Goal: Task Accomplishment & Management: Manage account settings

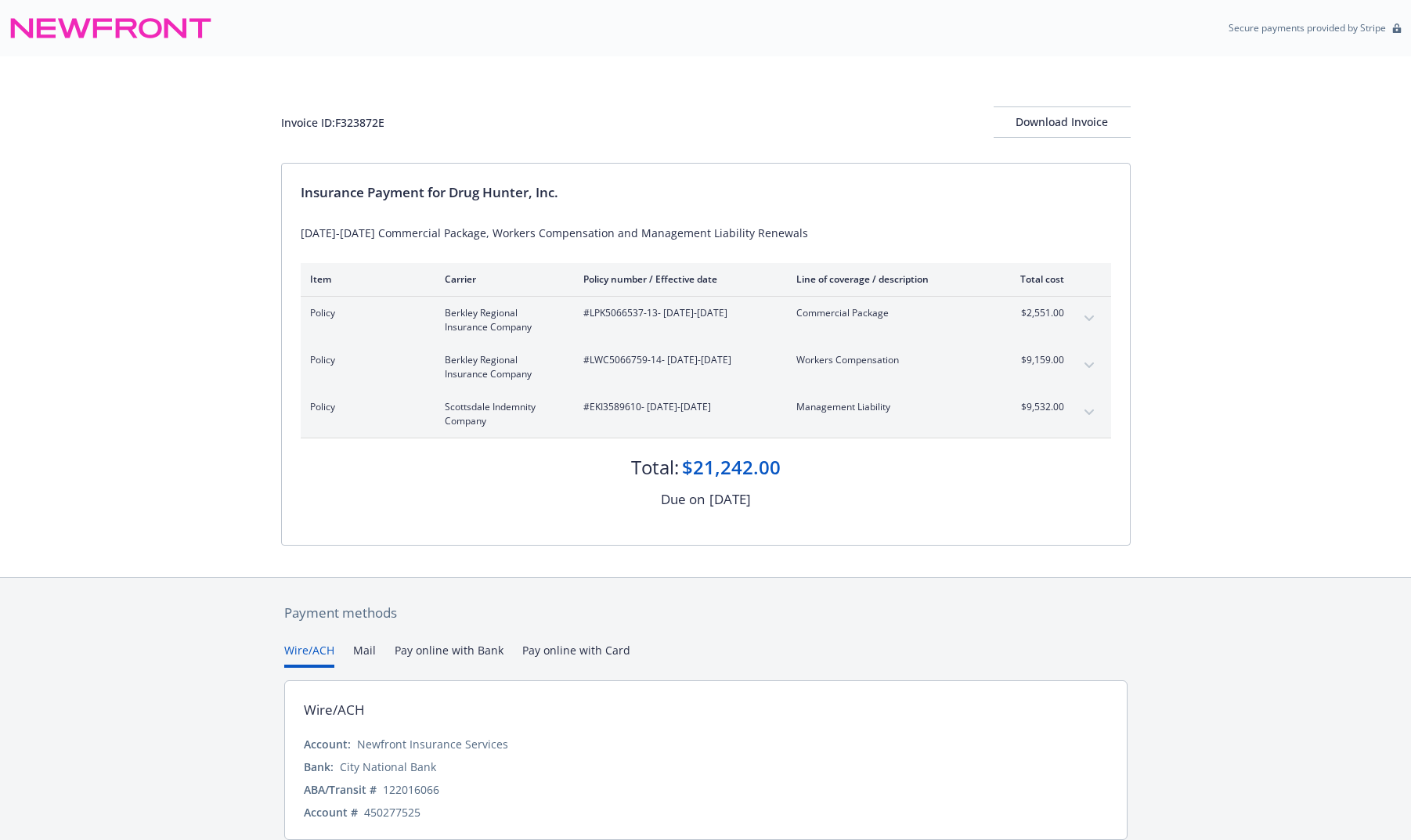
click at [1151, 225] on div "Invoice ID: F323872E Download Invoice Insurance Payment for Drug Hunter, Inc. 2…" at bounding box center [705, 317] width 1411 height 520
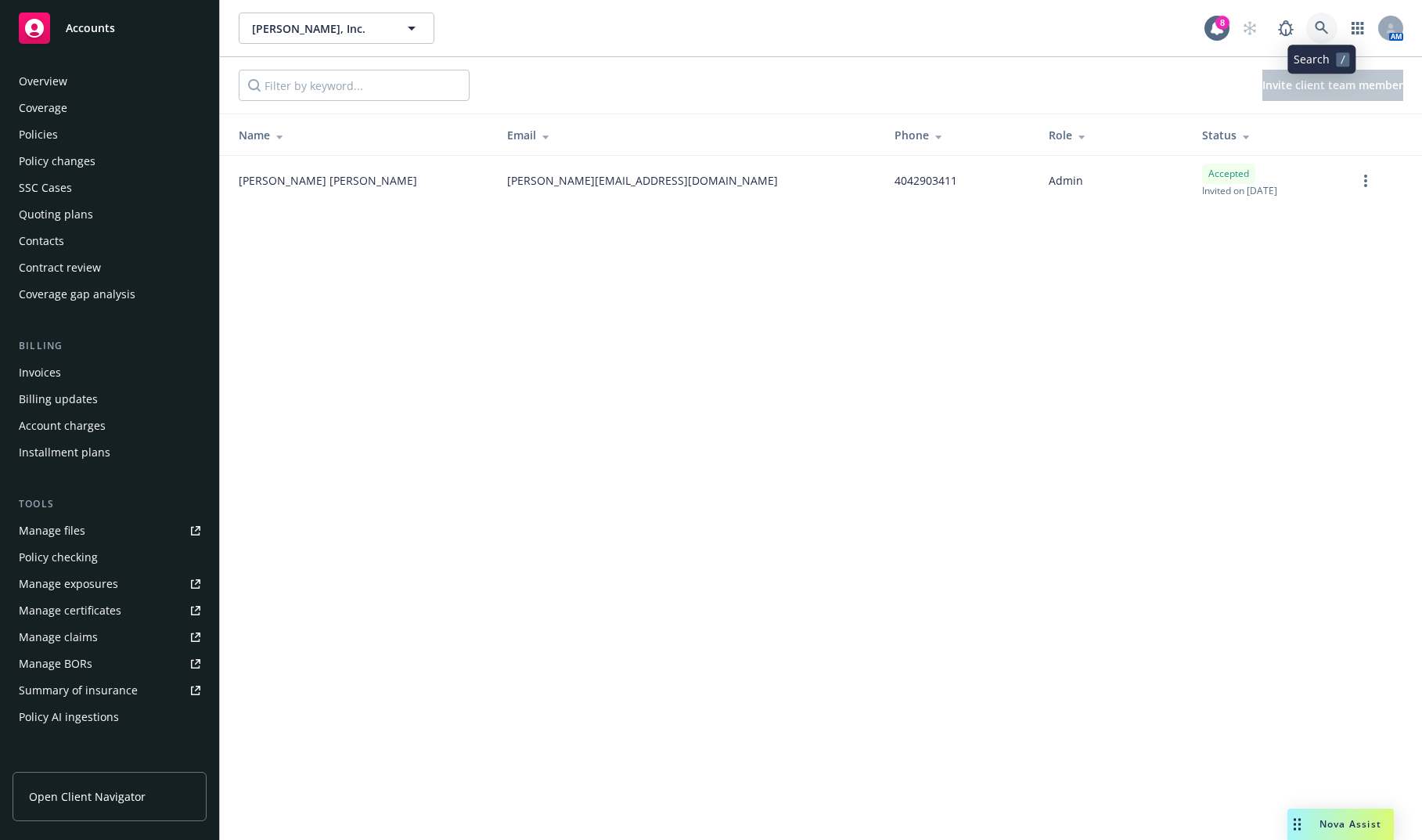
scroll to position [233, 0]
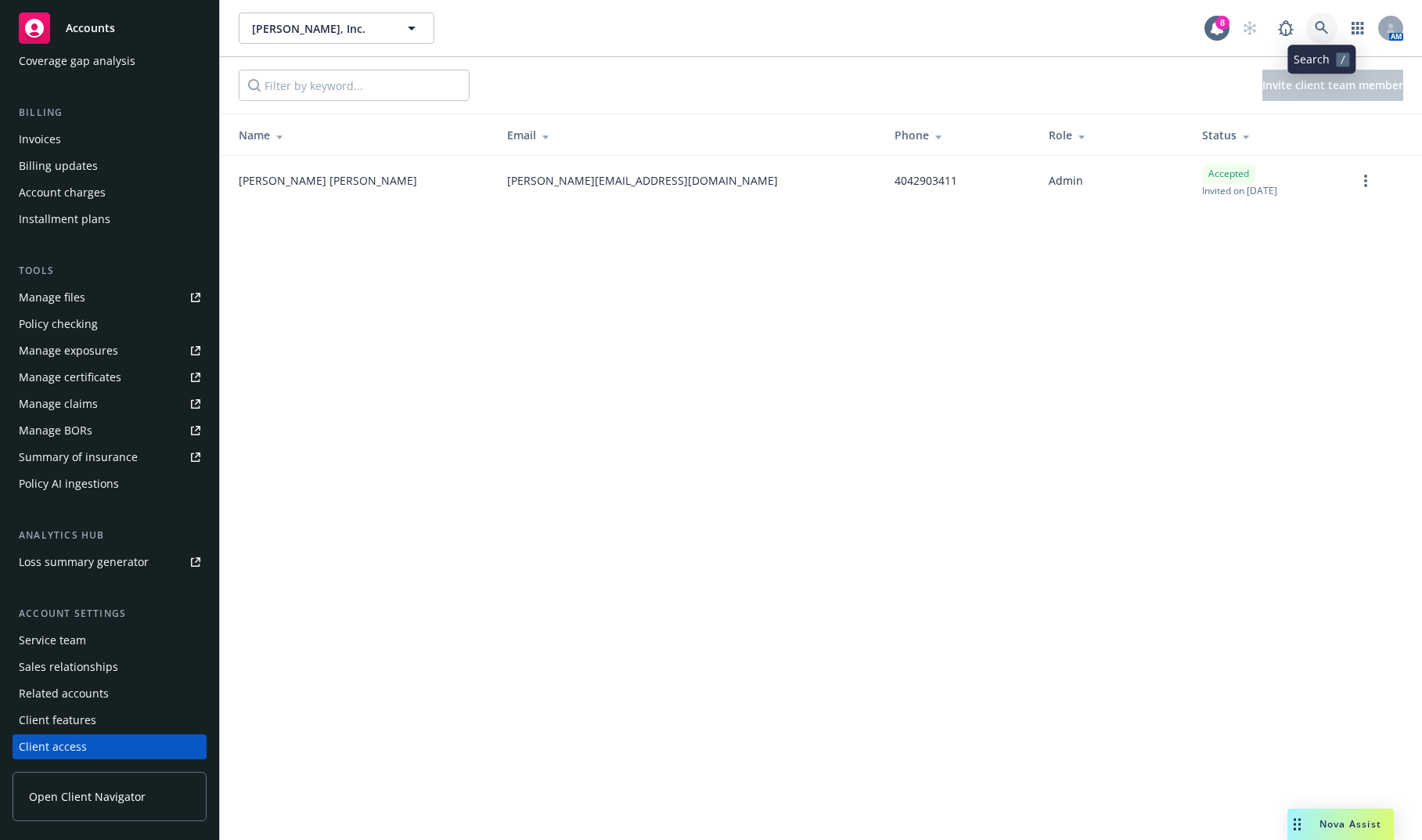
click at [1324, 28] on icon at bounding box center [1322, 28] width 13 height 13
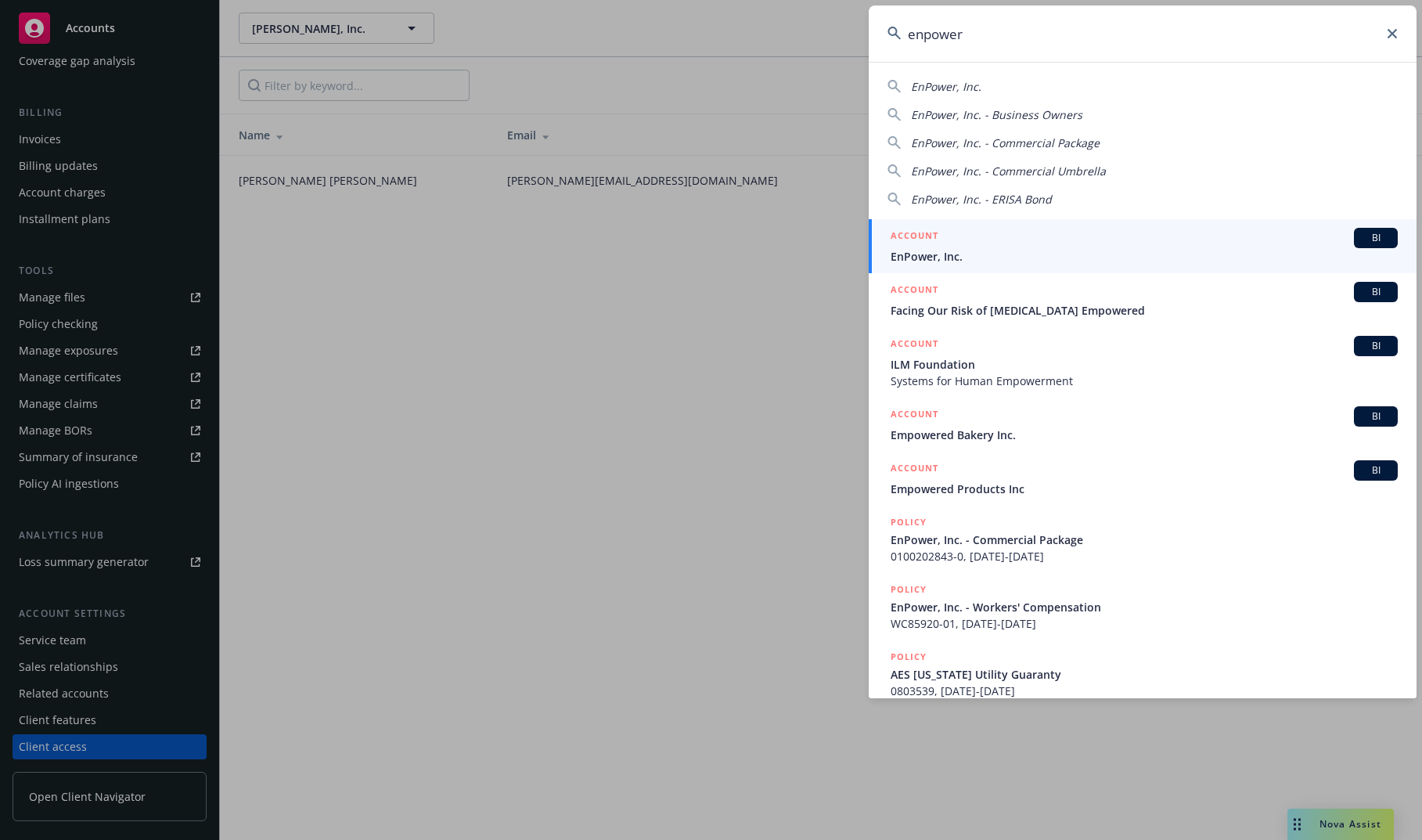
type input "enpower"
click at [1022, 243] on div "ACCOUNT BI" at bounding box center [1145, 237] width 507 height 20
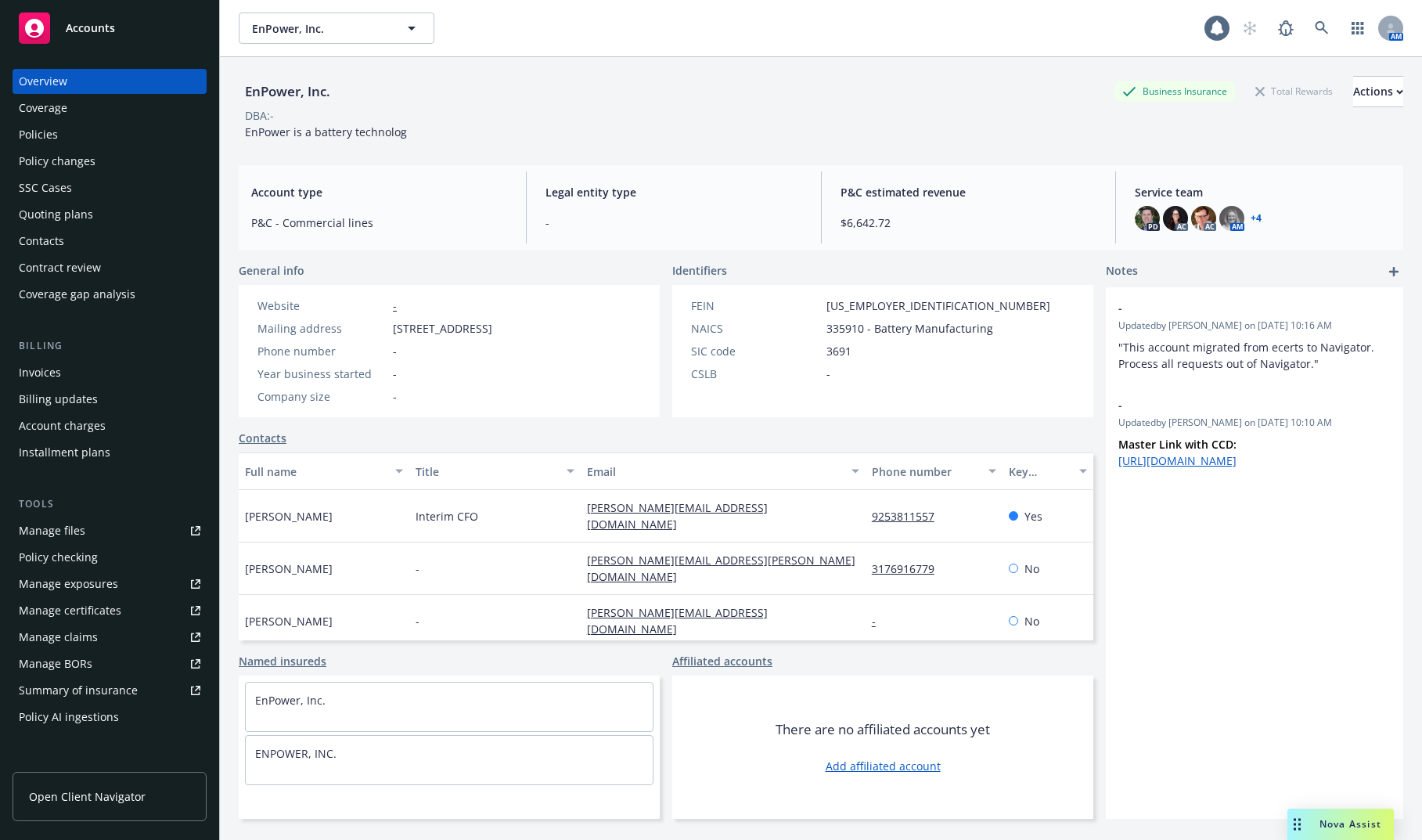
click at [90, 137] on div "Policies" at bounding box center [109, 134] width 181 height 25
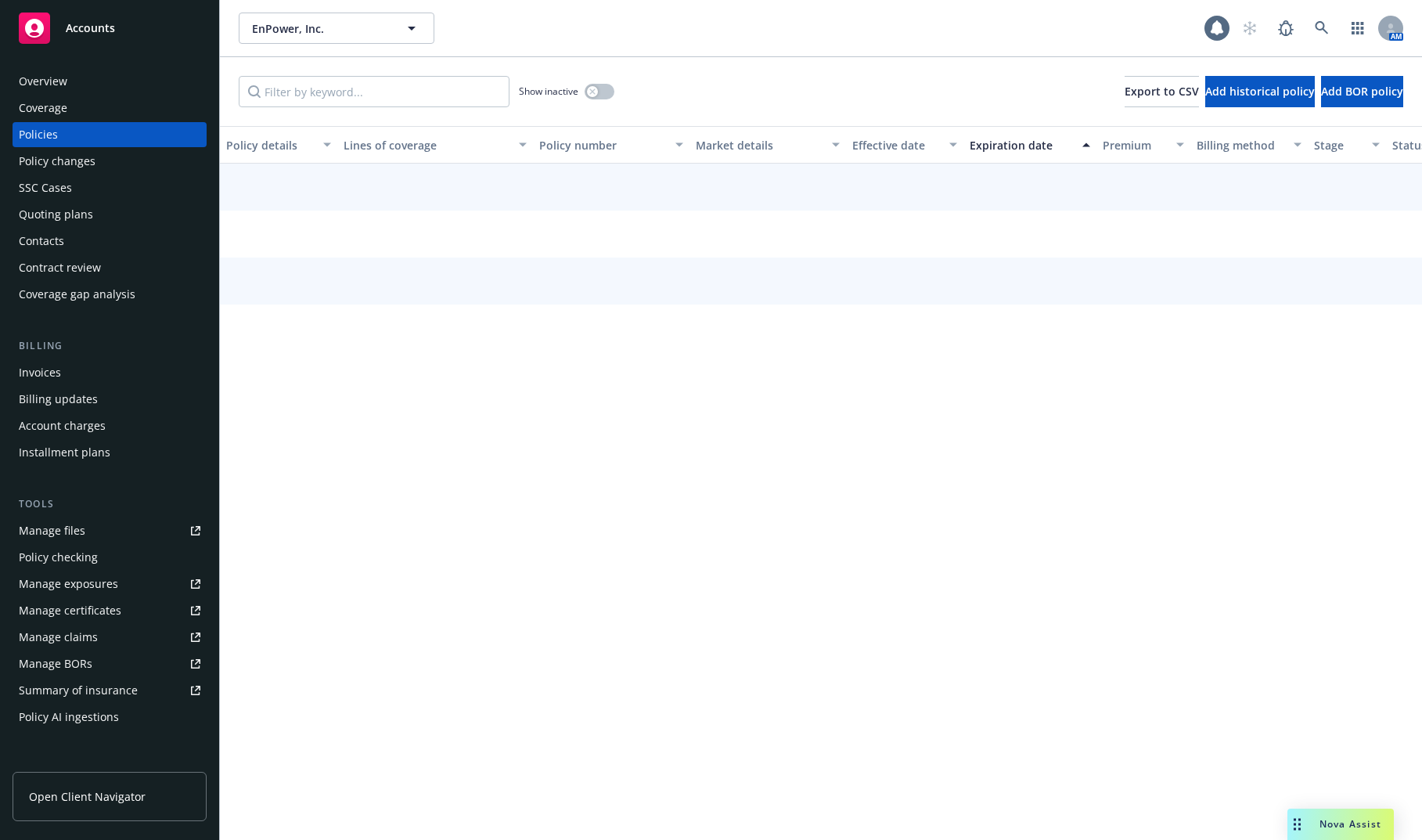
click at [118, 223] on div "Quoting plans" at bounding box center [109, 214] width 181 height 25
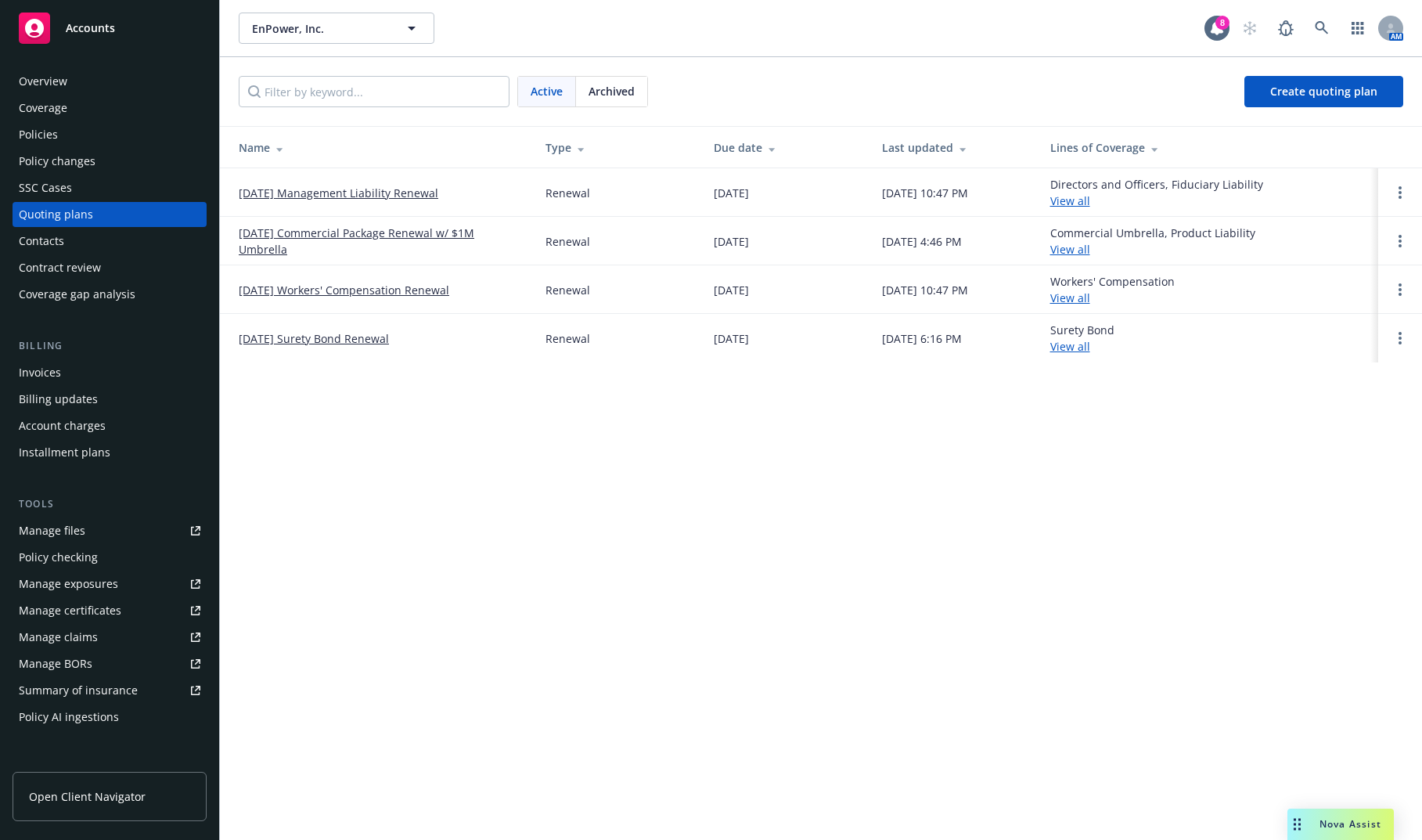
click at [382, 231] on link "10/01/25 Commercial Package Renewal w/ $1M Umbrella" at bounding box center [379, 241] width 281 height 33
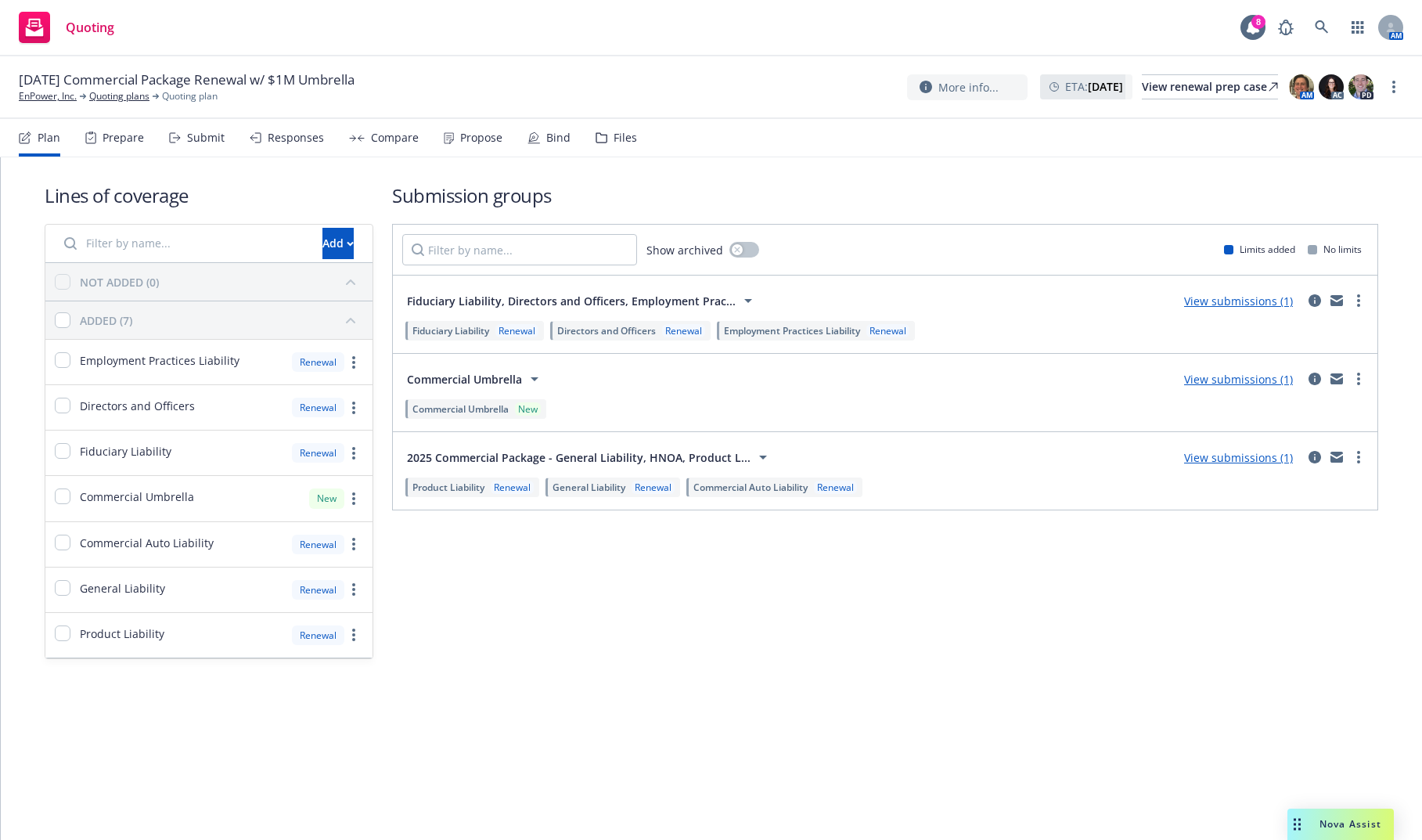
click at [464, 146] on div "Propose" at bounding box center [472, 137] width 59 height 37
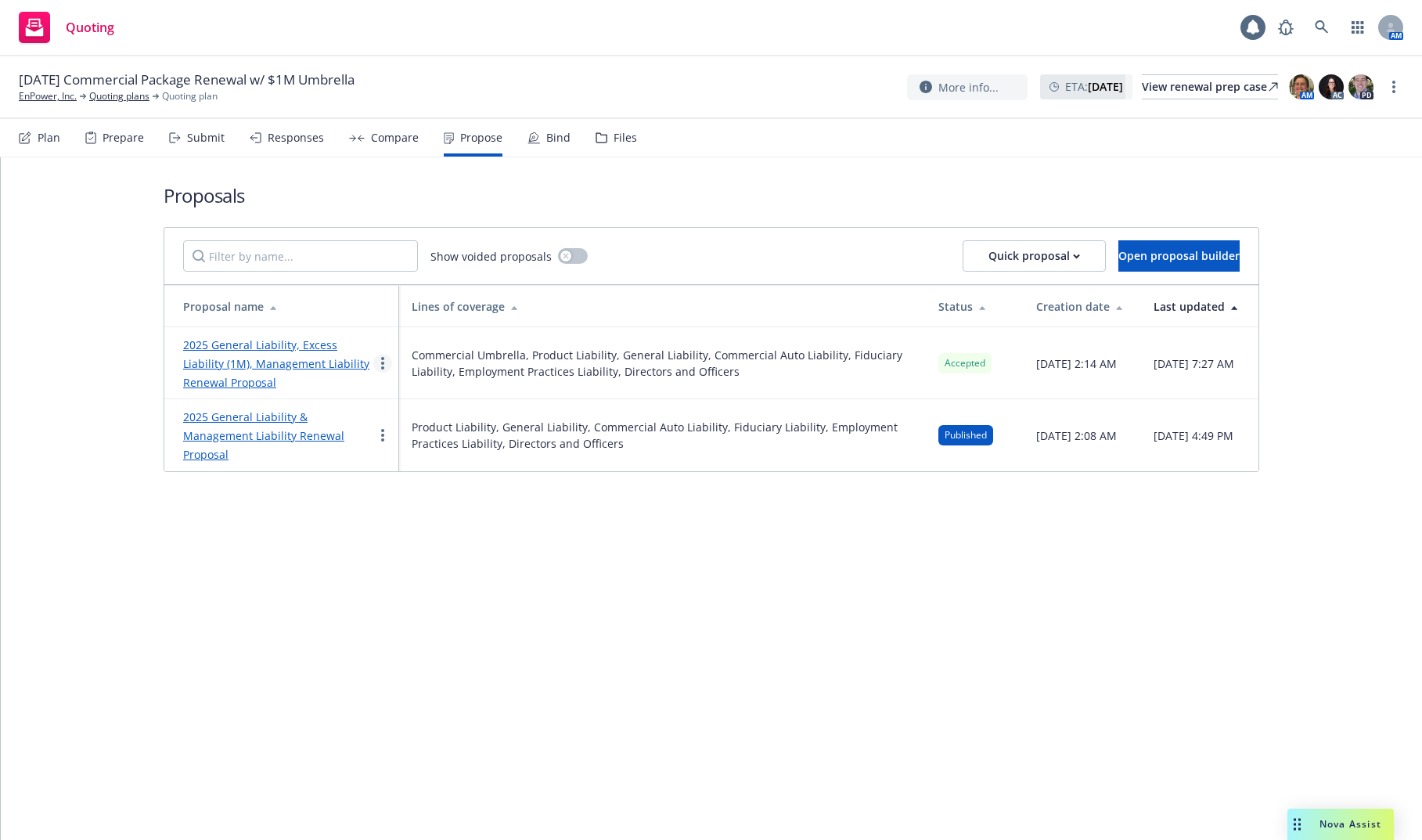
click at [387, 365] on link "more" at bounding box center [383, 363] width 19 height 19
click at [443, 512] on link "See client view" at bounding box center [444, 526] width 139 height 32
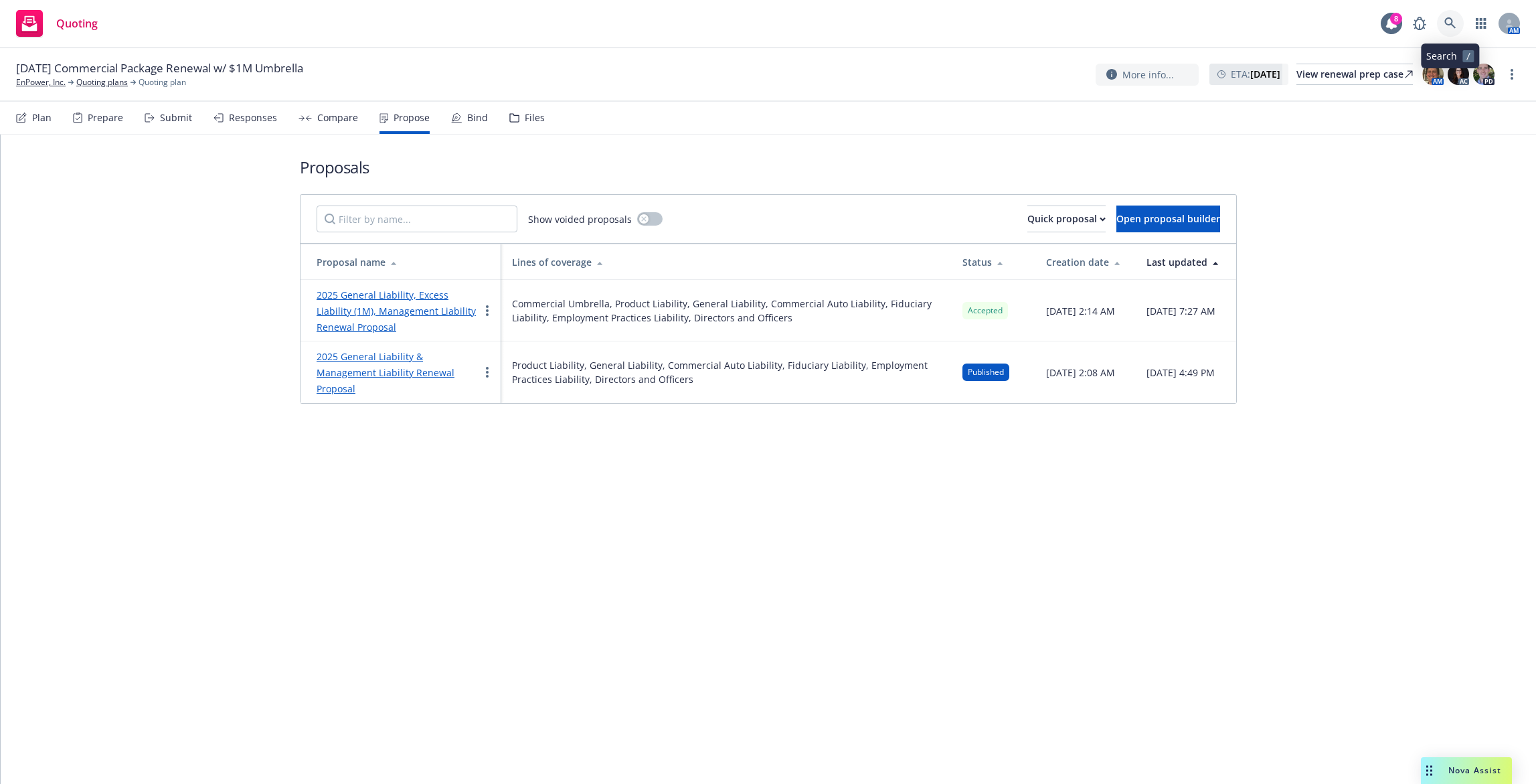
click at [1451, 22] on icon at bounding box center [1450, 23] width 12 height 12
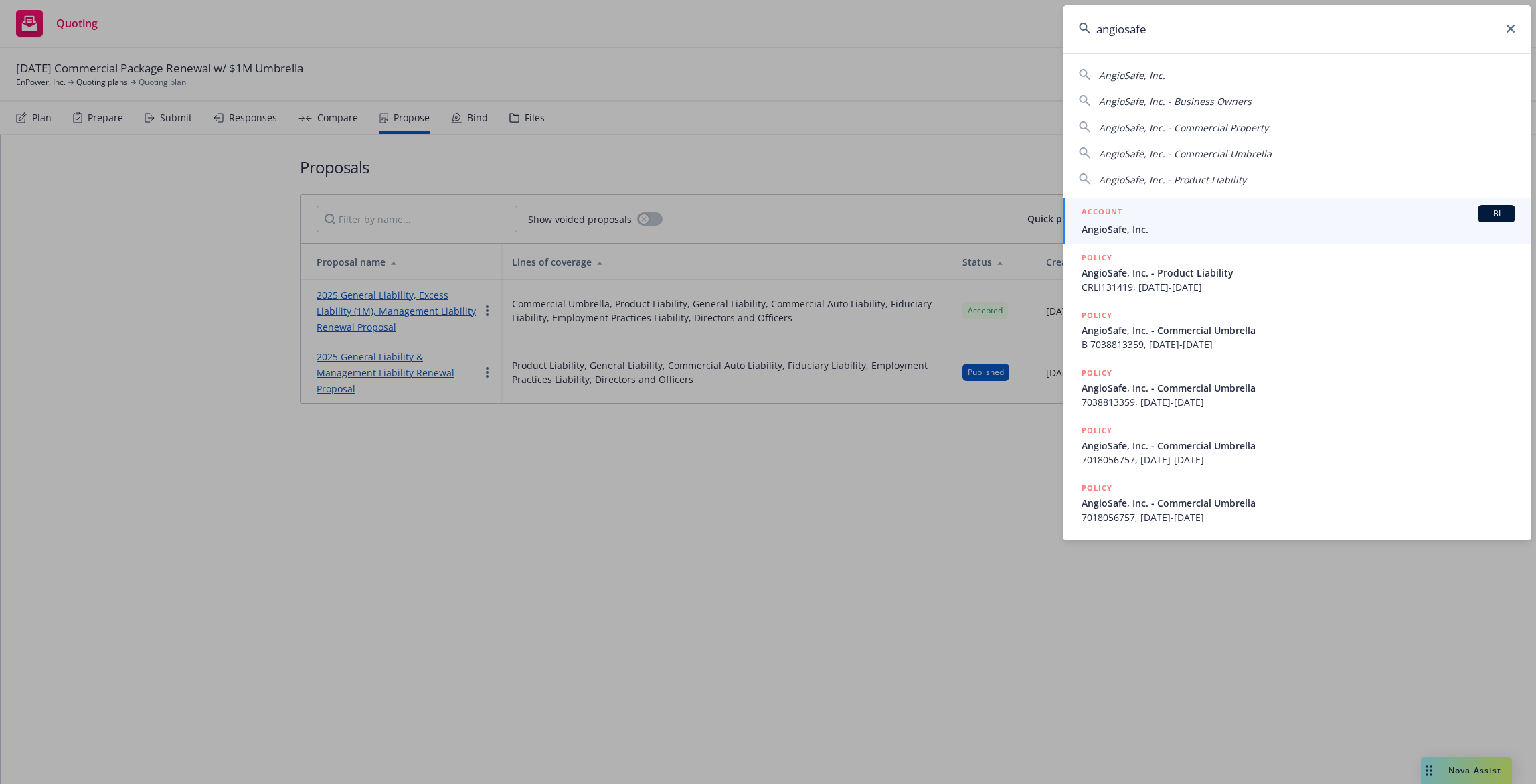
type input "angiosafe"
click at [1408, 204] on div "ACCOUNT BI" at bounding box center [1298, 213] width 433 height 17
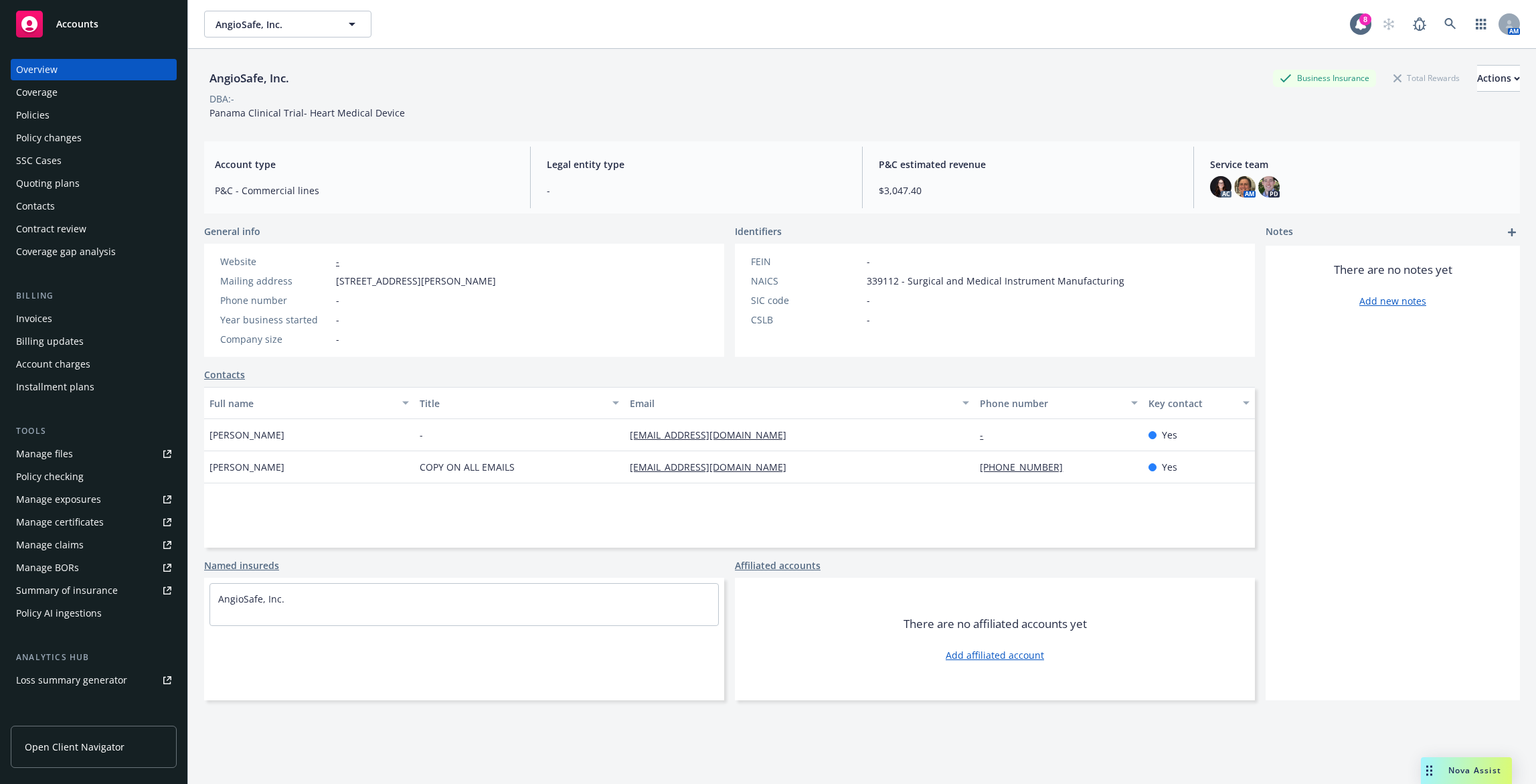
click at [109, 108] on div "Policies" at bounding box center [94, 115] width 155 height 21
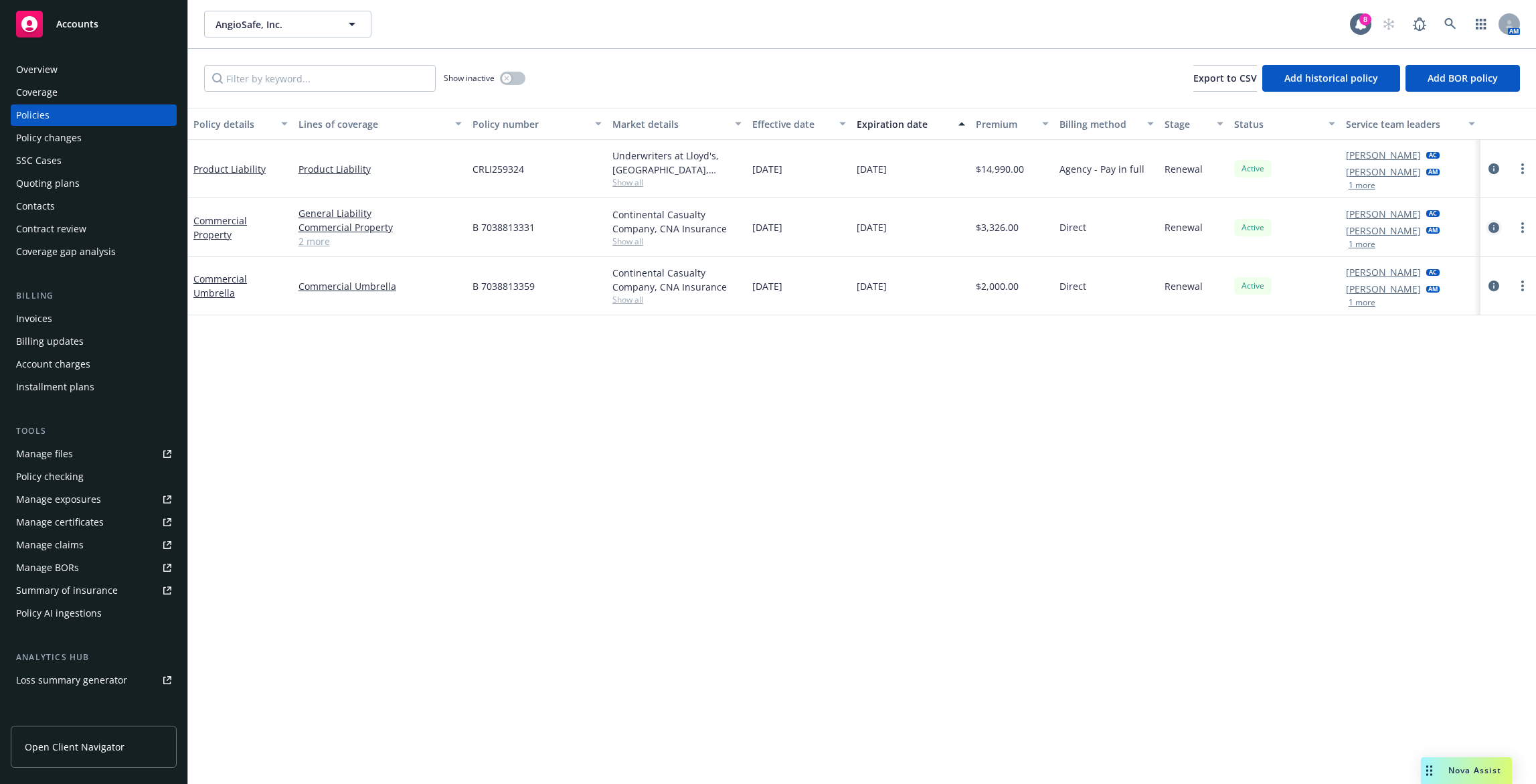
click at [1495, 227] on icon "circleInformation" at bounding box center [1493, 227] width 11 height 11
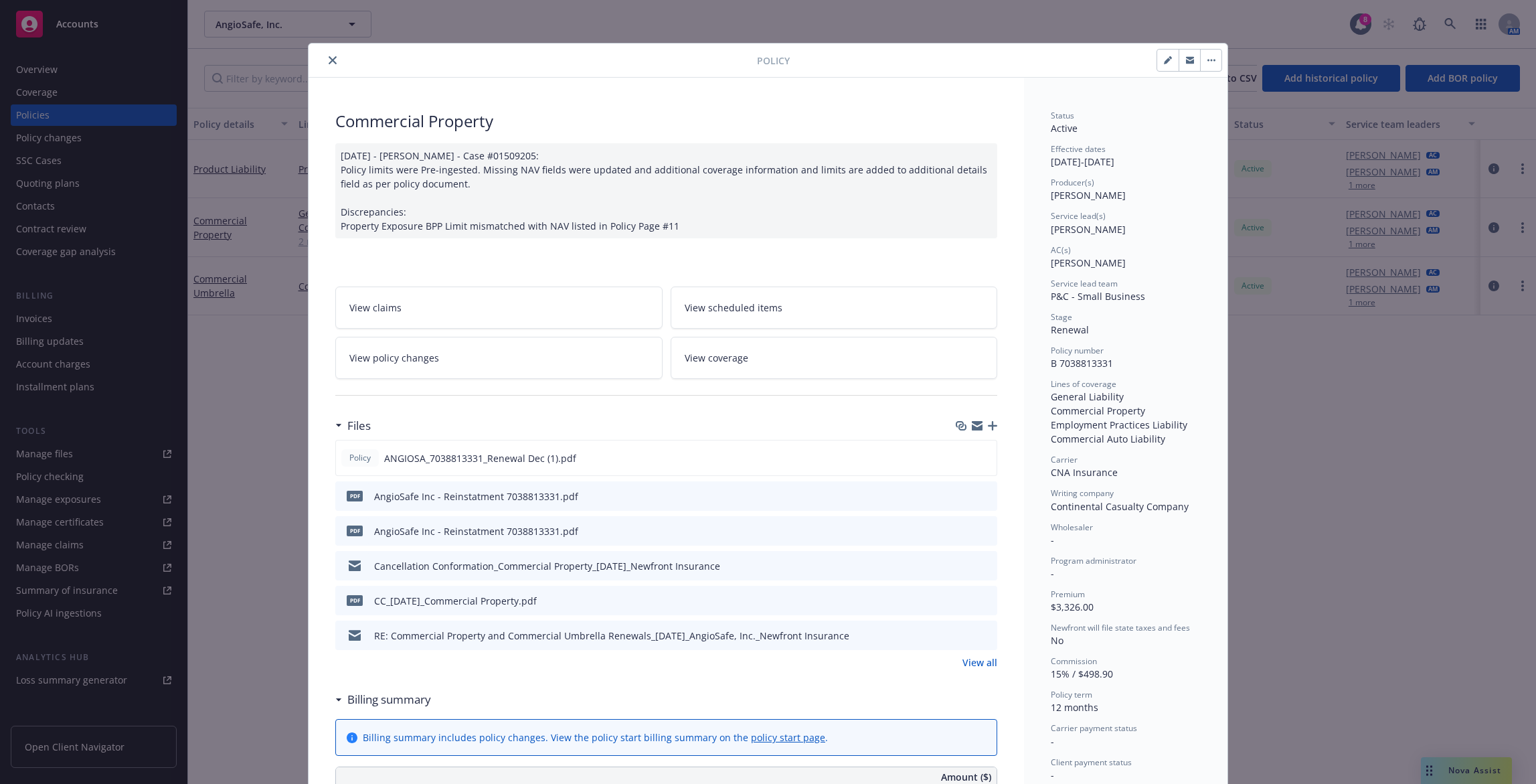
click at [259, 384] on div "Policy Commercial Property 03/18/2025 - Srilakshmi Netela - Case #01509205: Pol…" at bounding box center [768, 392] width 1536 height 784
click at [331, 57] on icon "close" at bounding box center [332, 60] width 8 height 8
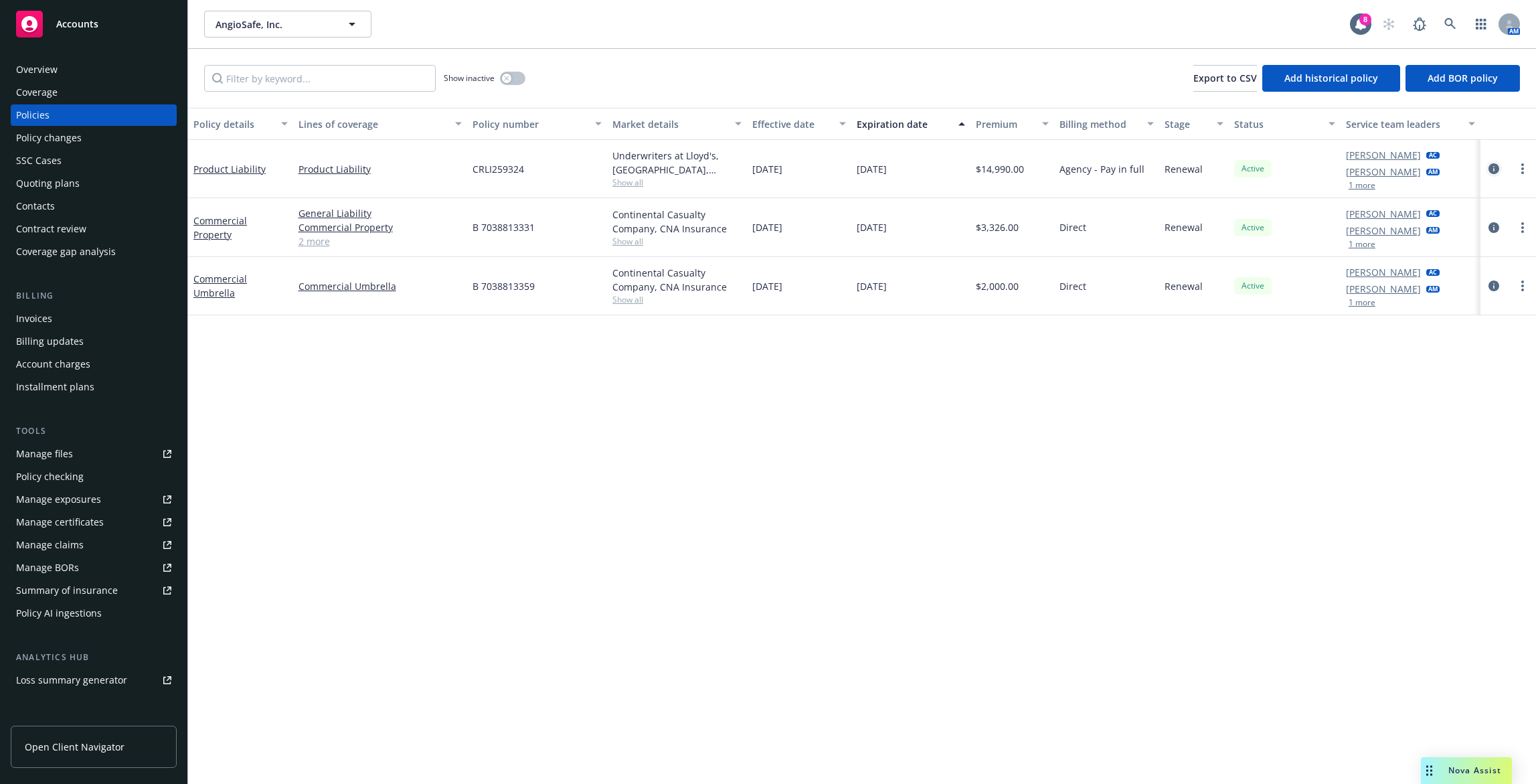
click at [1493, 163] on link "circleInformation" at bounding box center [1494, 169] width 16 height 16
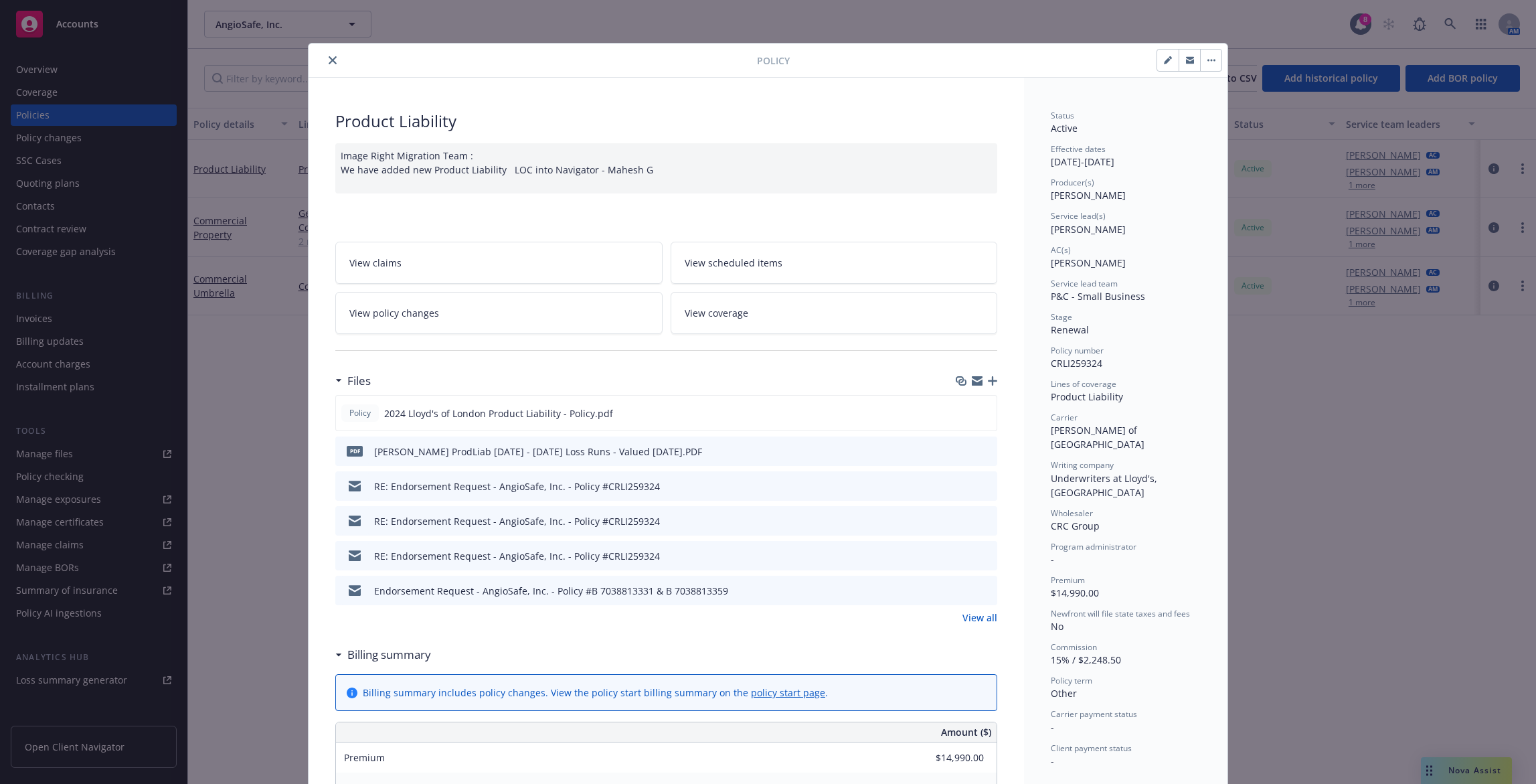
click at [328, 60] on icon "close" at bounding box center [332, 60] width 8 height 8
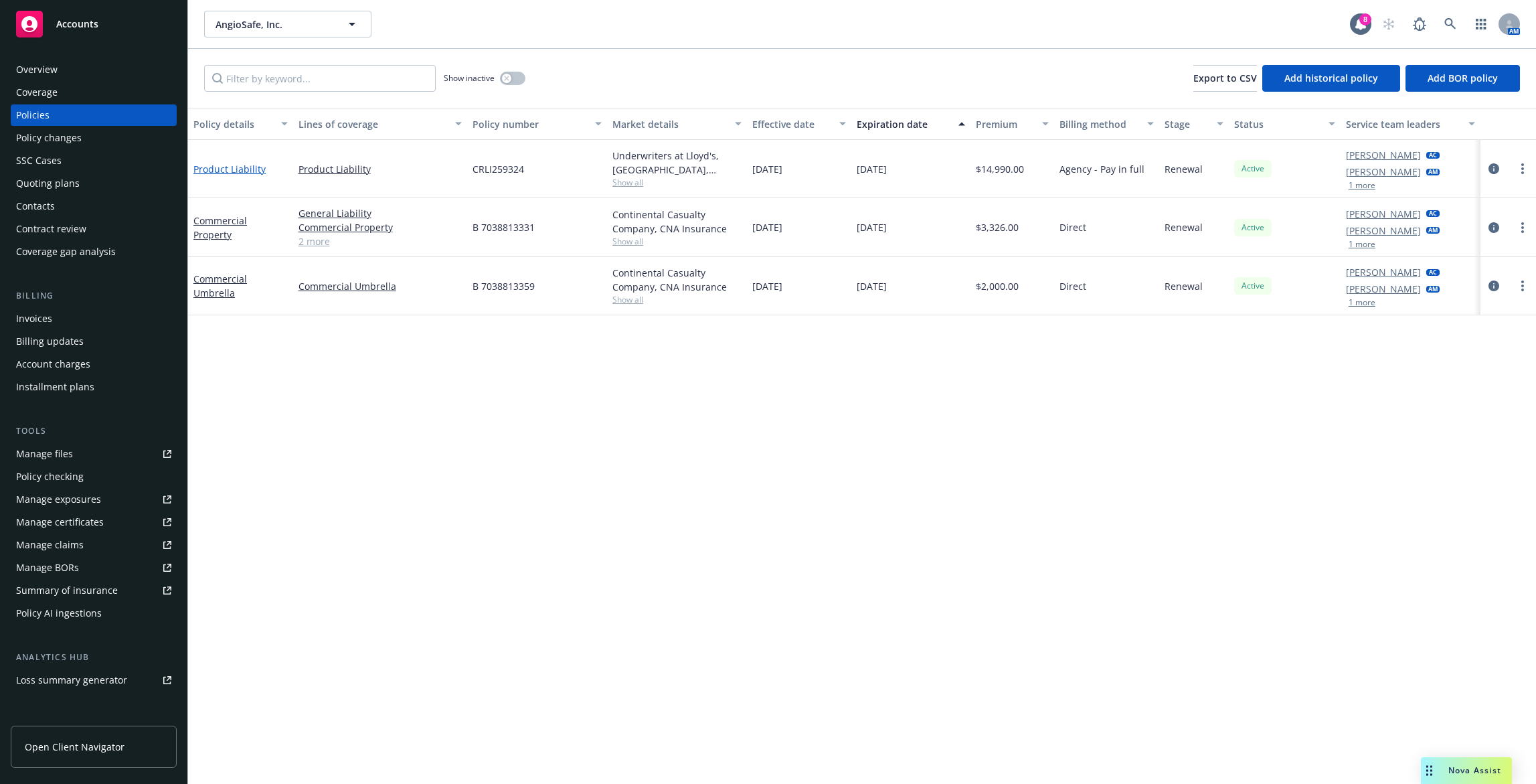
click at [250, 170] on link "Product Liability" at bounding box center [230, 168] width 72 height 12
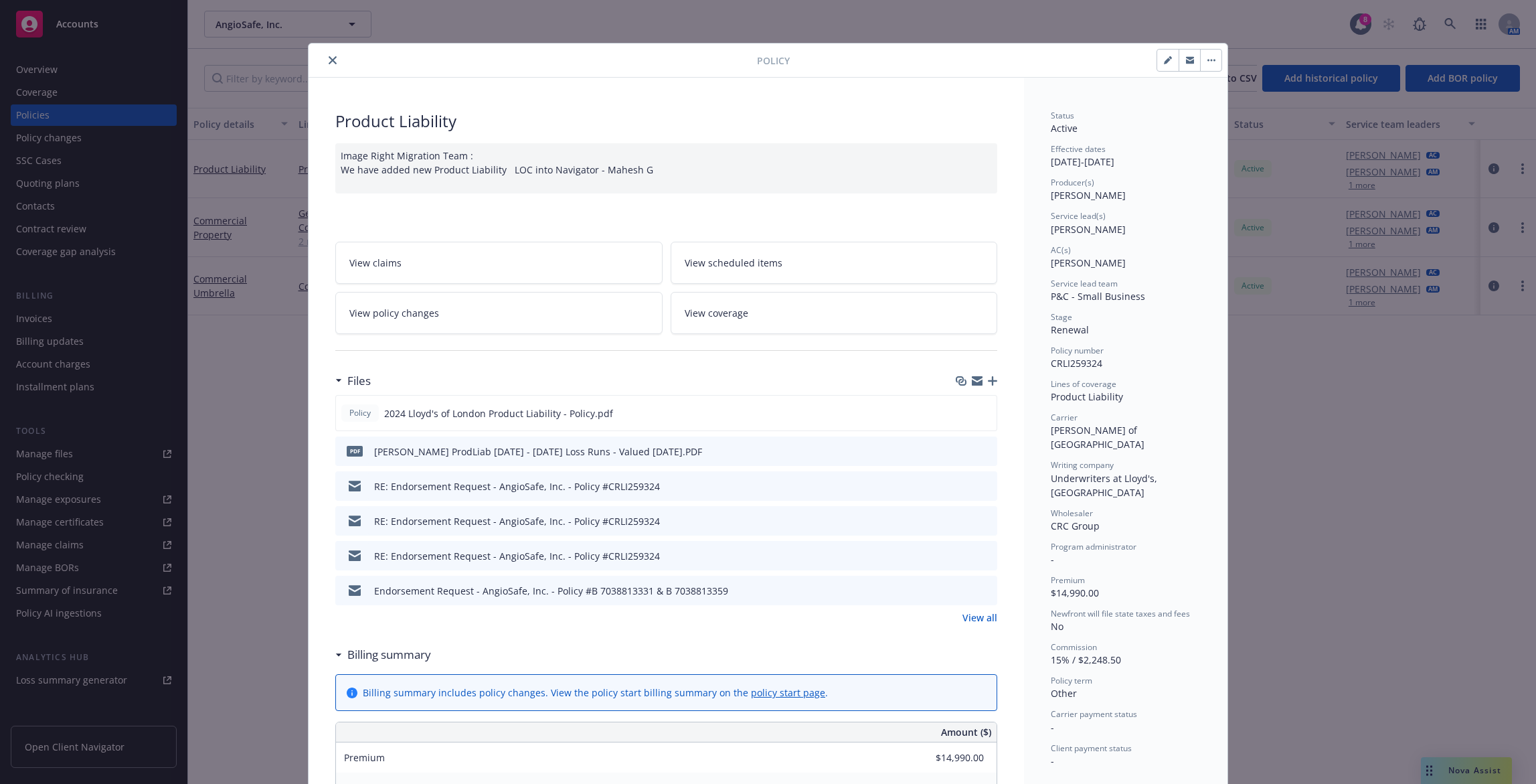
scroll to position [40, 0]
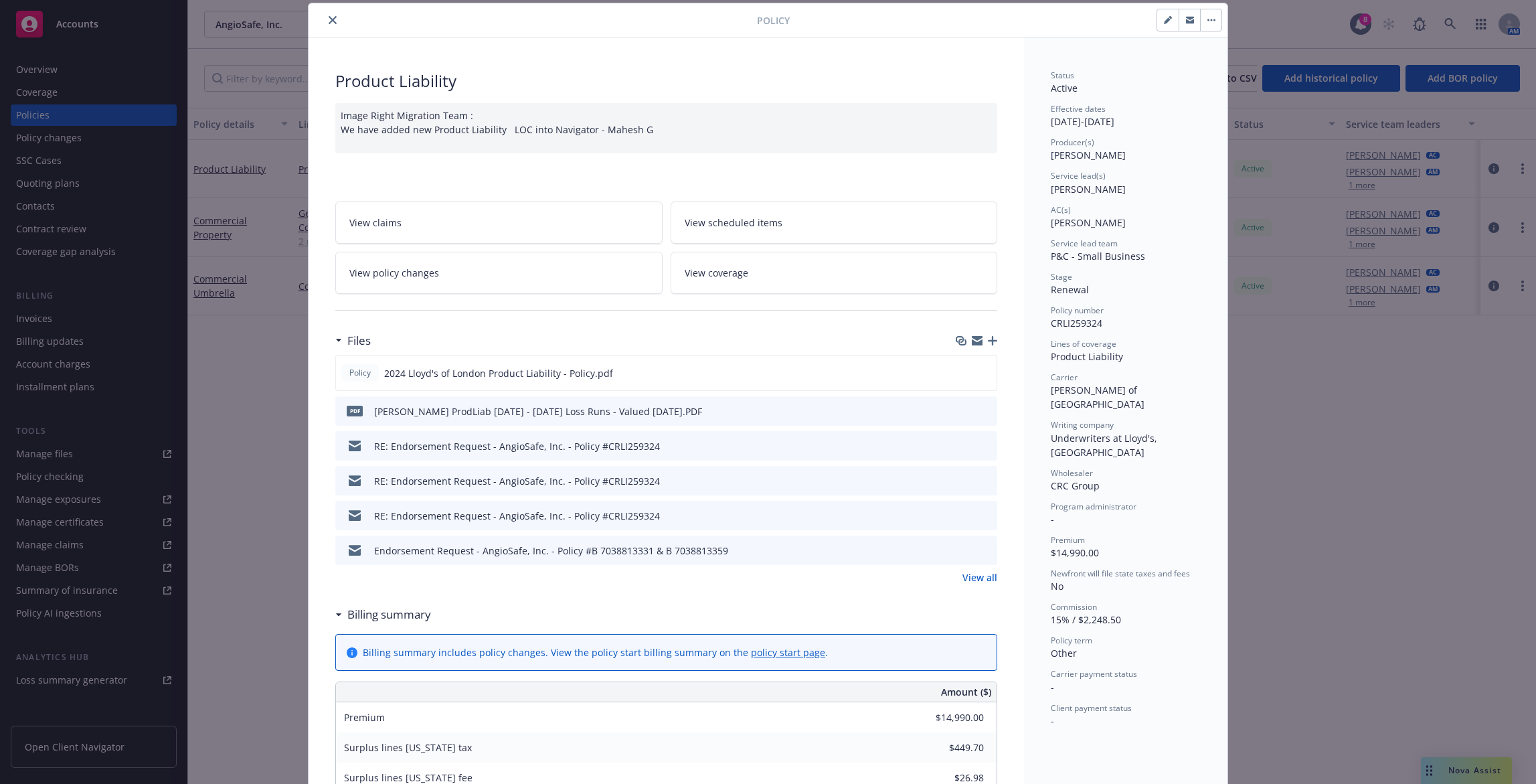
click at [536, 281] on link "View policy changes" at bounding box center [498, 273] width 328 height 42
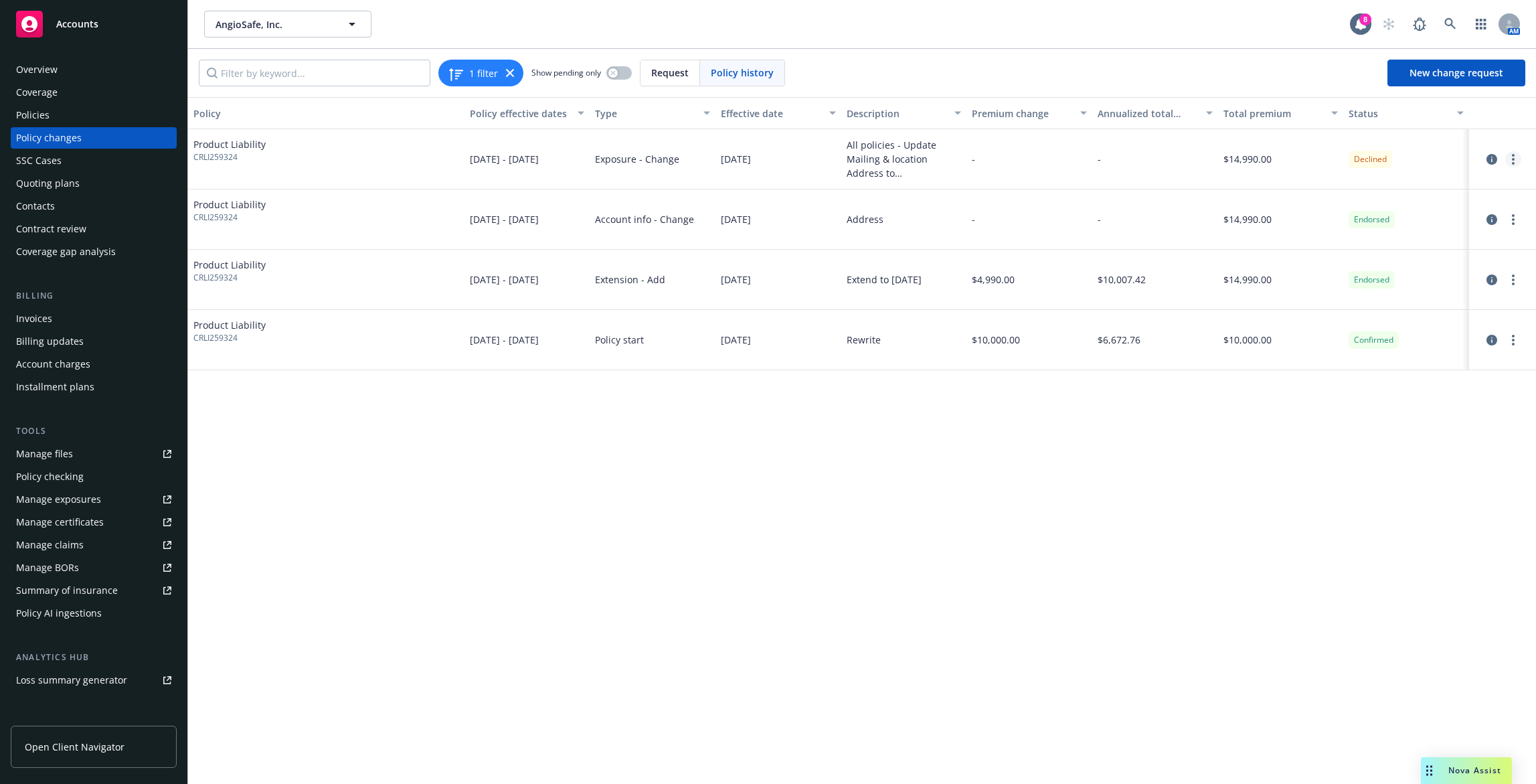
click at [1507, 158] on link "more" at bounding box center [1514, 159] width 16 height 16
click at [1422, 234] on link "Edit policy change" at bounding box center [1406, 240] width 230 height 27
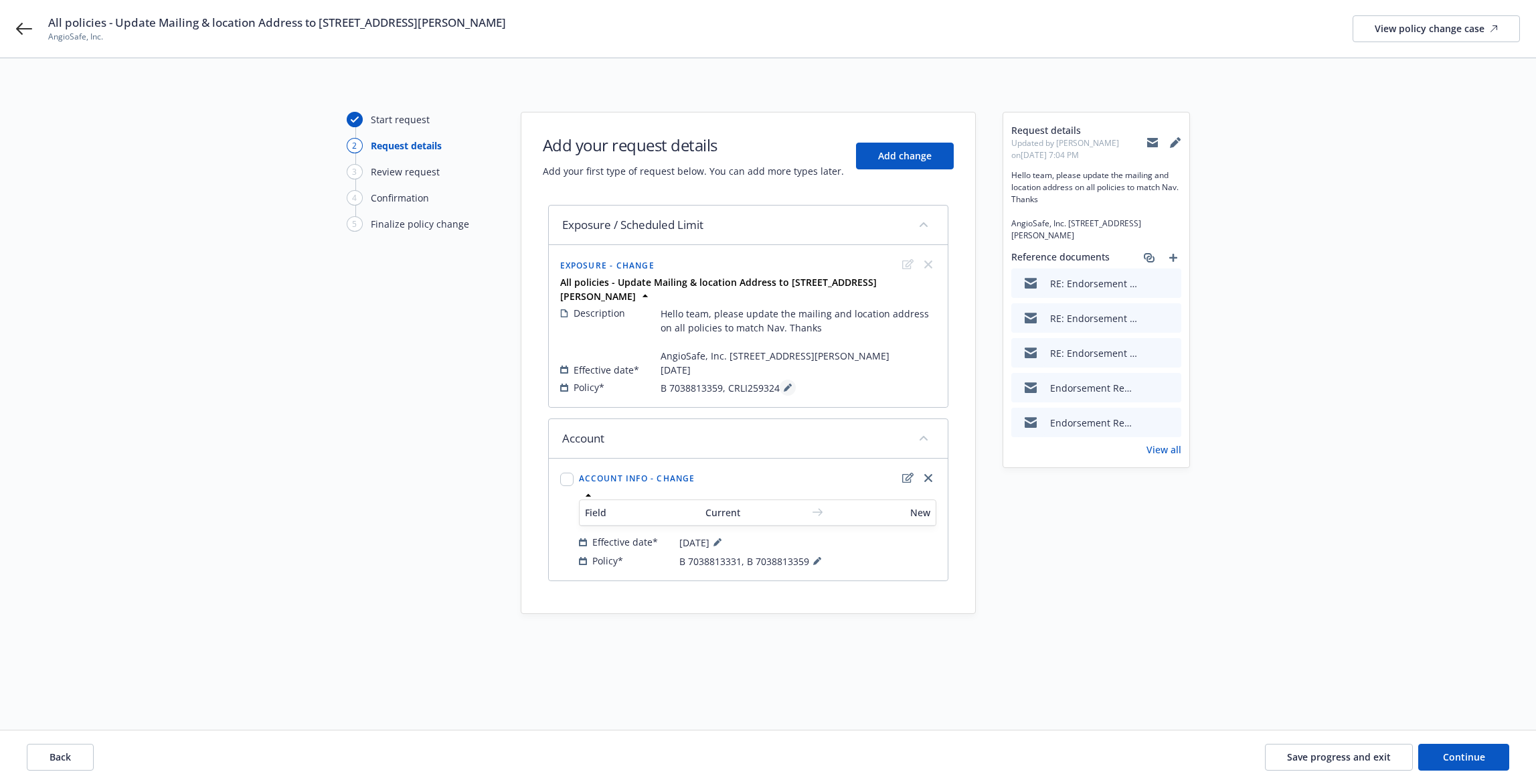
click at [782, 388] on button at bounding box center [788, 387] width 16 height 16
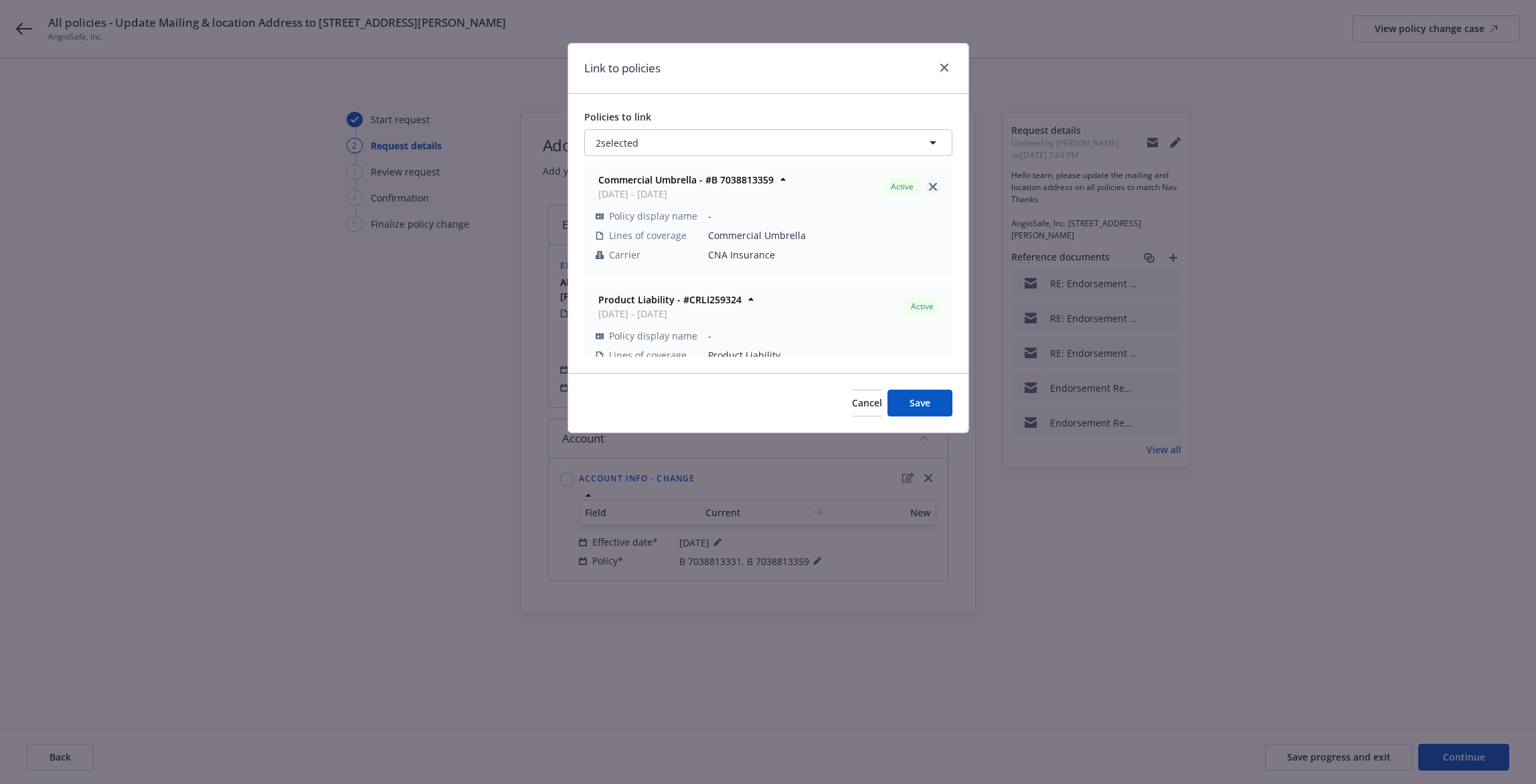
click at [925, 181] on link "close" at bounding box center [933, 187] width 16 height 16
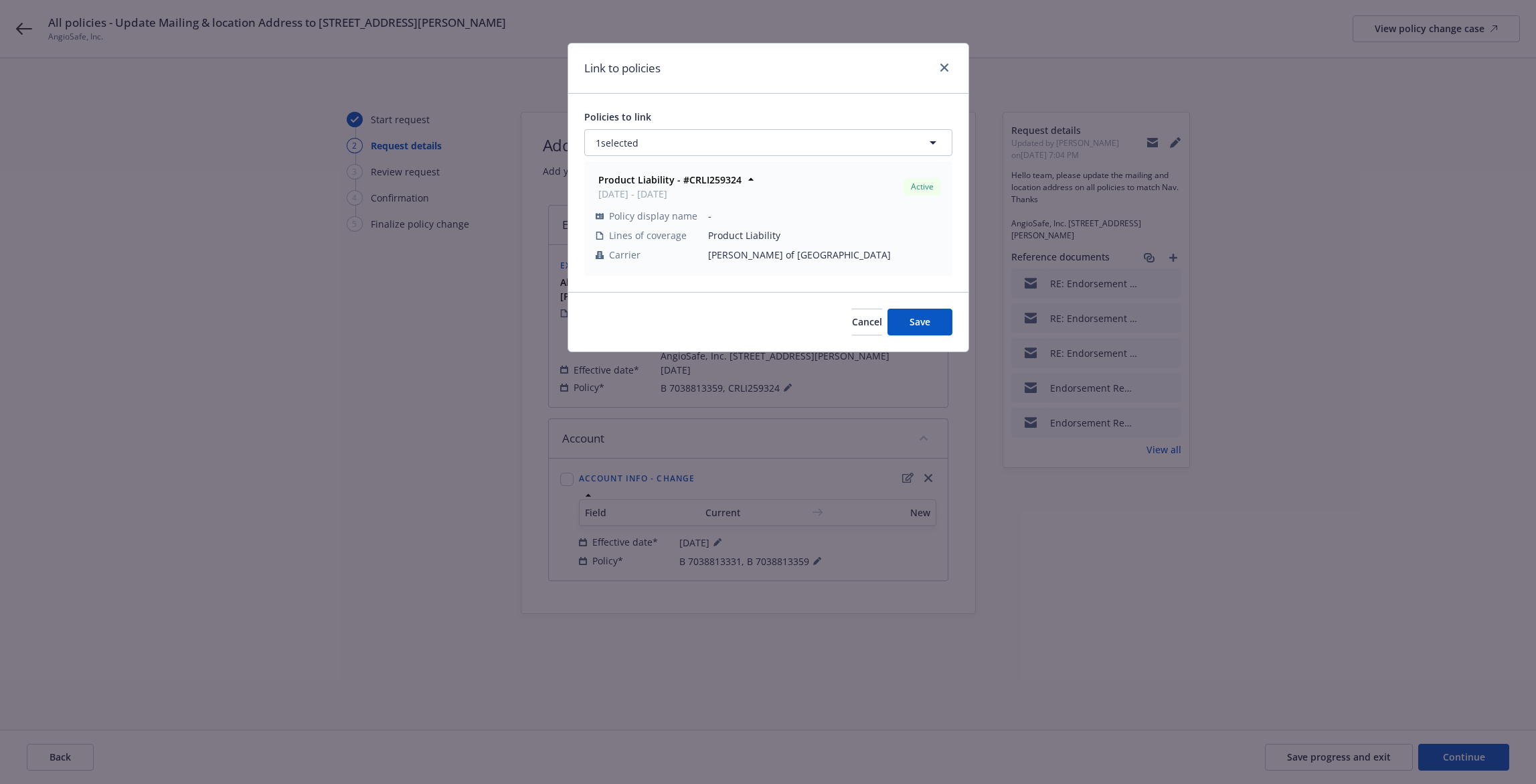
click at [928, 339] on div "Cancel Save" at bounding box center [768, 321] width 401 height 60
click at [926, 332] on button "Save" at bounding box center [919, 322] width 65 height 27
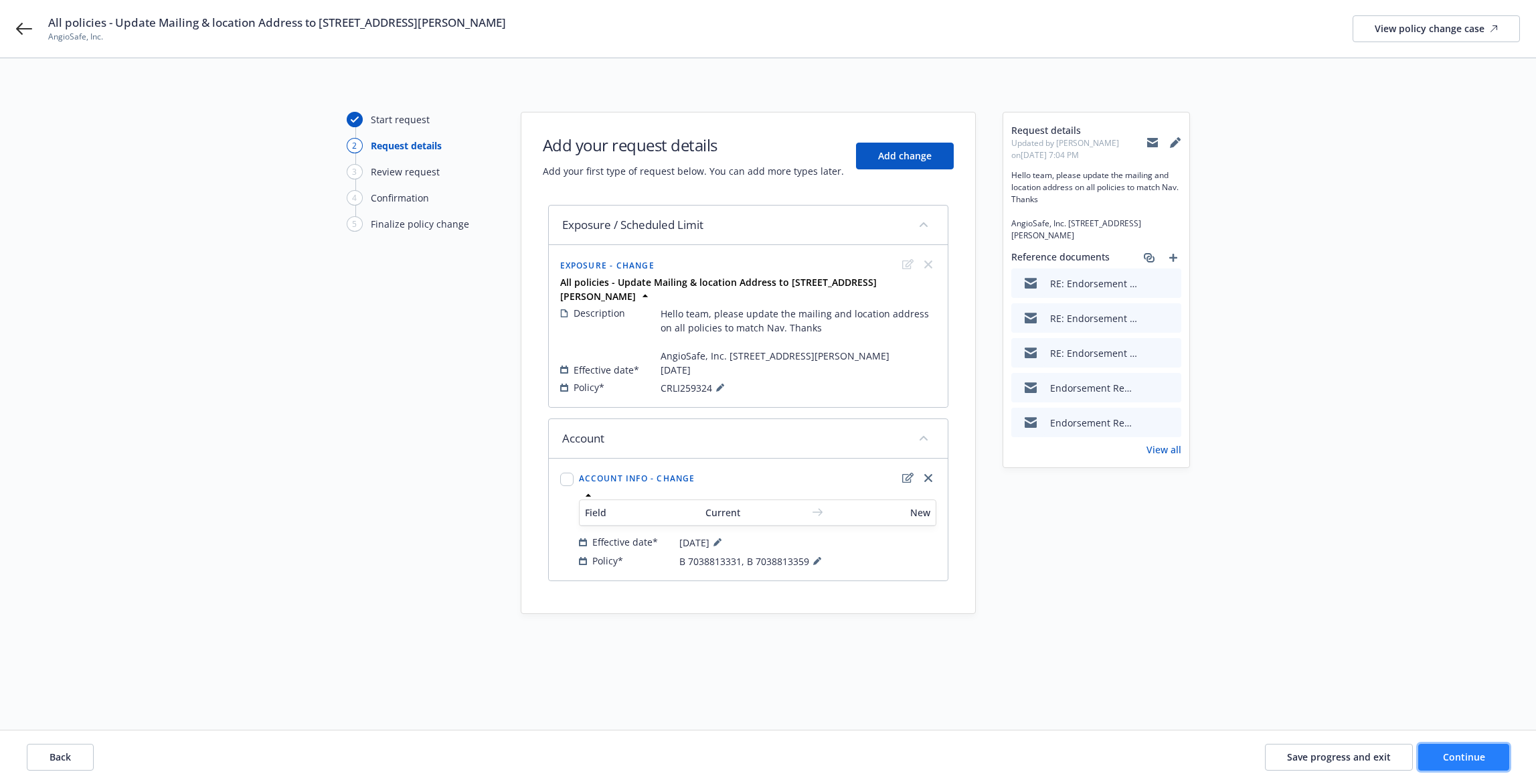
click at [1458, 748] on button "Continue" at bounding box center [1464, 757] width 91 height 27
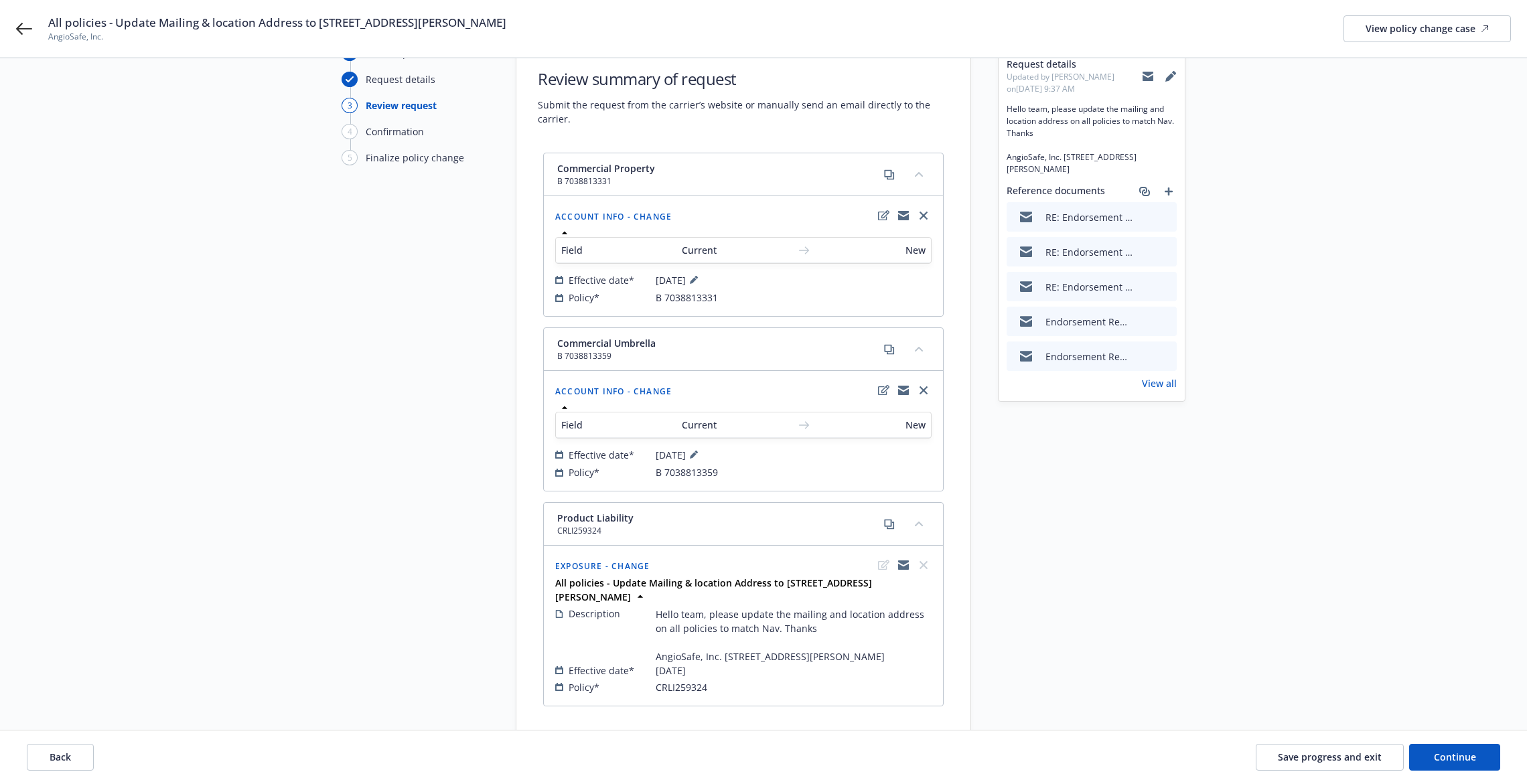
scroll to position [67, 0]
click at [923, 213] on icon "close" at bounding box center [923, 215] width 8 height 8
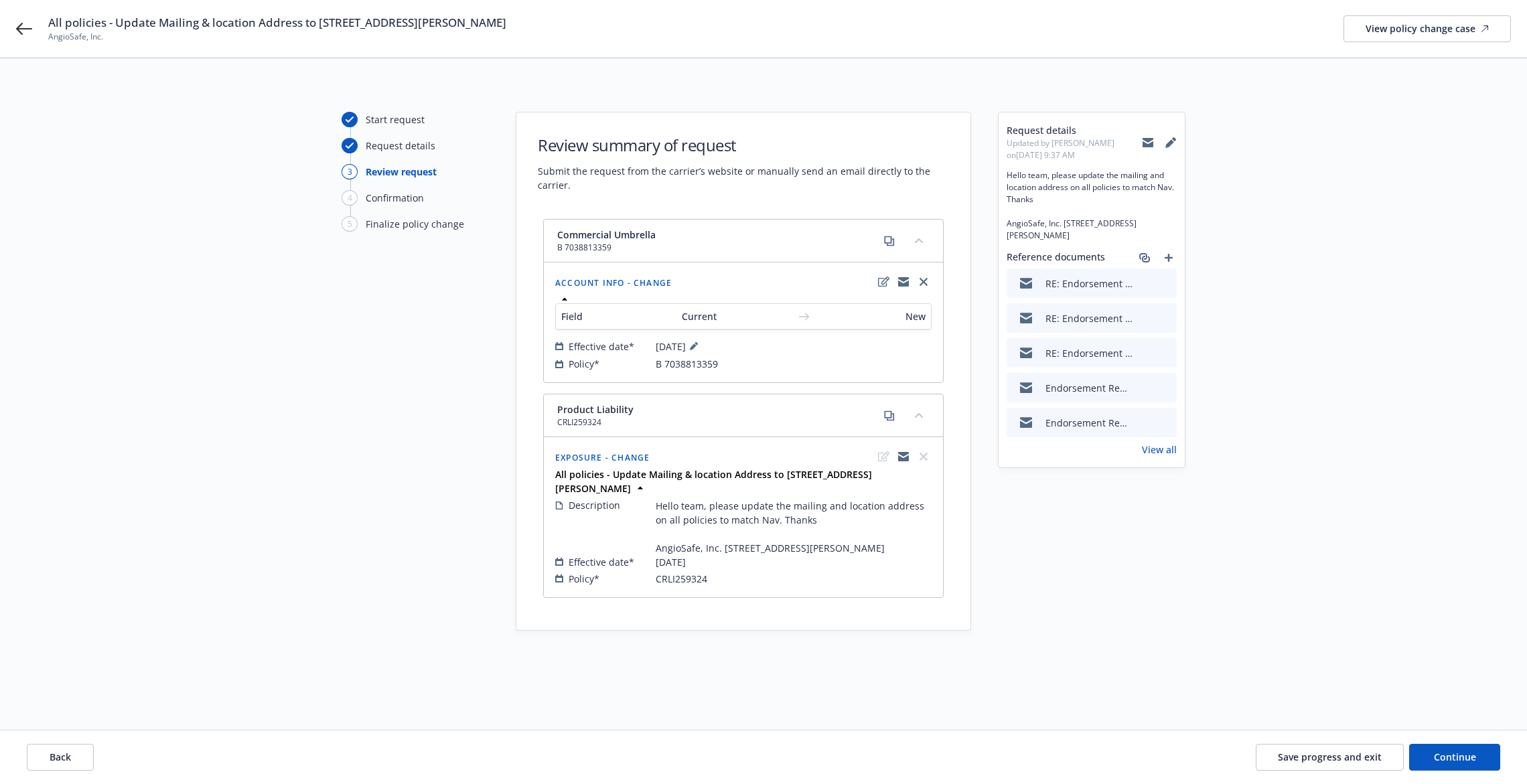
scroll to position [0, 0]
click at [930, 279] on icon "close" at bounding box center [929, 282] width 8 height 8
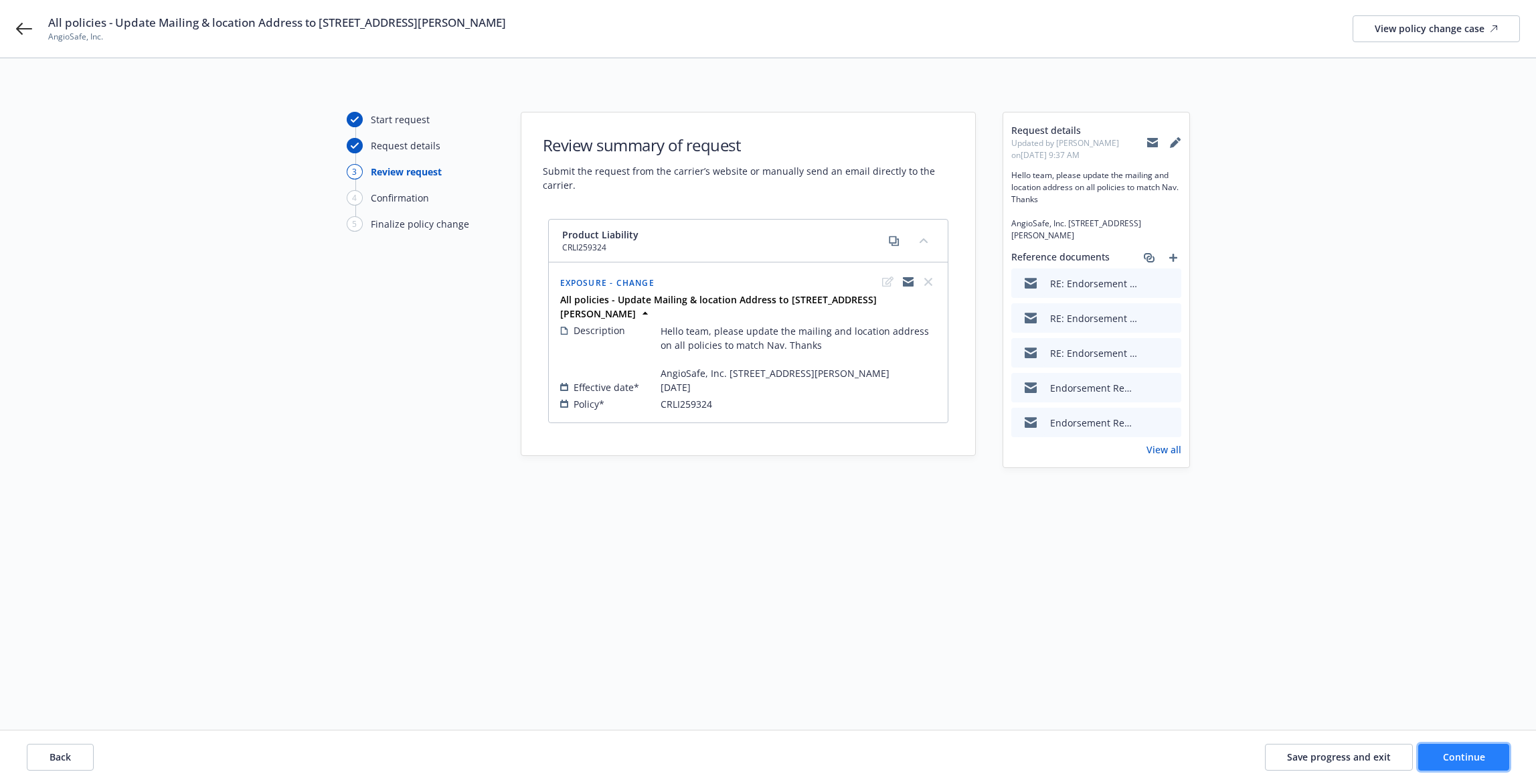
click at [1448, 754] on span "Continue" at bounding box center [1464, 756] width 42 height 12
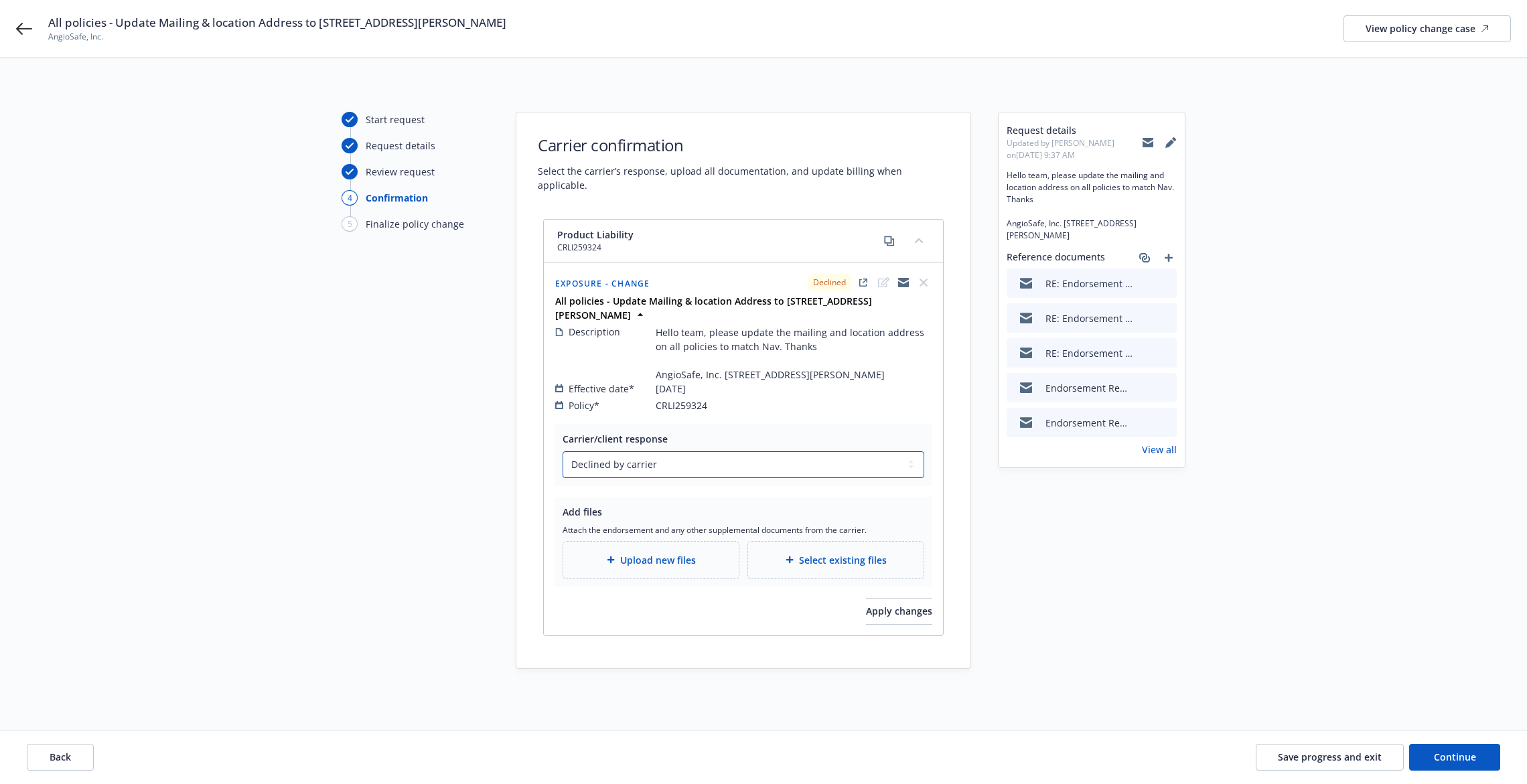
click at [848, 460] on select "Select a carrier response Accepted Accepted with revision No endorsement needed…" at bounding box center [743, 464] width 361 height 27
select select "ACCEPTED"
click at [563, 451] on select "Select a carrier response Accepted Accepted with revision No endorsement needed…" at bounding box center [743, 464] width 361 height 27
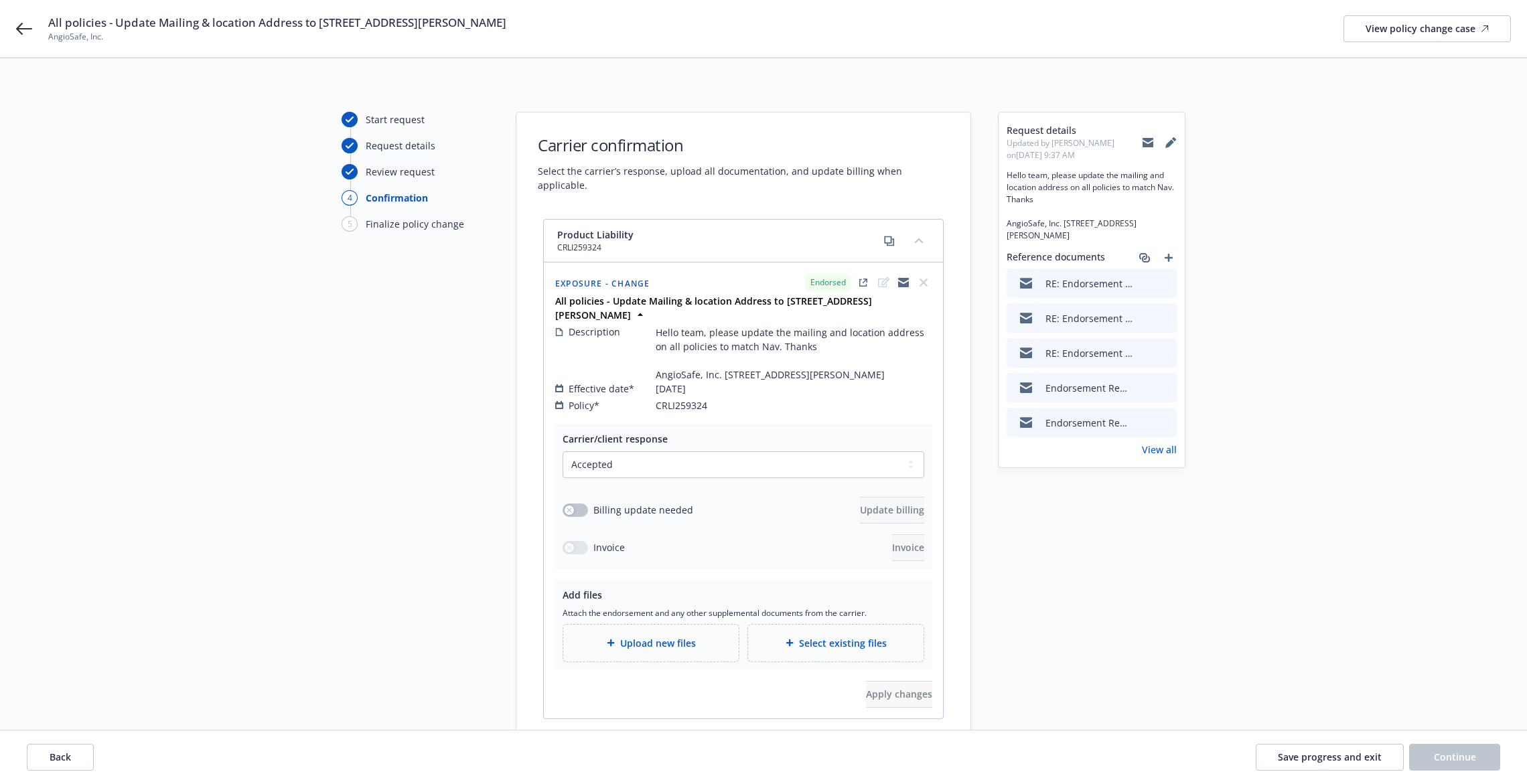
click at [637, 636] on span "Upload new files" at bounding box center [658, 643] width 76 height 14
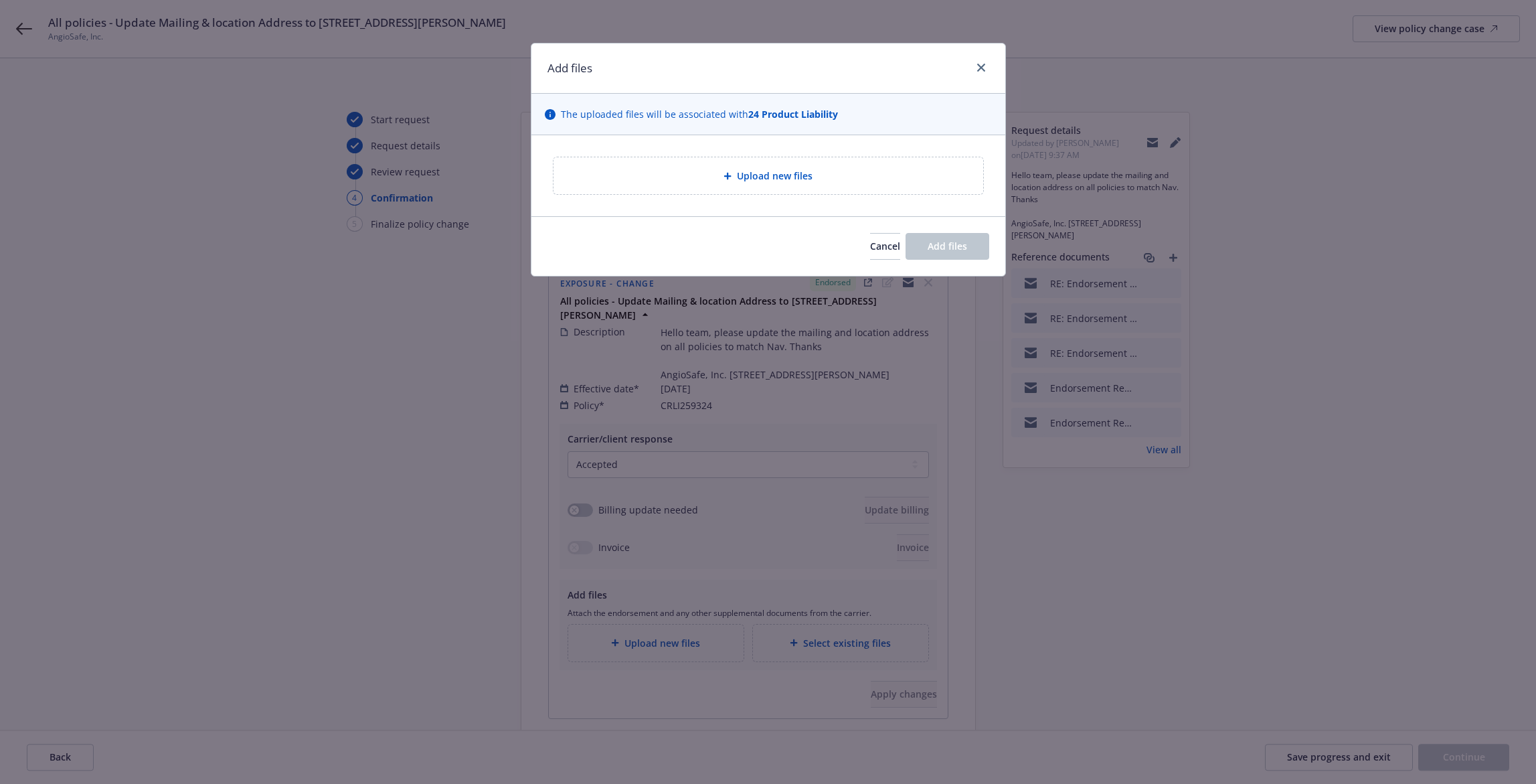
click at [796, 173] on span "Upload new files" at bounding box center [775, 175] width 76 height 14
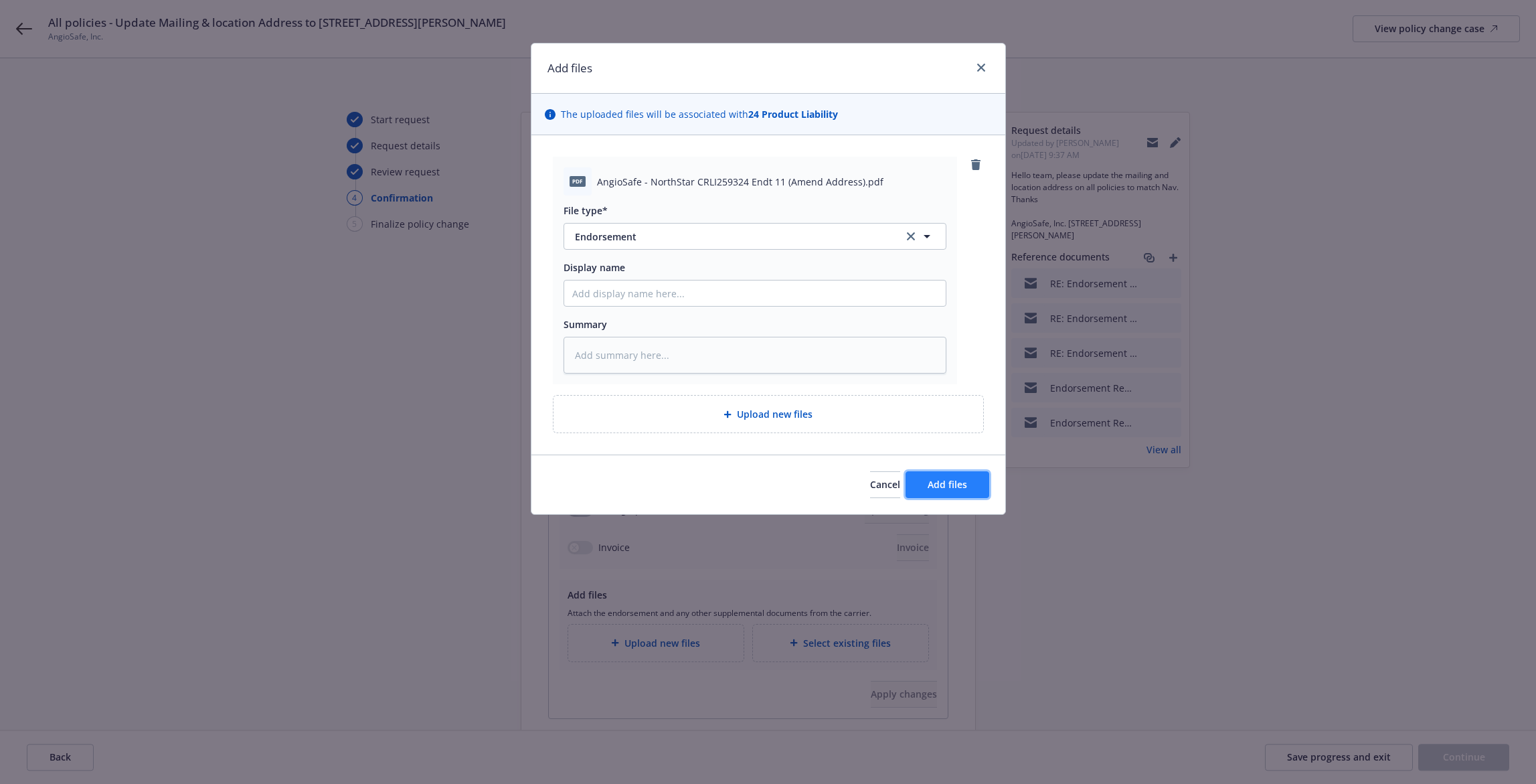
click at [958, 488] on span "Add files" at bounding box center [947, 484] width 39 height 12
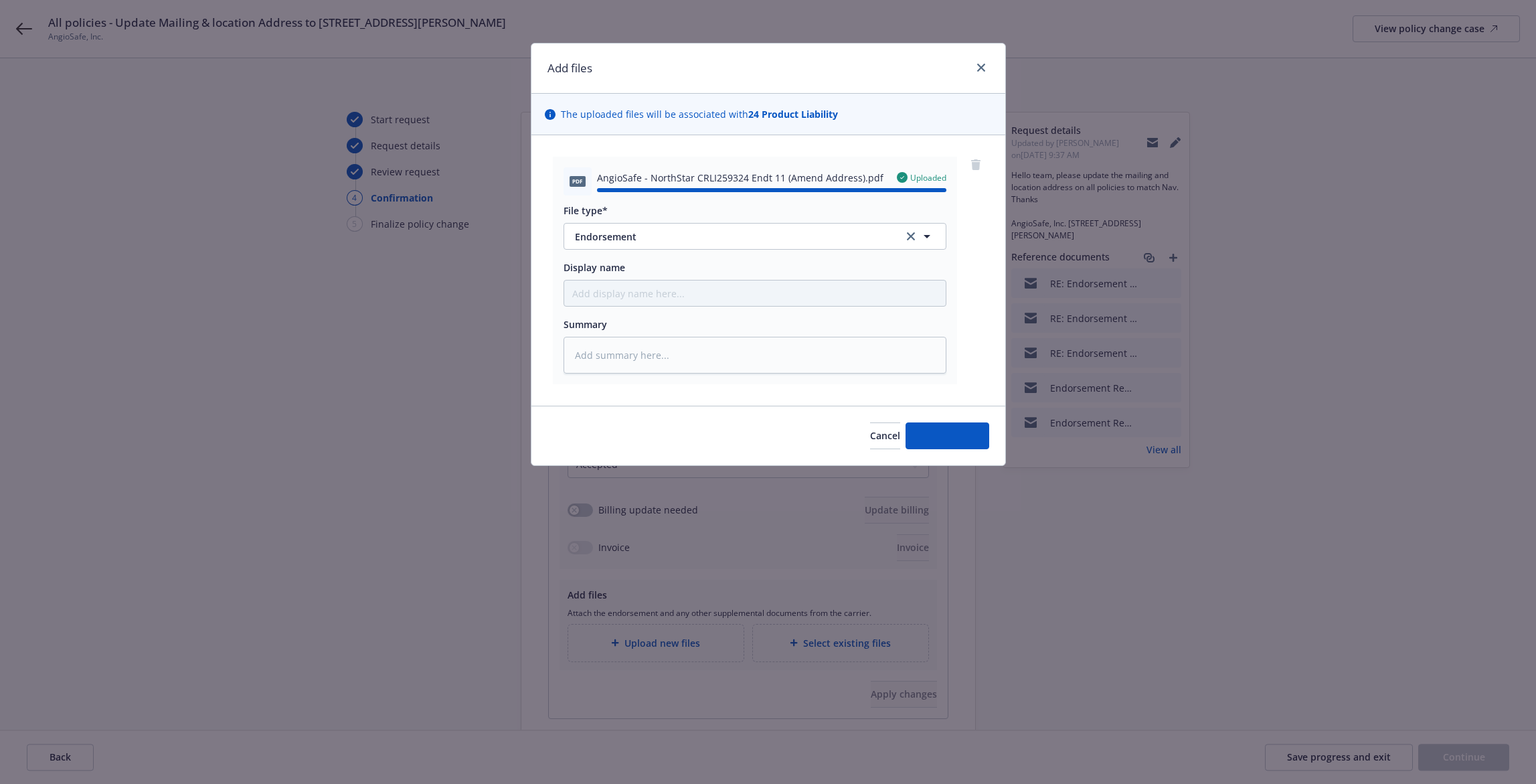
type textarea "x"
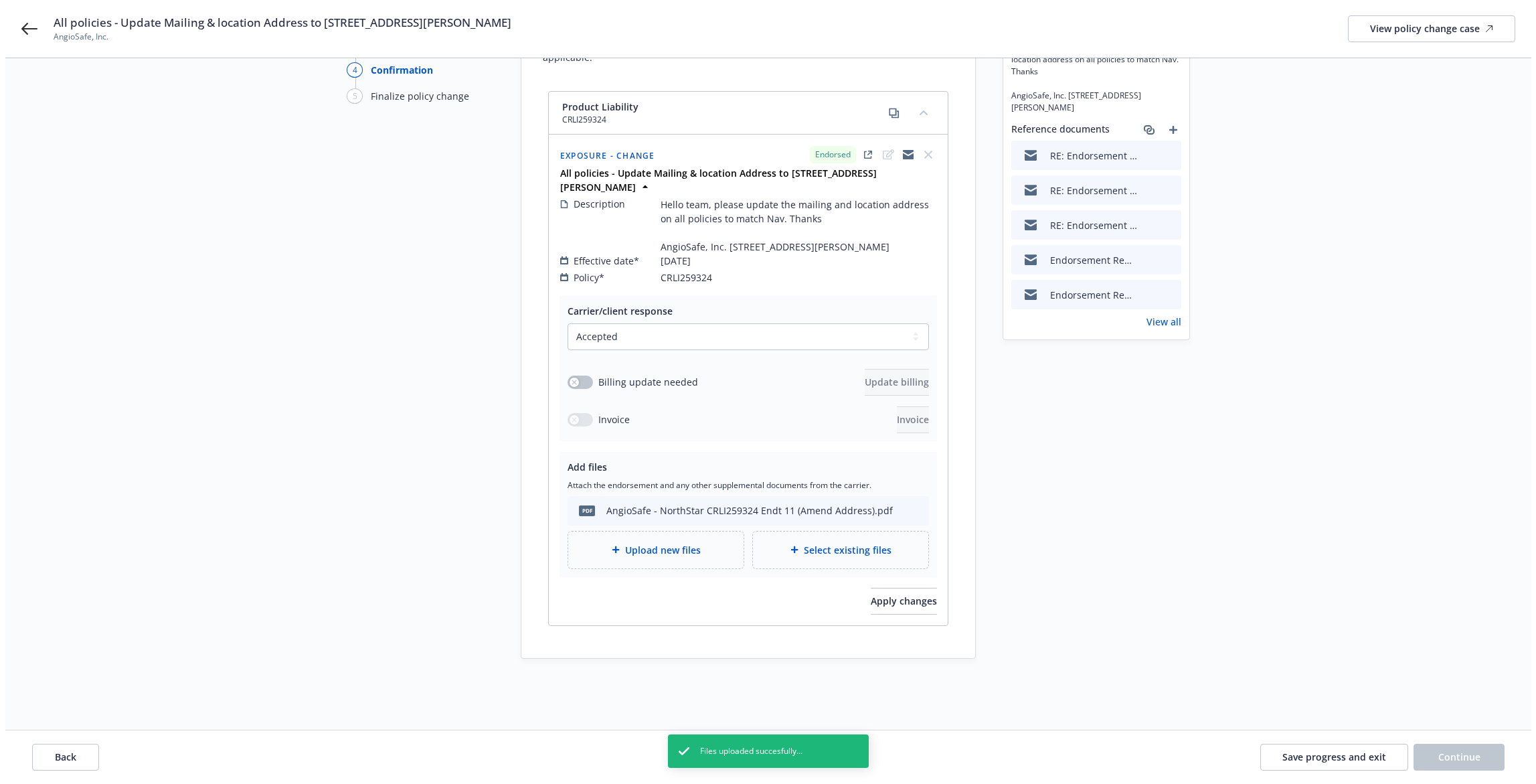
scroll to position [129, 0]
click at [893, 594] on button "Apply changes" at bounding box center [898, 600] width 66 height 27
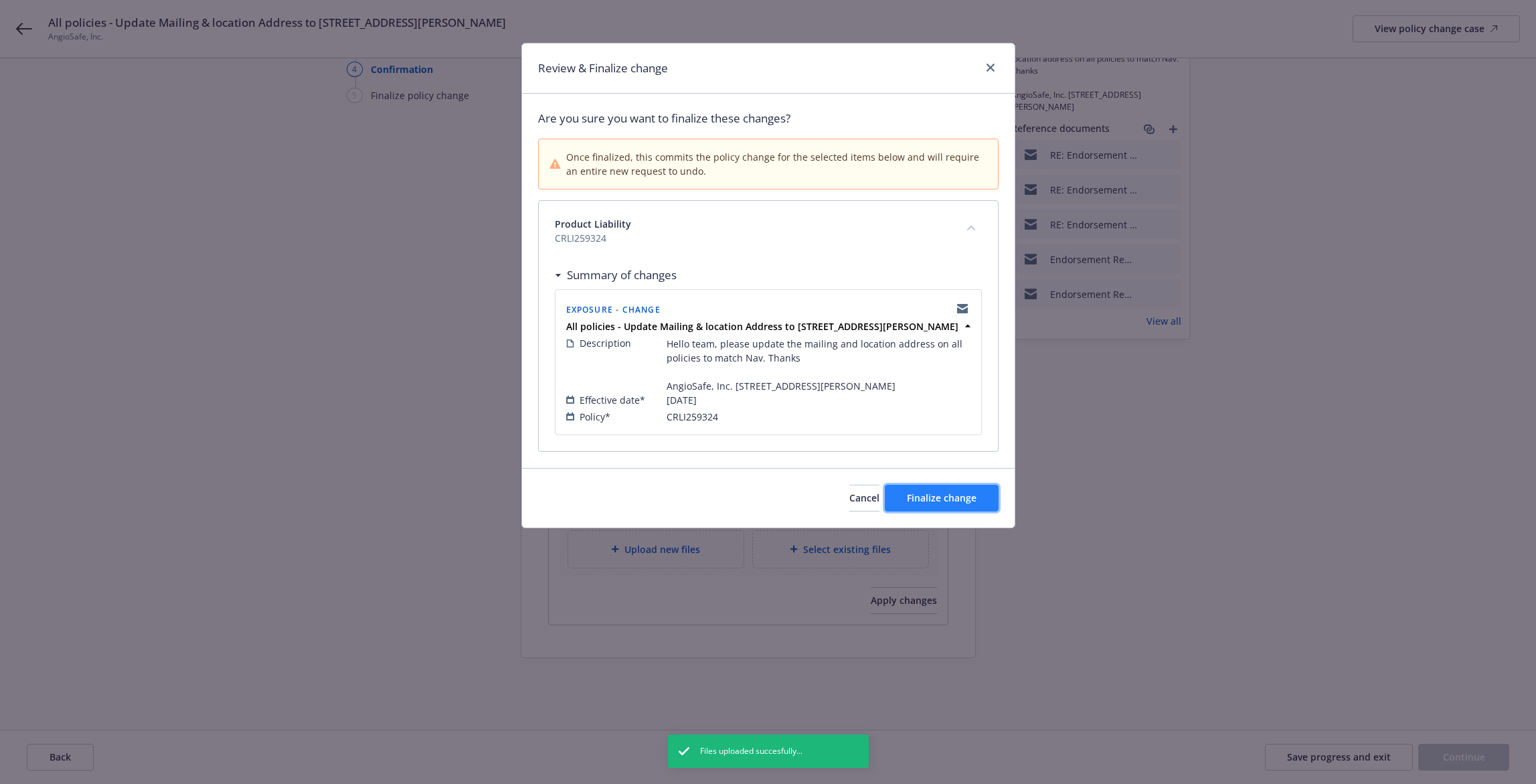
click at [956, 504] on span "Finalize change" at bounding box center [942, 497] width 70 height 12
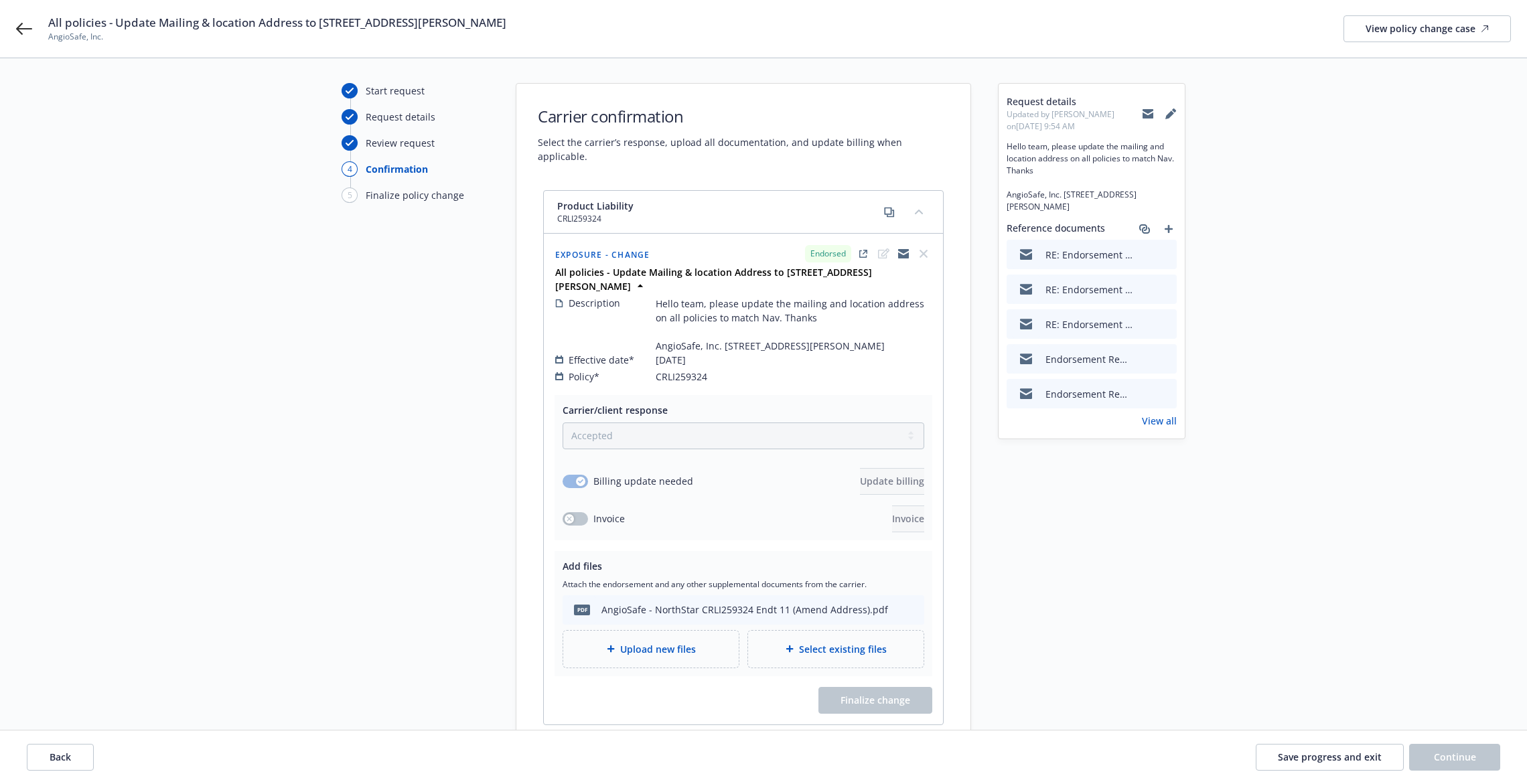
scroll to position [0, 0]
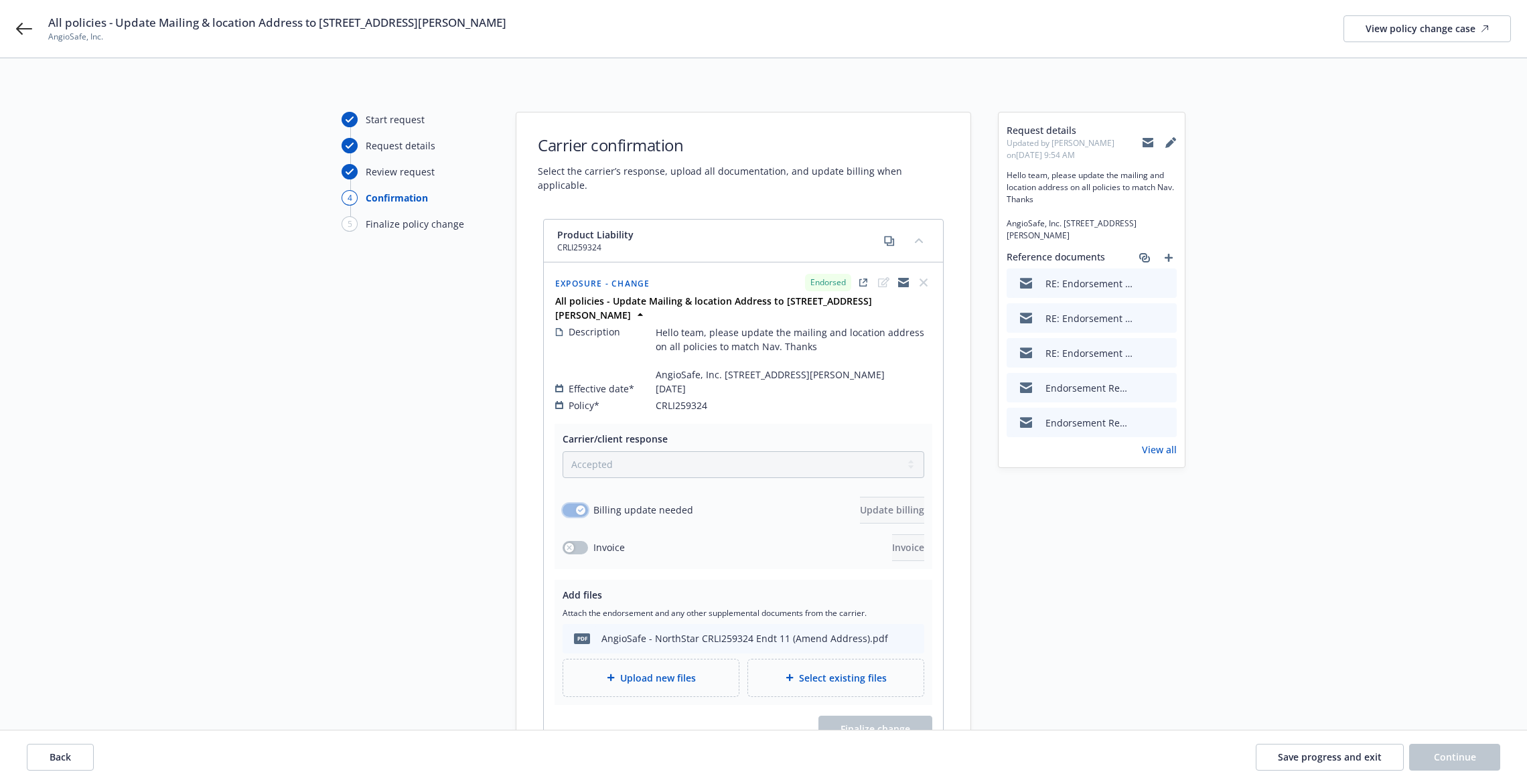
click at [581, 508] on icon "button" at bounding box center [581, 510] width 6 height 4
click at [579, 508] on icon "button" at bounding box center [581, 510] width 6 height 4
click at [1066, 623] on div "Request details Updated by Cassidy Maxwell on 09/25/2025, 9:54 AM Hello team, p…" at bounding box center [1092, 449] width 187 height 675
click at [1304, 764] on button "Save progress and exit" at bounding box center [1330, 757] width 148 height 27
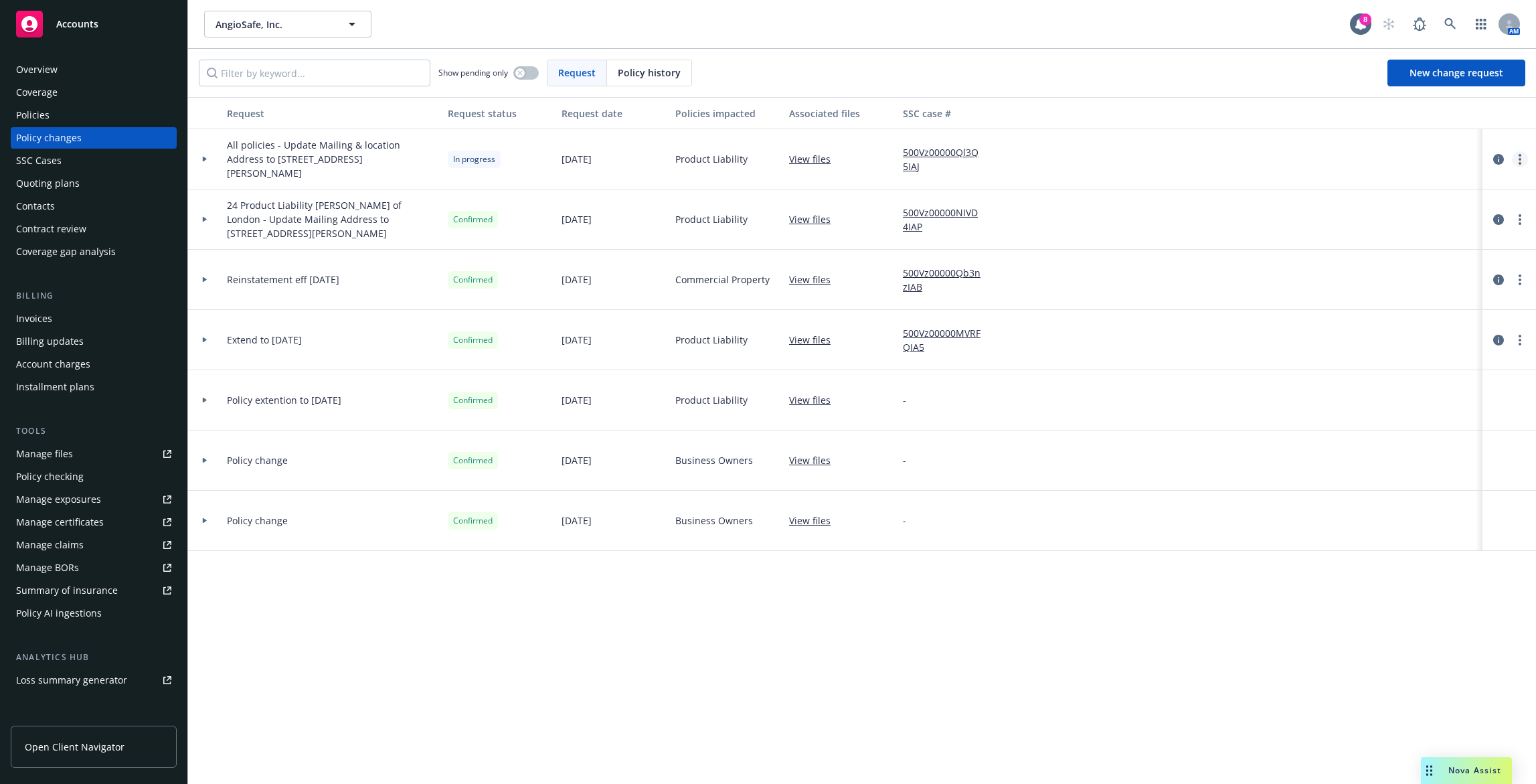
click at [1523, 157] on link "more" at bounding box center [1520, 159] width 16 height 16
click at [1434, 264] on link "Resume workflow" at bounding box center [1413, 267] width 230 height 27
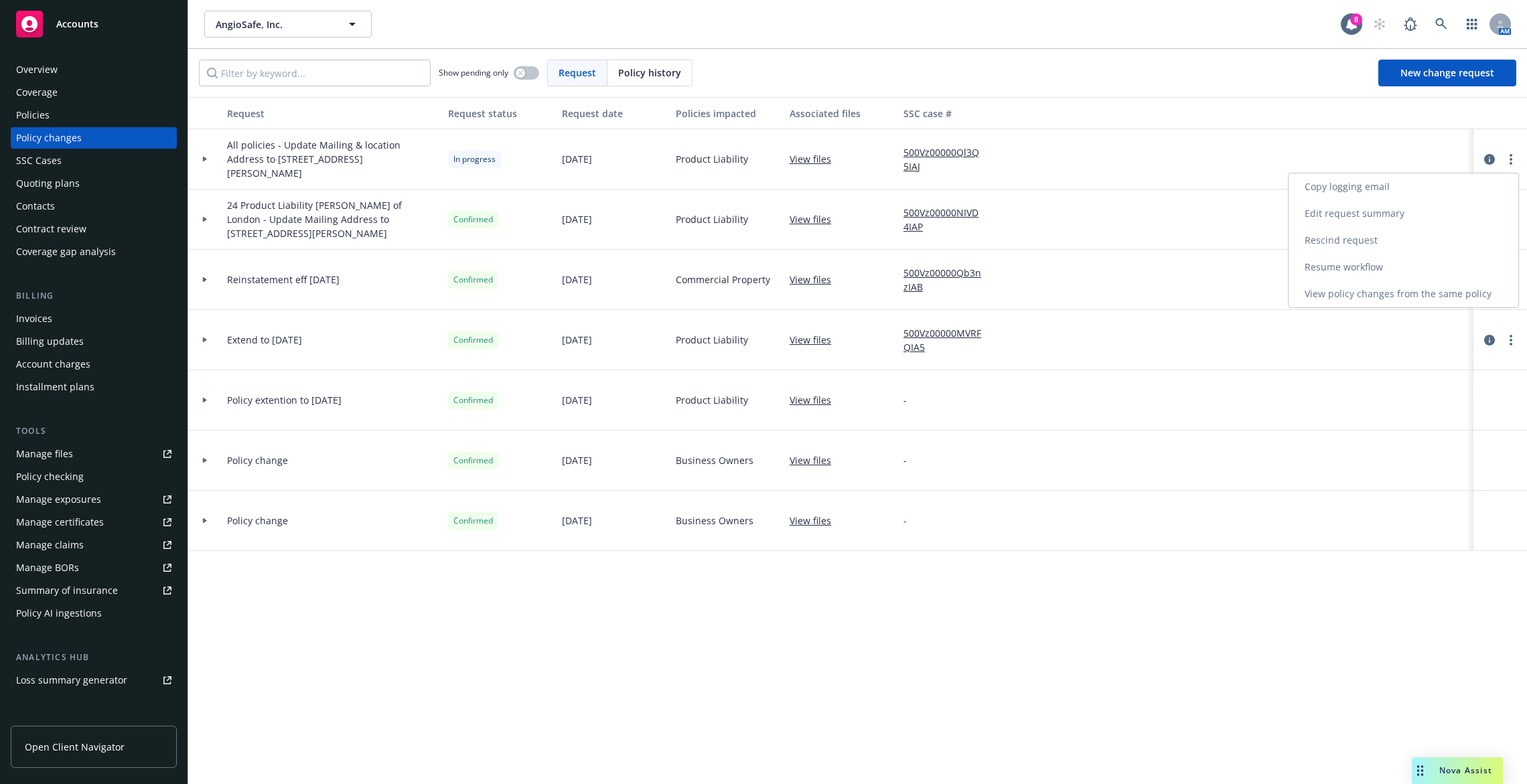
select select "ACCEPTED"
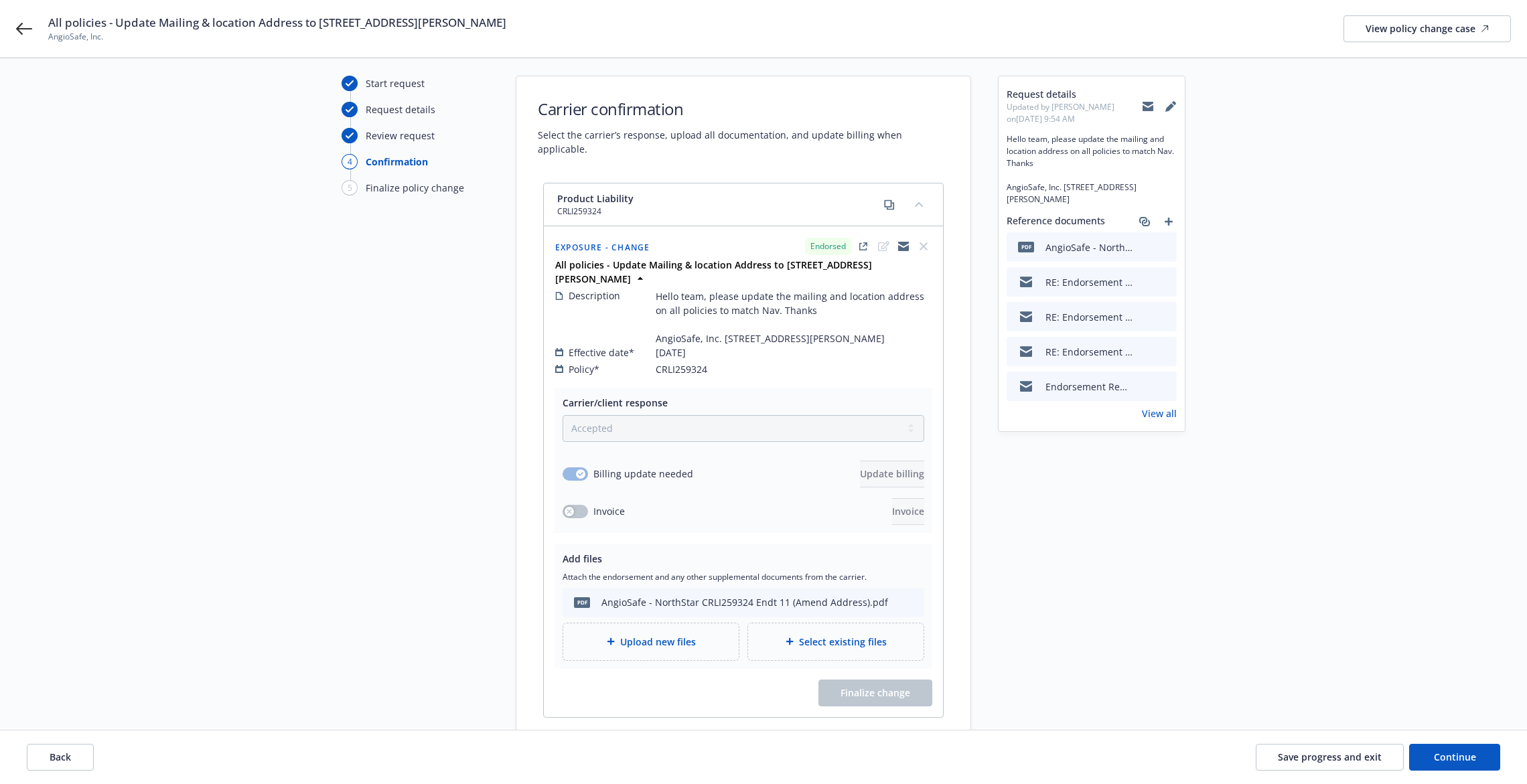
scroll to position [67, 0]
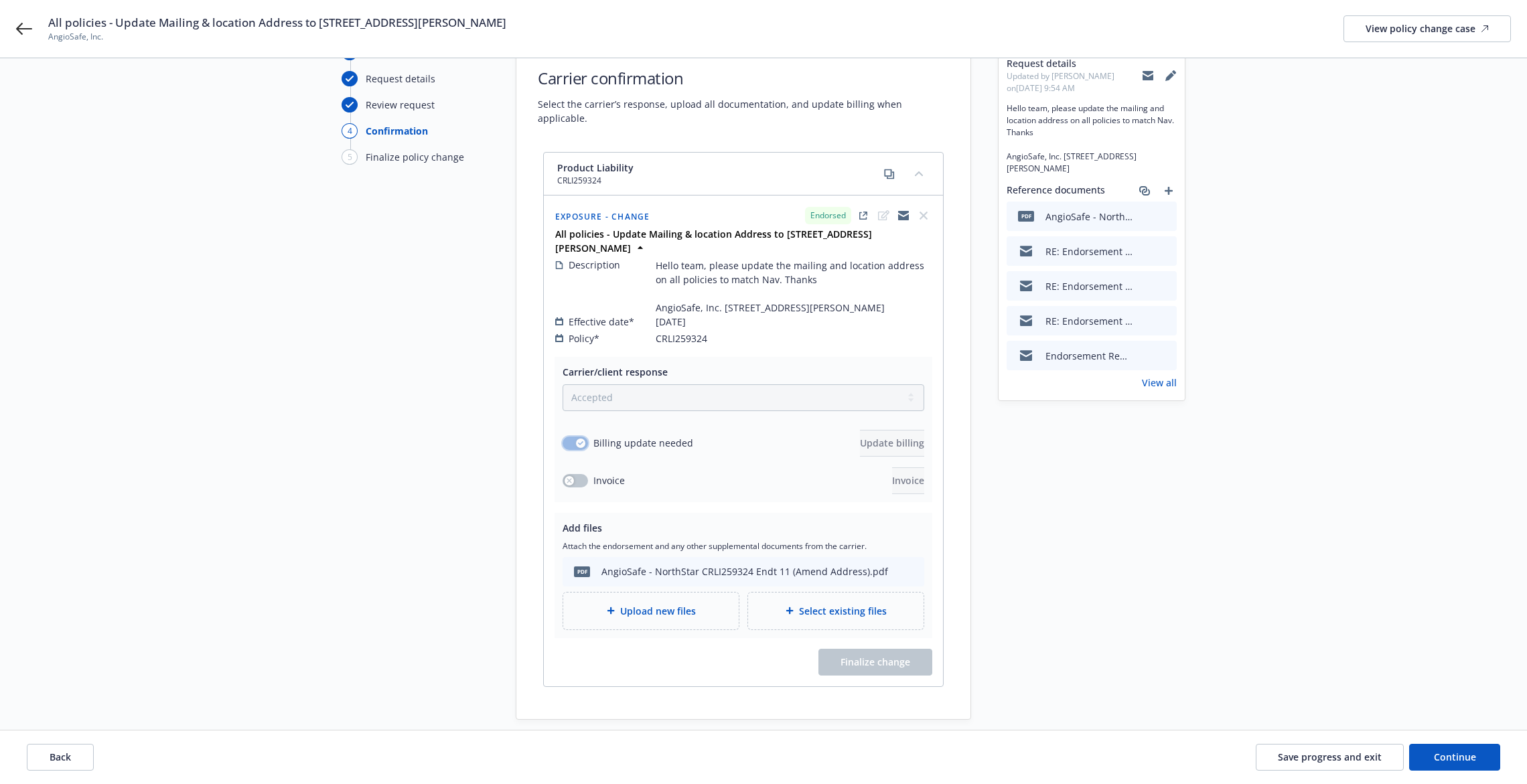
click at [579, 441] on icon "button" at bounding box center [581, 442] width 6 height 4
click at [566, 476] on div "button" at bounding box center [568, 480] width 9 height 9
click at [876, 480] on div "Carrier/client response Select a carrier response Accepted Accepted with revisi…" at bounding box center [743, 429] width 378 height 145
click at [892, 474] on span "Invoice" at bounding box center [908, 479] width 32 height 12
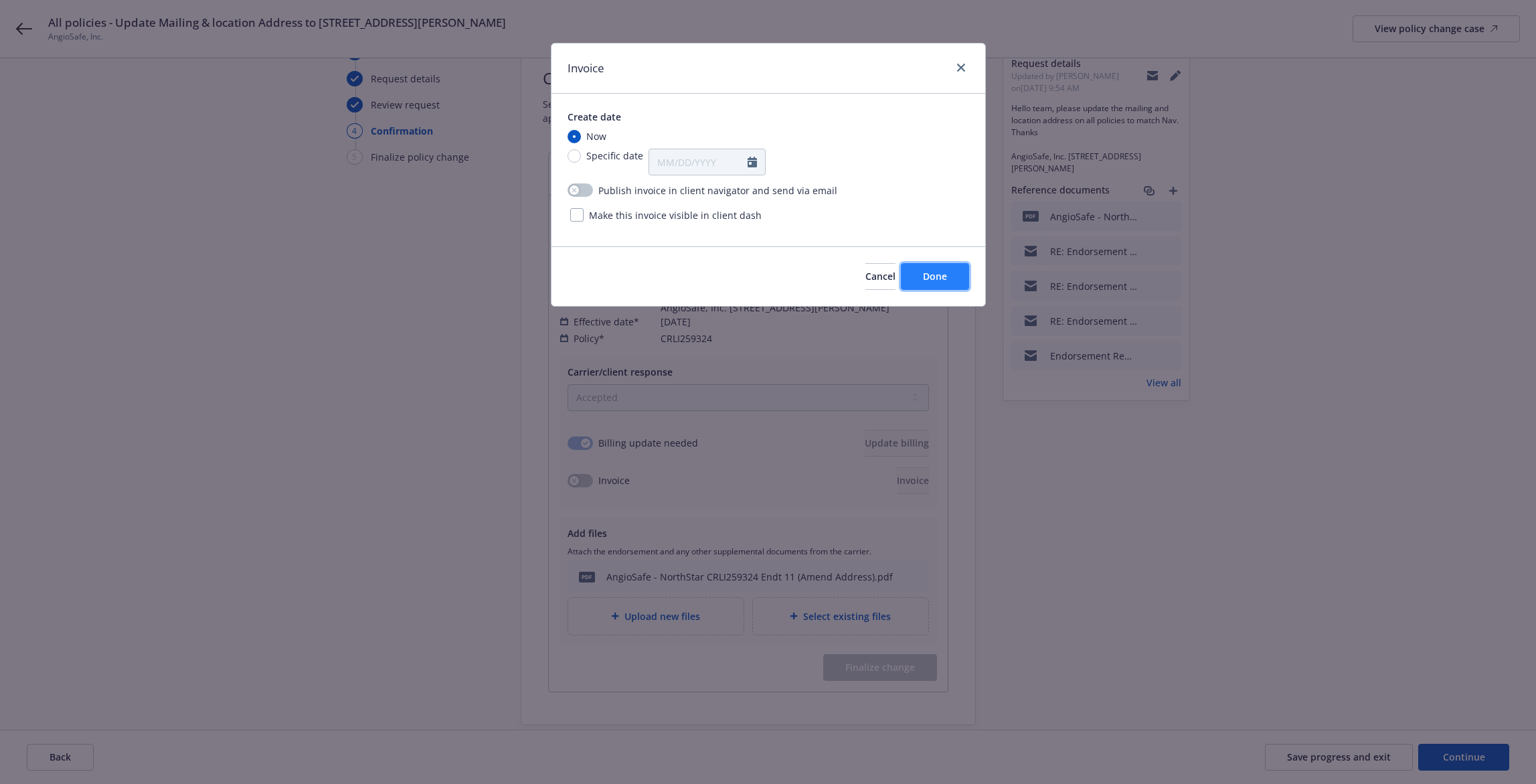
click at [951, 271] on button "Done" at bounding box center [934, 276] width 68 height 27
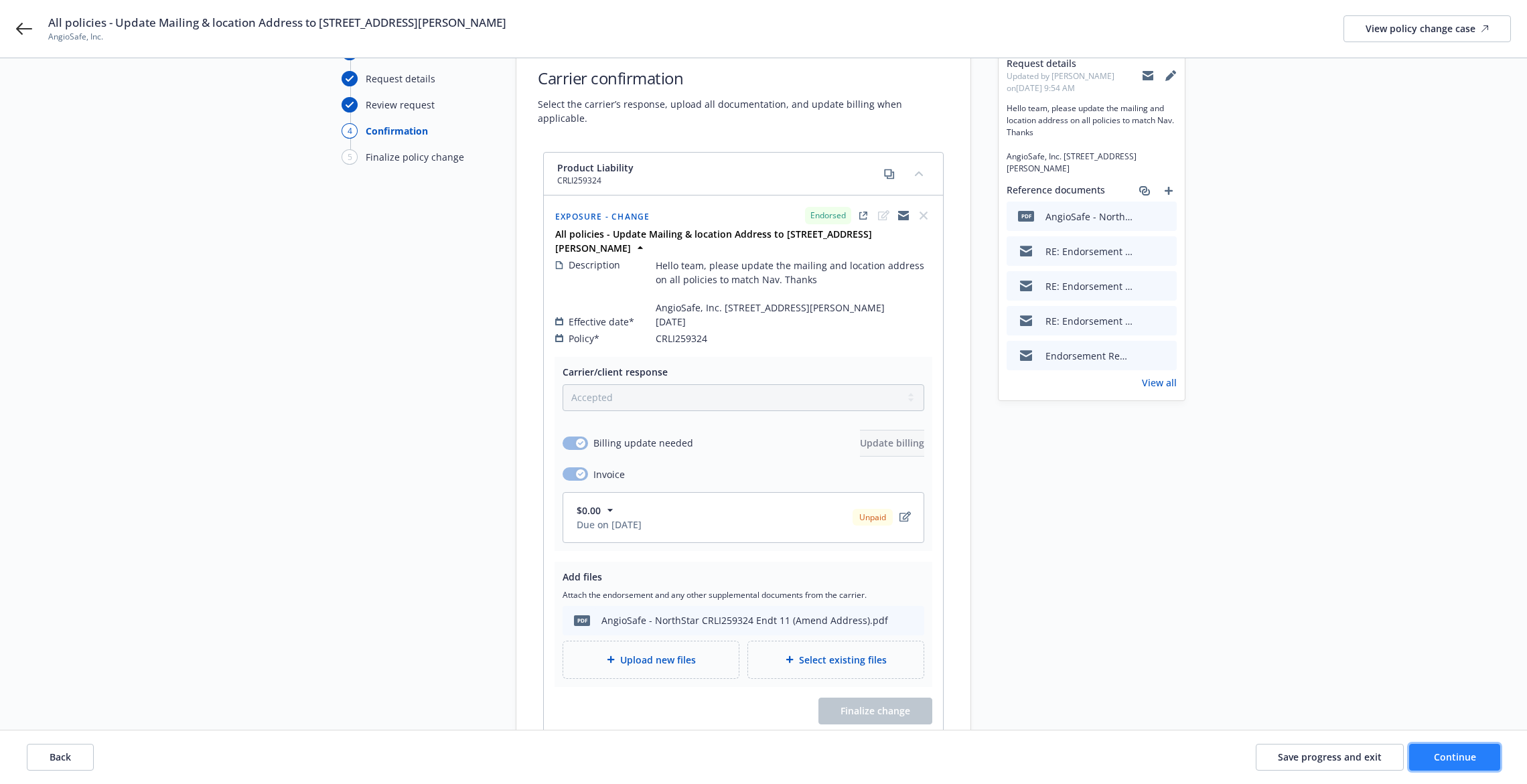
click at [1453, 763] on span "Continue" at bounding box center [1454, 756] width 42 height 12
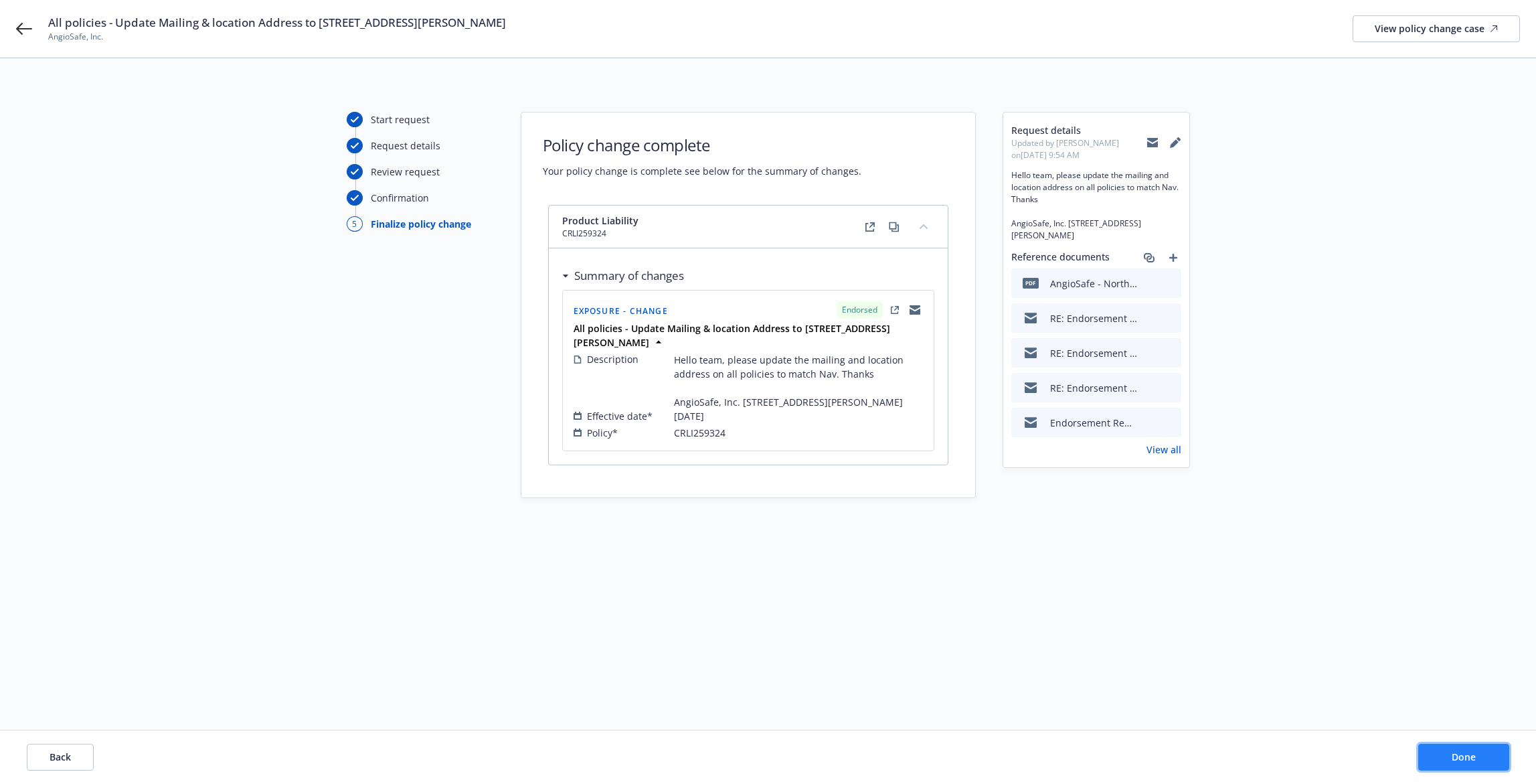
click at [1504, 760] on button "Done" at bounding box center [1464, 757] width 91 height 27
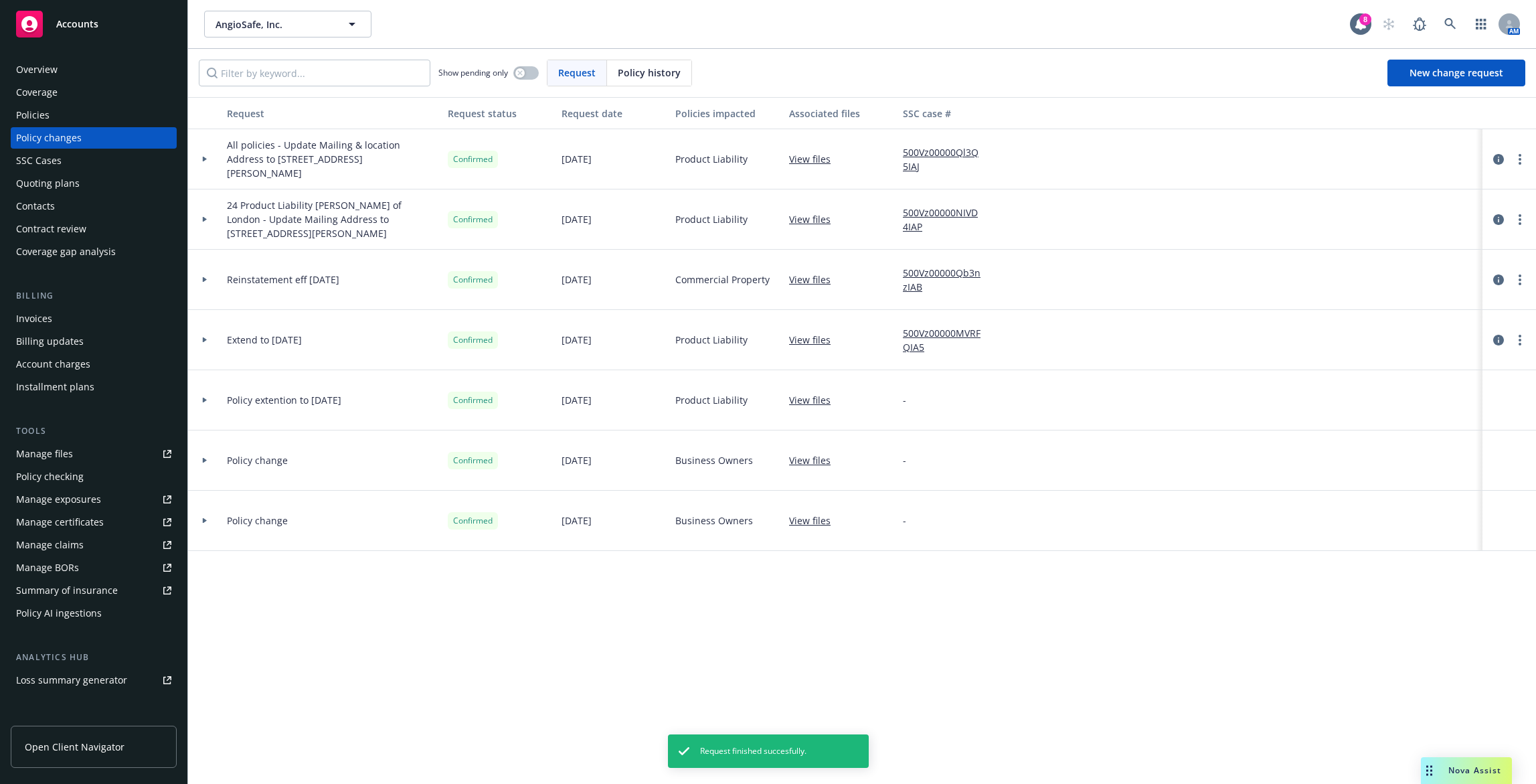
click at [117, 327] on div "Invoices" at bounding box center [94, 319] width 155 height 21
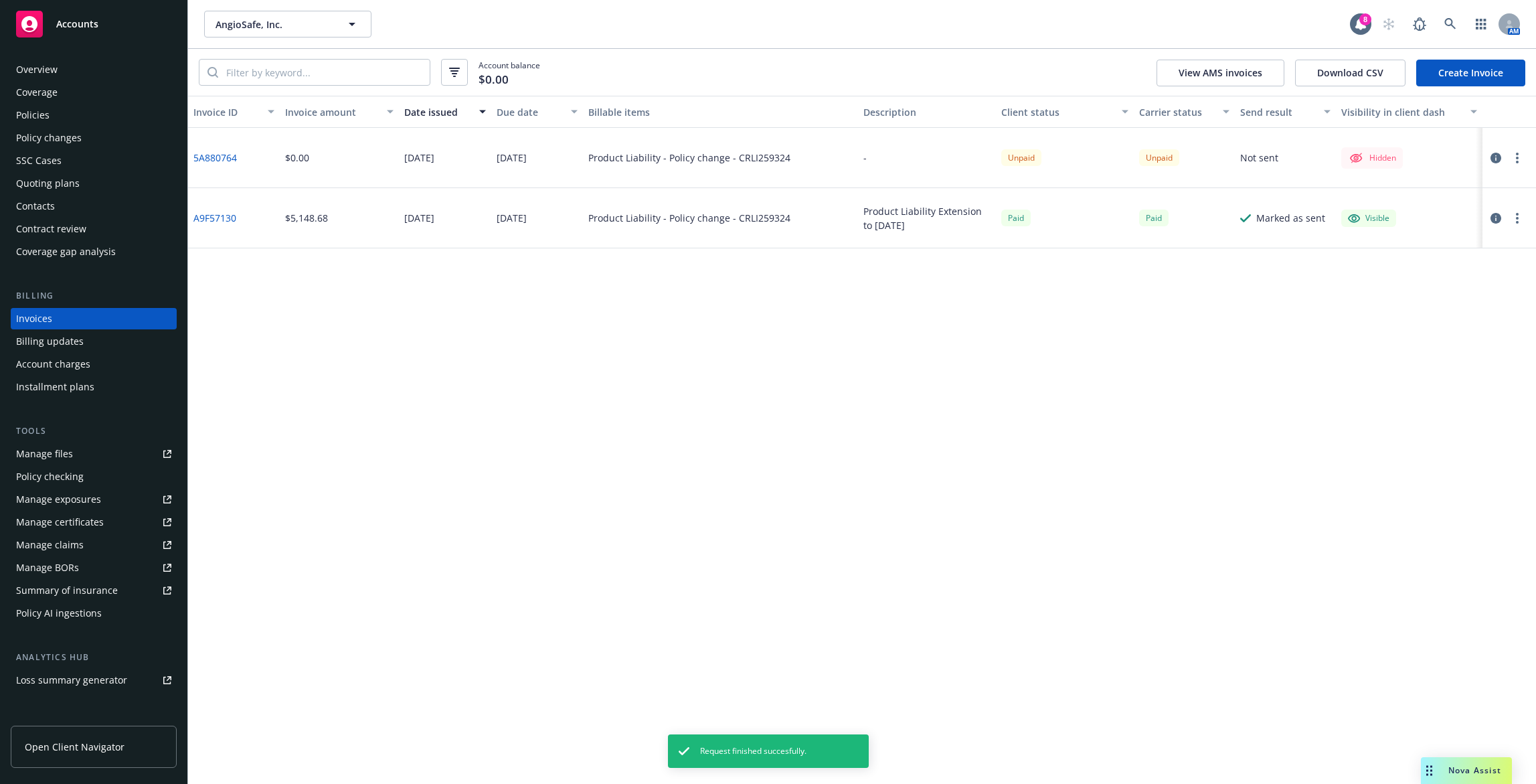
click at [1517, 153] on circle "button" at bounding box center [1517, 154] width 2 height 2
click at [1437, 338] on link "Void" at bounding box center [1439, 346] width 171 height 27
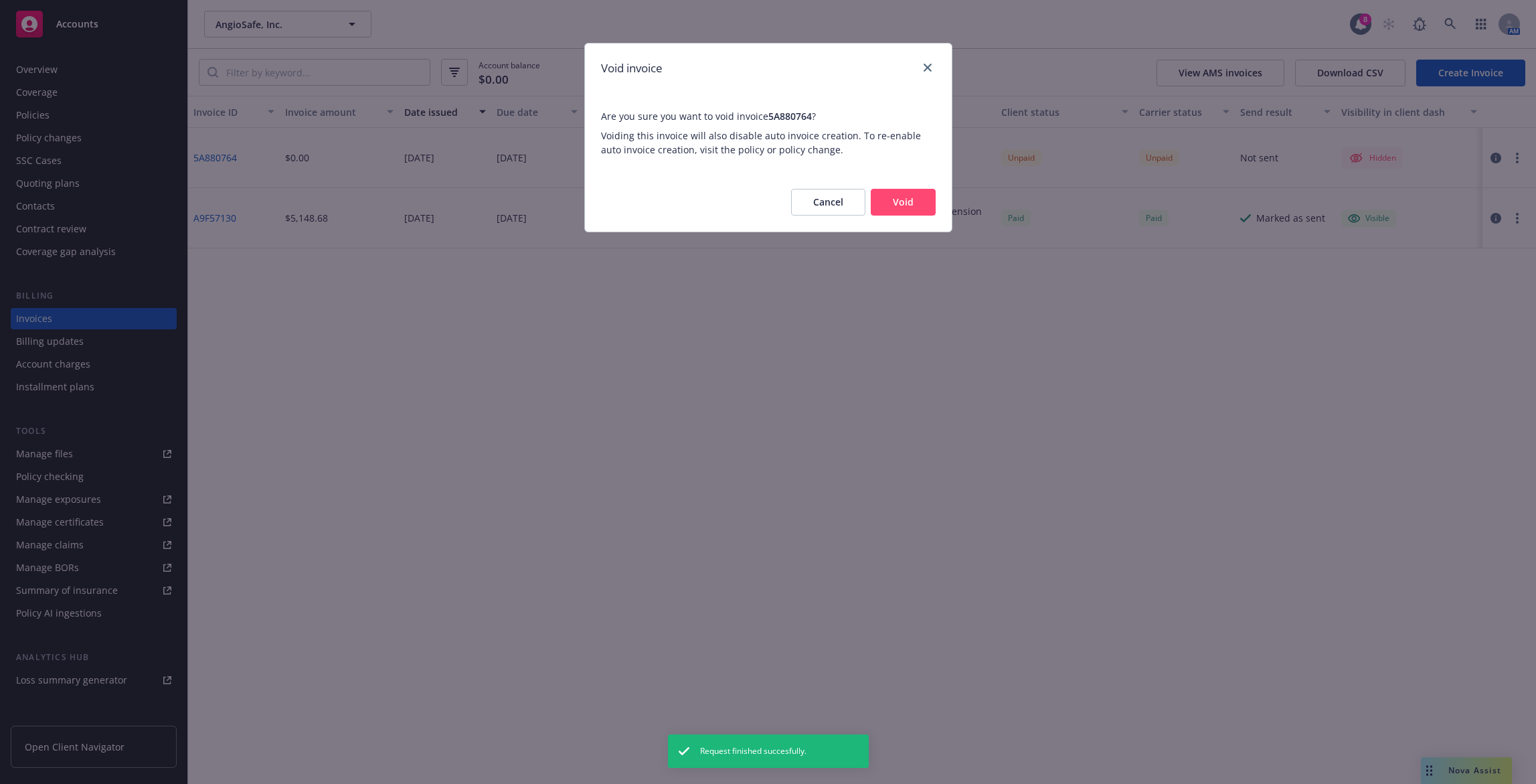
click at [921, 196] on button "Void" at bounding box center [903, 202] width 65 height 27
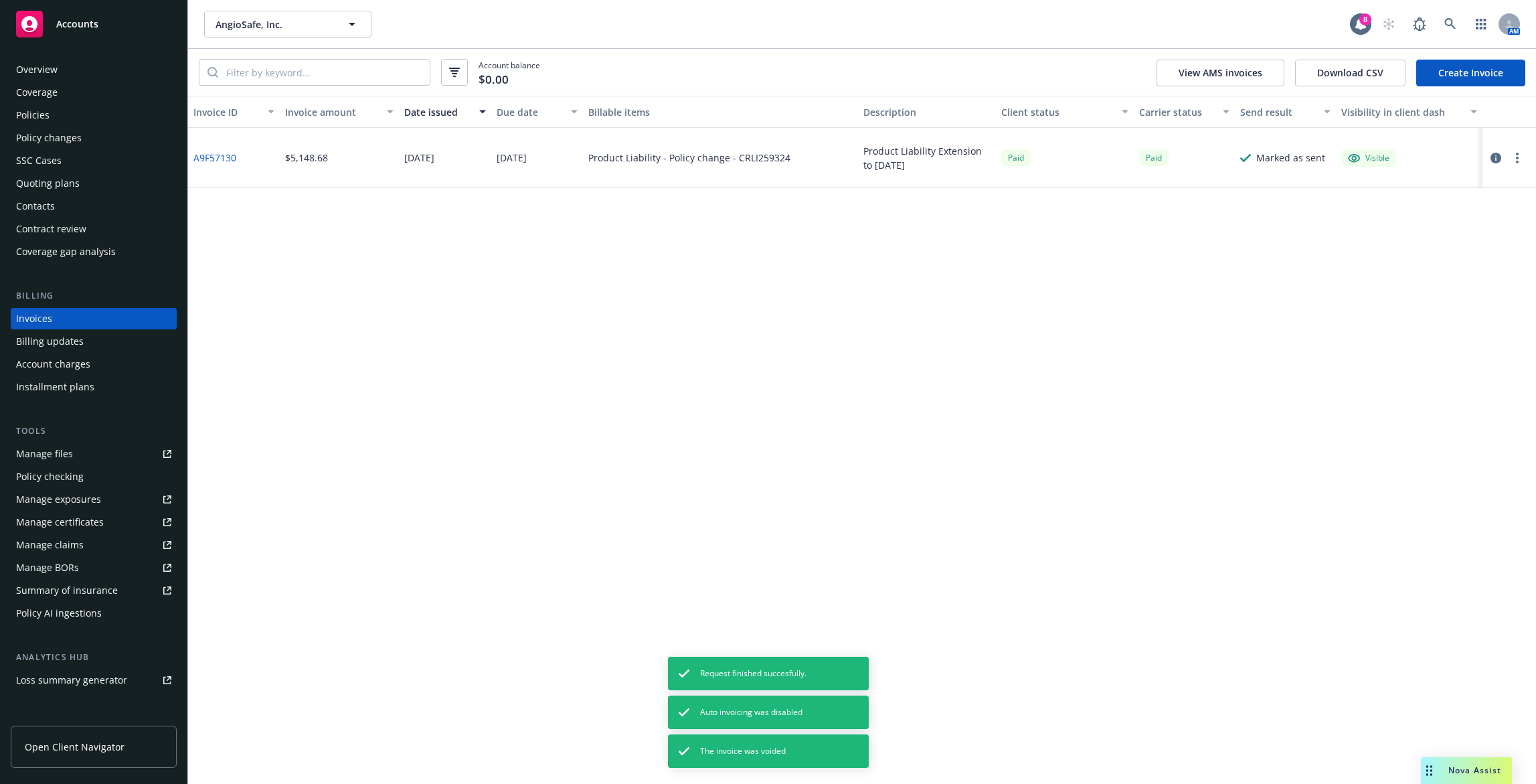
click at [57, 110] on div "Policies" at bounding box center [94, 115] width 155 height 21
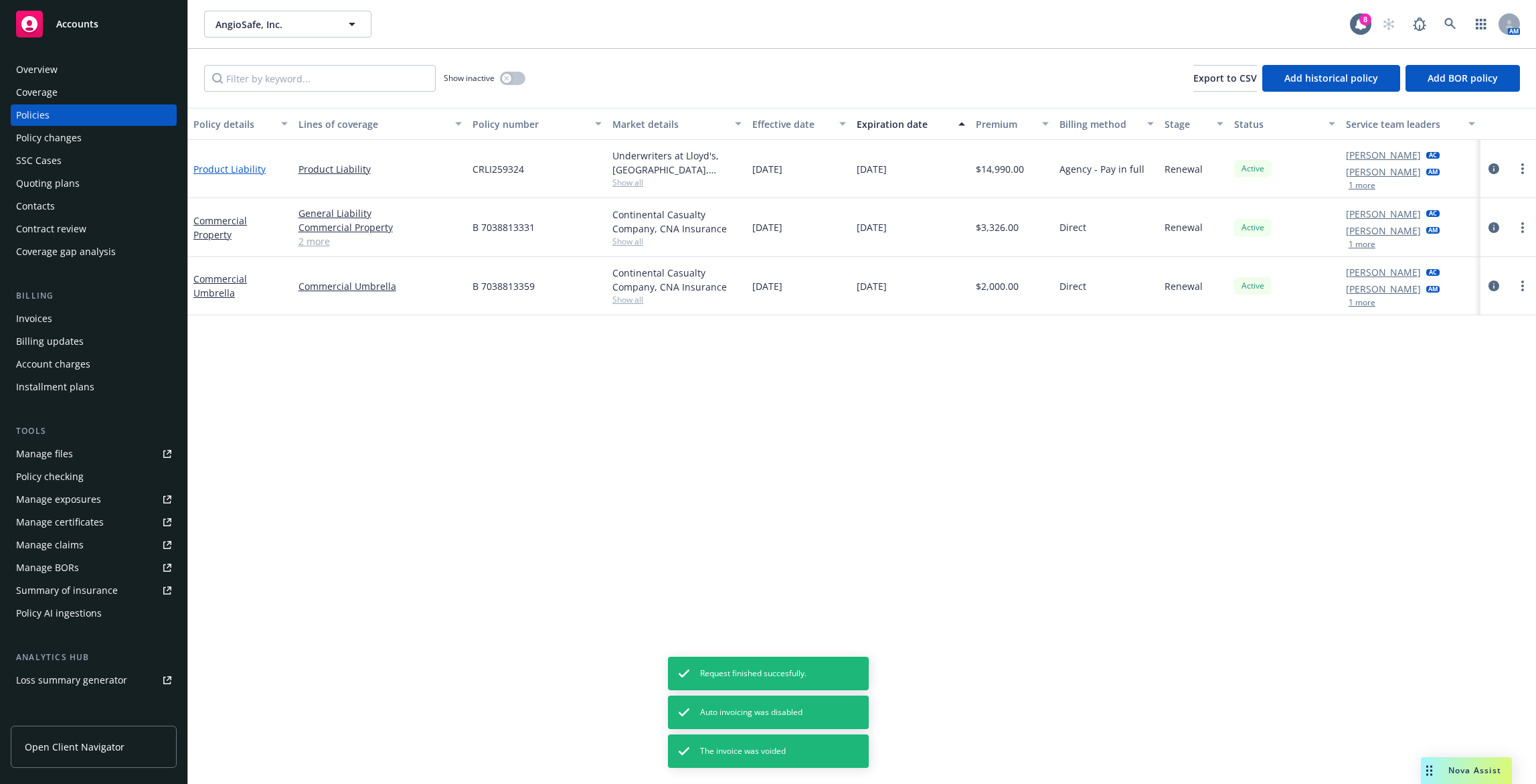
click at [226, 171] on link "Product Liability" at bounding box center [230, 168] width 72 height 12
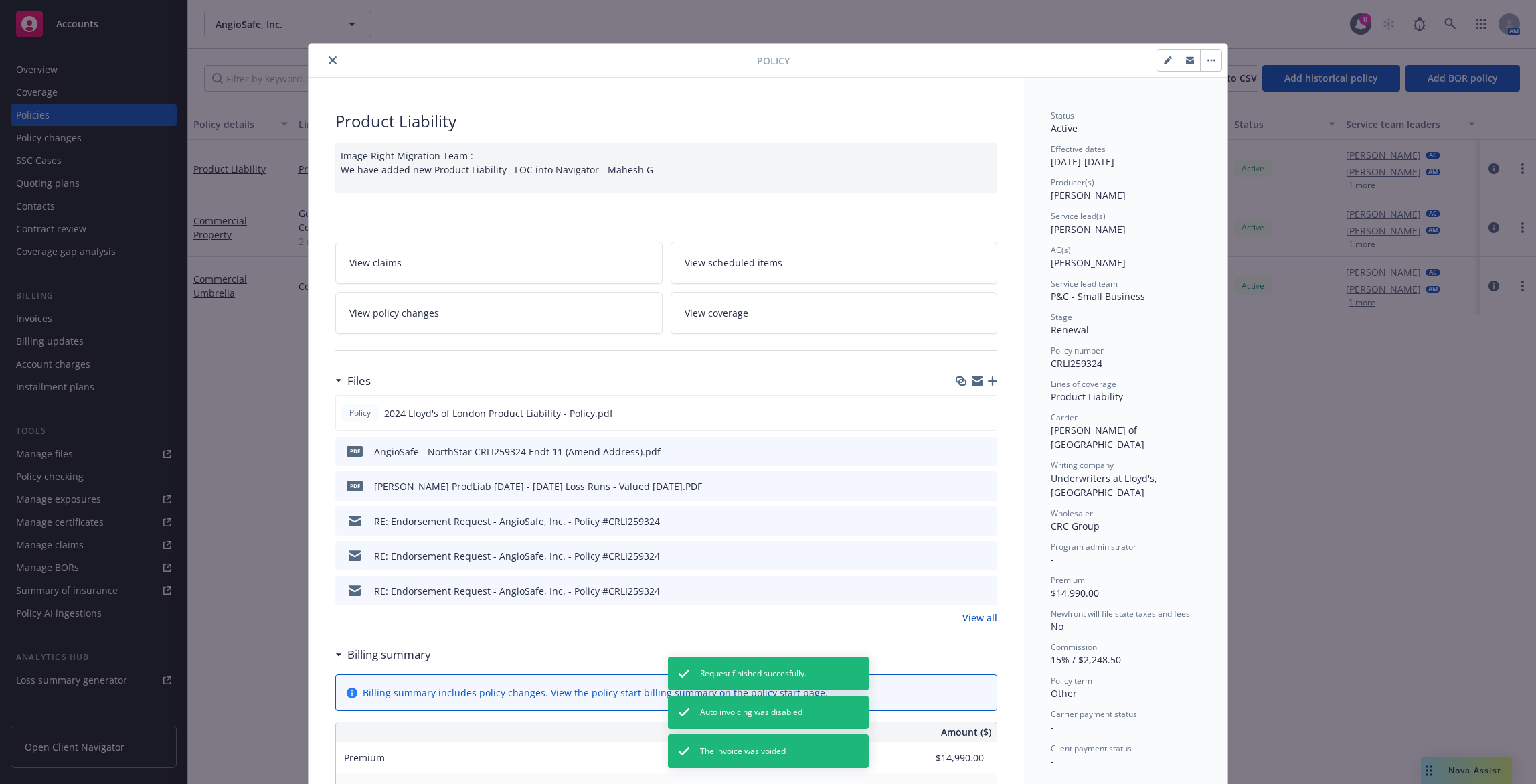
scroll to position [40, 0]
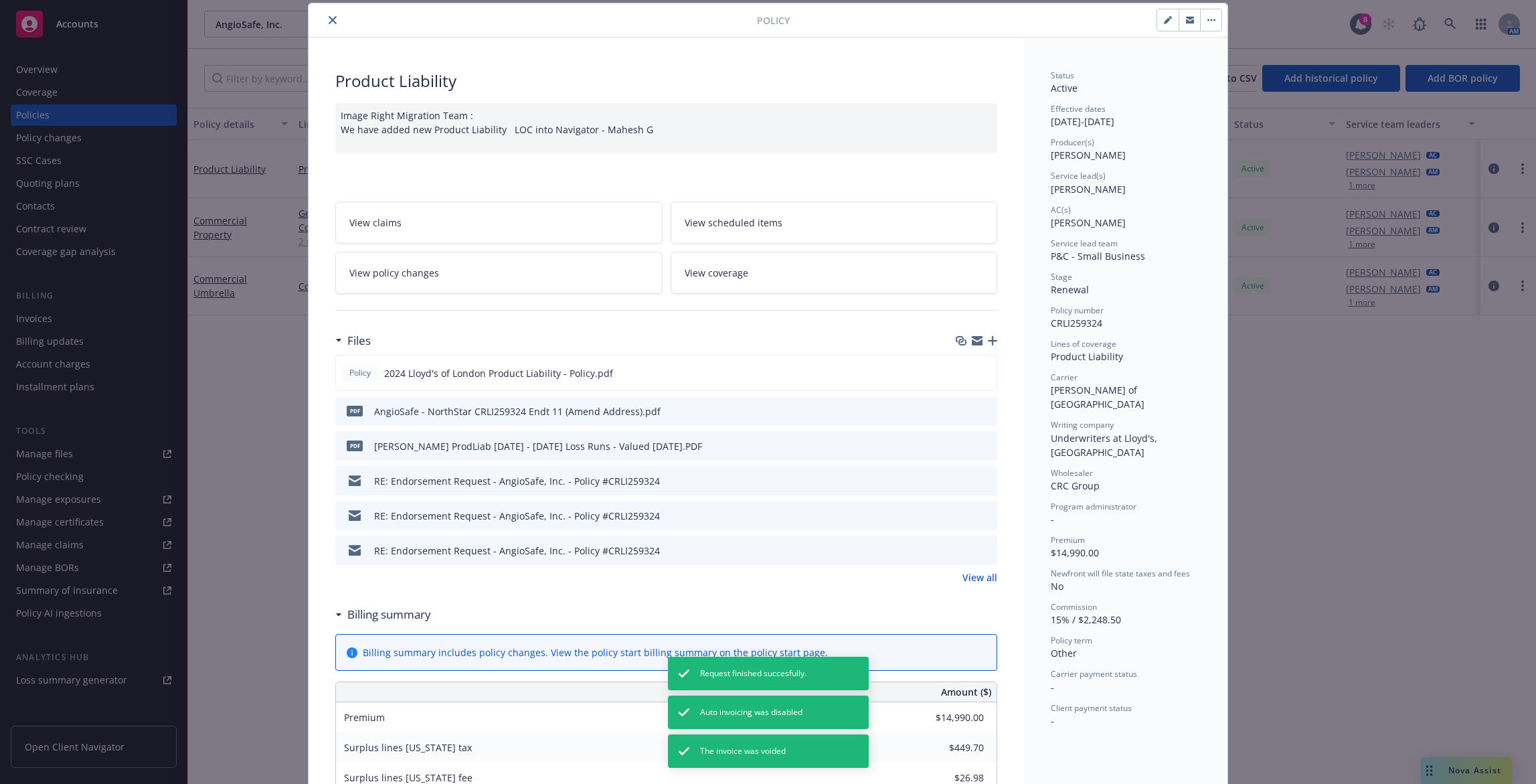
click at [328, 26] on button "close" at bounding box center [332, 21] width 16 height 16
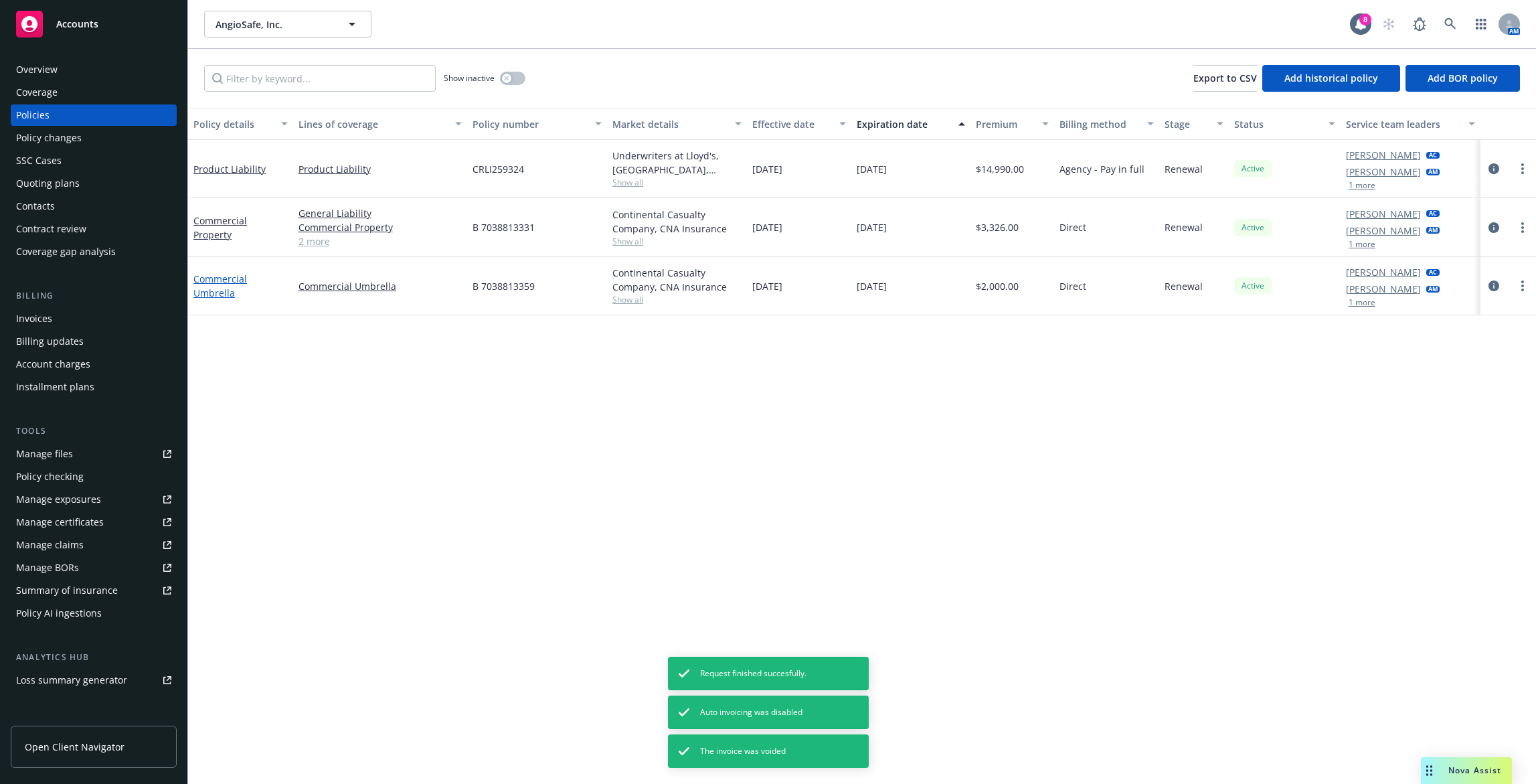
click at [234, 282] on link "Commercial Umbrella" at bounding box center [220, 286] width 53 height 27
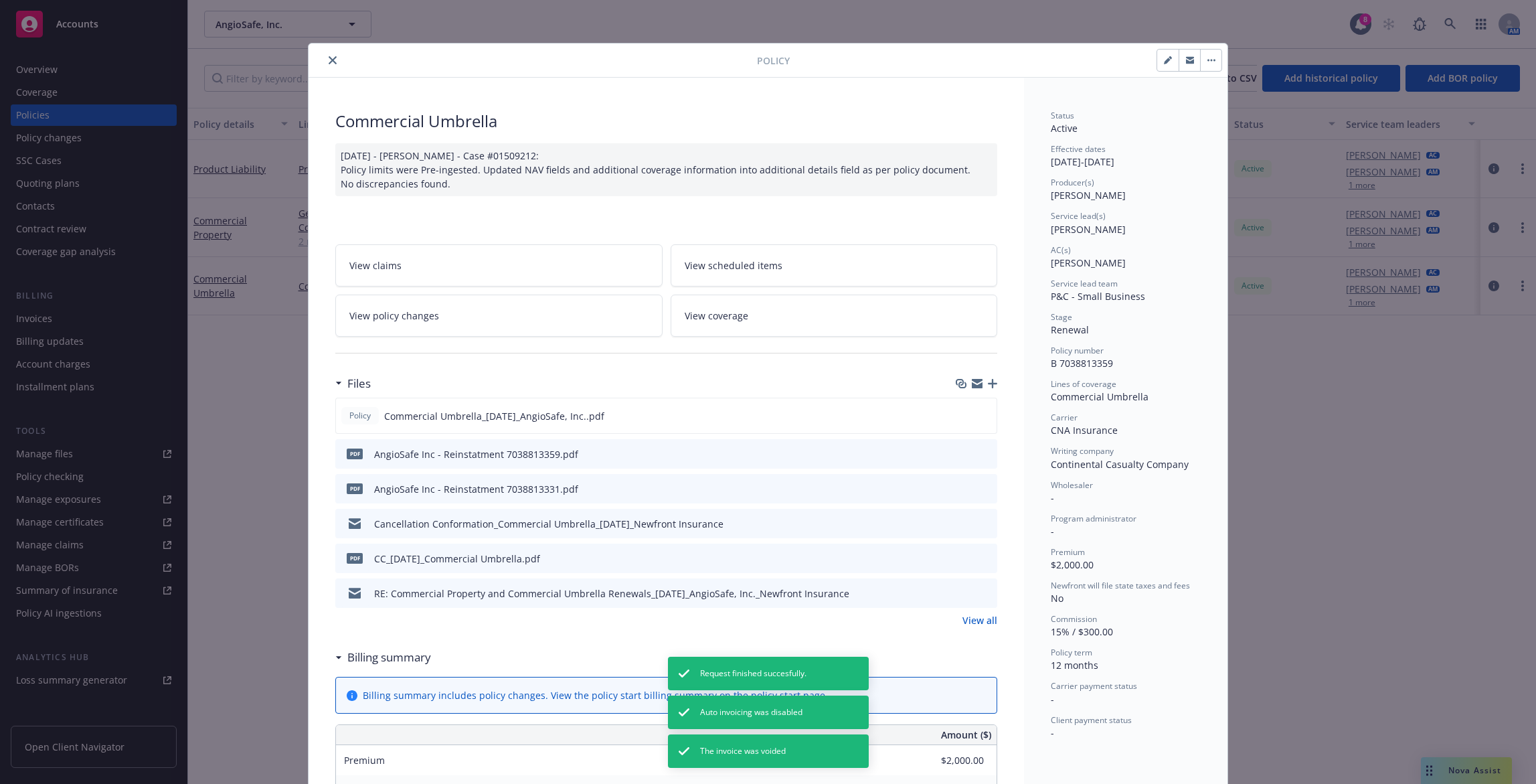
click at [327, 56] on button "close" at bounding box center [332, 61] width 16 height 16
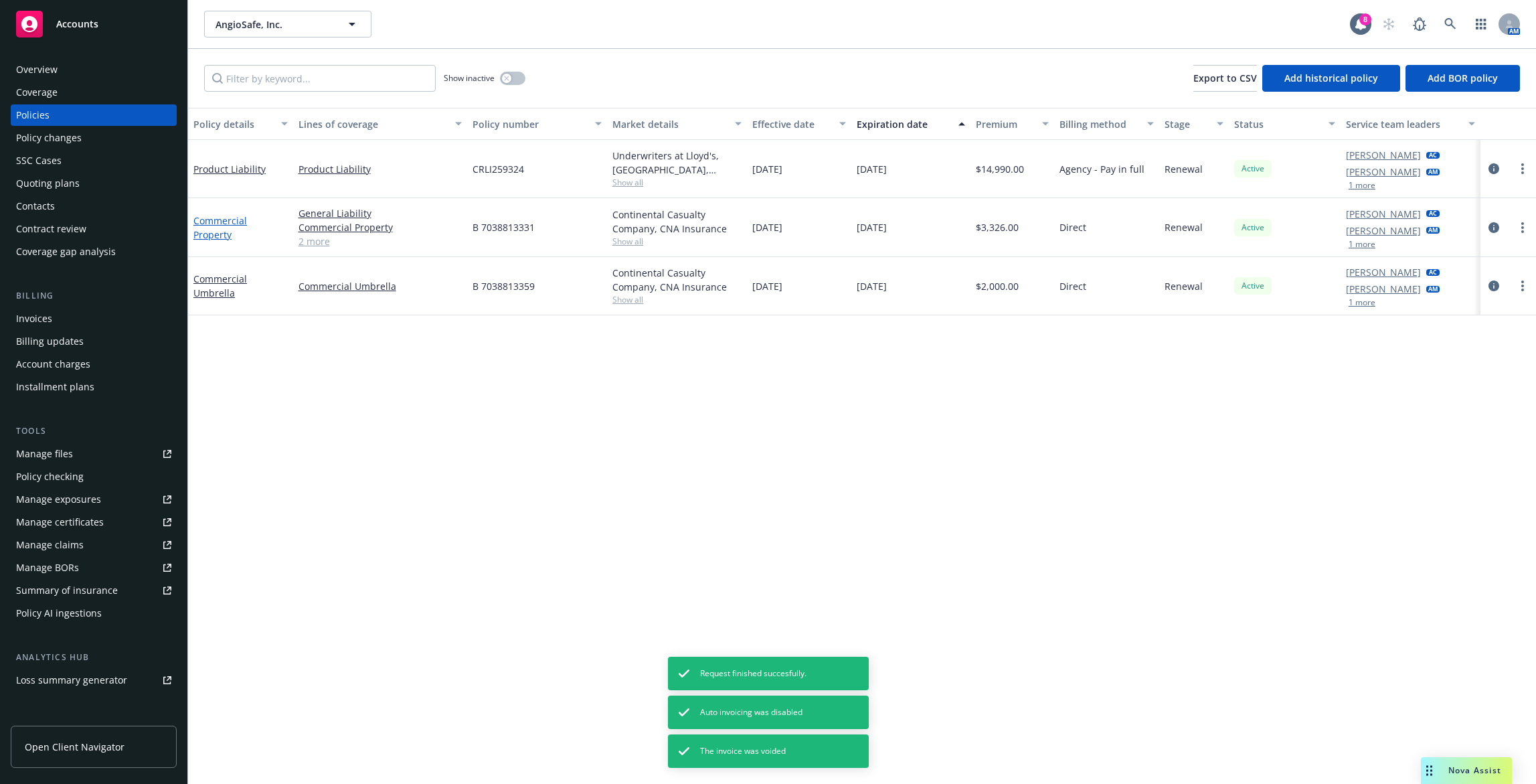
click at [247, 225] on link "Commercial Property" at bounding box center [220, 227] width 53 height 27
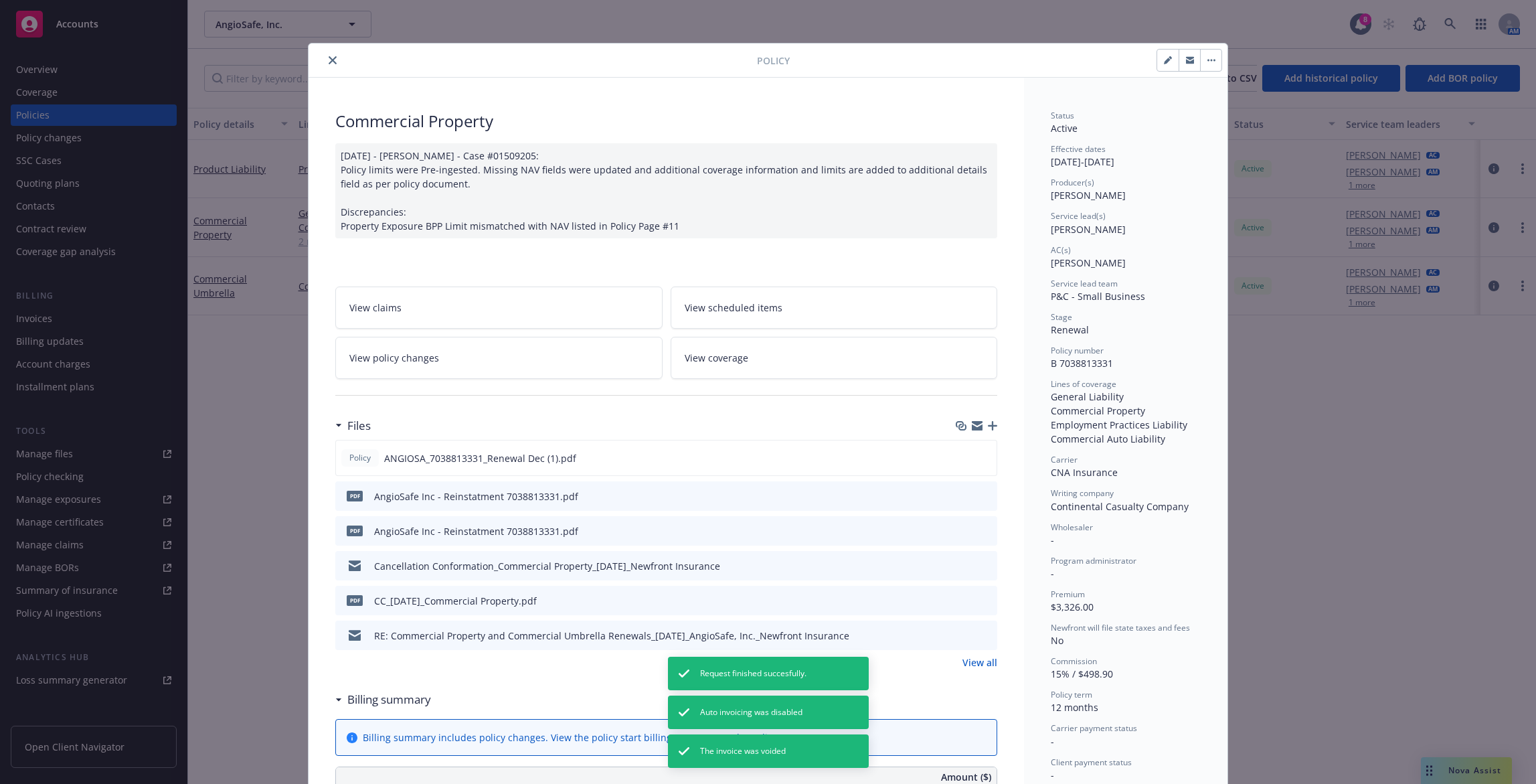
click at [328, 59] on icon "close" at bounding box center [332, 60] width 8 height 8
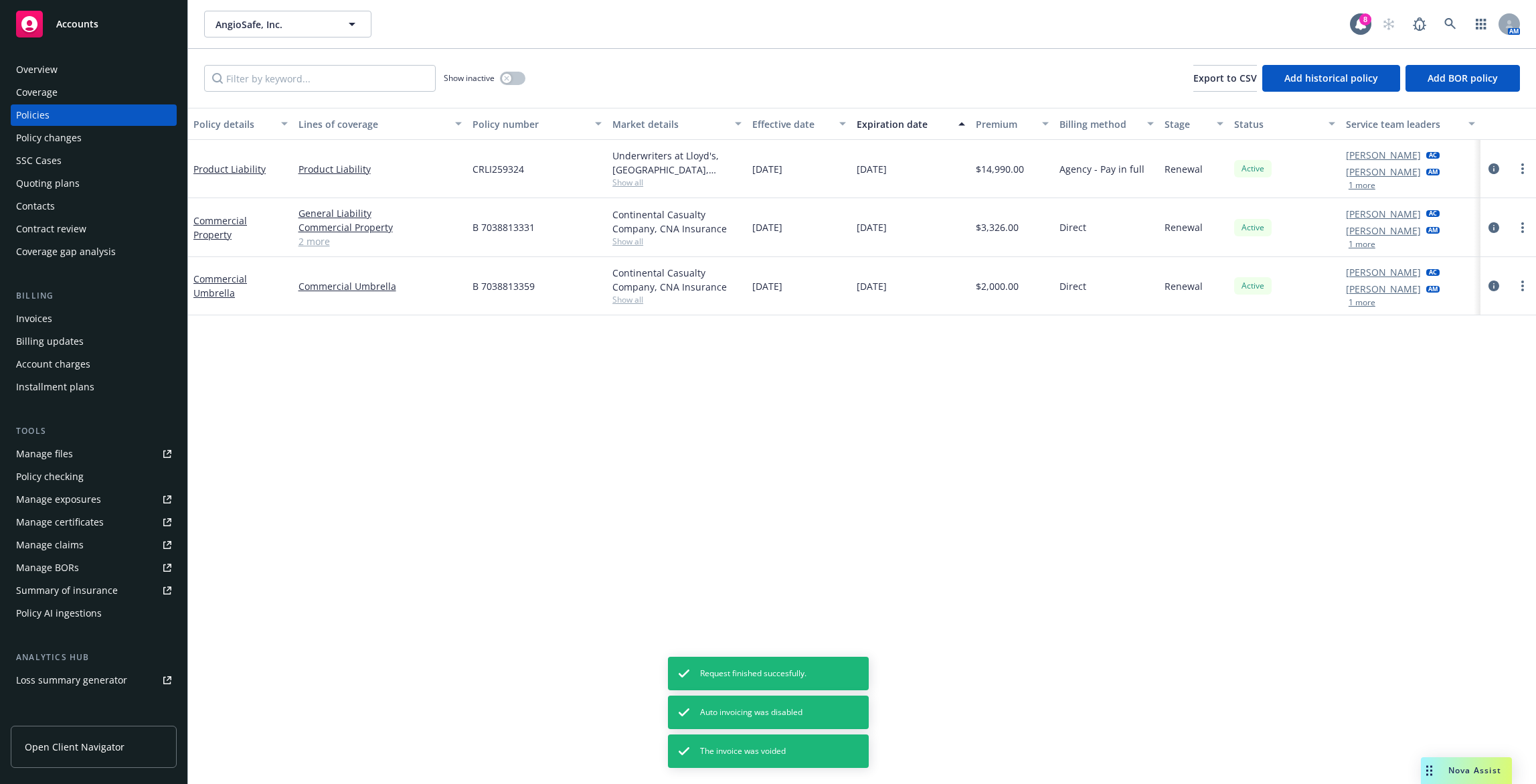
click at [632, 305] on span "Show all" at bounding box center [676, 300] width 129 height 11
click at [346, 385] on div "Policy details Lines of coverage Policy number Market details Effective date Ex…" at bounding box center [862, 445] width 1348 height 676
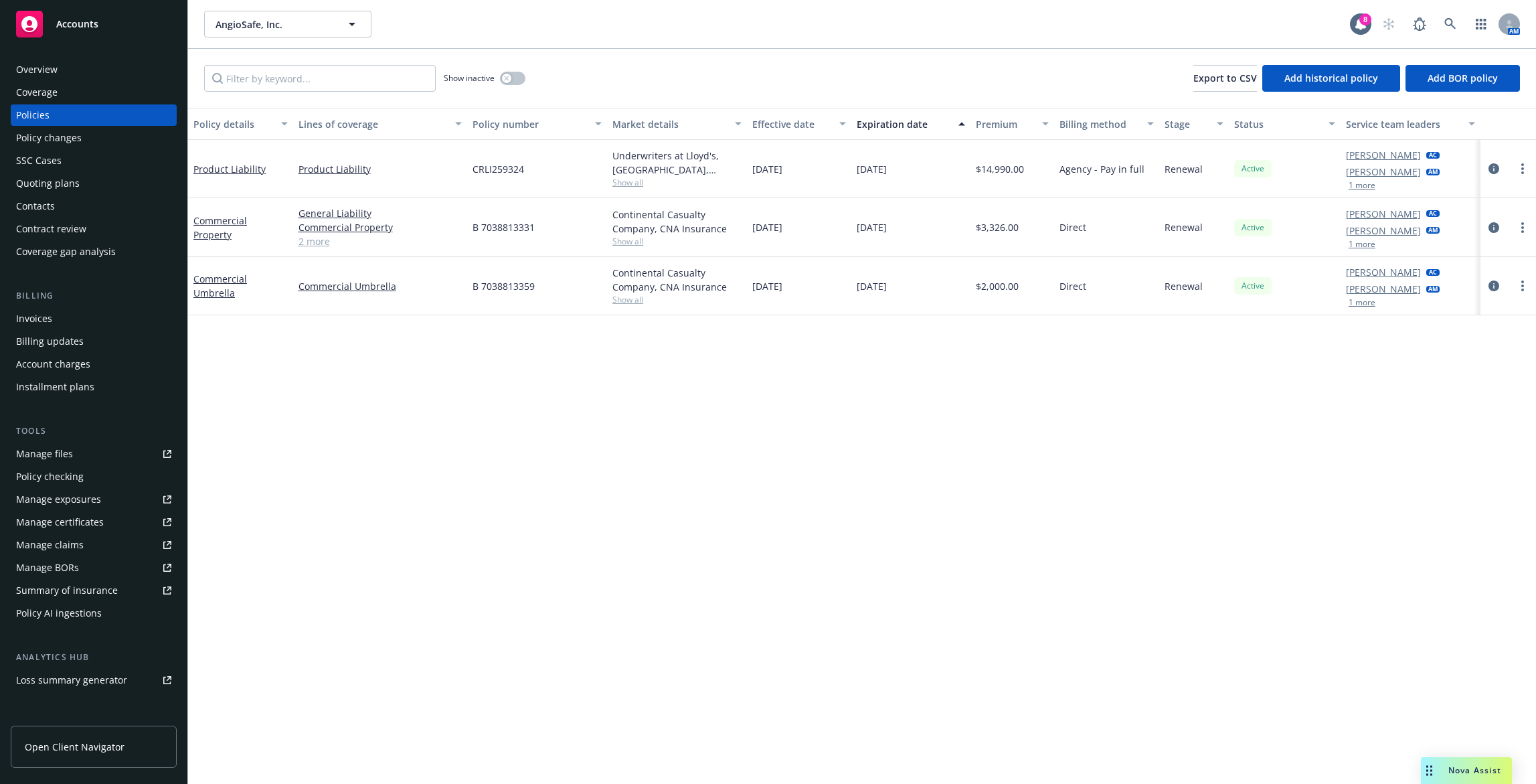
click at [319, 246] on link "2 more" at bounding box center [381, 241] width 164 height 14
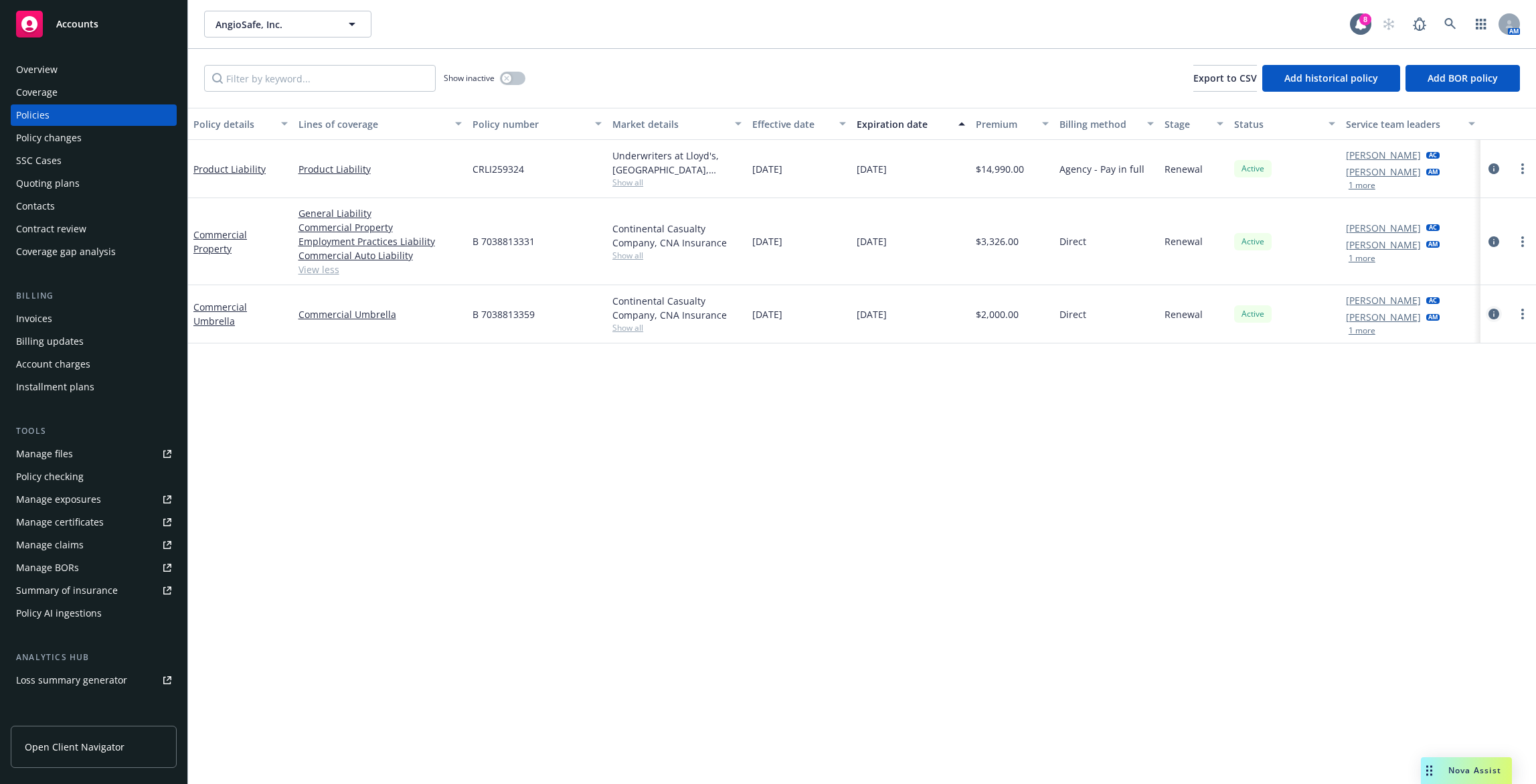
click at [1496, 317] on icon "circleInformation" at bounding box center [1493, 314] width 11 height 11
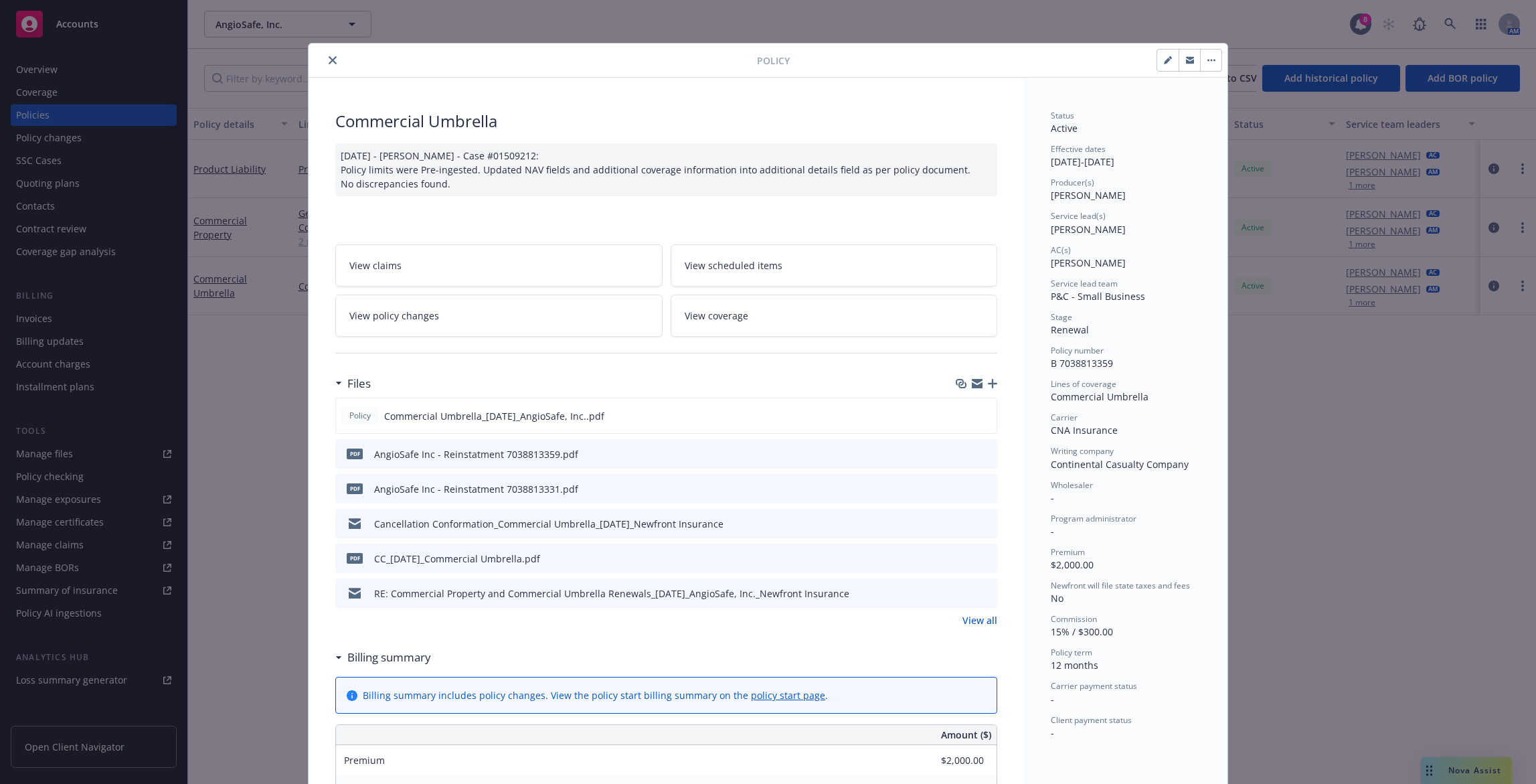
scroll to position [40, 0]
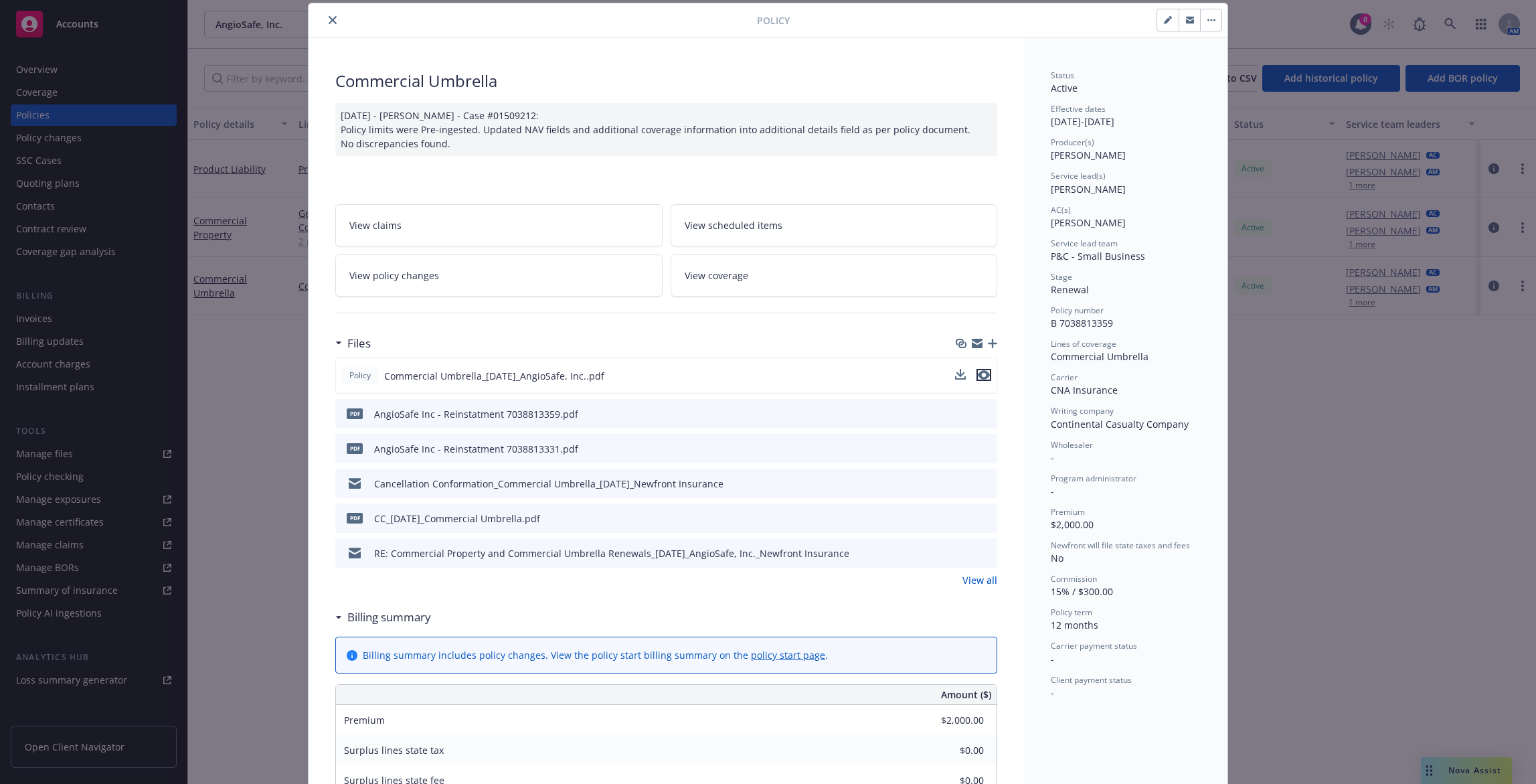
click at [983, 375] on icon "preview file" at bounding box center [983, 374] width 12 height 9
click at [328, 21] on icon "close" at bounding box center [332, 21] width 8 height 8
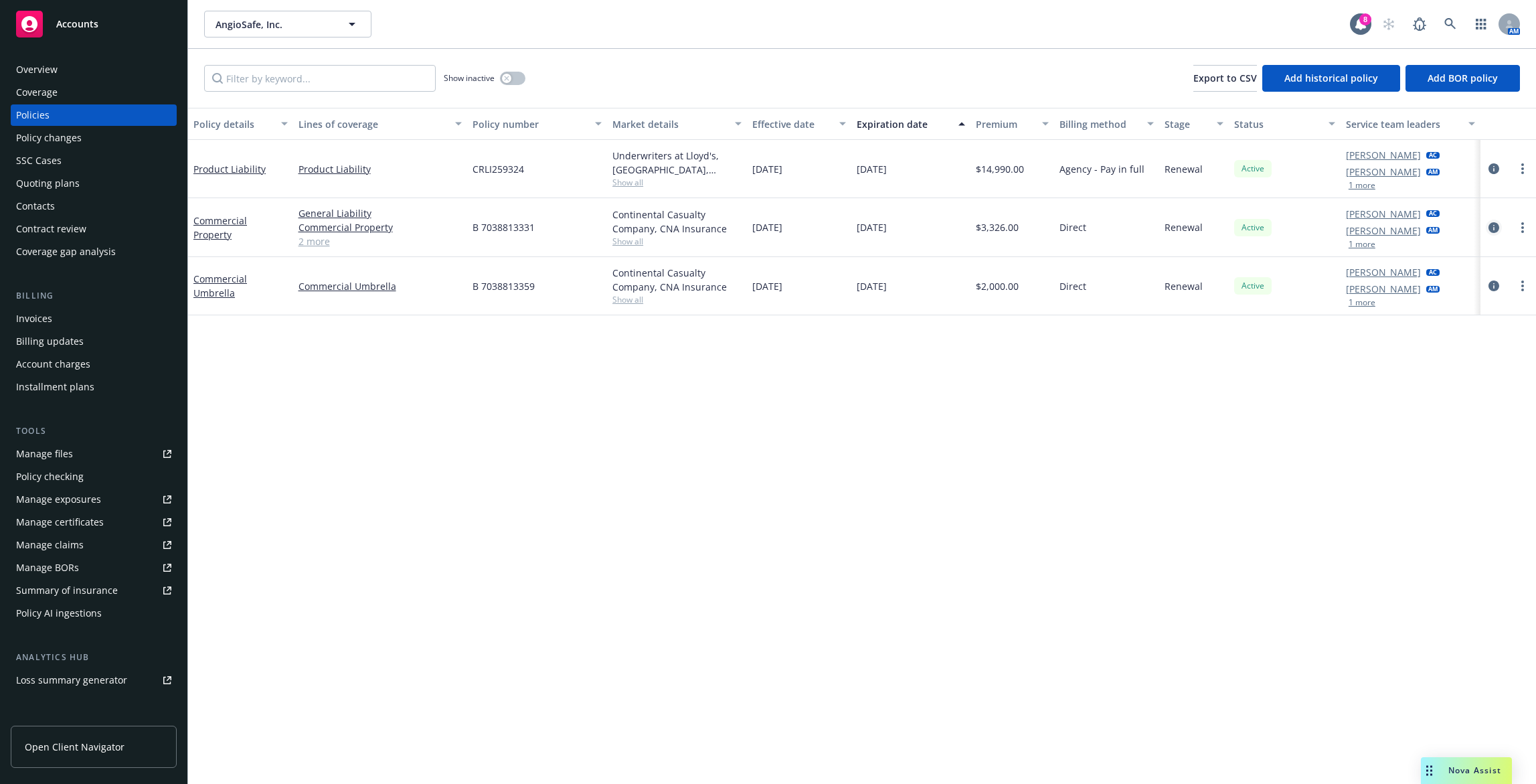
click at [1489, 227] on icon "circleInformation" at bounding box center [1493, 227] width 11 height 11
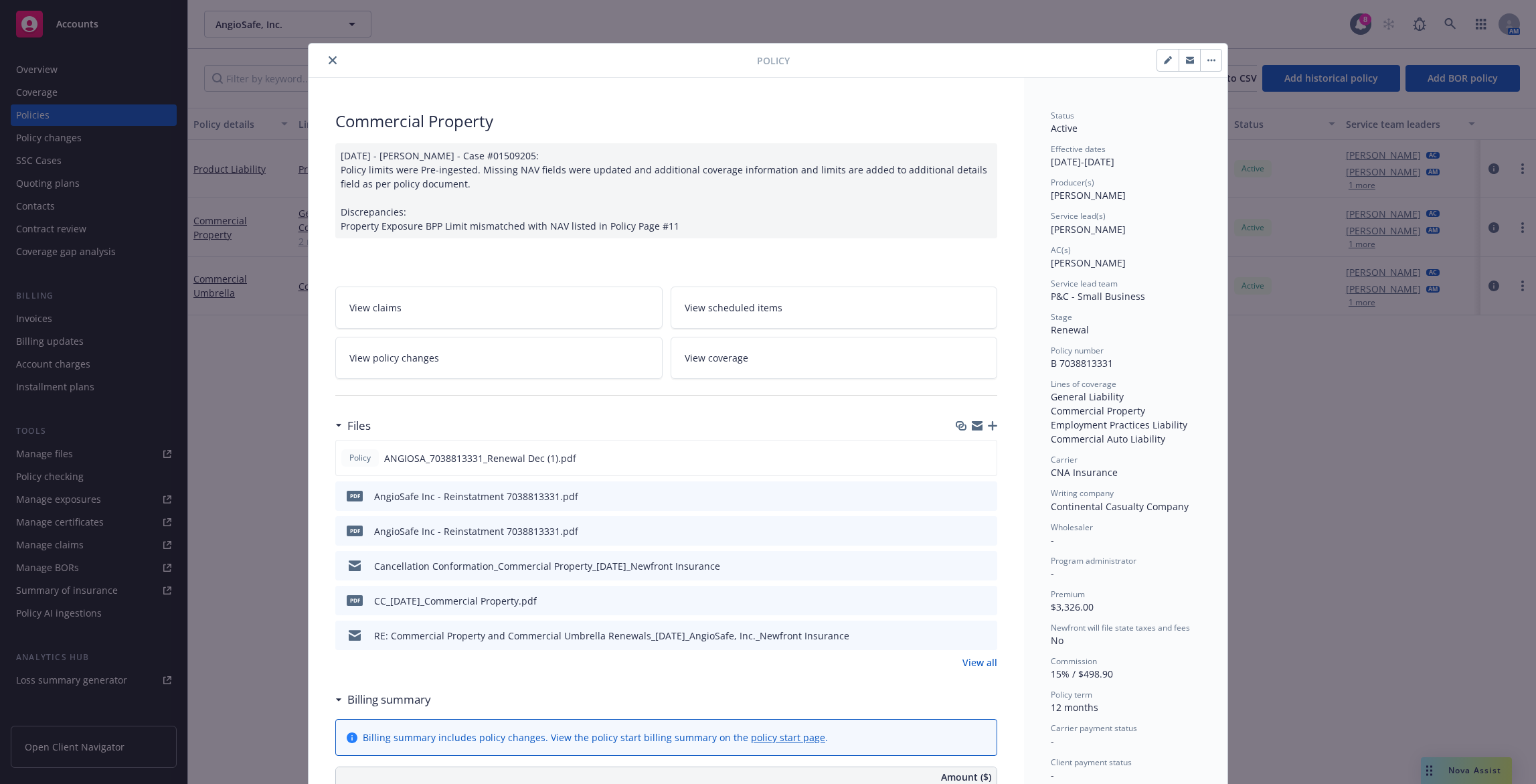
scroll to position [40, 0]
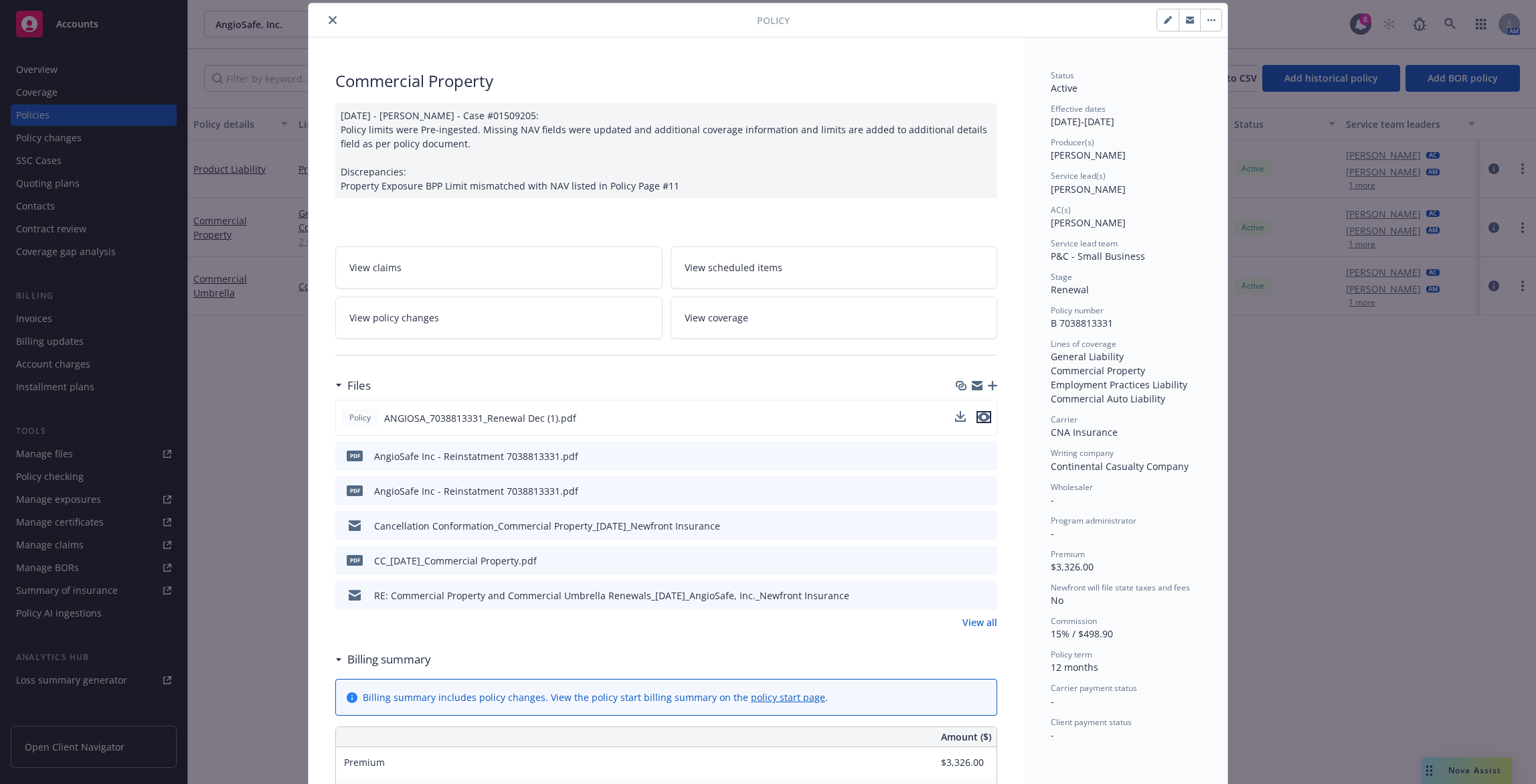
click at [980, 417] on icon "preview file" at bounding box center [983, 416] width 12 height 9
click at [332, 19] on button "close" at bounding box center [332, 21] width 16 height 16
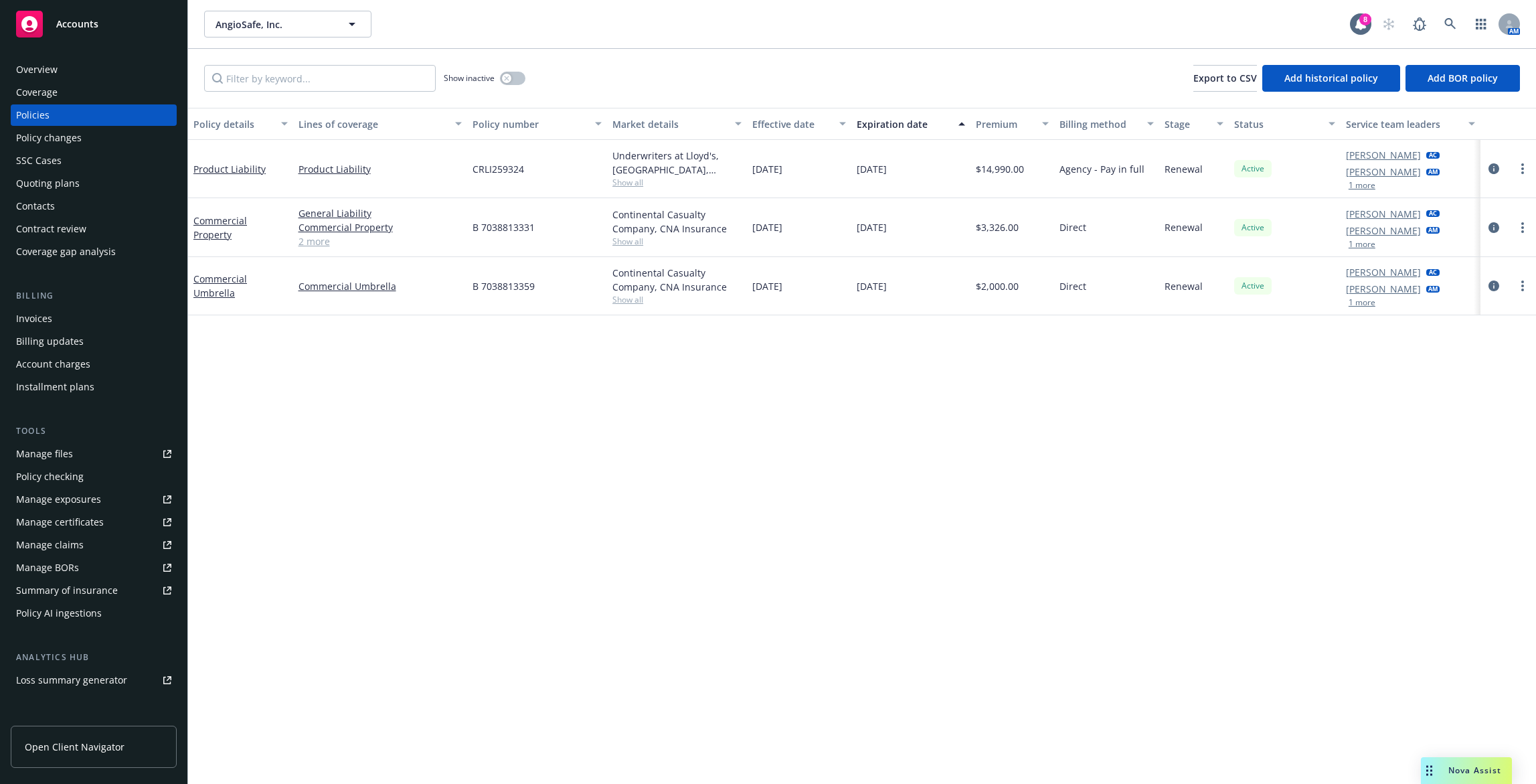
click at [122, 76] on div "Overview" at bounding box center [94, 70] width 155 height 21
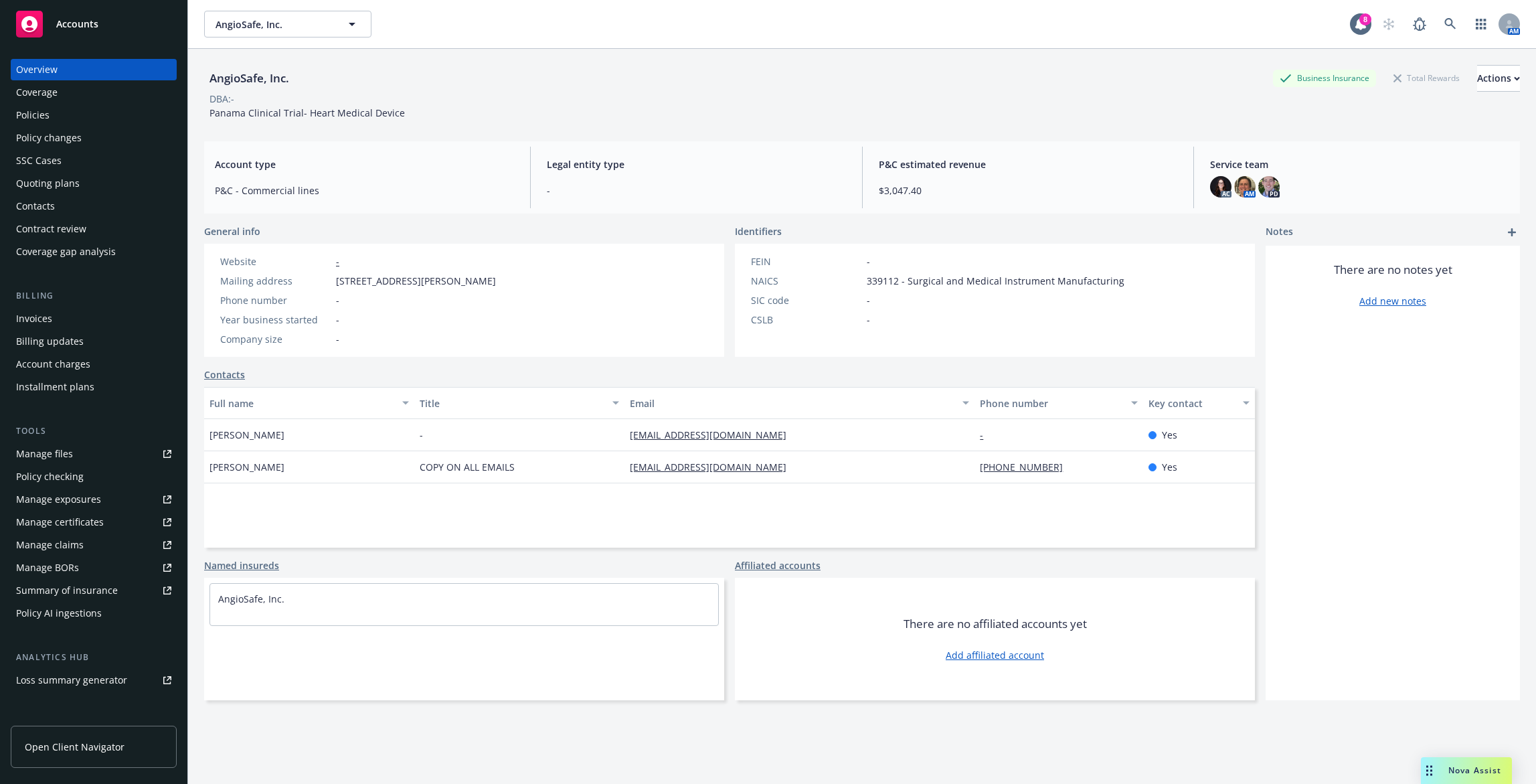
drag, startPoint x: 553, startPoint y: 281, endPoint x: 328, endPoint y: 281, distance: 225.0
click at [328, 281] on div "Website - Mailing address 5215 Hellyer Ave, Ste. 240, San Jose, CA, 95138 Phone…" at bounding box center [464, 300] width 520 height 113
copy div "5215 Hellyer Ave, Ste. 240, San Jose, CA, 95138"
click at [1143, 110] on div "AngioSafe, Inc. Business Insurance Total Rewards Actions DBA: - Panama Clinical…" at bounding box center [862, 92] width 1316 height 55
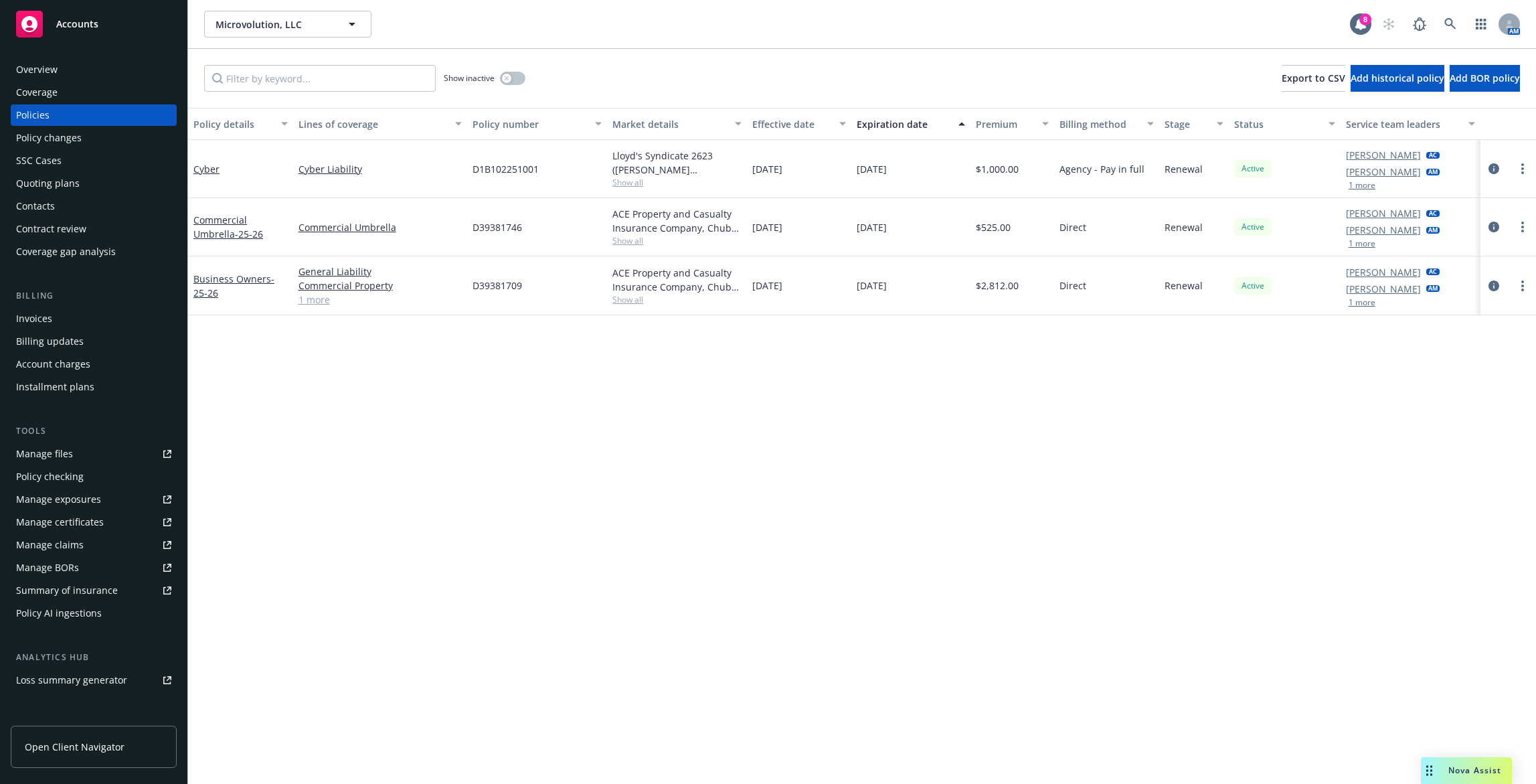
click at [103, 314] on div "Invoices" at bounding box center [94, 319] width 155 height 21
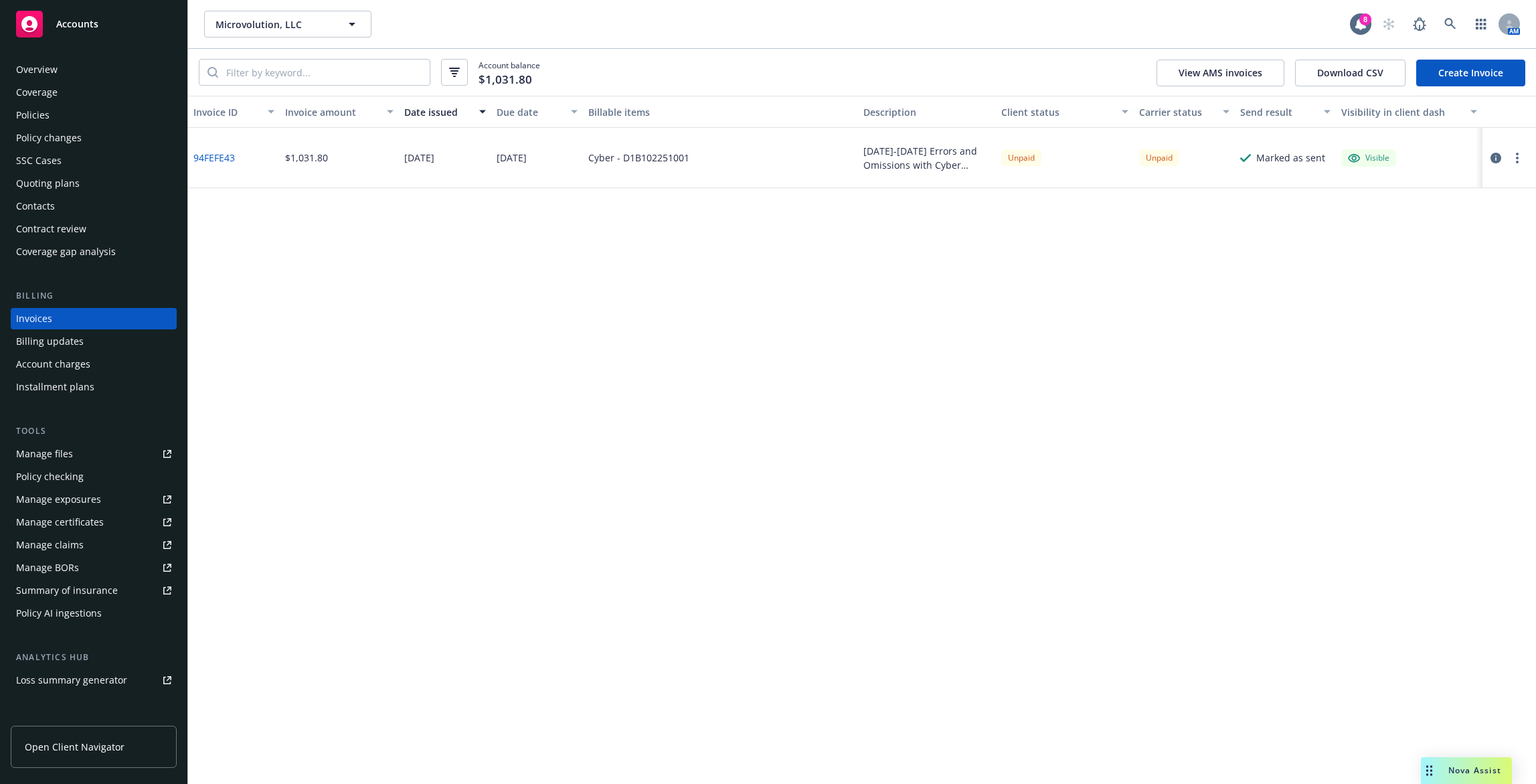
click at [1512, 161] on button "button" at bounding box center [1517, 158] width 16 height 16
click at [1494, 158] on icon "button" at bounding box center [1496, 158] width 11 height 11
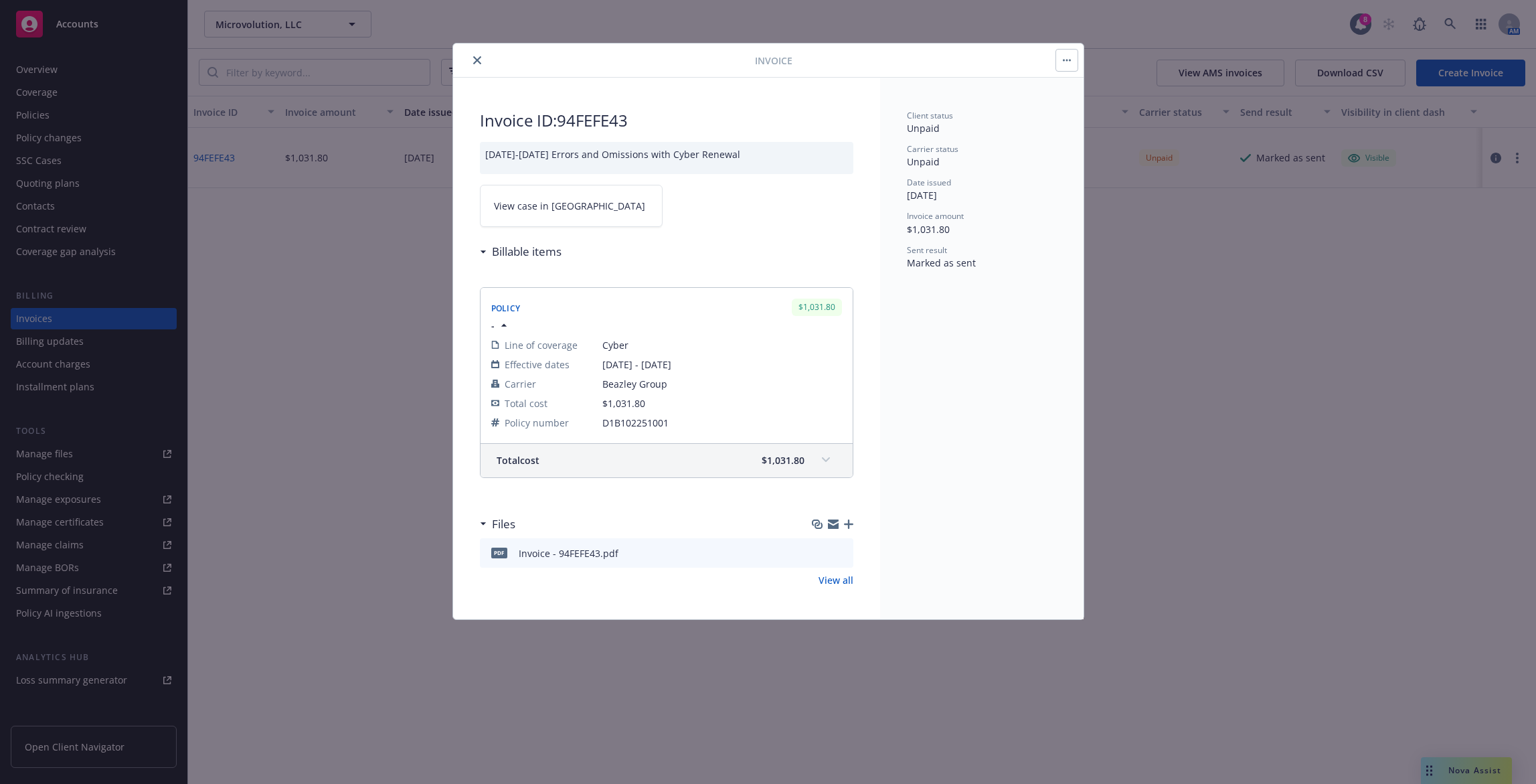
click at [476, 57] on icon "close" at bounding box center [477, 60] width 8 height 8
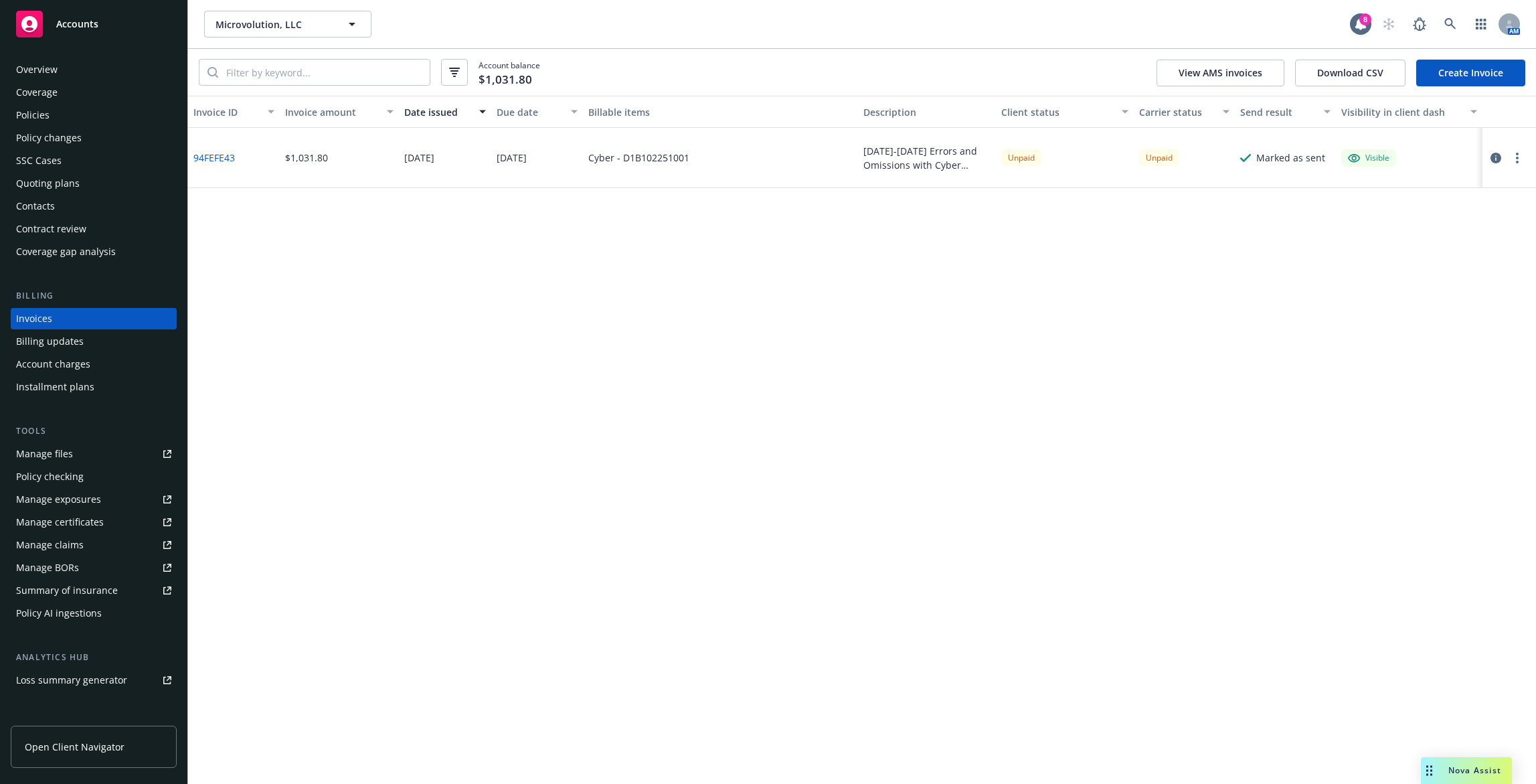
click at [1525, 161] on div at bounding box center [1509, 158] width 53 height 60
click at [1522, 158] on button "button" at bounding box center [1517, 158] width 16 height 16
click at [703, 220] on div "Invoice ID Invoice amount Date issued Due date Billable items Description Clien…" at bounding box center [862, 440] width 1348 height 688
click at [80, 207] on div "Contacts" at bounding box center [94, 206] width 155 height 21
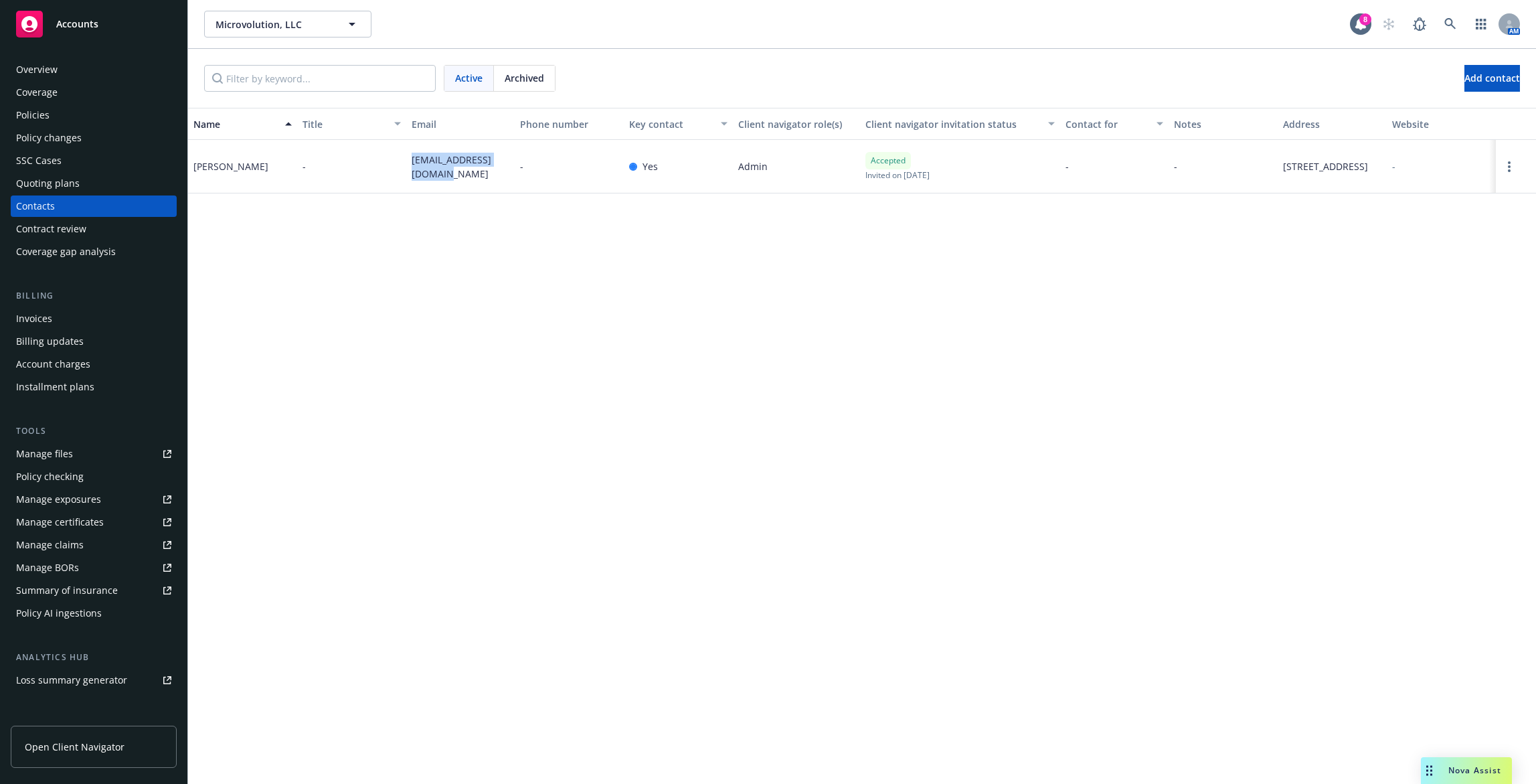
drag, startPoint x: 425, startPoint y: 181, endPoint x: 410, endPoint y: 167, distance: 20.5
click at [410, 167] on div "marc@microvolution.com" at bounding box center [461, 166] width 109 height 53
copy span "marc@microvolution.com"
click at [92, 323] on div "Invoices" at bounding box center [94, 319] width 155 height 21
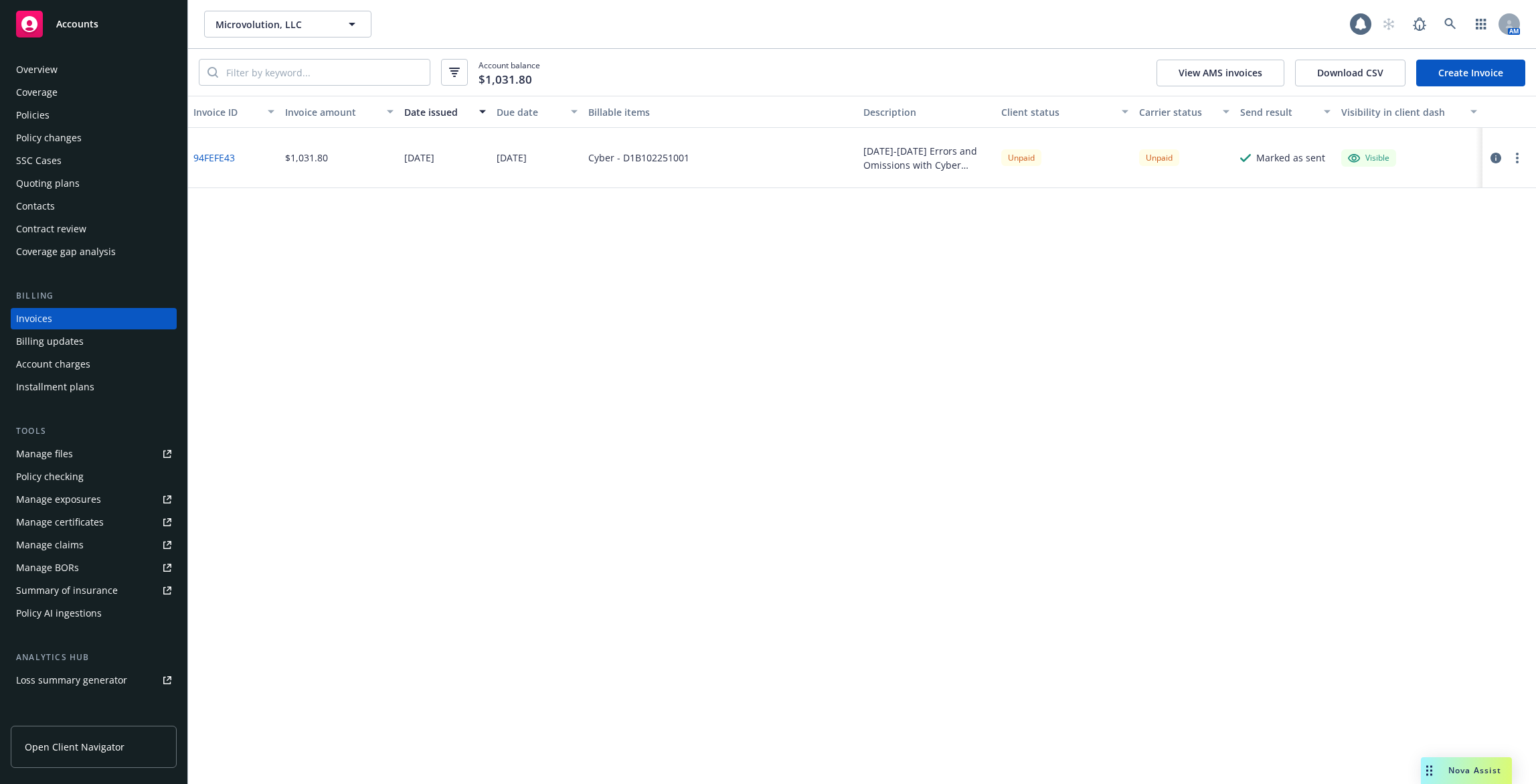
click at [1520, 155] on button "button" at bounding box center [1517, 158] width 16 height 16
click at [1429, 242] on link "Copy invoice URL" at bounding box center [1439, 239] width 171 height 27
click at [1520, 158] on button "button" at bounding box center [1517, 158] width 16 height 16
click at [1445, 347] on div "Invoice ID Invoice amount Date issued Due date Billable items Description Clien…" at bounding box center [862, 440] width 1348 height 688
click at [1516, 161] on icon "button" at bounding box center [1517, 158] width 2 height 11
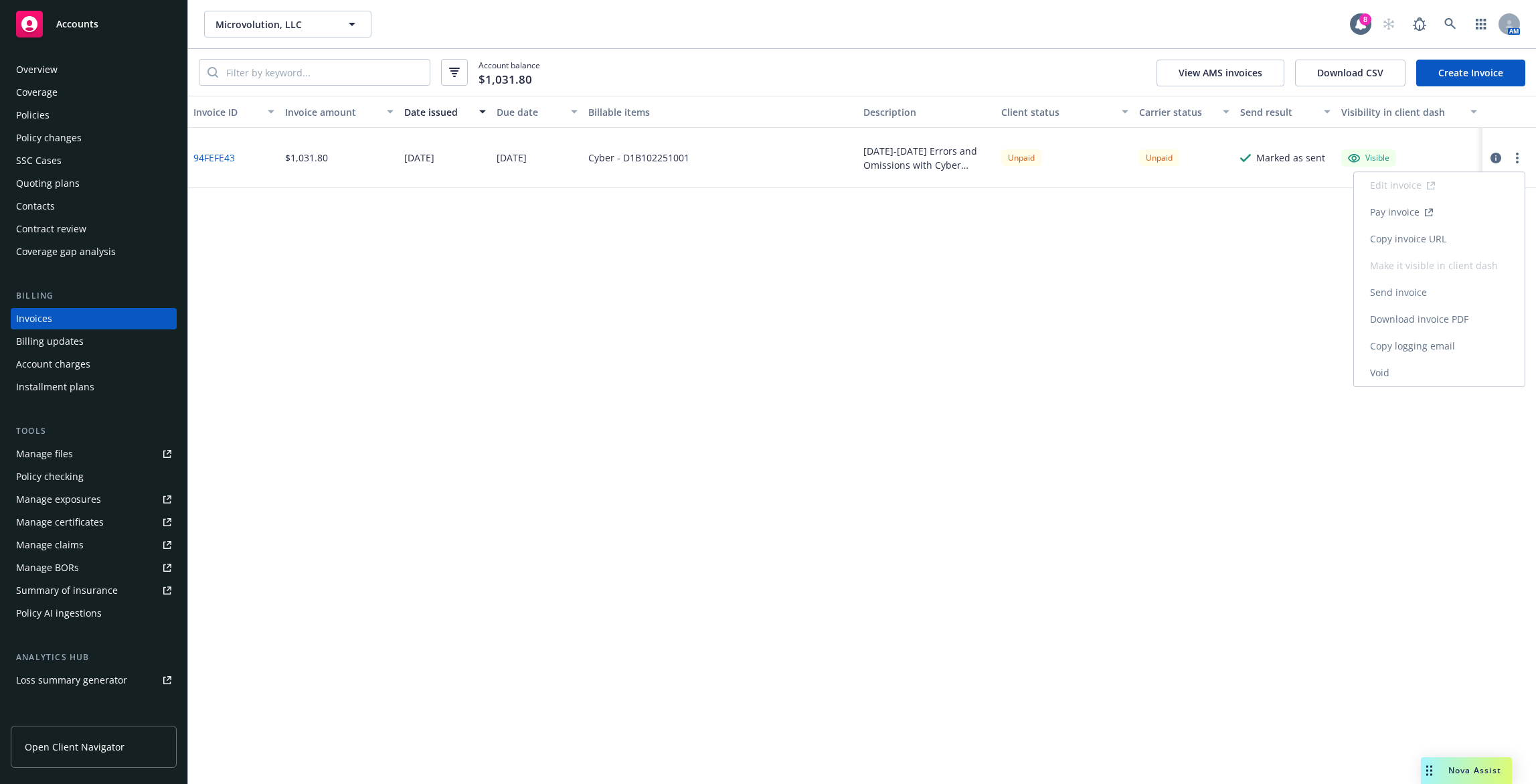
click at [1452, 342] on link "Copy logging email" at bounding box center [1439, 346] width 171 height 27
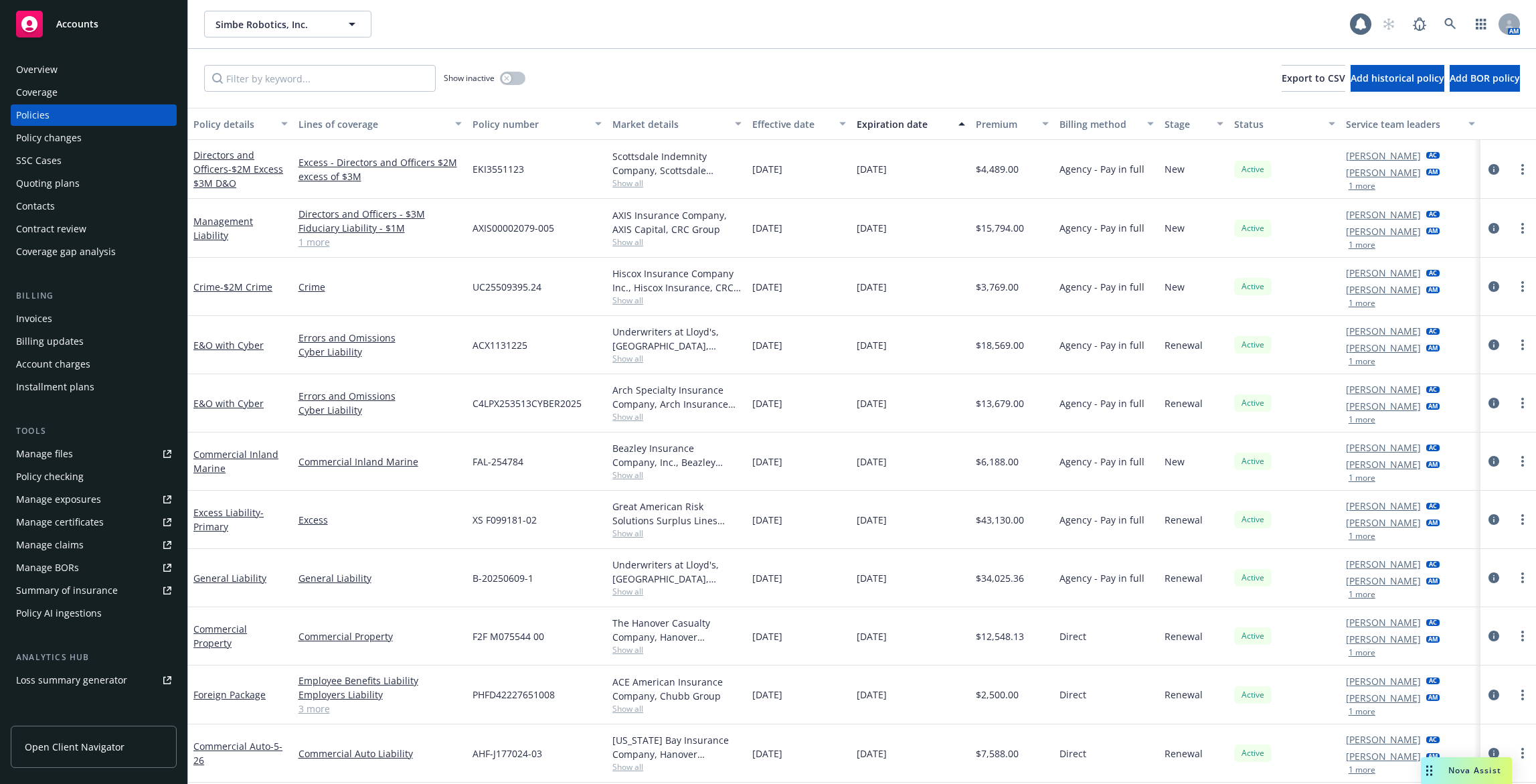
click at [96, 328] on div "Invoices" at bounding box center [94, 319] width 155 height 21
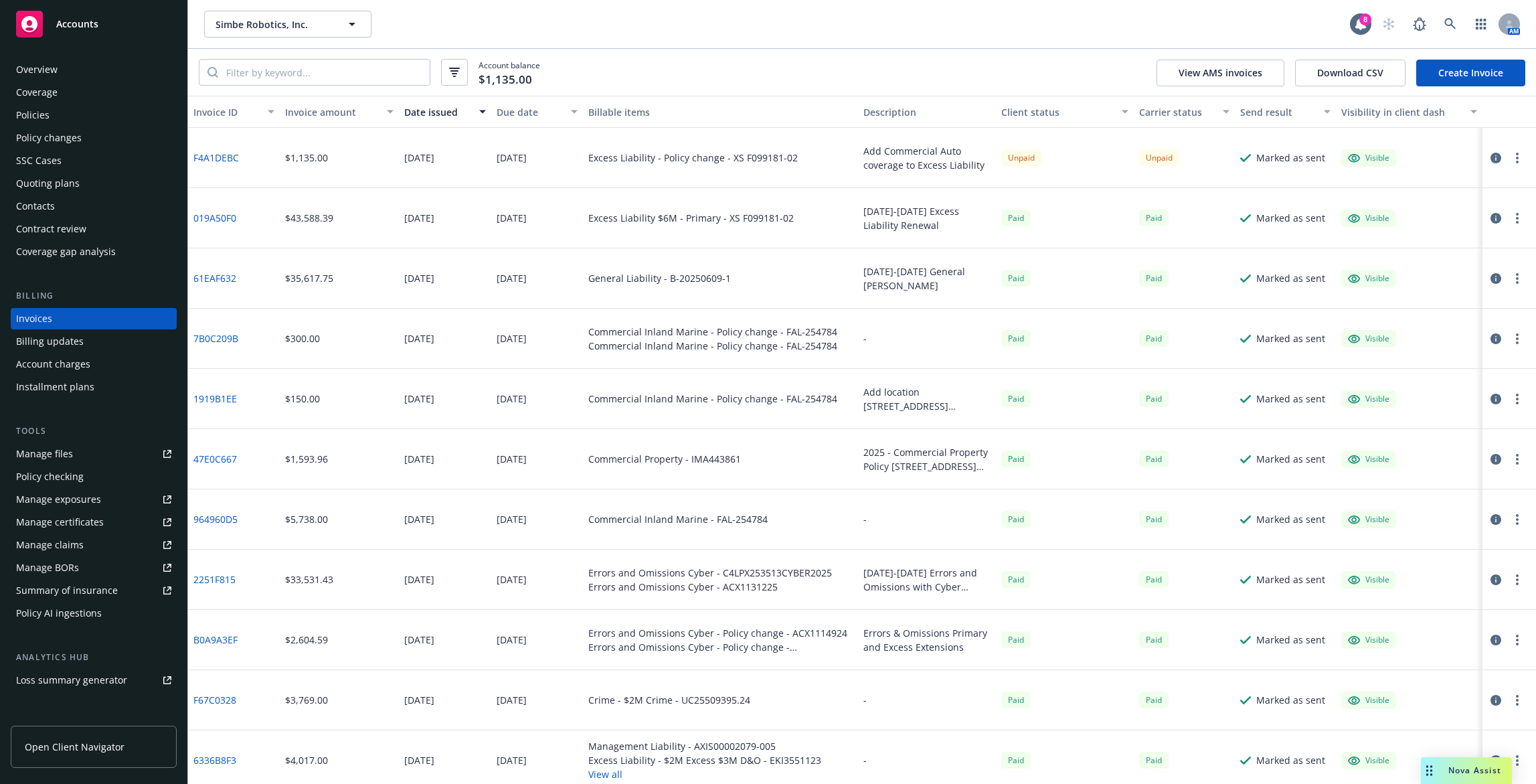
scroll to position [134, 0]
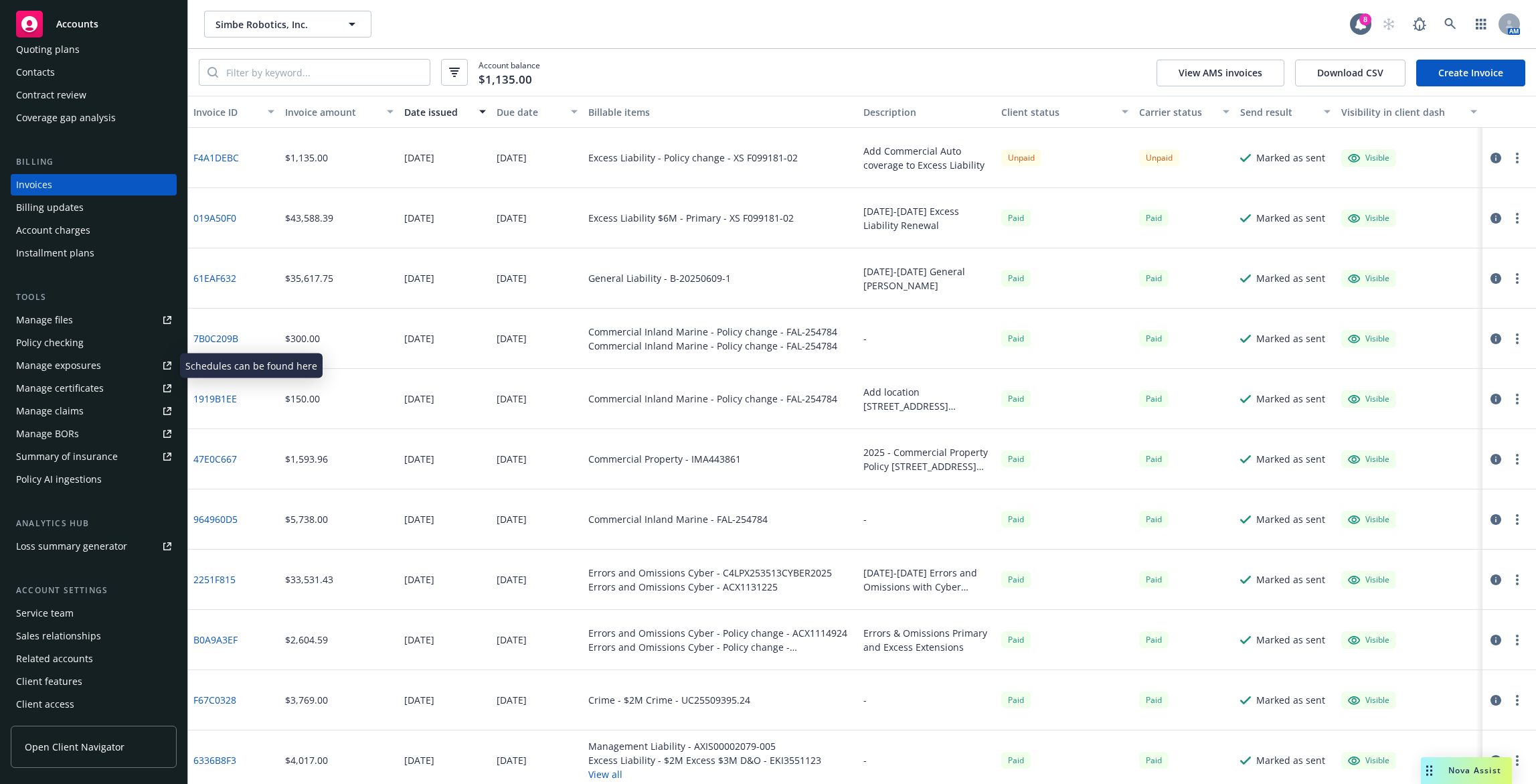
click at [73, 621] on div "Service team" at bounding box center [94, 613] width 155 height 21
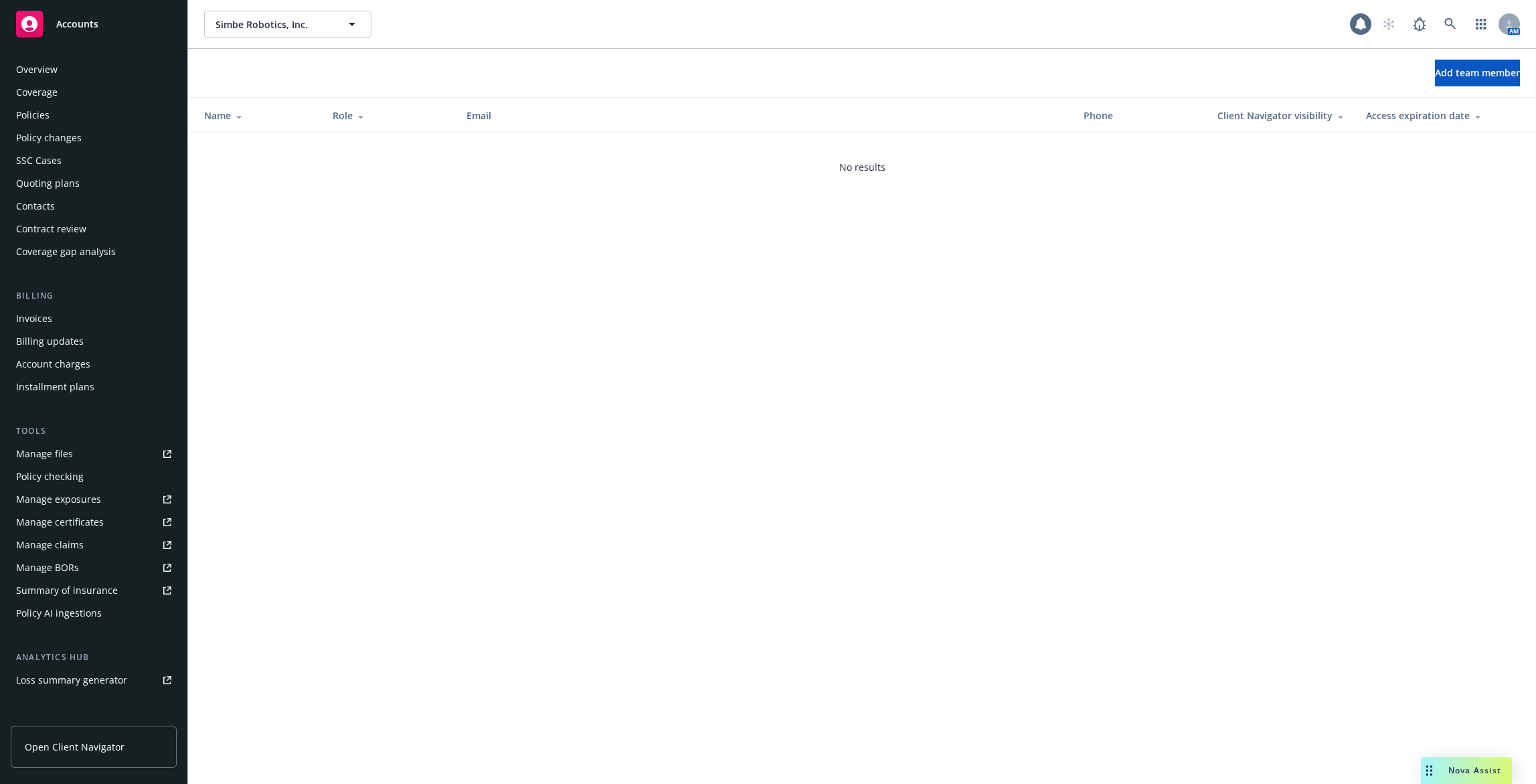
scroll to position [134, 0]
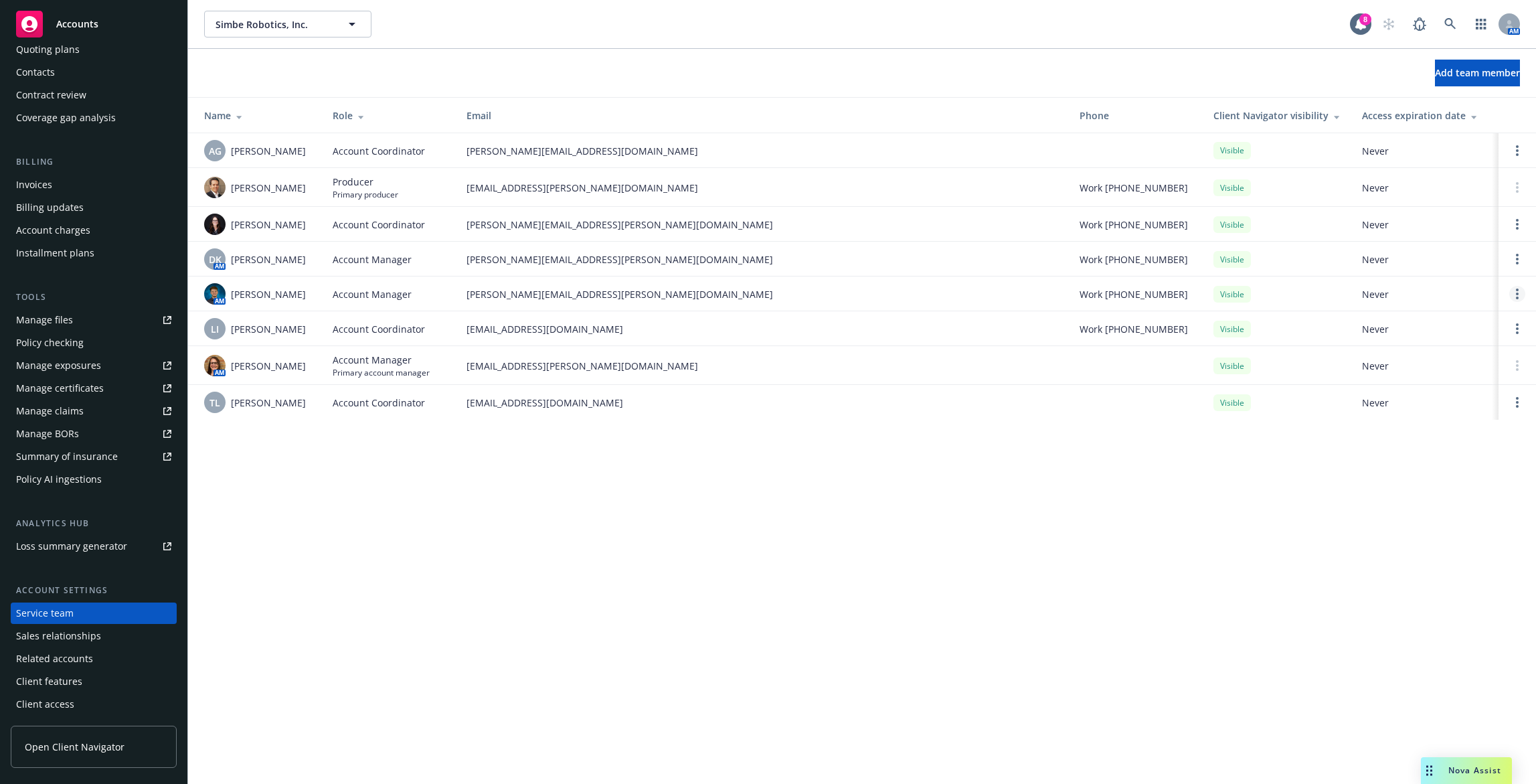
click at [1516, 290] on circle "Open options" at bounding box center [1517, 289] width 2 height 2
click at [1440, 233] on span "Assign as primary account manager" at bounding box center [1410, 228] width 194 height 12
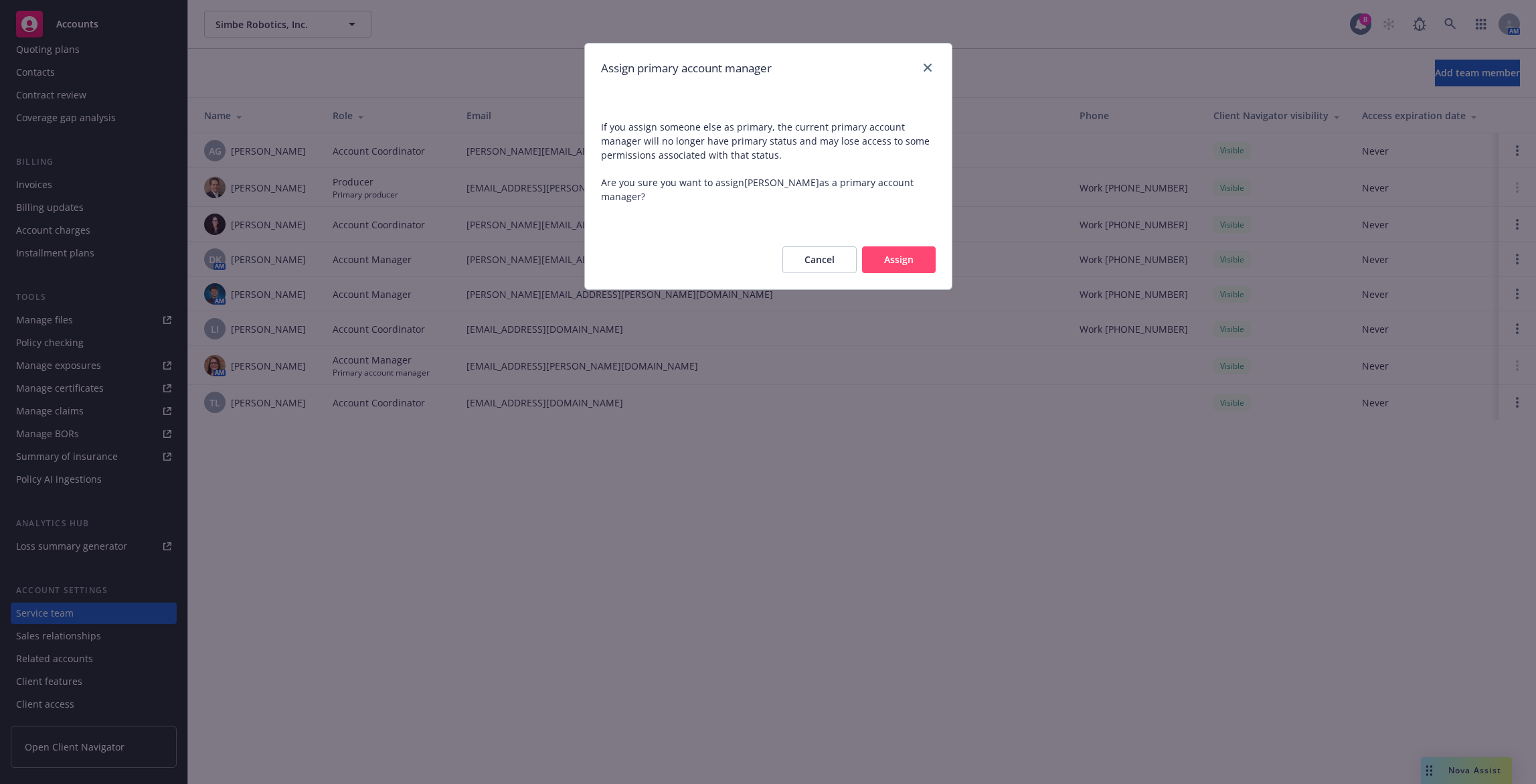
click at [899, 256] on button "Assign" at bounding box center [899, 259] width 74 height 27
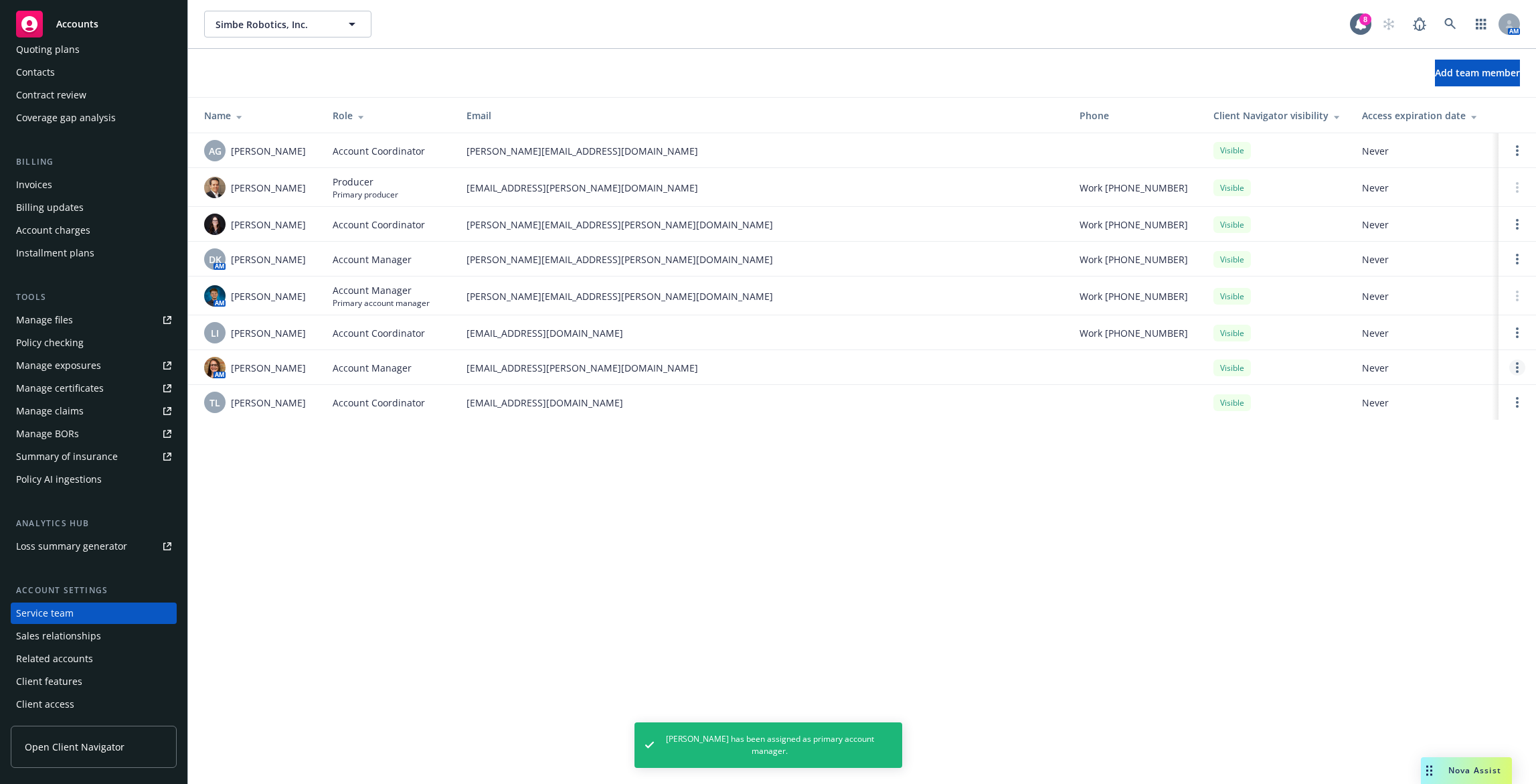
click at [1513, 365] on link "Open options" at bounding box center [1517, 368] width 16 height 16
click at [1447, 335] on span "Remove account manager" at bounding box center [1387, 329] width 149 height 12
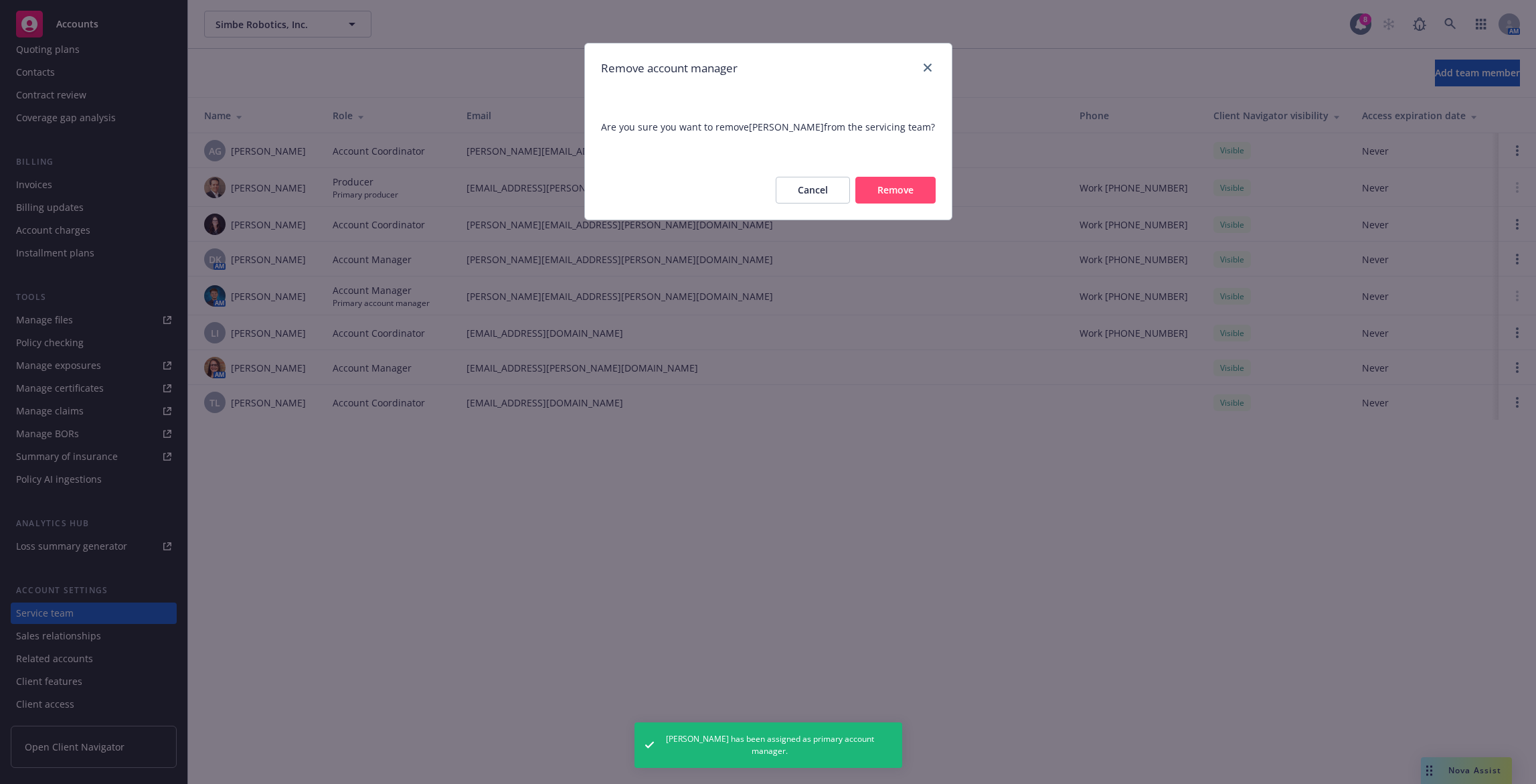
click at [894, 185] on button "Remove" at bounding box center [896, 190] width 80 height 27
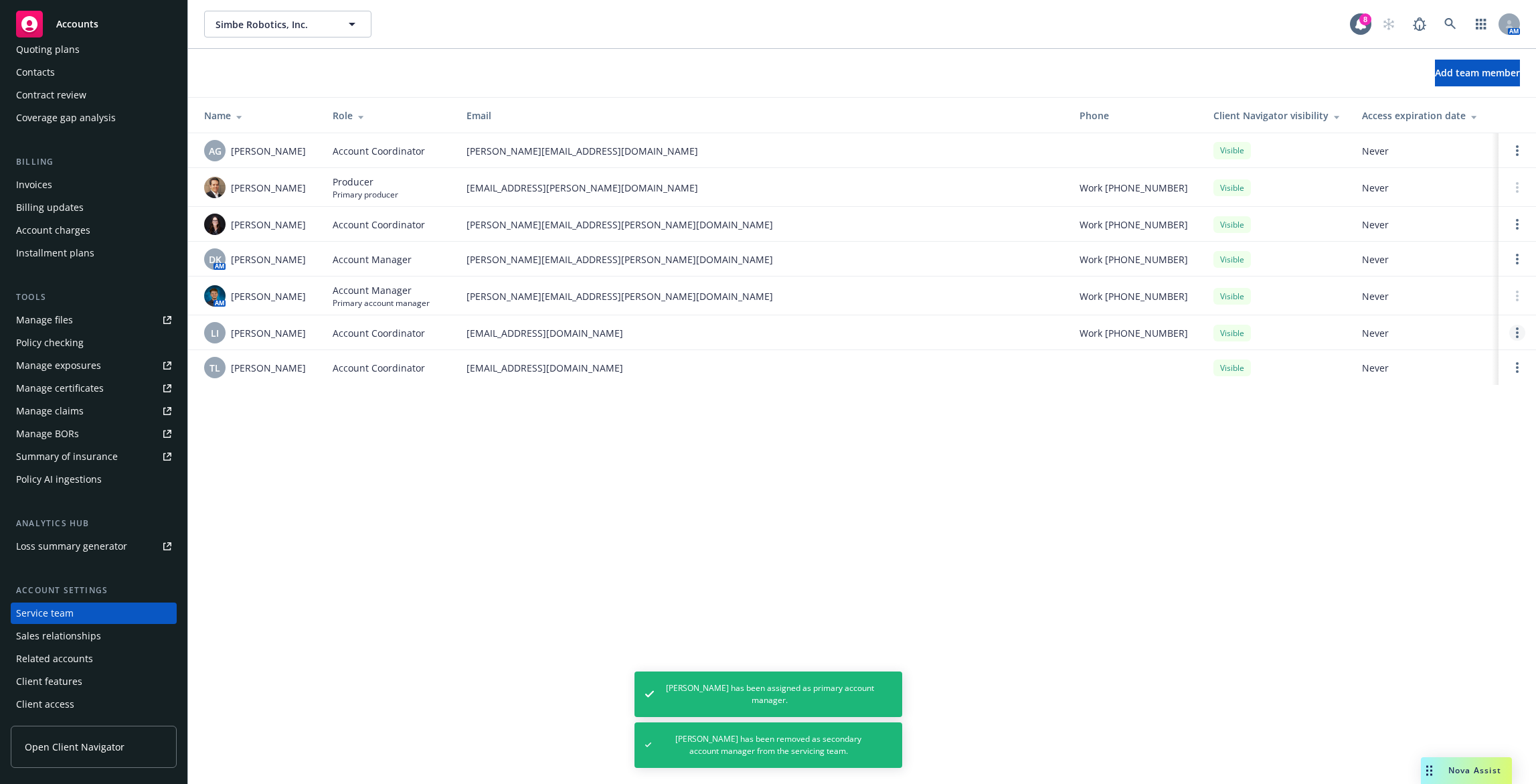
click at [1514, 332] on link "Open options" at bounding box center [1517, 332] width 16 height 16
click at [1397, 438] on div "Simbe Robotics, Inc. Simbe Robotics, Inc. 8 AM Add team member Name Role Email …" at bounding box center [862, 392] width 1348 height 784
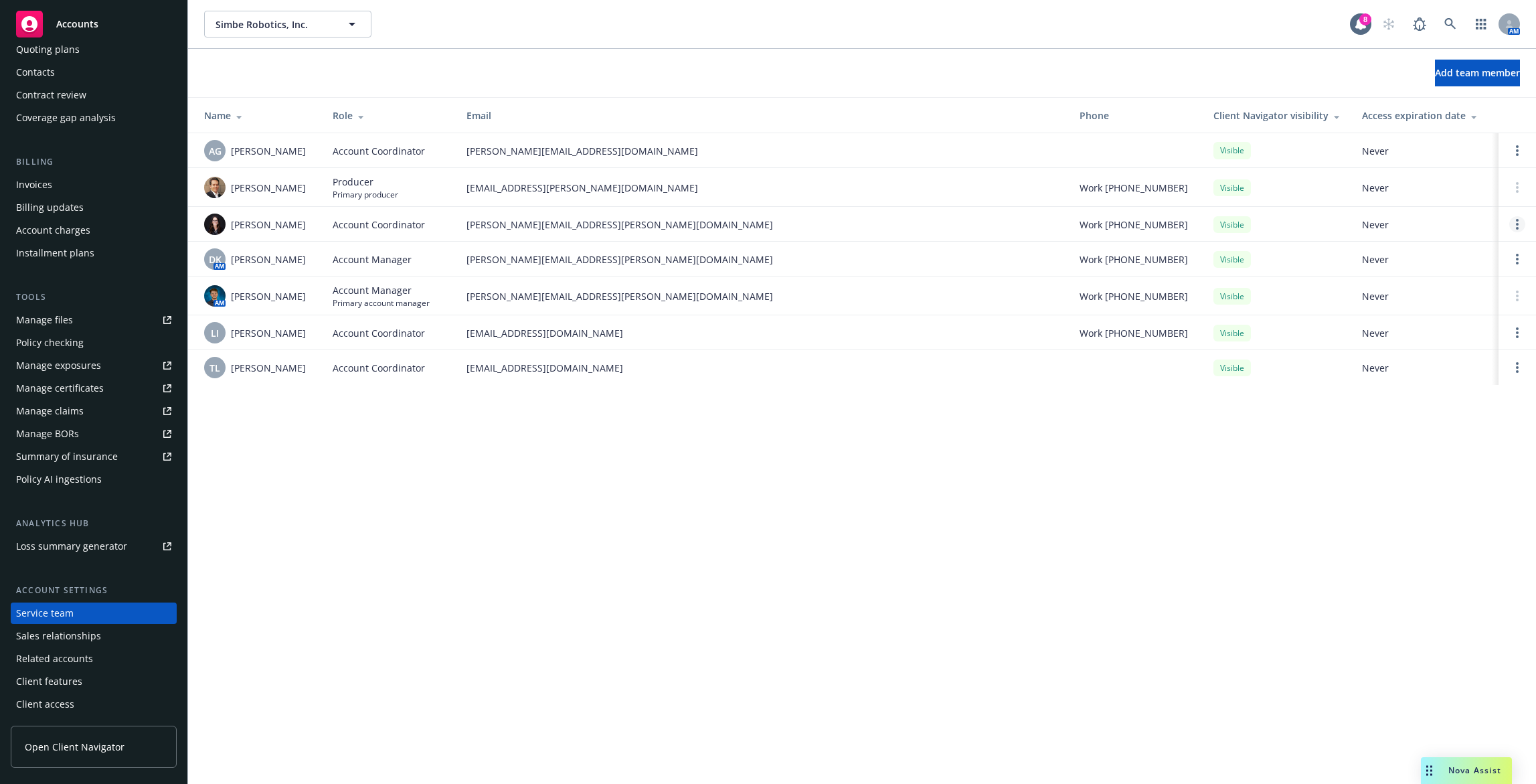
click at [1520, 222] on link "Open options" at bounding box center [1517, 224] width 16 height 16
click at [1454, 186] on span "Remove account coordinator" at bounding box center [1427, 186] width 161 height 12
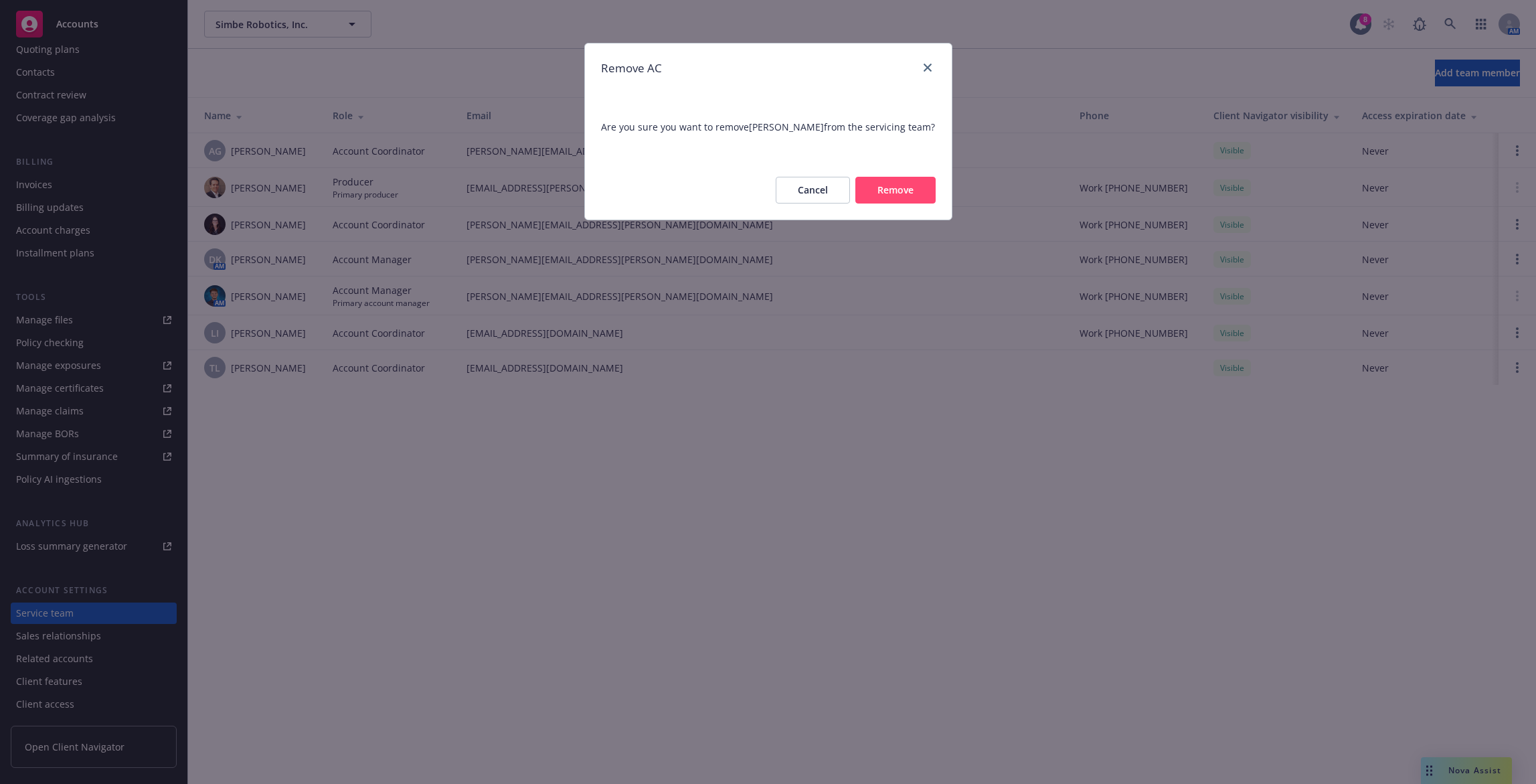
click at [896, 193] on button "Remove" at bounding box center [896, 190] width 80 height 27
click at [84, 26] on div "Remove AC Are you sure you want to remove [PERSON_NAME] from the servicing team…" at bounding box center [768, 392] width 1536 height 784
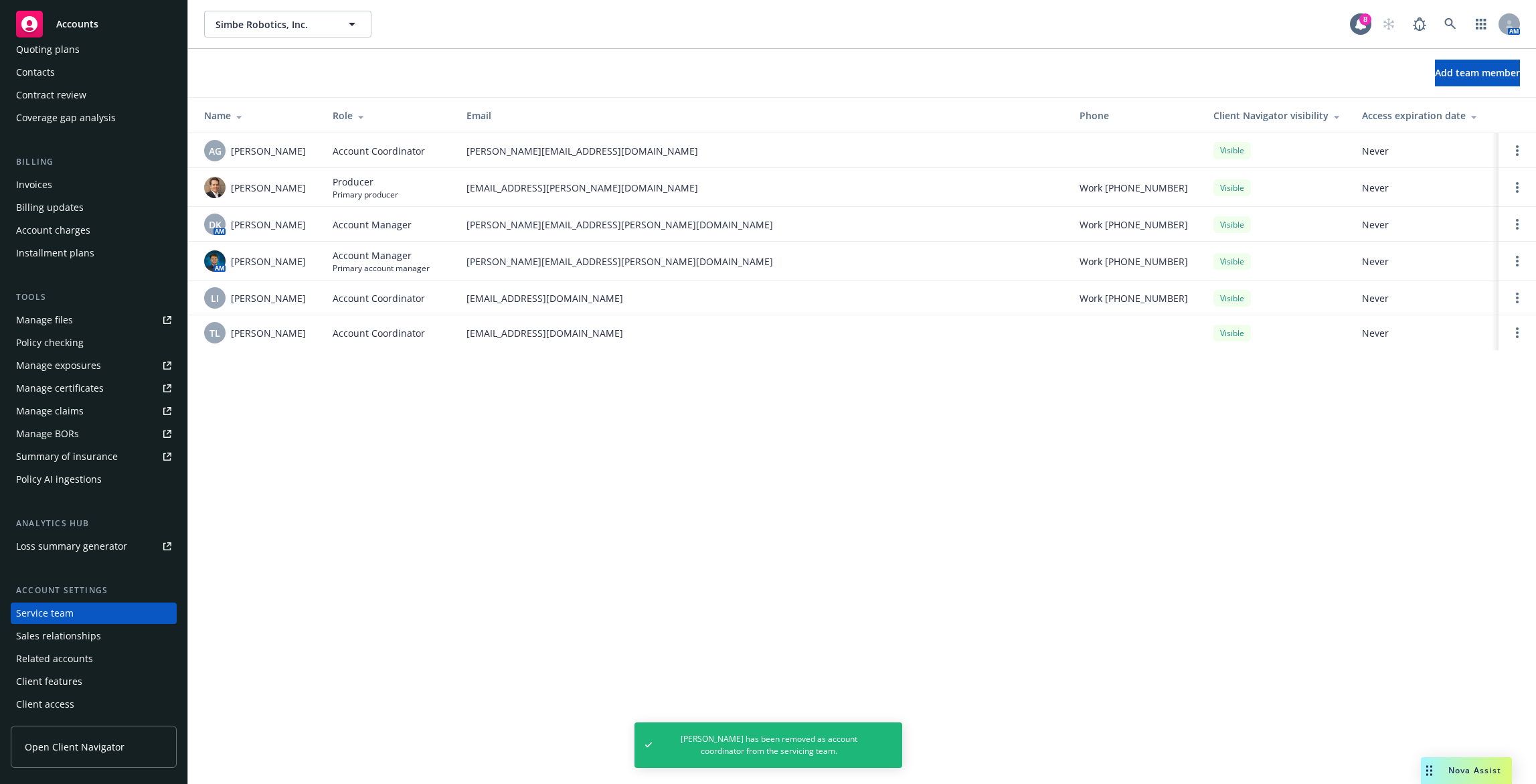
click at [74, 23] on span "Accounts" at bounding box center [76, 24] width 42 height 11
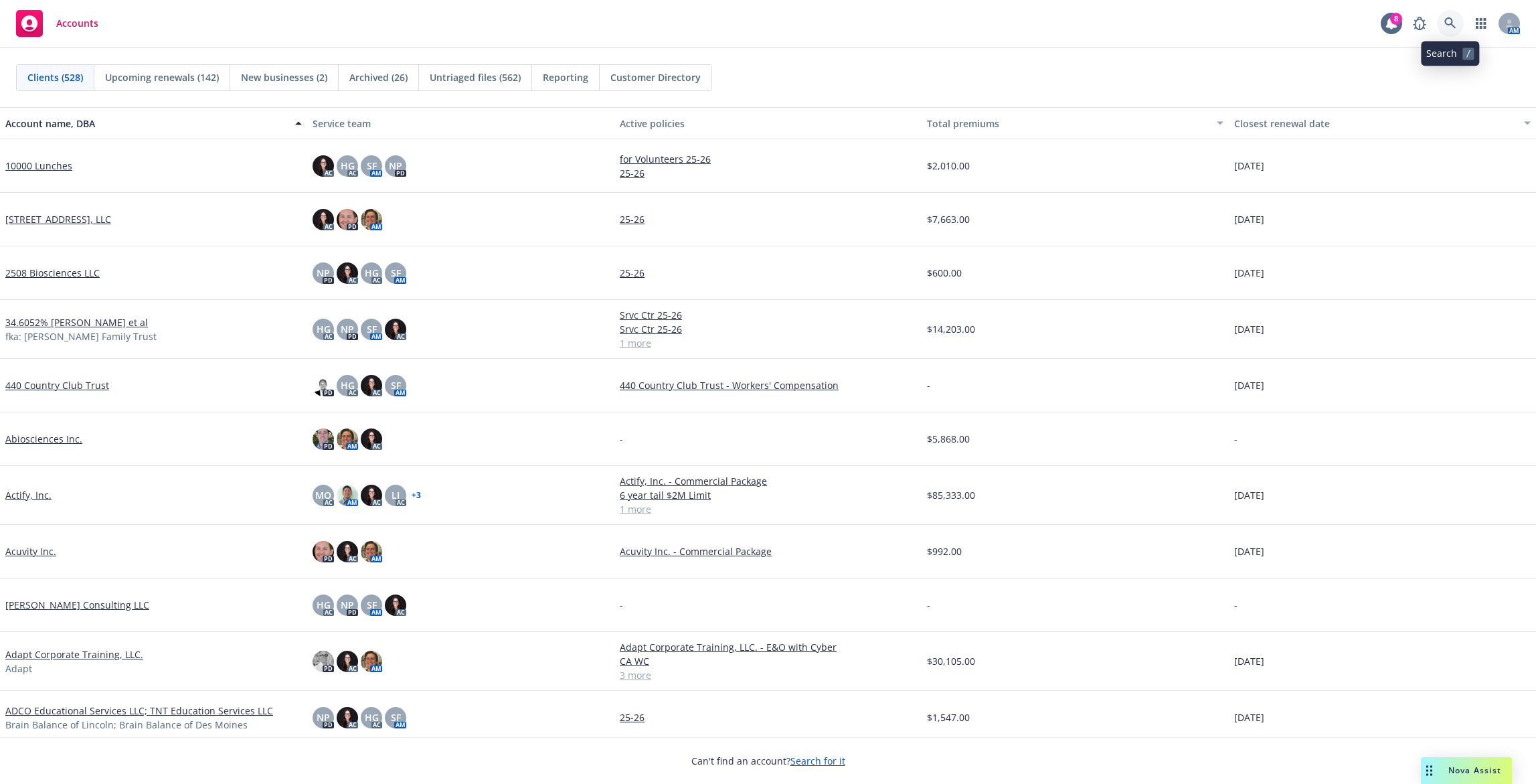
click at [1444, 24] on link at bounding box center [1450, 23] width 27 height 27
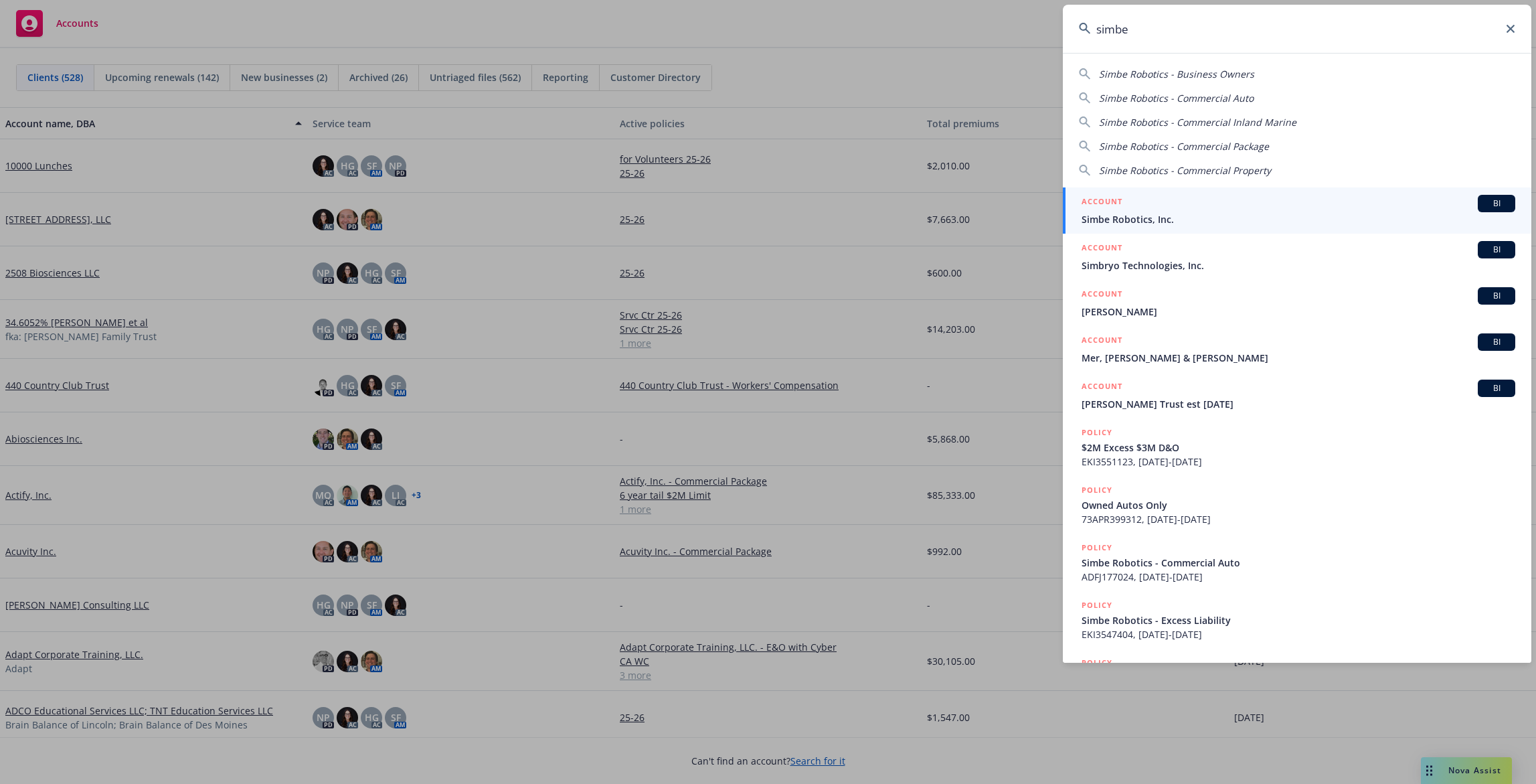
type input "simbe"
click at [1233, 218] on span "Simbe Robotics, Inc." at bounding box center [1298, 218] width 433 height 14
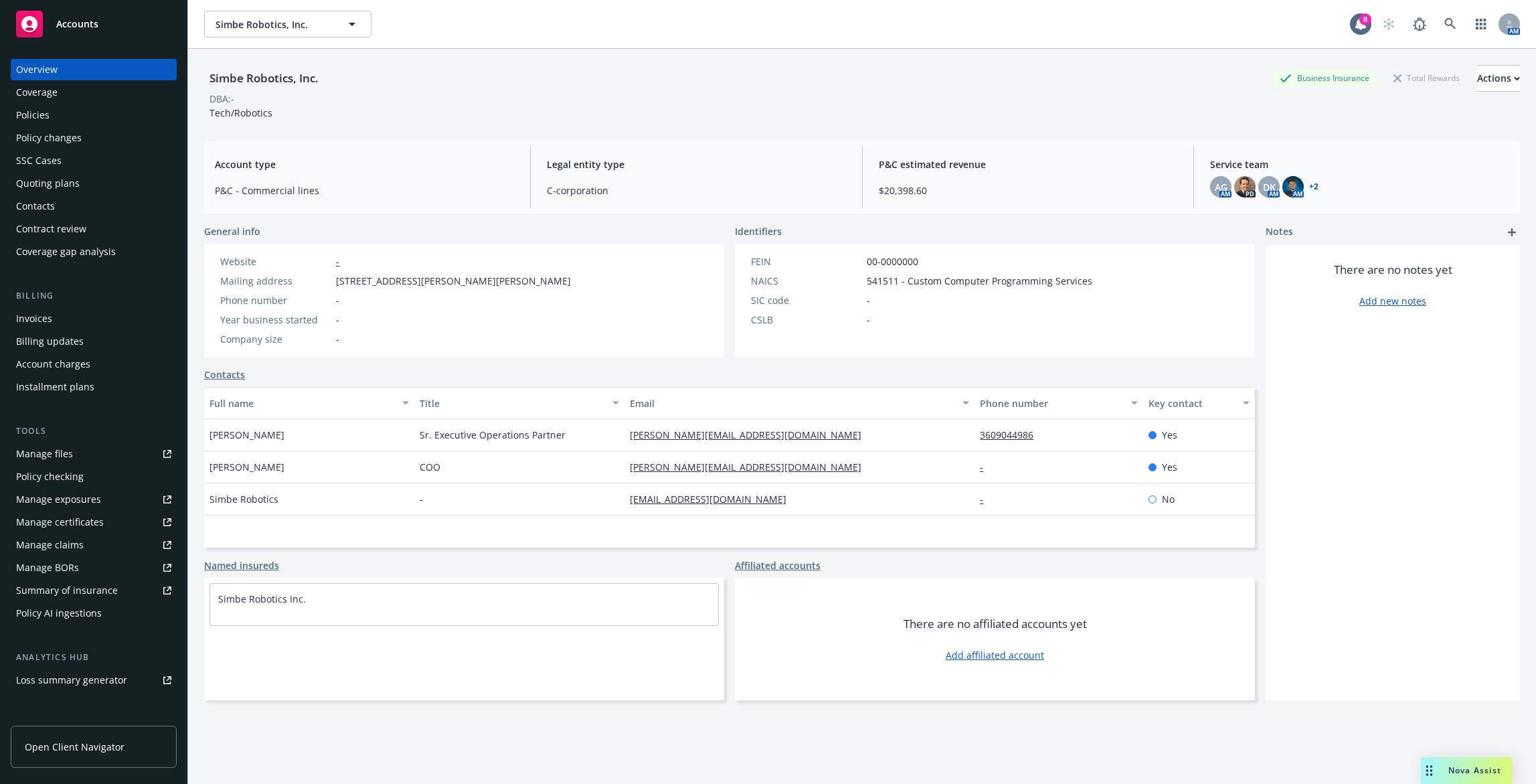
click at [108, 113] on div "Policies" at bounding box center [94, 115] width 155 height 21
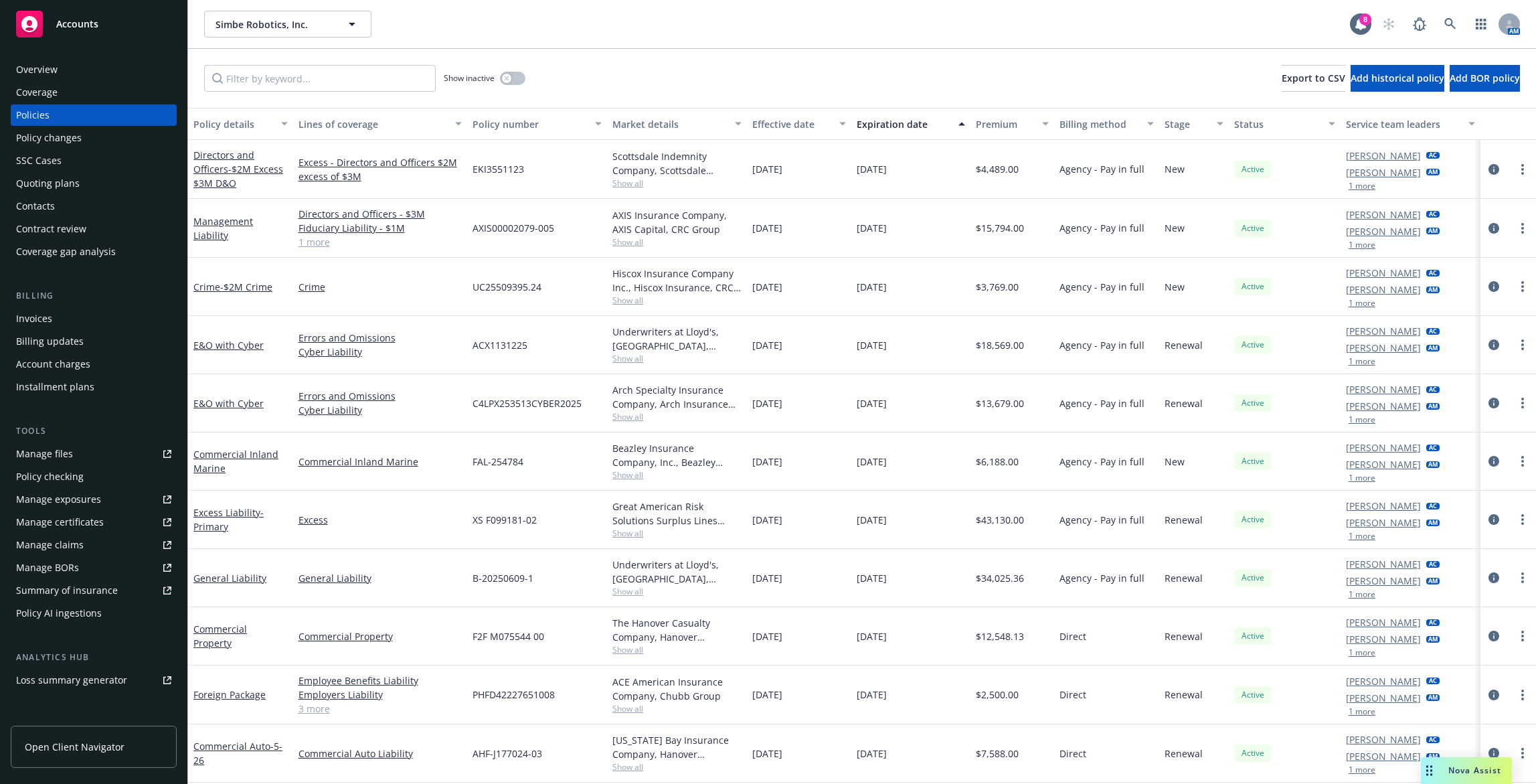
click at [108, 205] on div "Contacts" at bounding box center [94, 206] width 155 height 21
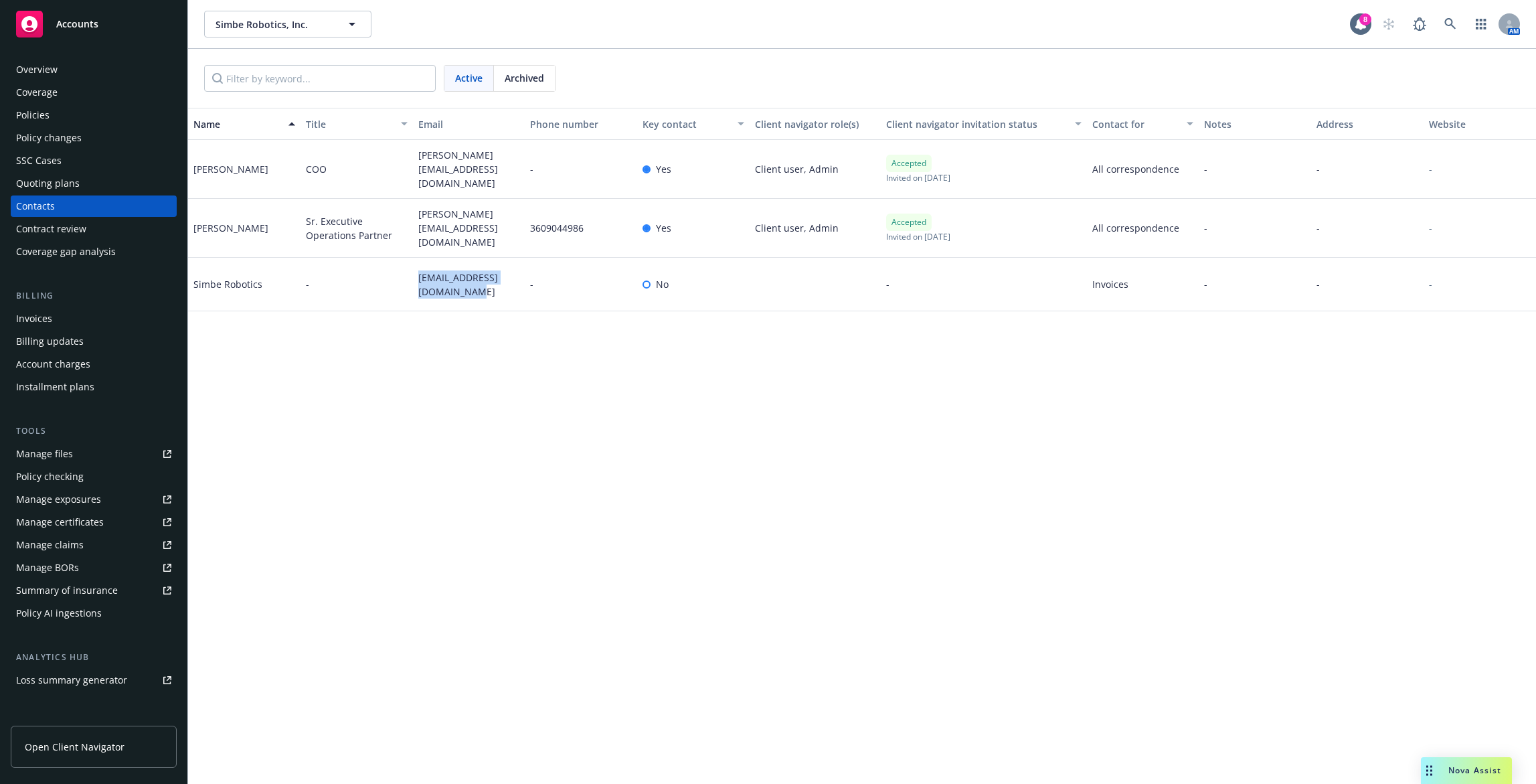
drag, startPoint x: 445, startPoint y: 287, endPoint x: 415, endPoint y: 264, distance: 37.8
click at [415, 264] on div "[EMAIL_ADDRESS][DOMAIN_NAME]" at bounding box center [469, 284] width 112 height 53
copy span "[EMAIL_ADDRESS][DOMAIN_NAME]"
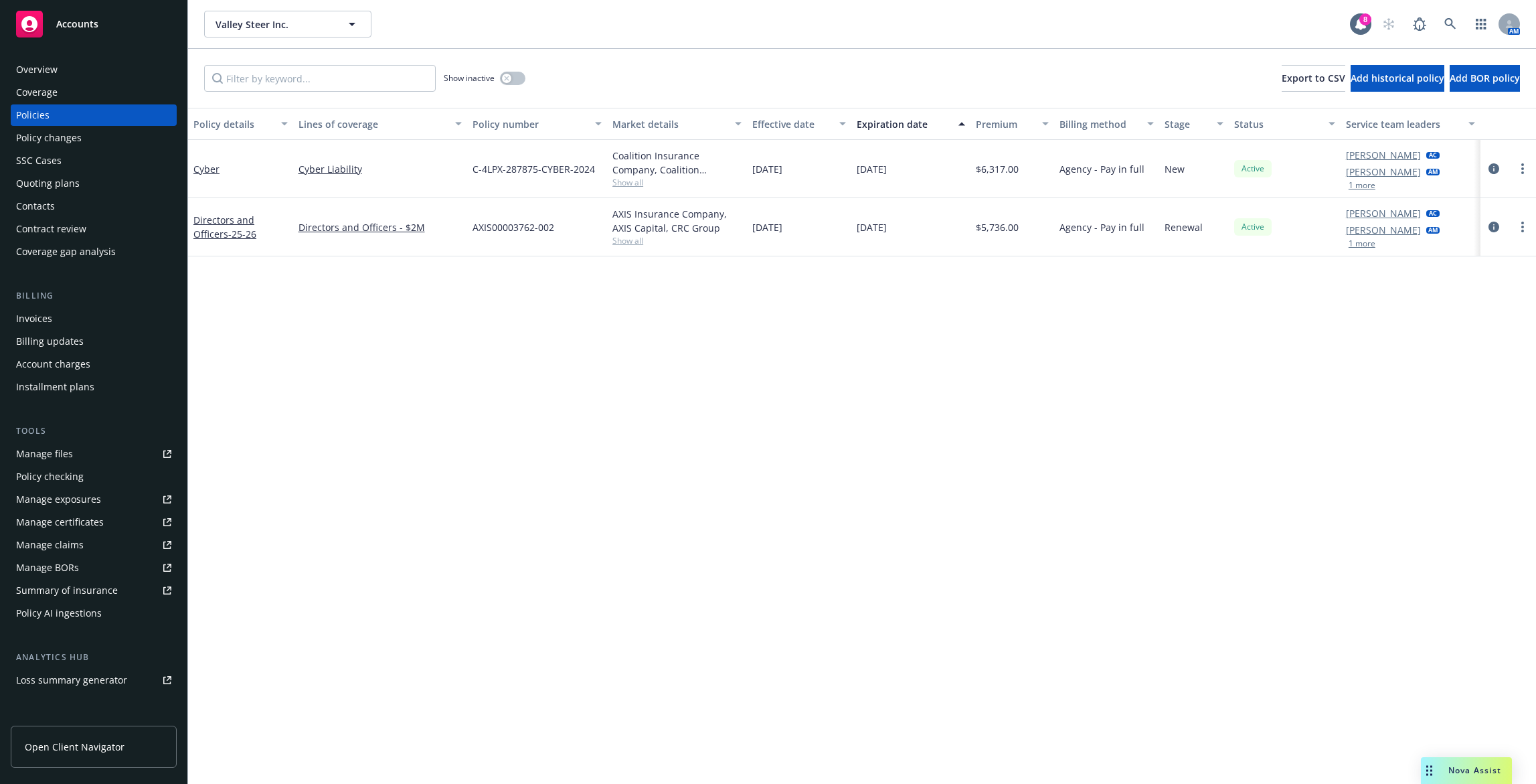
click at [1248, 430] on div "Policy details Lines of coverage Policy number Market details Effective date Ex…" at bounding box center [862, 445] width 1348 height 676
click at [122, 312] on div "Invoices" at bounding box center [94, 319] width 155 height 21
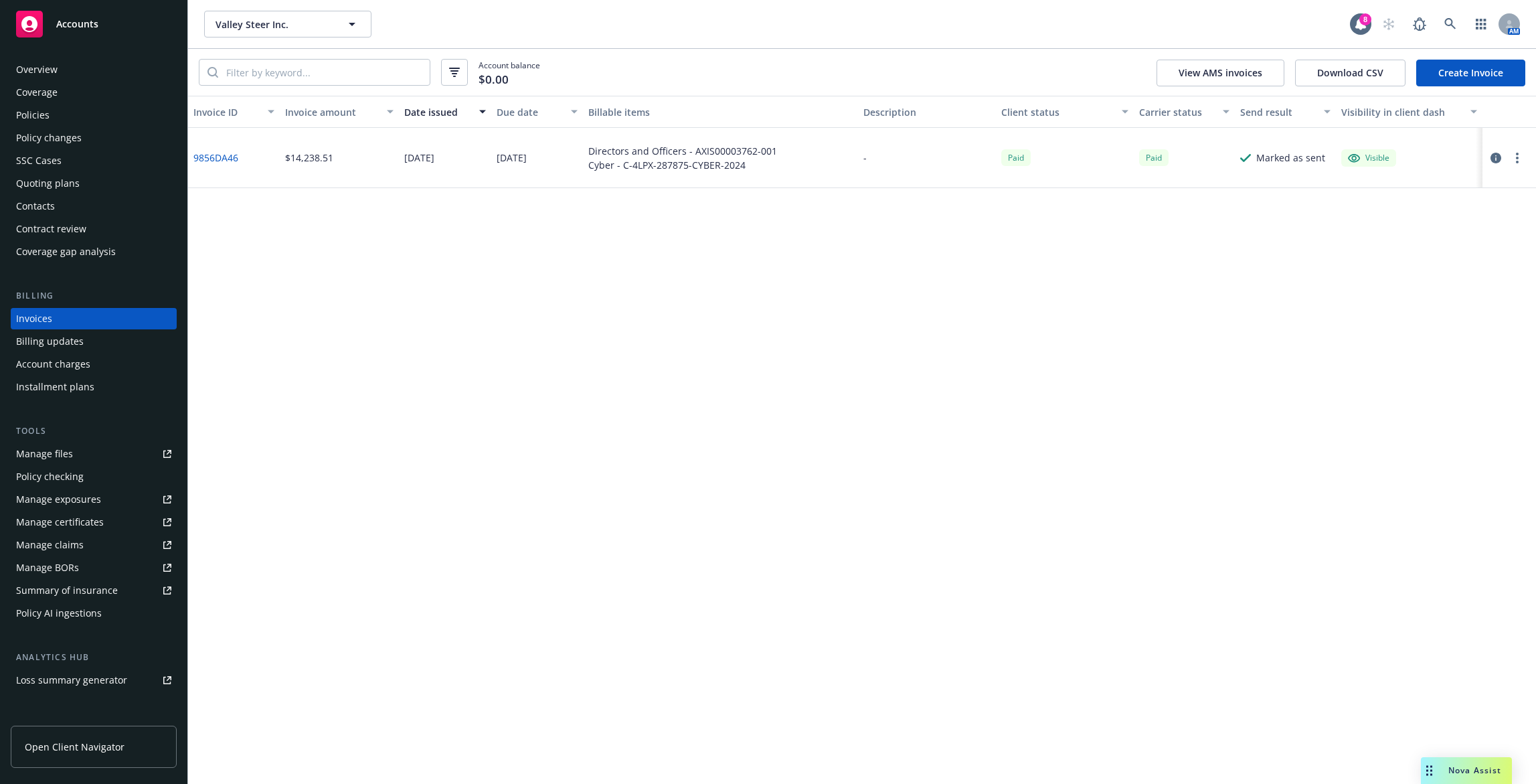
click at [1456, 66] on link "Create Invoice" at bounding box center [1470, 73] width 109 height 27
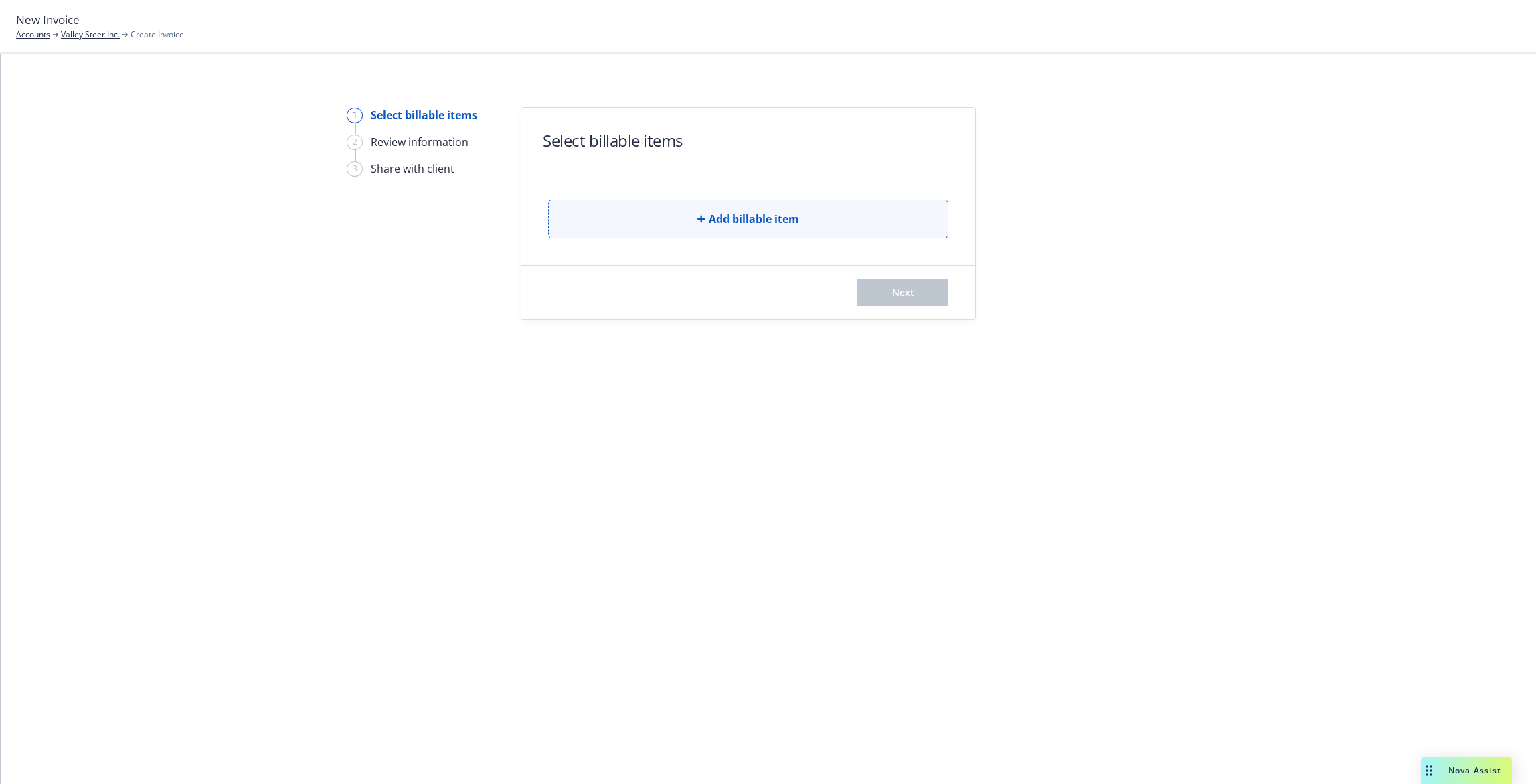
click at [635, 225] on button "Add billable item" at bounding box center [749, 218] width 401 height 39
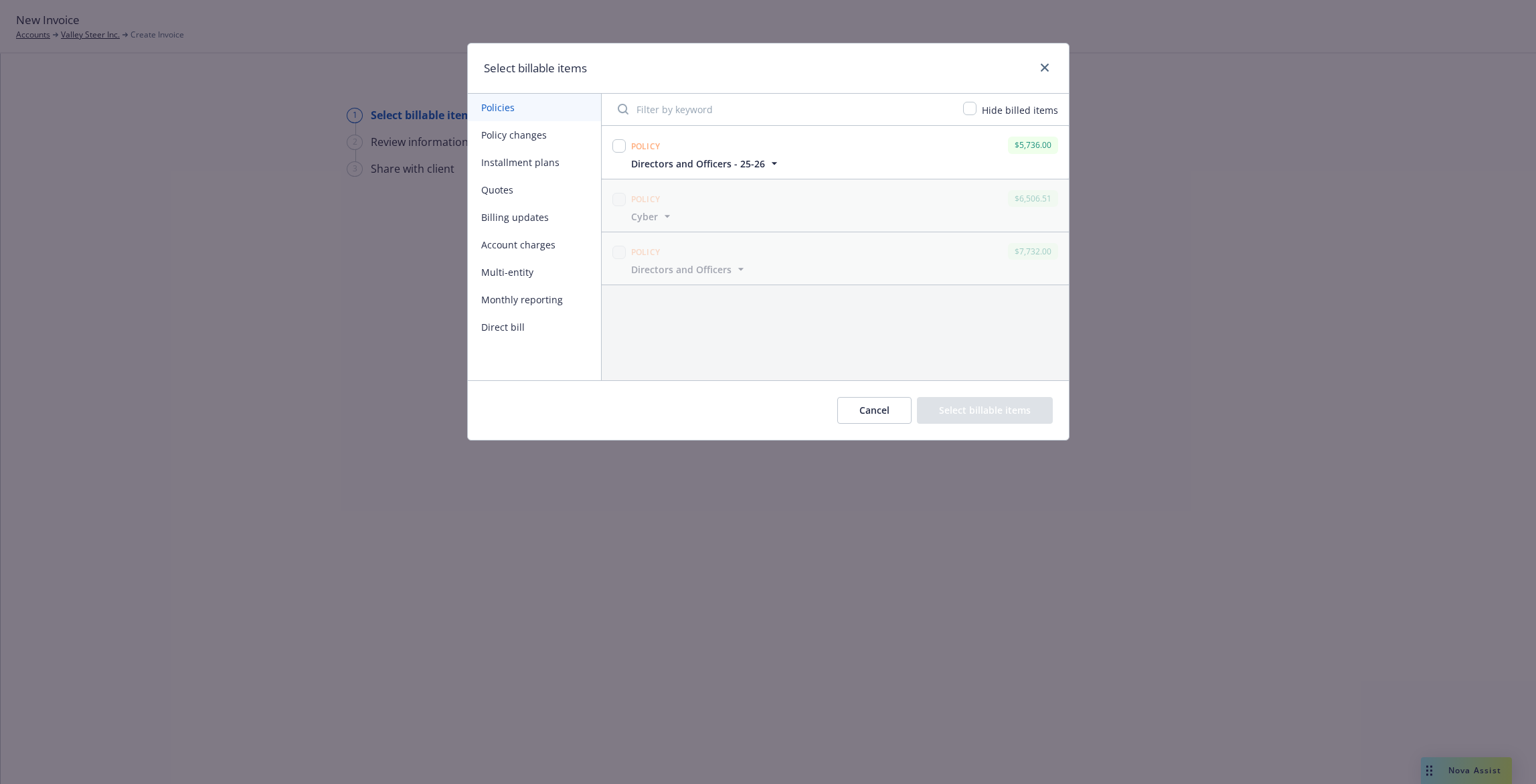
click at [611, 146] on div at bounding box center [619, 152] width 19 height 36
click at [611, 143] on div at bounding box center [619, 152] width 19 height 36
click at [617, 145] on input "checkbox" at bounding box center [619, 146] width 13 height 13
checkbox input "true"
click at [965, 408] on button "Select billable items" at bounding box center [984, 410] width 135 height 27
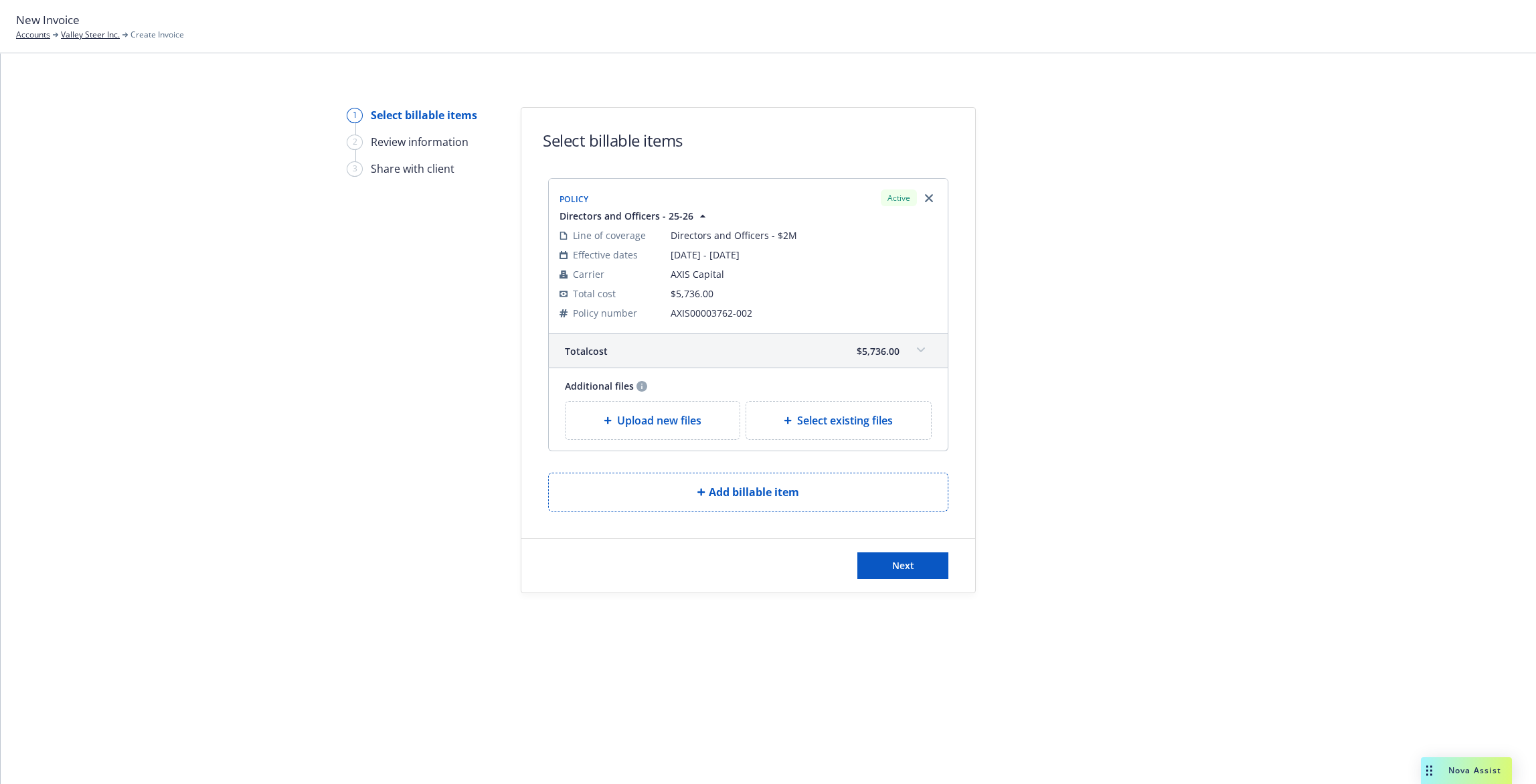
click at [1261, 433] on div "1 Select billable items 2 Review information 3 Share with client Select billabl…" at bounding box center [768, 350] width 1503 height 486
click at [68, 36] on link "Valley Steer Inc." at bounding box center [90, 34] width 59 height 12
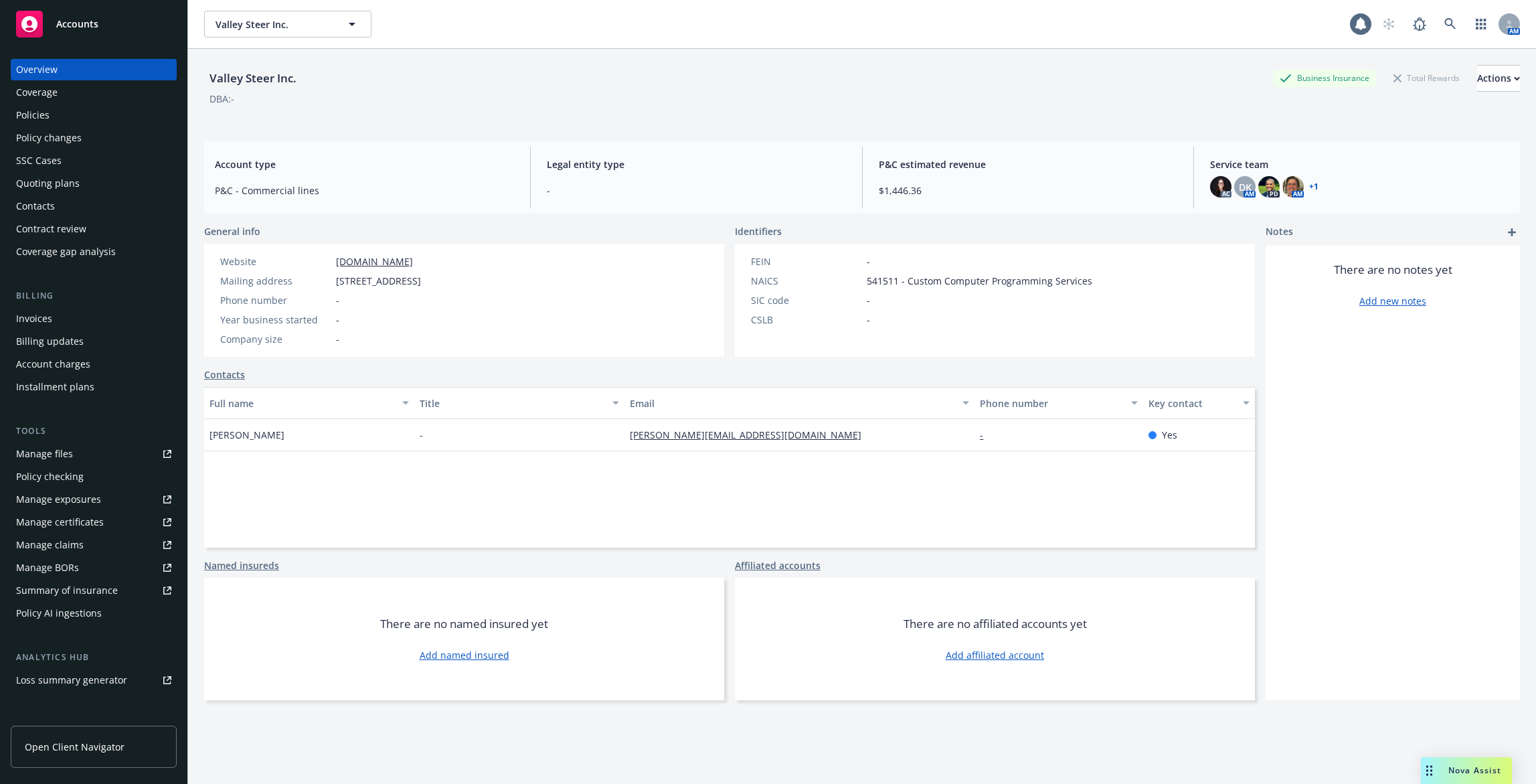
click at [131, 113] on div "Policies" at bounding box center [94, 115] width 155 height 21
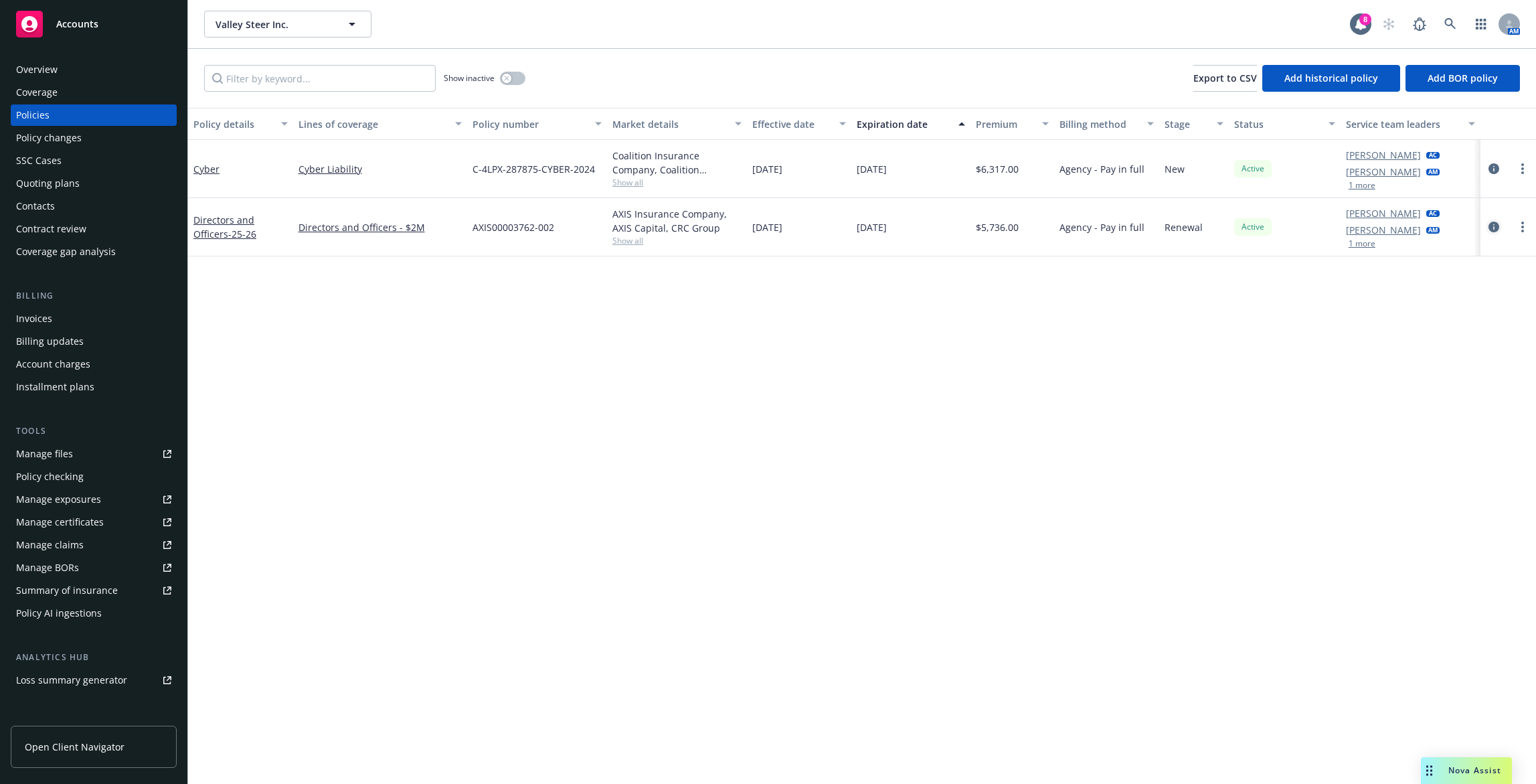
click at [1498, 222] on icon "circleInformation" at bounding box center [1493, 227] width 11 height 11
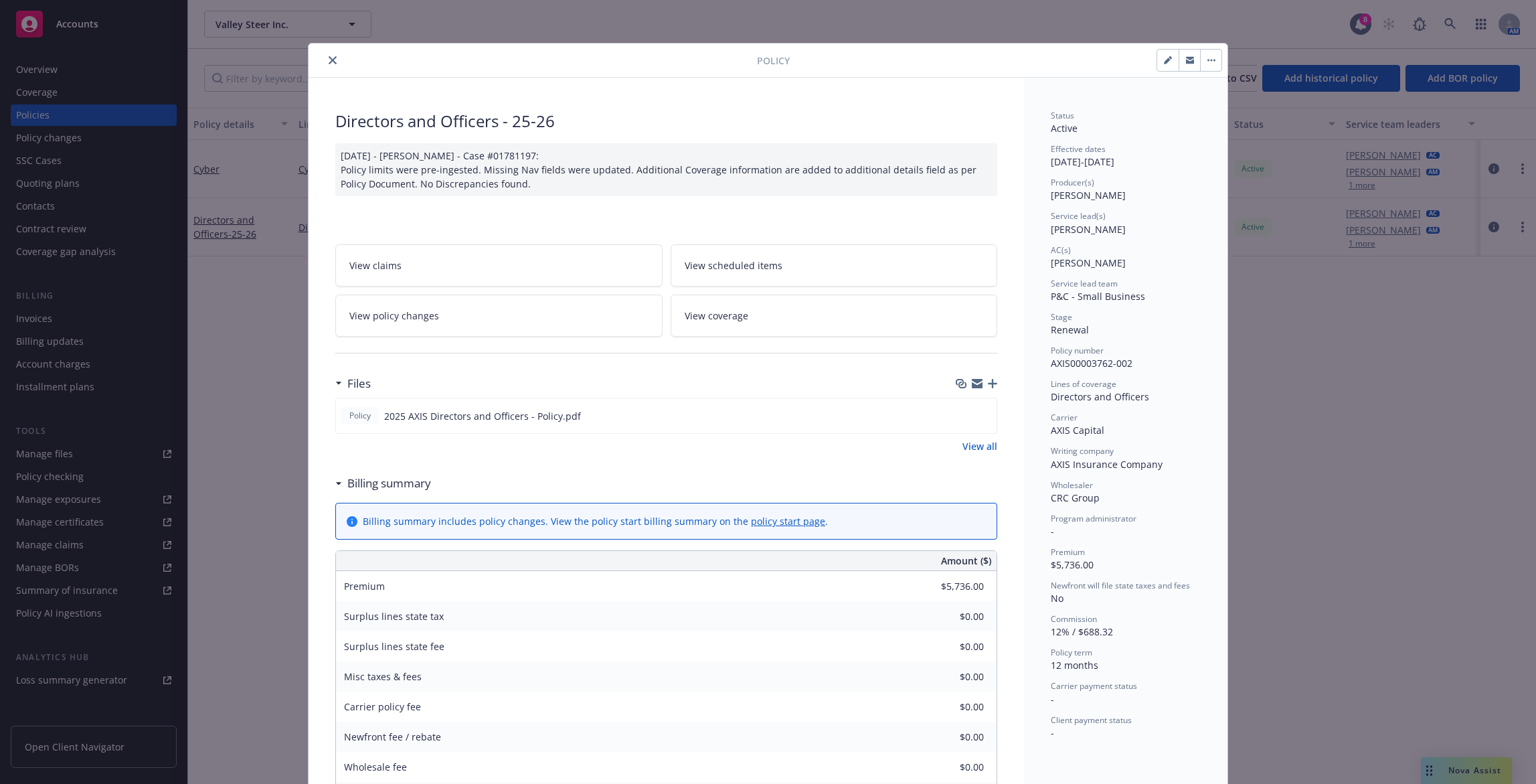
click at [453, 309] on link "View policy changes" at bounding box center [498, 315] width 328 height 42
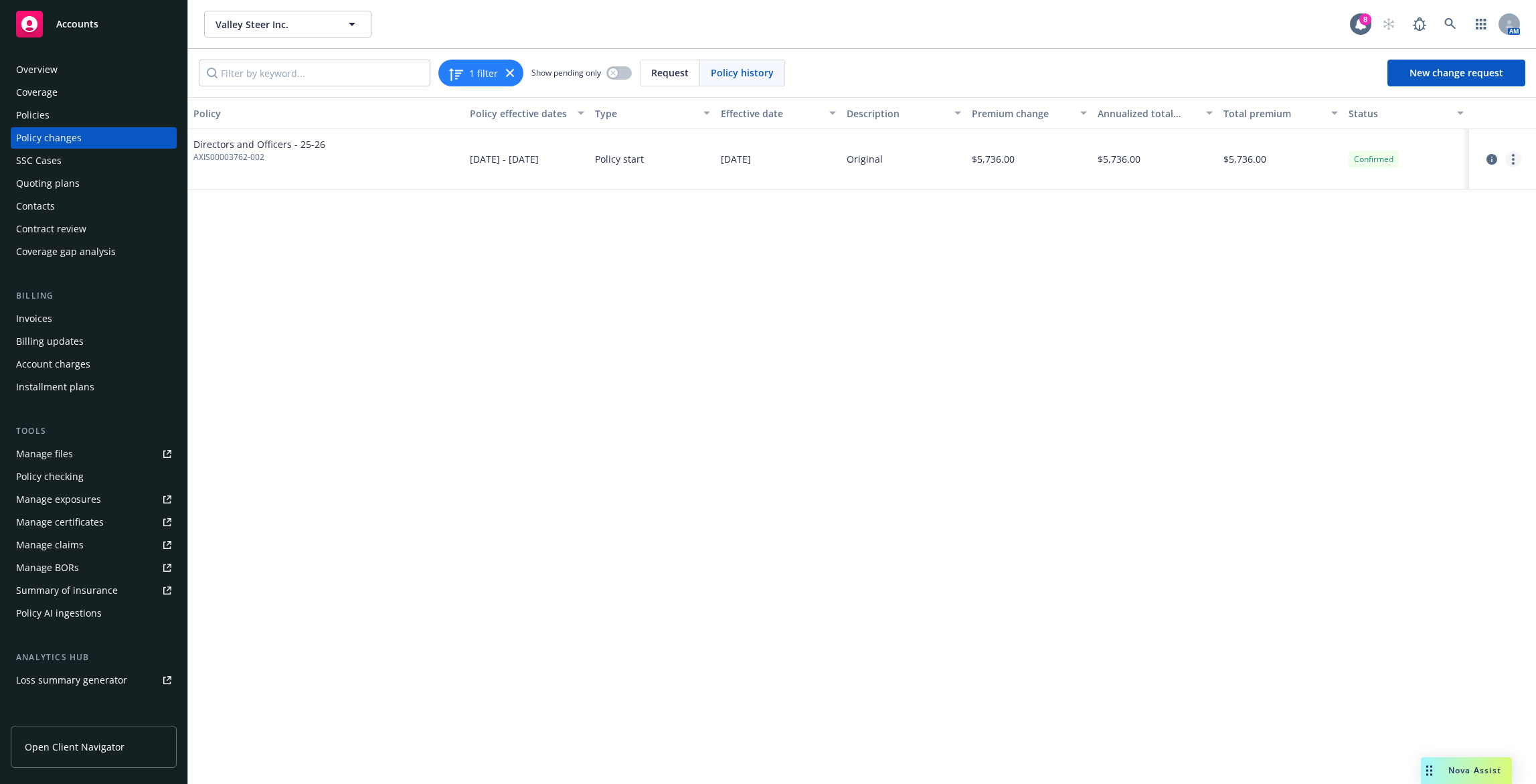
click at [1510, 156] on link "more" at bounding box center [1514, 159] width 16 height 16
click at [1399, 264] on link "Edit billing info" at bounding box center [1406, 267] width 230 height 27
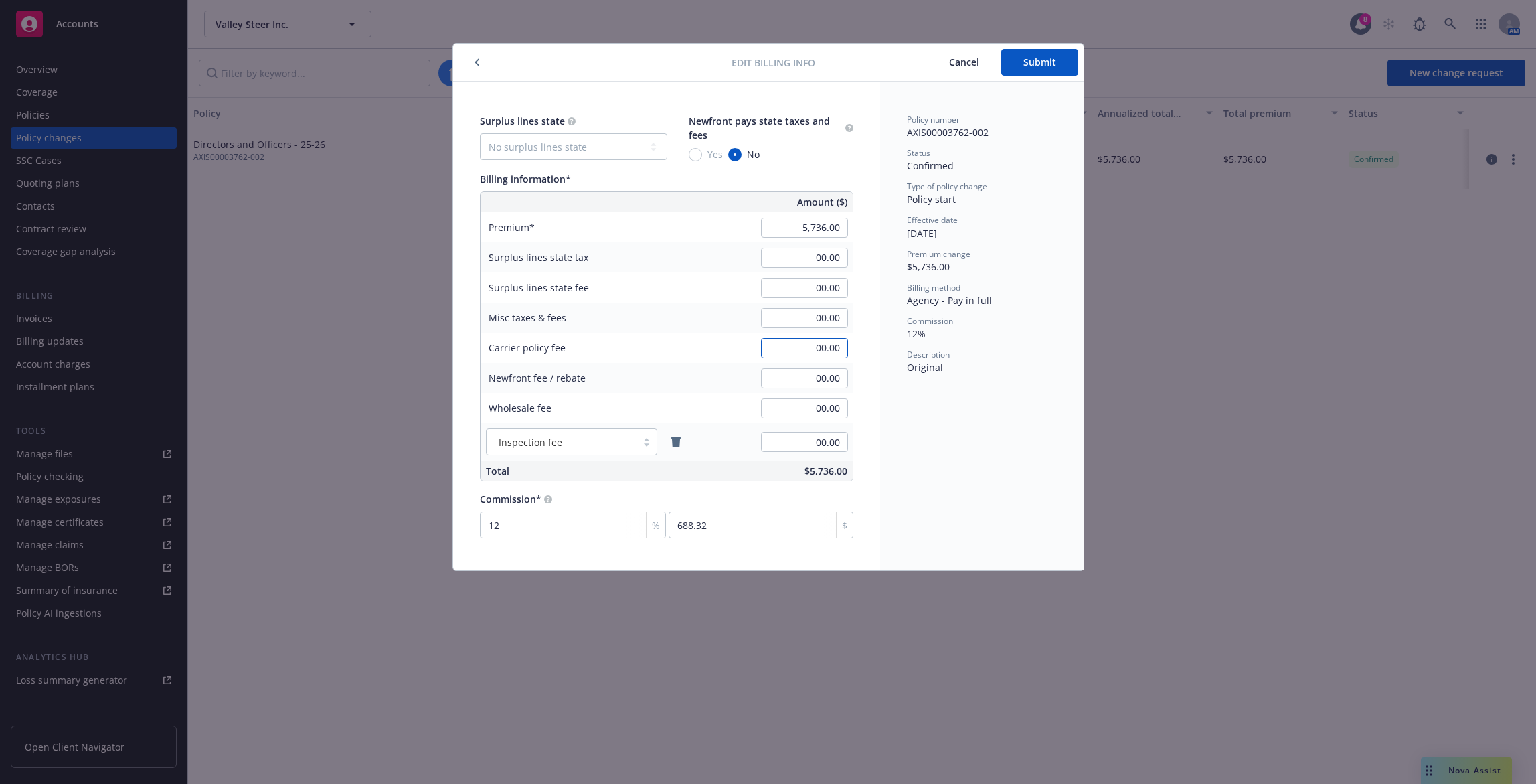
click at [823, 353] on input "00.00" at bounding box center [805, 348] width 87 height 20
type input "275.00"
click at [891, 273] on div "Policy number AXIS00003762-002 Status Confirmed Type of policy change Policy st…" at bounding box center [982, 325] width 204 height 488
click at [1042, 60] on span "Submit" at bounding box center [1040, 62] width 33 height 12
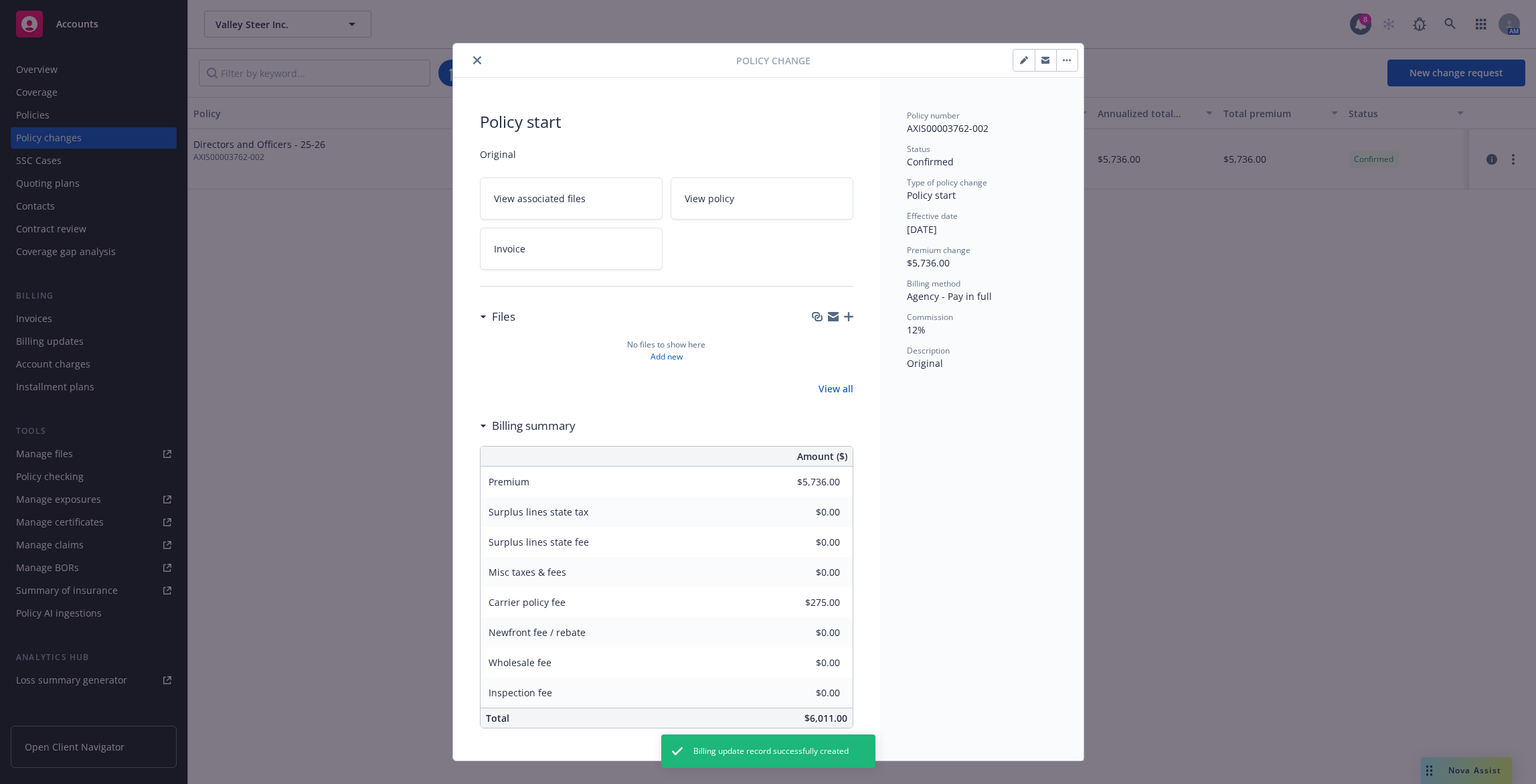
drag, startPoint x: 471, startPoint y: 63, endPoint x: 464, endPoint y: 66, distance: 7.6
click at [473, 63] on icon "close" at bounding box center [477, 60] width 8 height 8
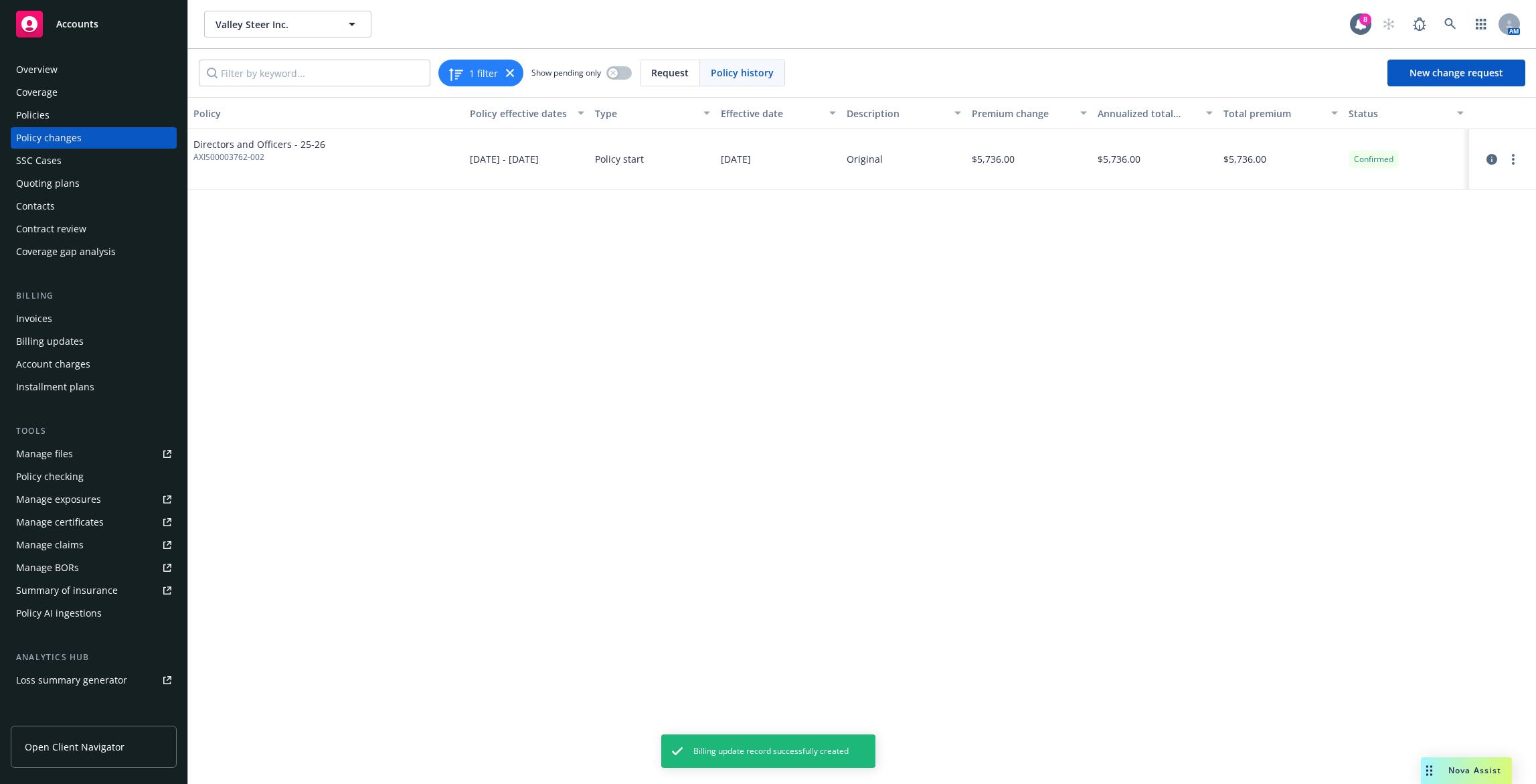
click at [24, 315] on div "Invoices" at bounding box center [34, 319] width 36 height 21
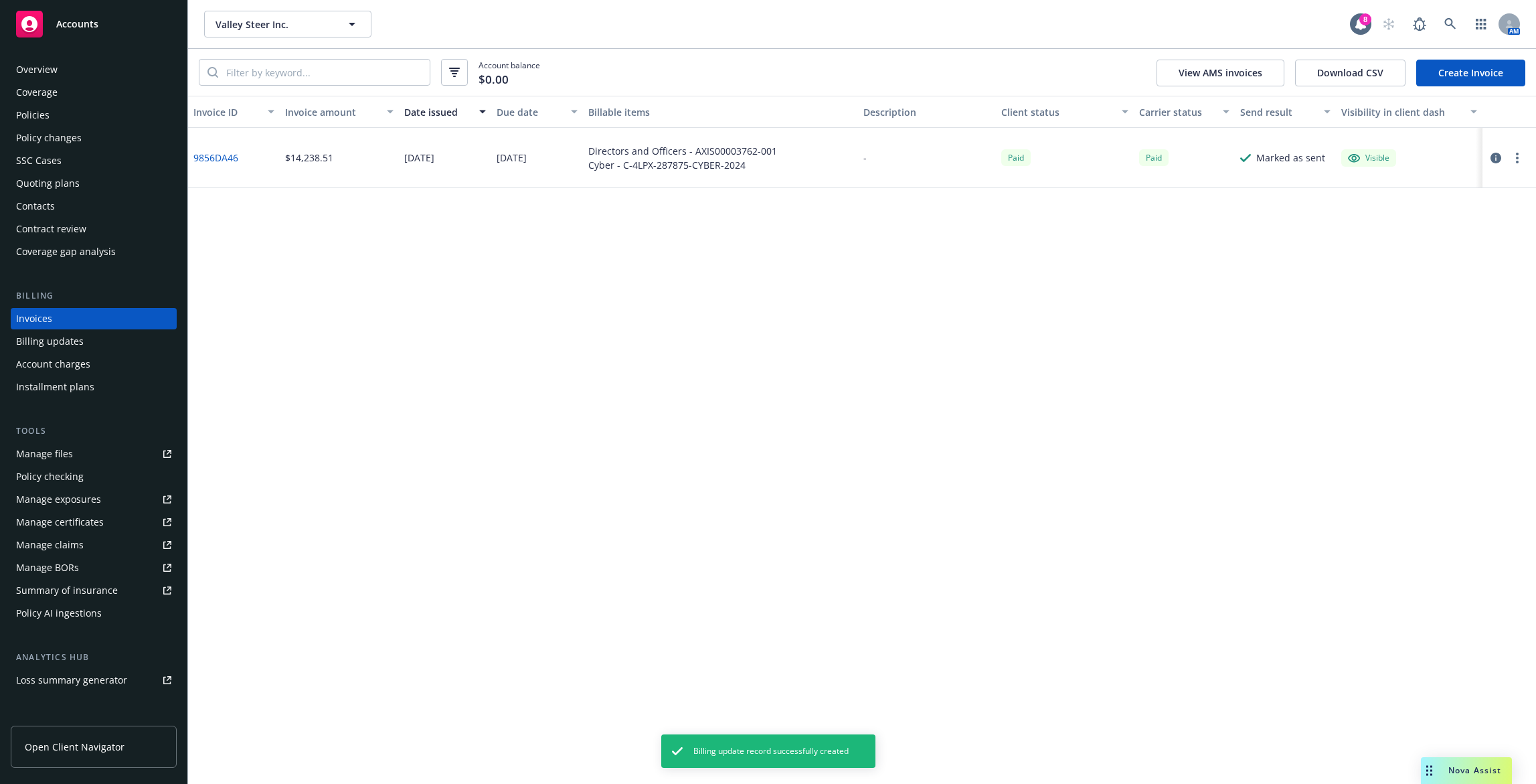
click at [1503, 71] on link "Create Invoice" at bounding box center [1470, 73] width 109 height 27
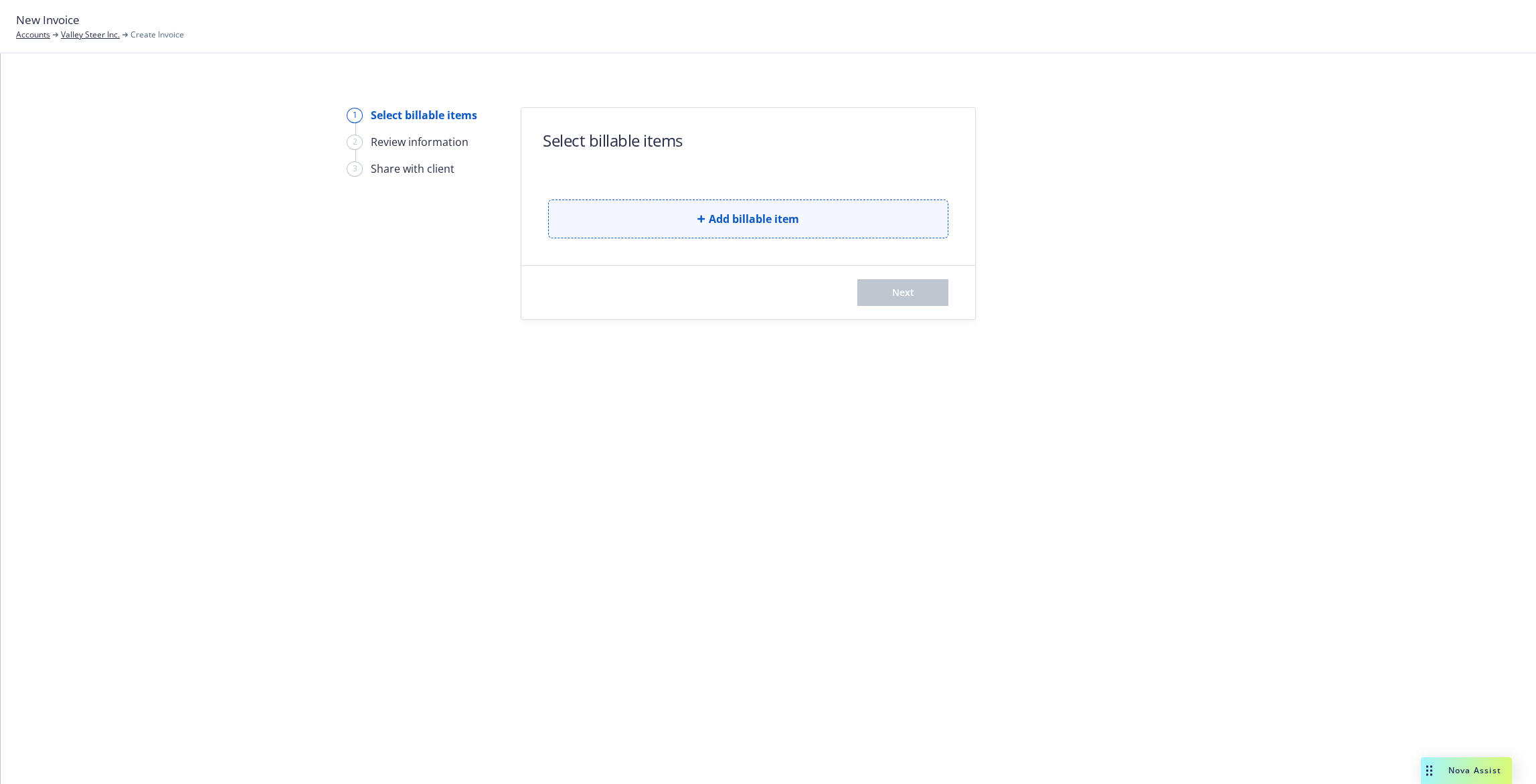
click at [835, 209] on button "Add billable item" at bounding box center [749, 218] width 401 height 39
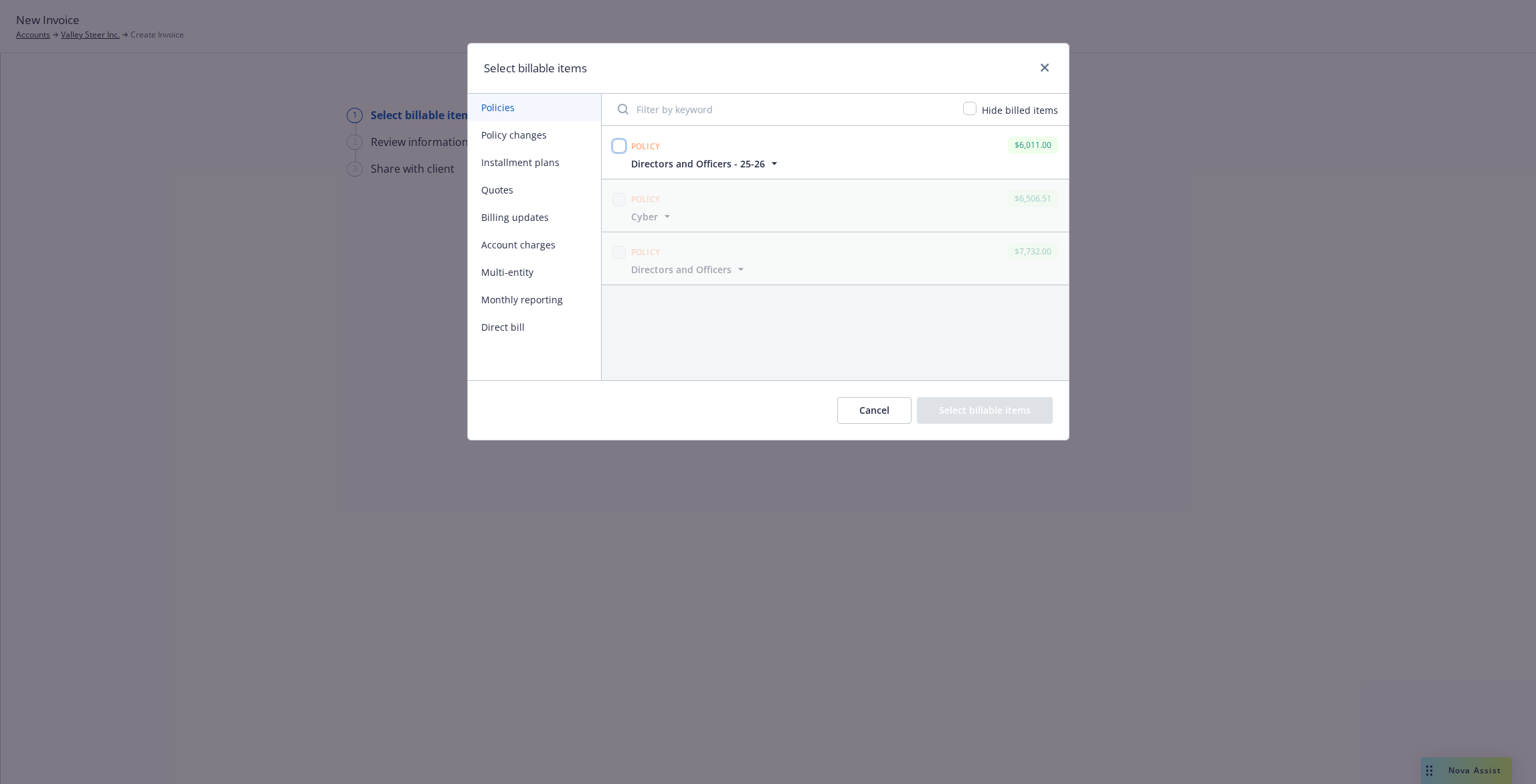
click at [621, 145] on input "checkbox" at bounding box center [619, 146] width 13 height 13
checkbox input "true"
drag, startPoint x: 974, startPoint y: 416, endPoint x: 970, endPoint y: 401, distance: 15.5
click at [975, 416] on button "Select billable items" at bounding box center [984, 410] width 135 height 27
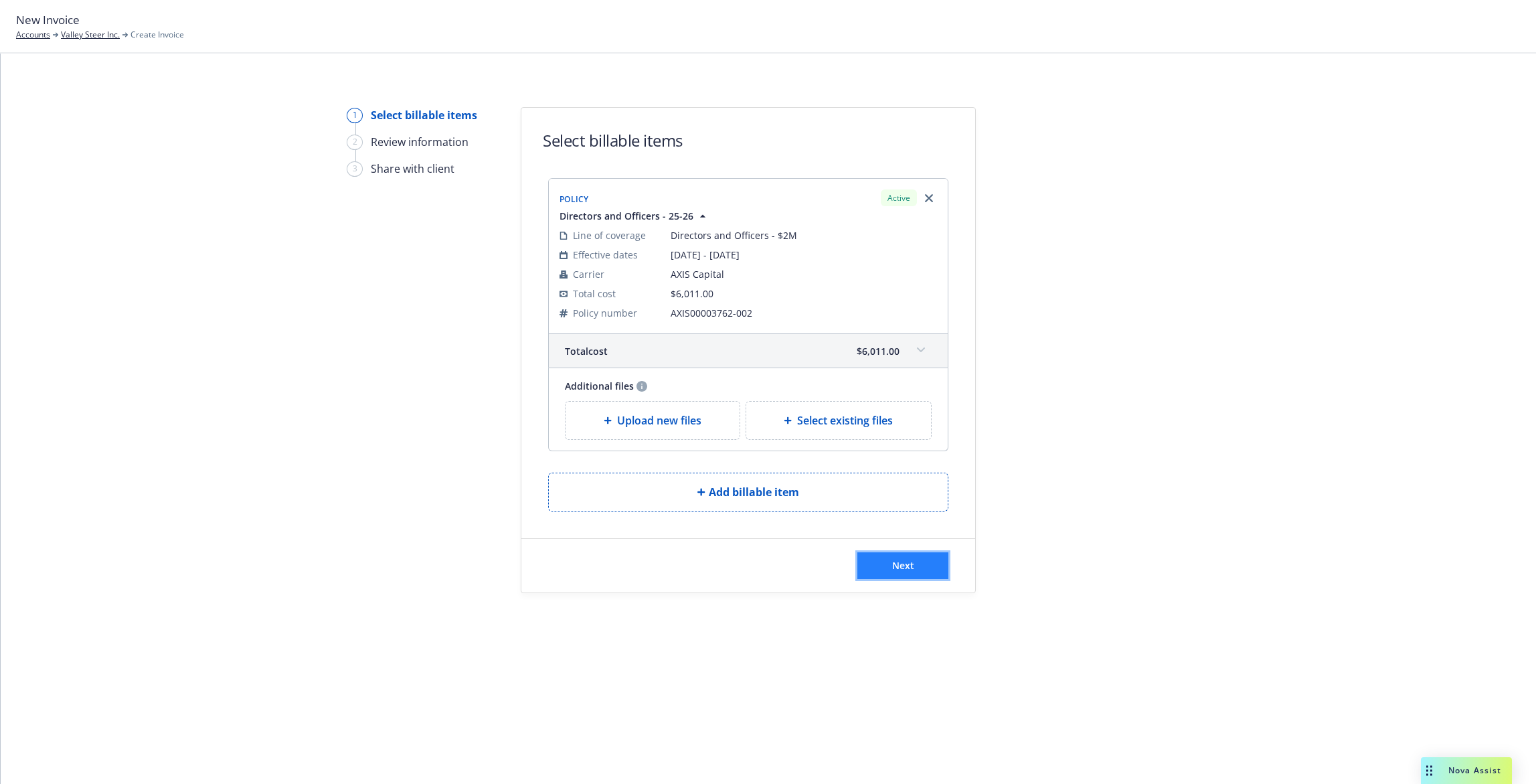
click at [913, 561] on span "Next" at bounding box center [903, 565] width 22 height 12
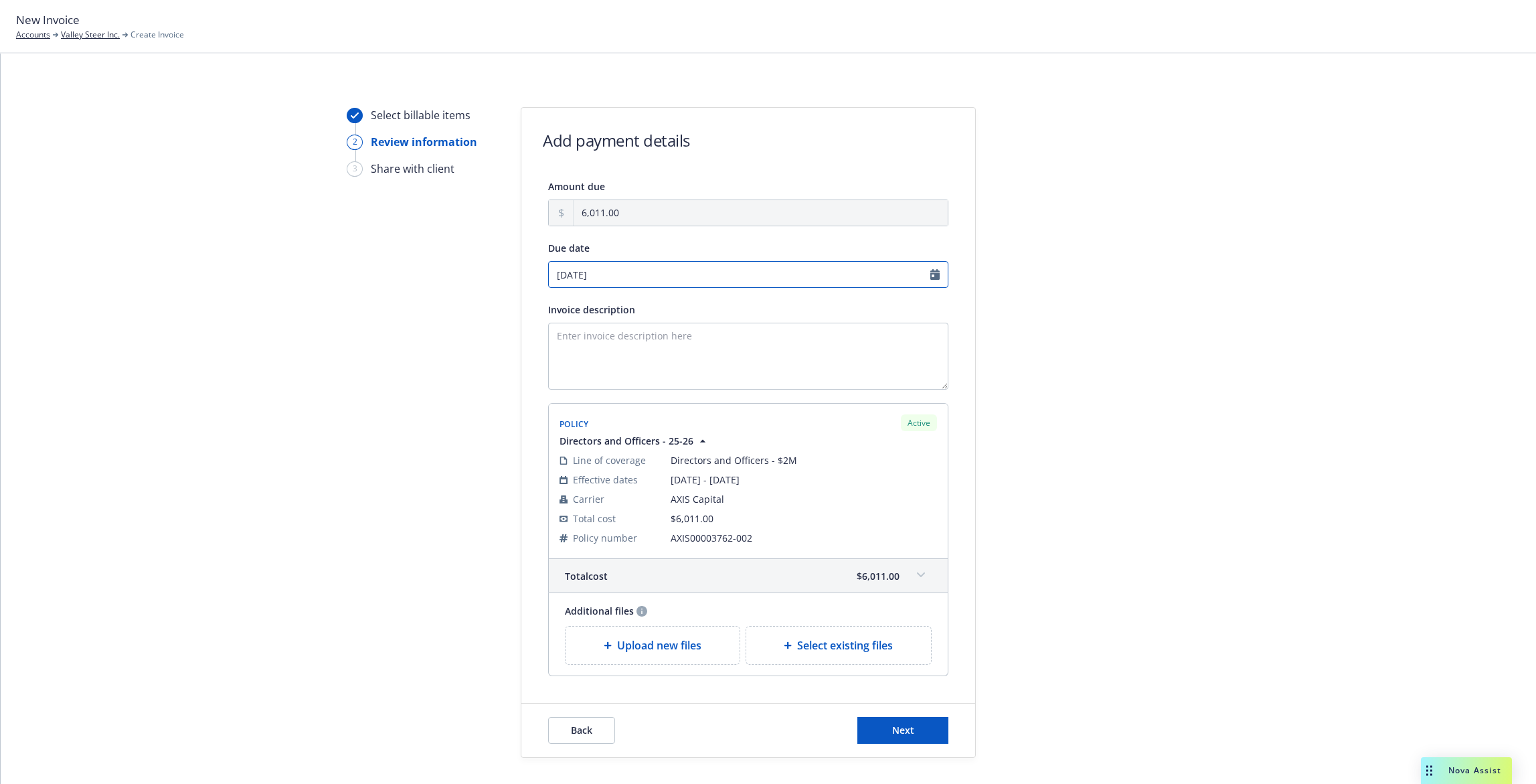
click at [904, 272] on input "10/09/2025" at bounding box center [749, 274] width 401 height 27
select select "October"
select select "2025"
click at [585, 364] on span "6" at bounding box center [579, 365] width 20 height 16
type input "10/06/2025"
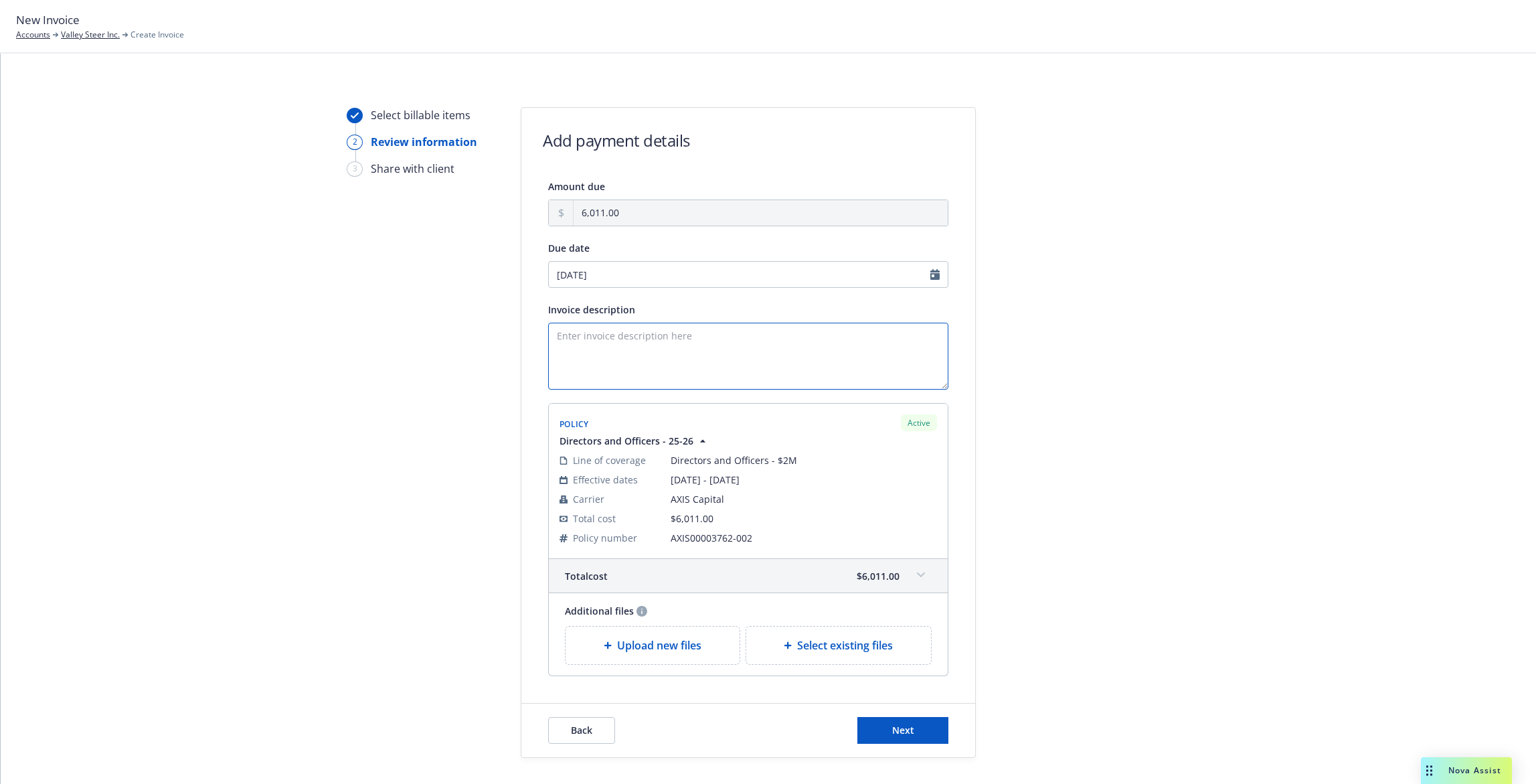
click at [627, 355] on textarea "Invoice description" at bounding box center [749, 356] width 401 height 67
type textarea "2025-2026 Directors and Officers Renewal"
click at [915, 736] on button "Next" at bounding box center [902, 730] width 91 height 27
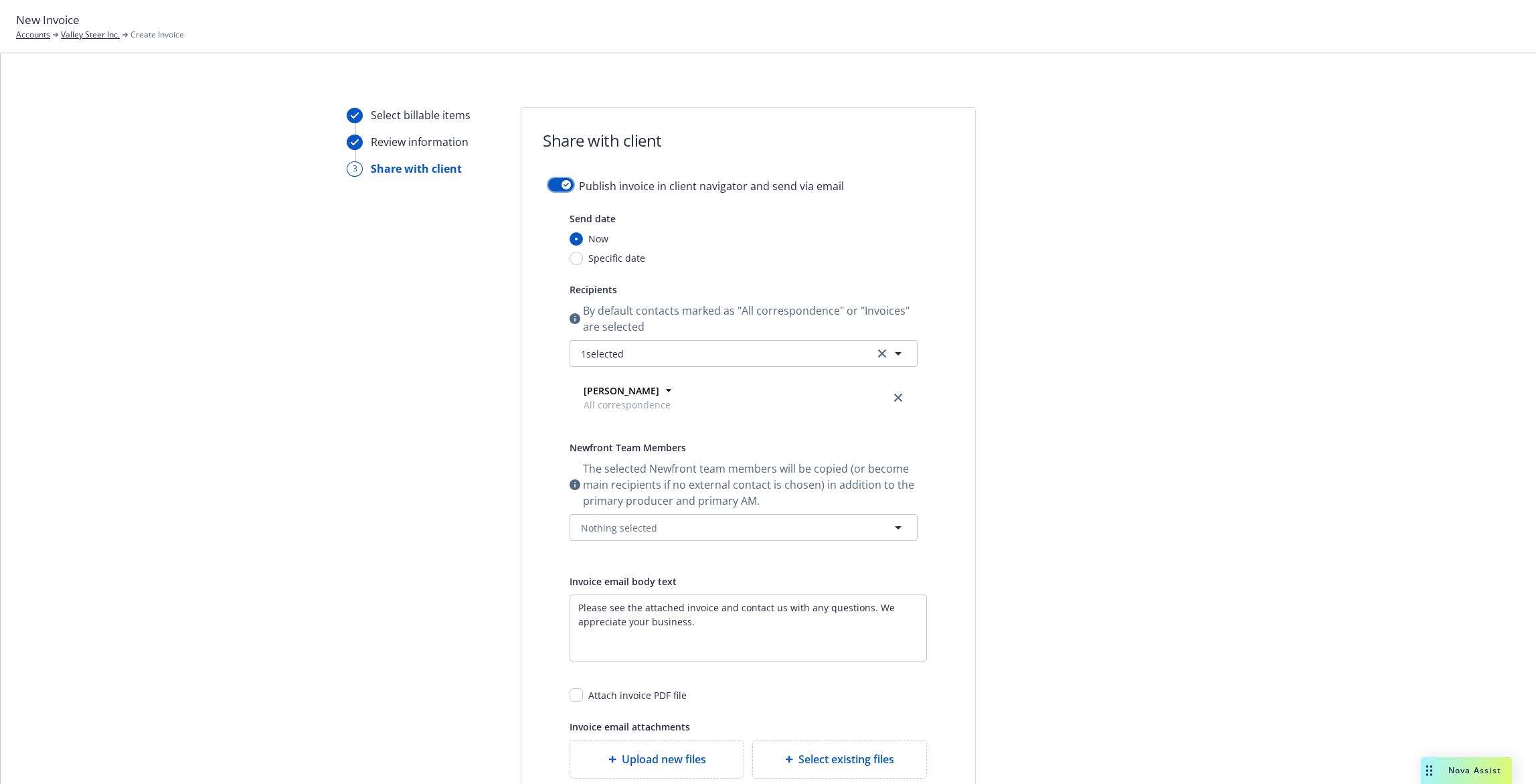
click at [562, 186] on div "button" at bounding box center [566, 184] width 9 height 9
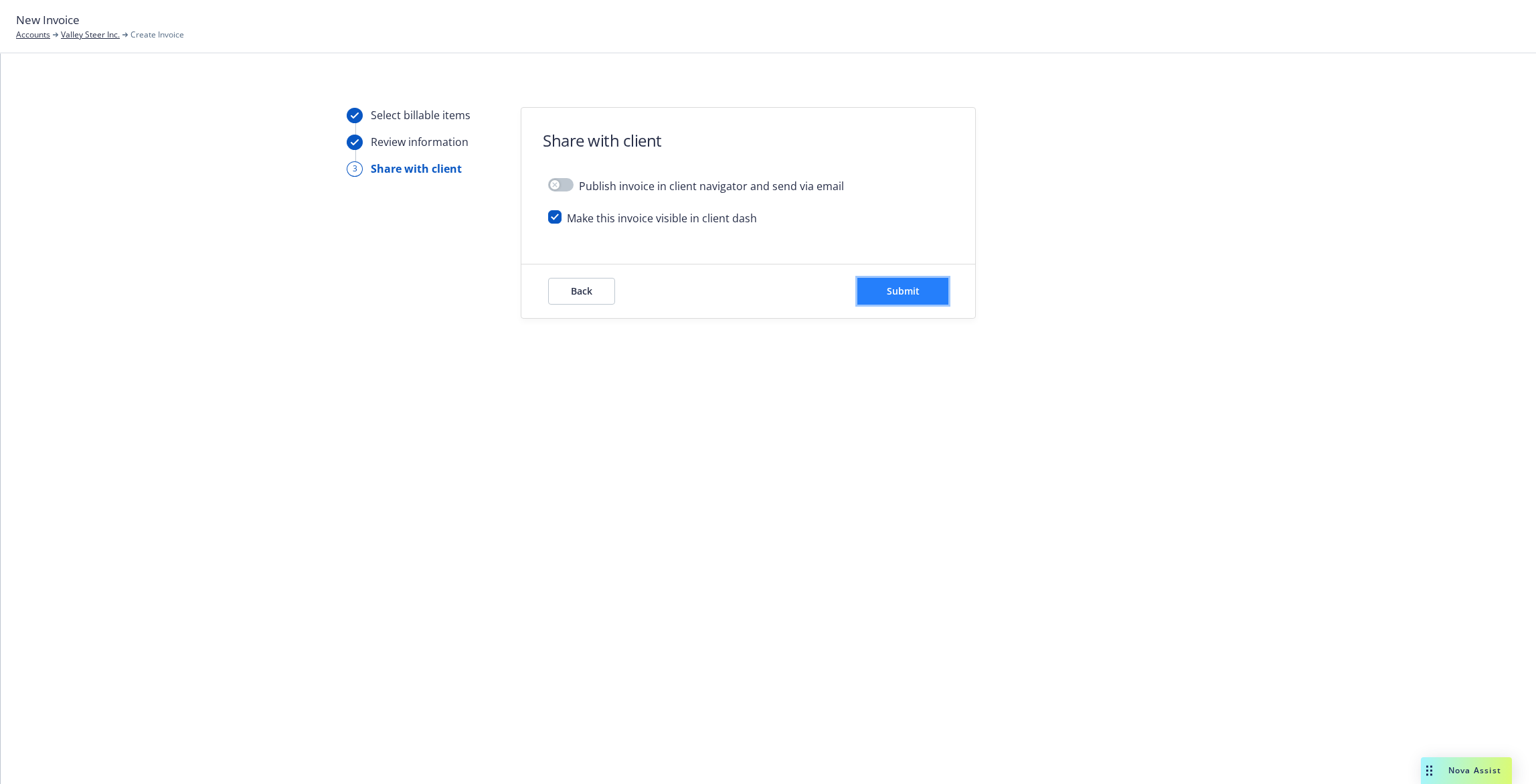
click at [906, 296] on span "Submit" at bounding box center [903, 290] width 33 height 12
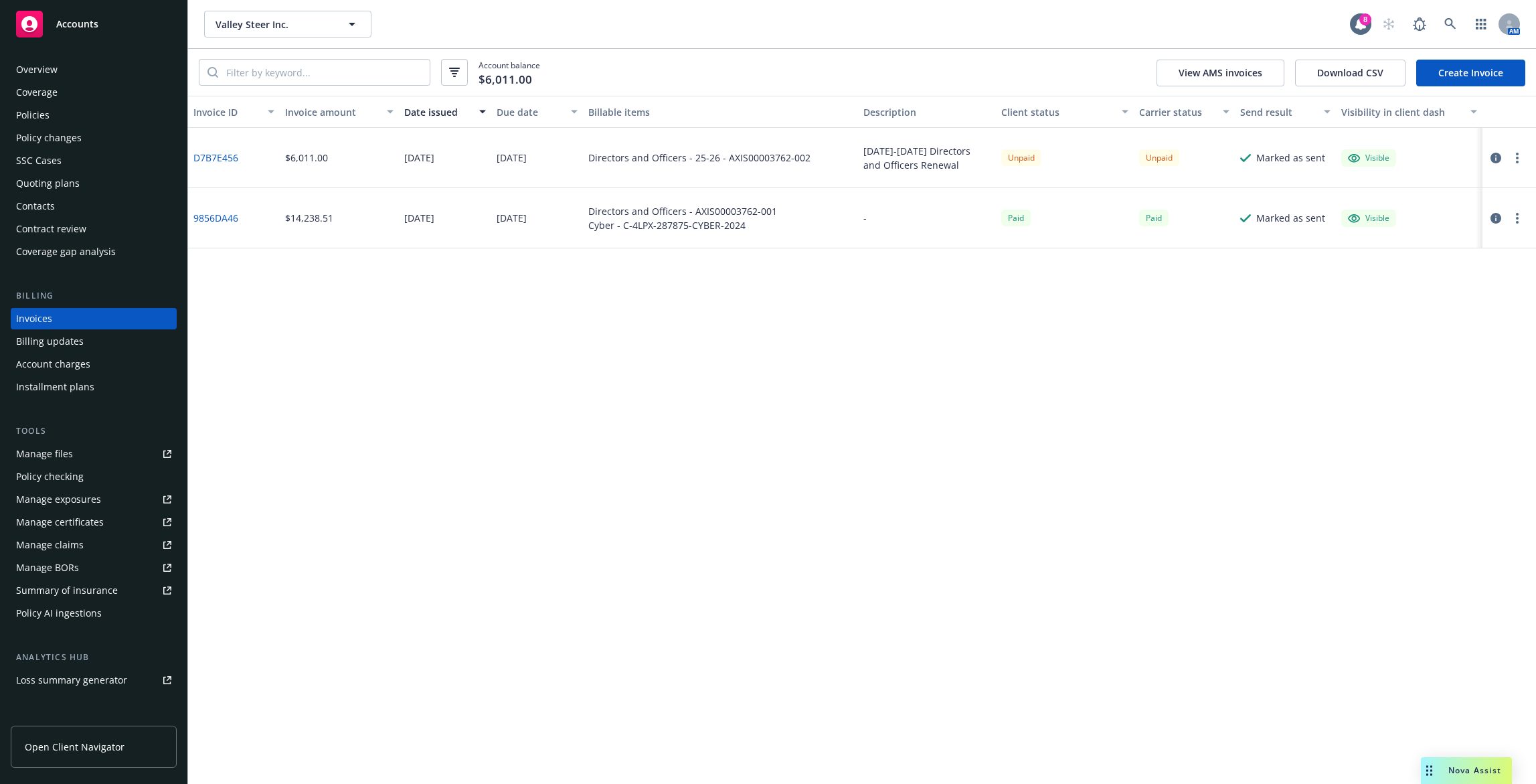
click at [92, 211] on div "Contacts" at bounding box center [94, 206] width 155 height 21
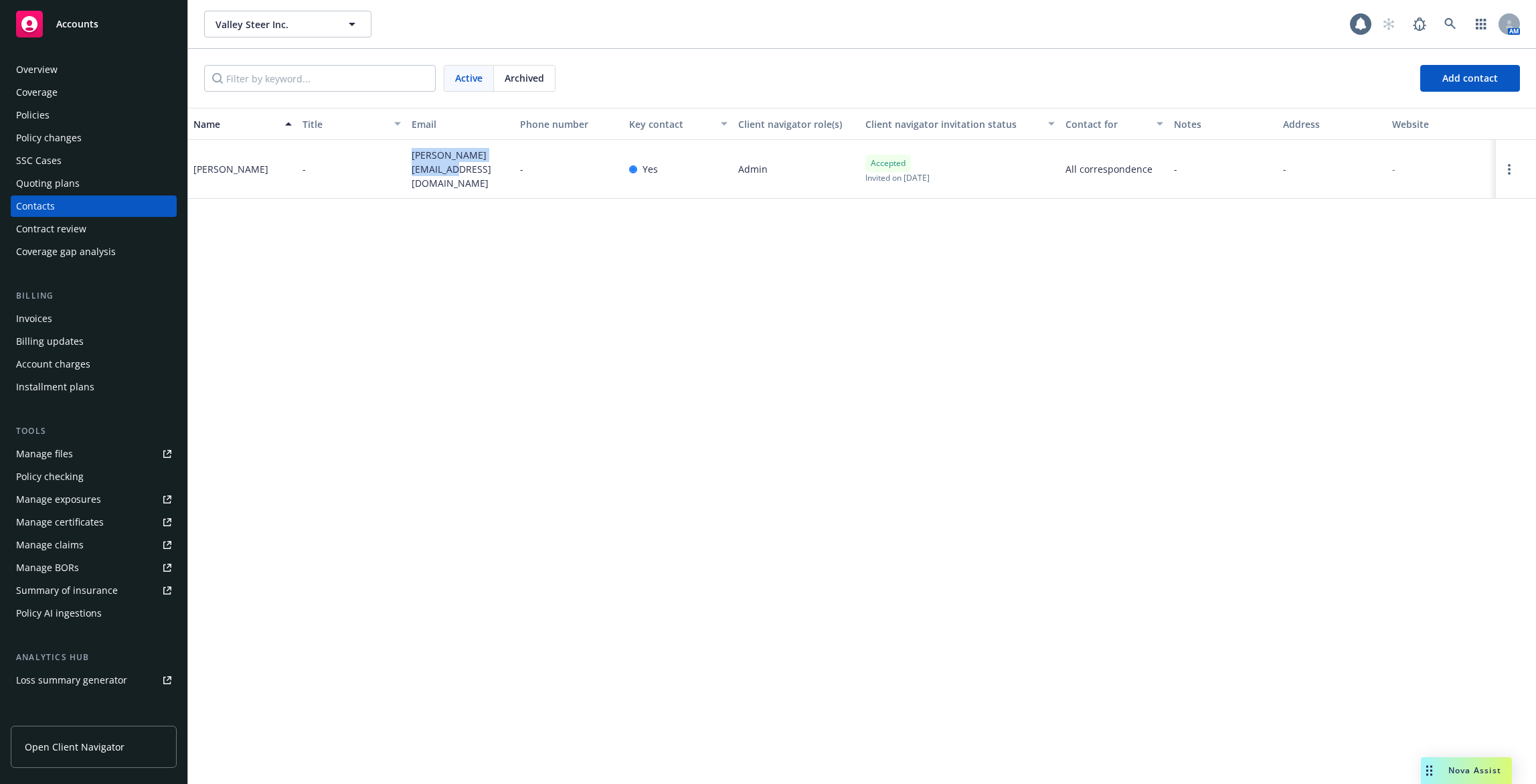
drag, startPoint x: 428, startPoint y: 176, endPoint x: 404, endPoint y: 161, distance: 28.3
click at [404, 161] on div "Gerald Zhou - [EMAIL_ADDRESS][DOMAIN_NAME] - Yes Admin Accepted Invited on [DAT…" at bounding box center [862, 169] width 1348 height 59
copy div "[PERSON_NAME][EMAIL_ADDRESS][DOMAIN_NAME]"
click at [99, 314] on div "Invoices" at bounding box center [94, 319] width 155 height 21
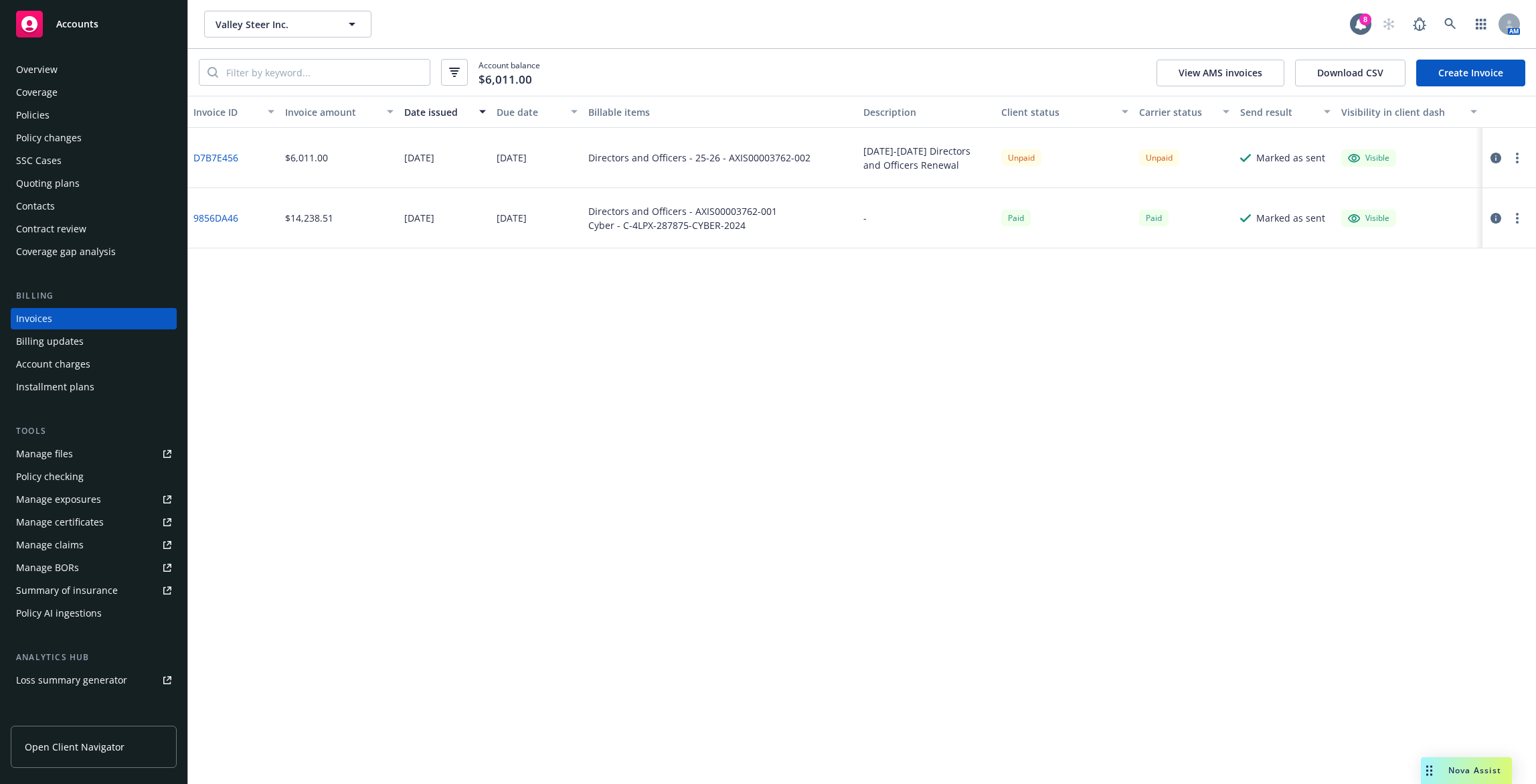
click at [1523, 157] on button "button" at bounding box center [1517, 158] width 16 height 16
click at [1433, 357] on link "Copy logging email" at bounding box center [1439, 346] width 171 height 27
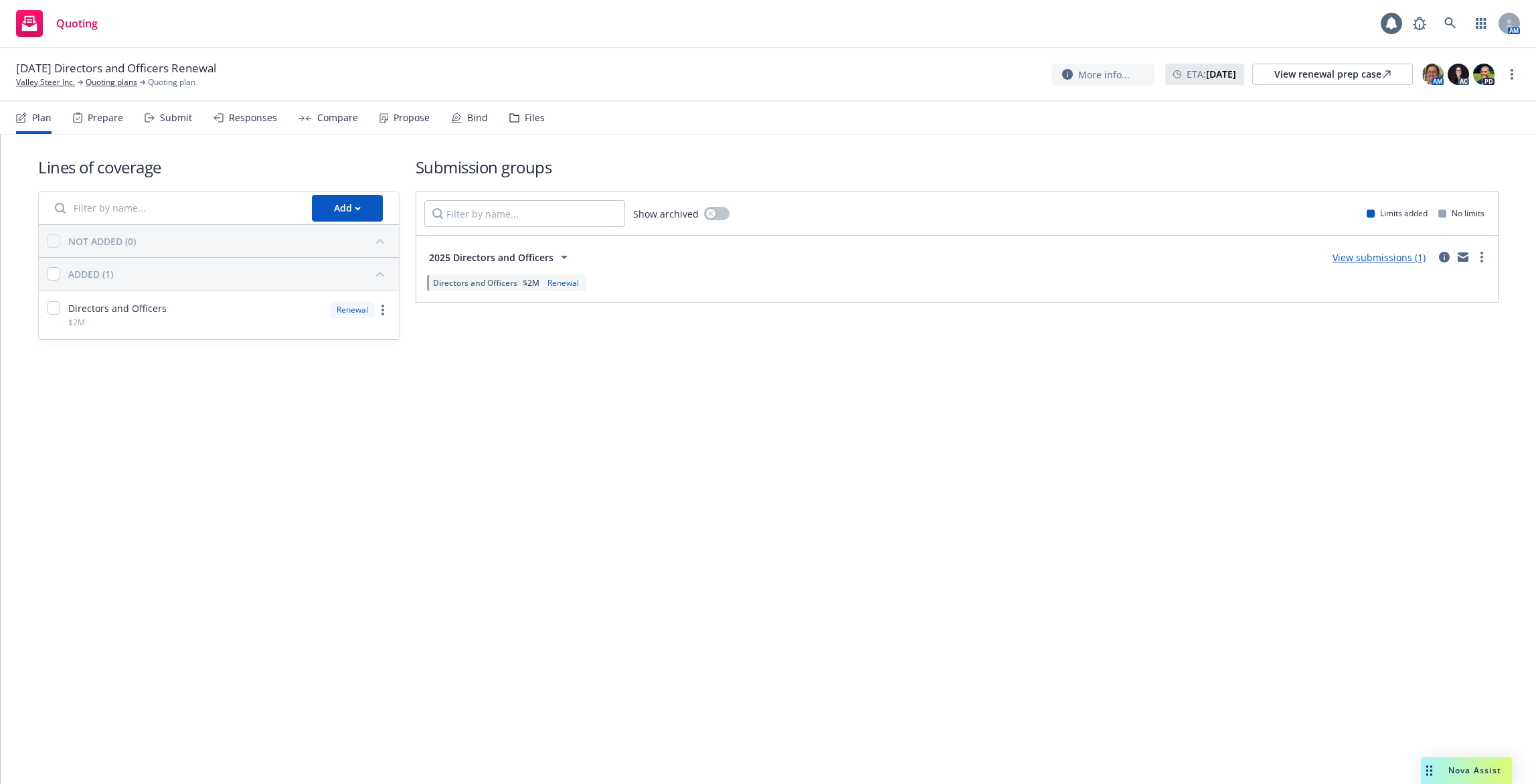
click at [467, 115] on div "Bind" at bounding box center [477, 117] width 21 height 11
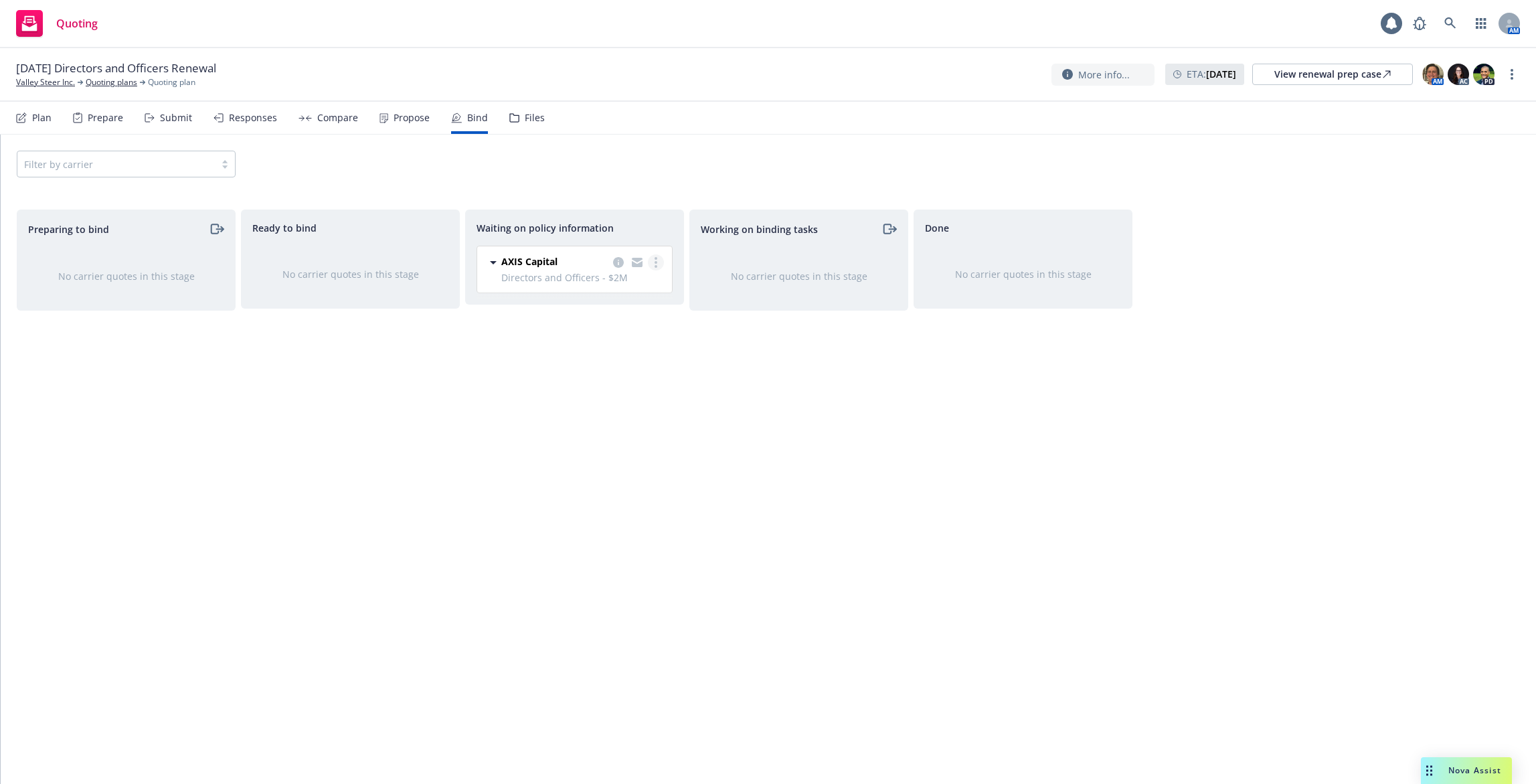
click at [658, 262] on link "more" at bounding box center [656, 263] width 16 height 16
click at [625, 336] on link "Move to done" at bounding box center [603, 343] width 122 height 27
click at [1514, 78] on link "more" at bounding box center [1512, 75] width 16 height 16
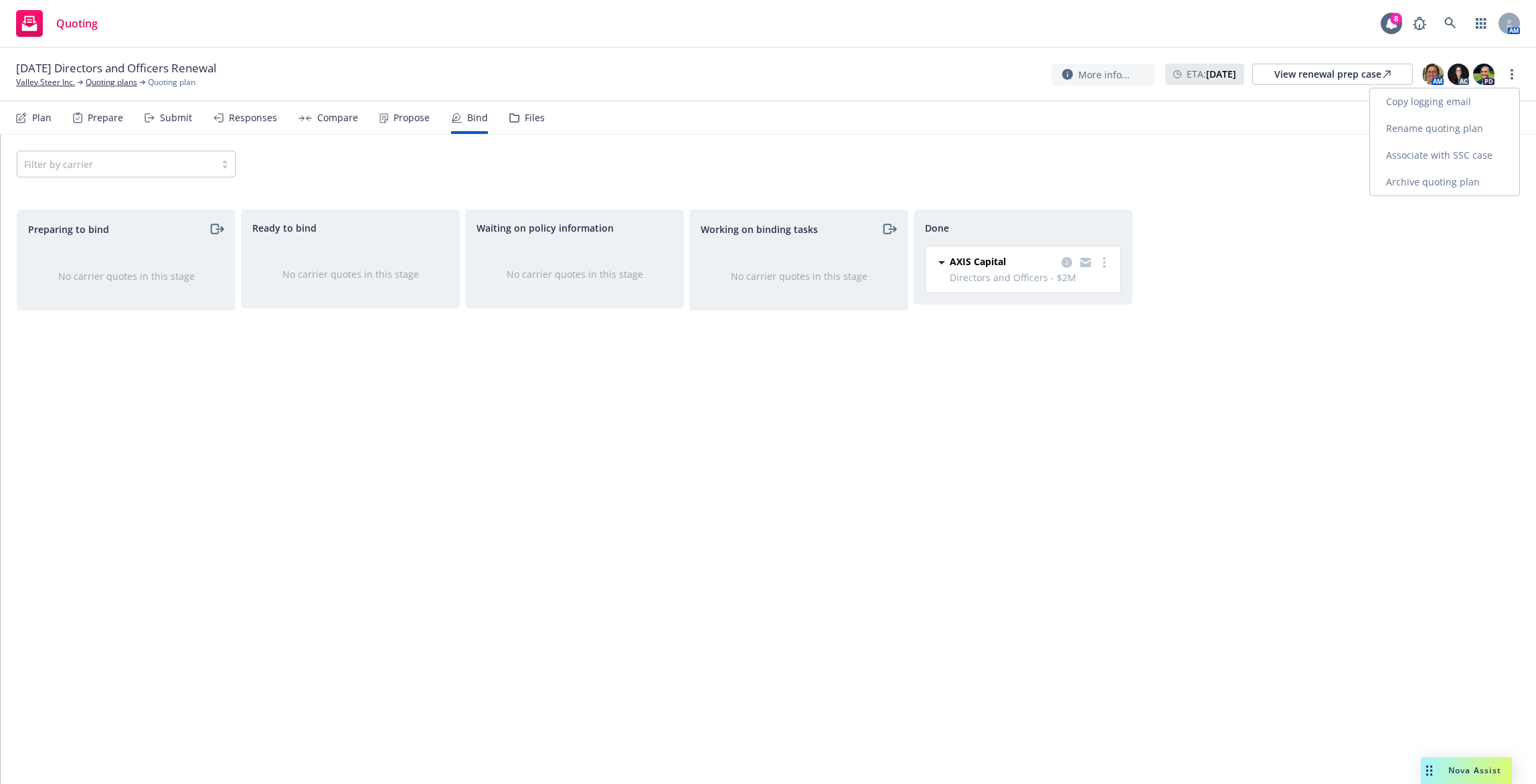
click at [1432, 177] on link "Archive quoting plan" at bounding box center [1445, 181] width 149 height 27
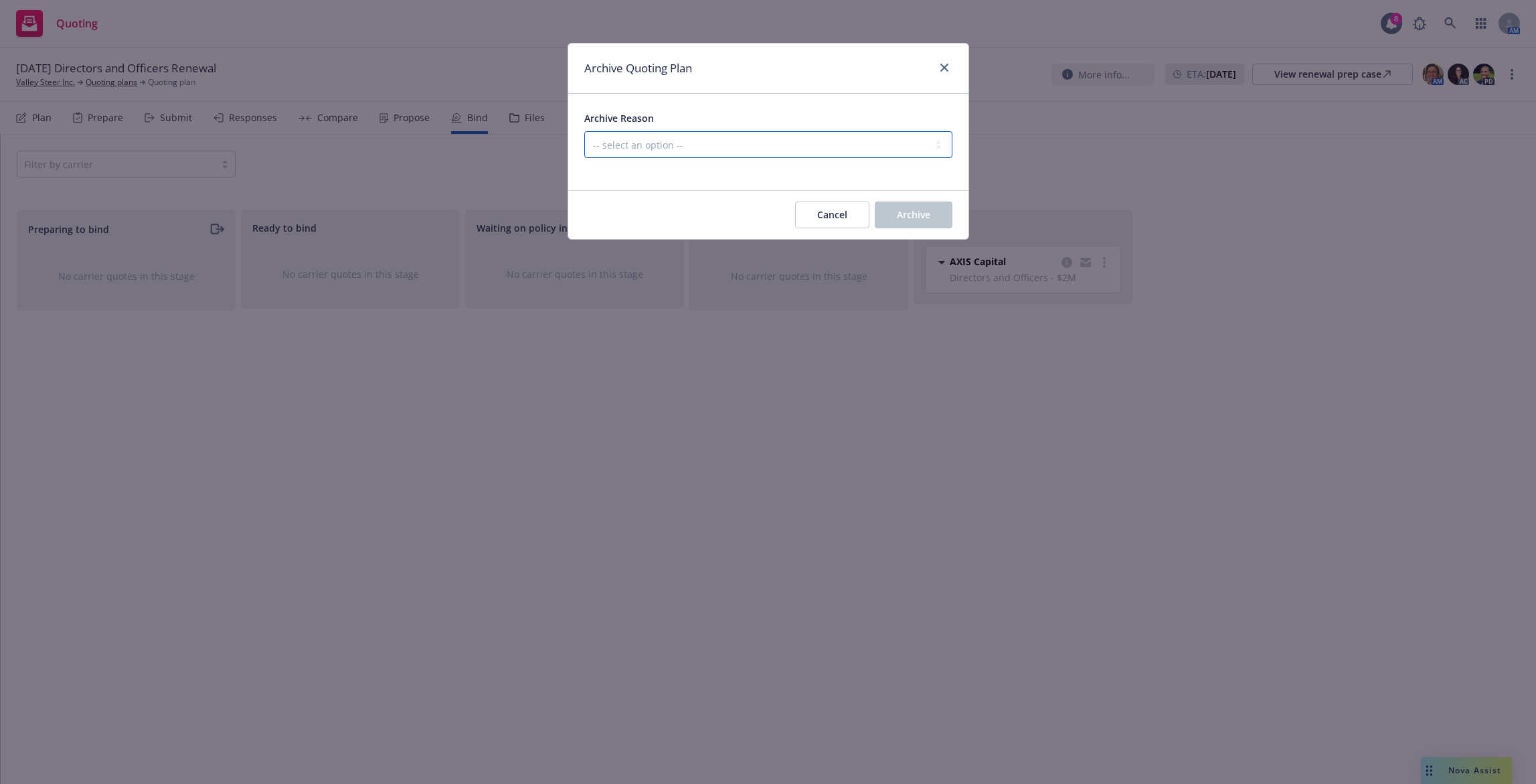
click at [883, 156] on select "-- select an option -- All policies in this renewal plan are auto-renewed Creat…" at bounding box center [768, 144] width 368 height 27
select select "ARCHIVED_RENEWAL_COMPLETED"
click at [585, 131] on select "-- select an option -- All policies in this renewal plan are auto-renewed Creat…" at bounding box center [768, 144] width 368 height 27
click at [888, 225] on button "Archive" at bounding box center [914, 214] width 78 height 27
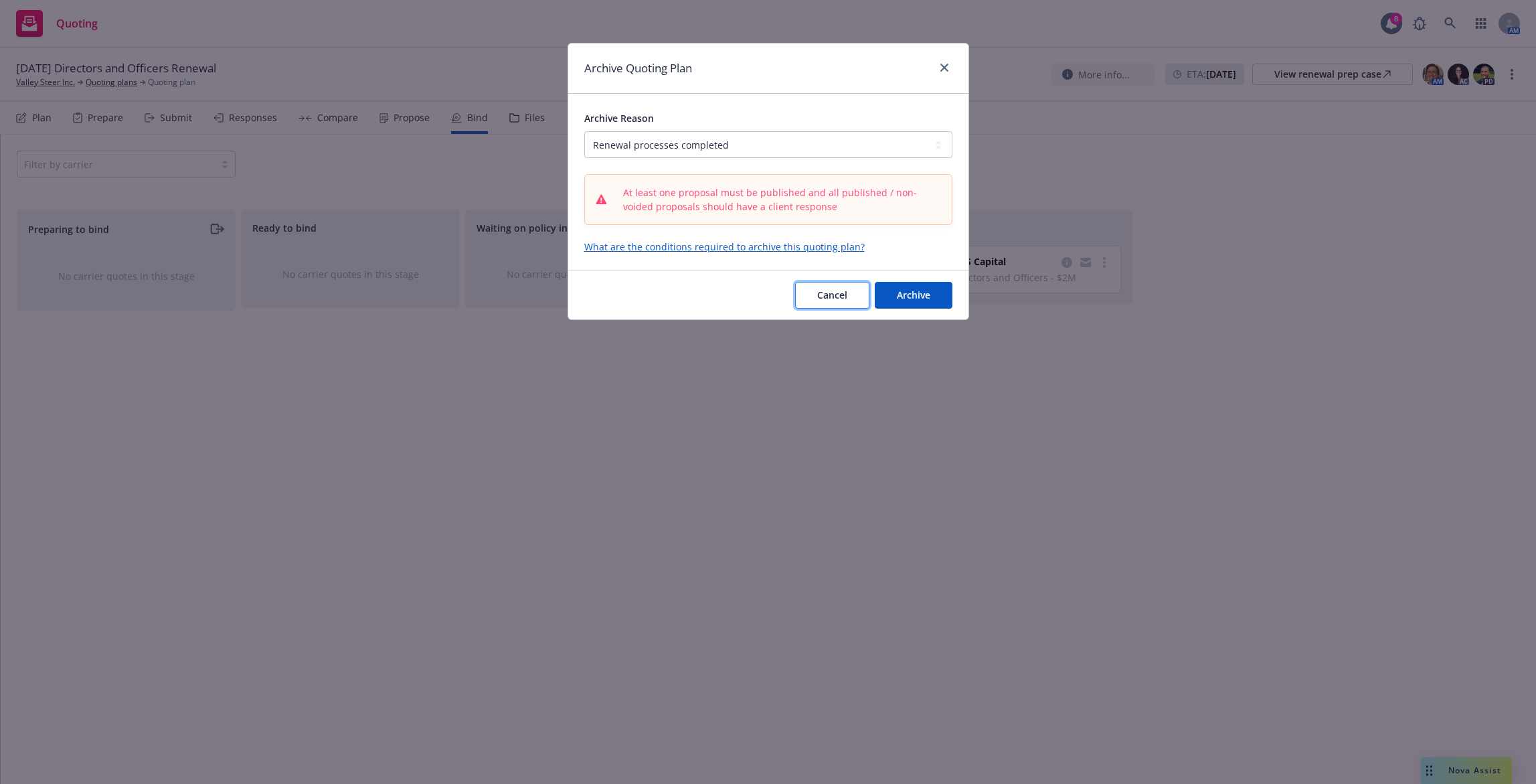
click at [824, 300] on span "Cancel" at bounding box center [832, 294] width 30 height 12
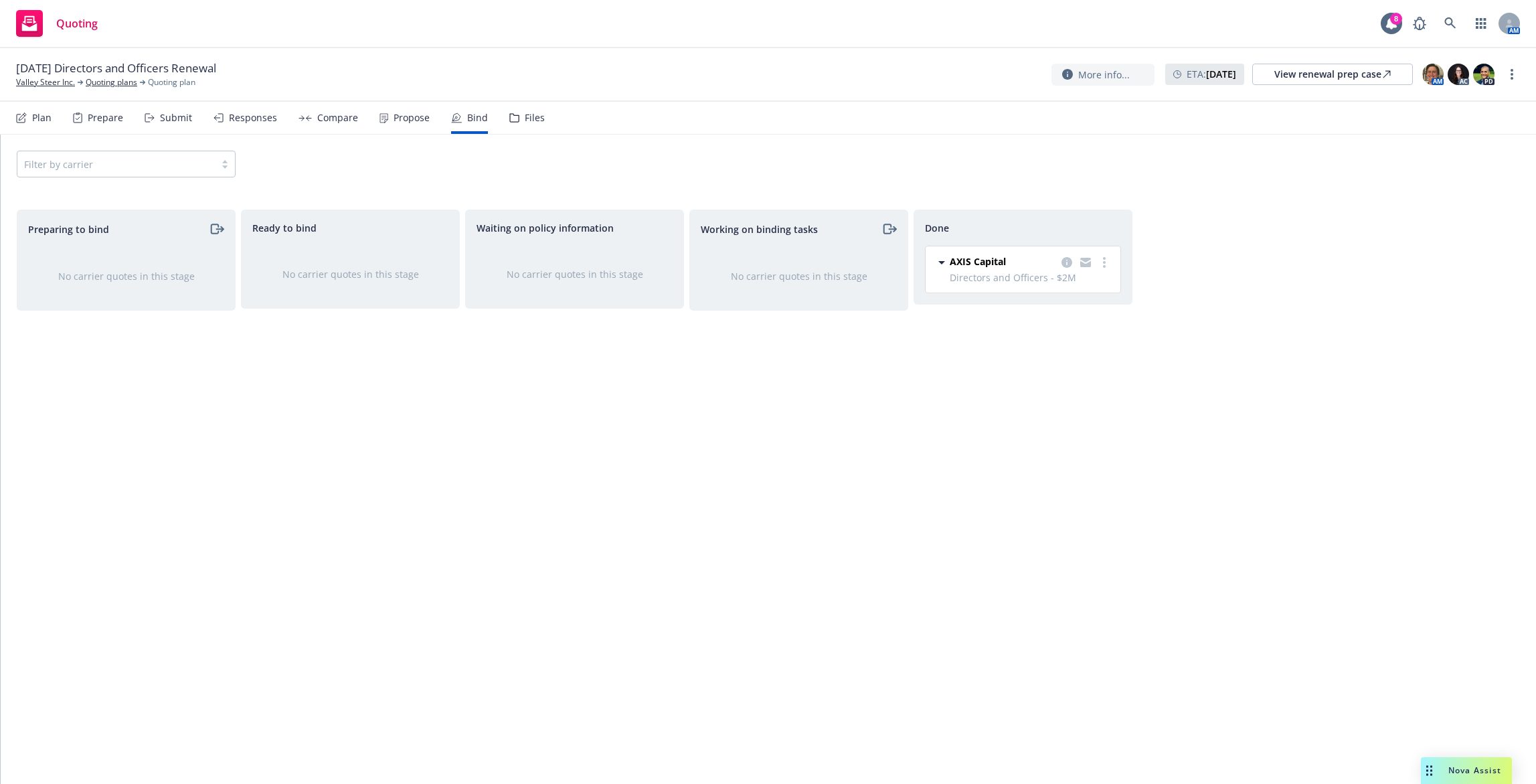
click at [379, 117] on icon at bounding box center [383, 118] width 9 height 10
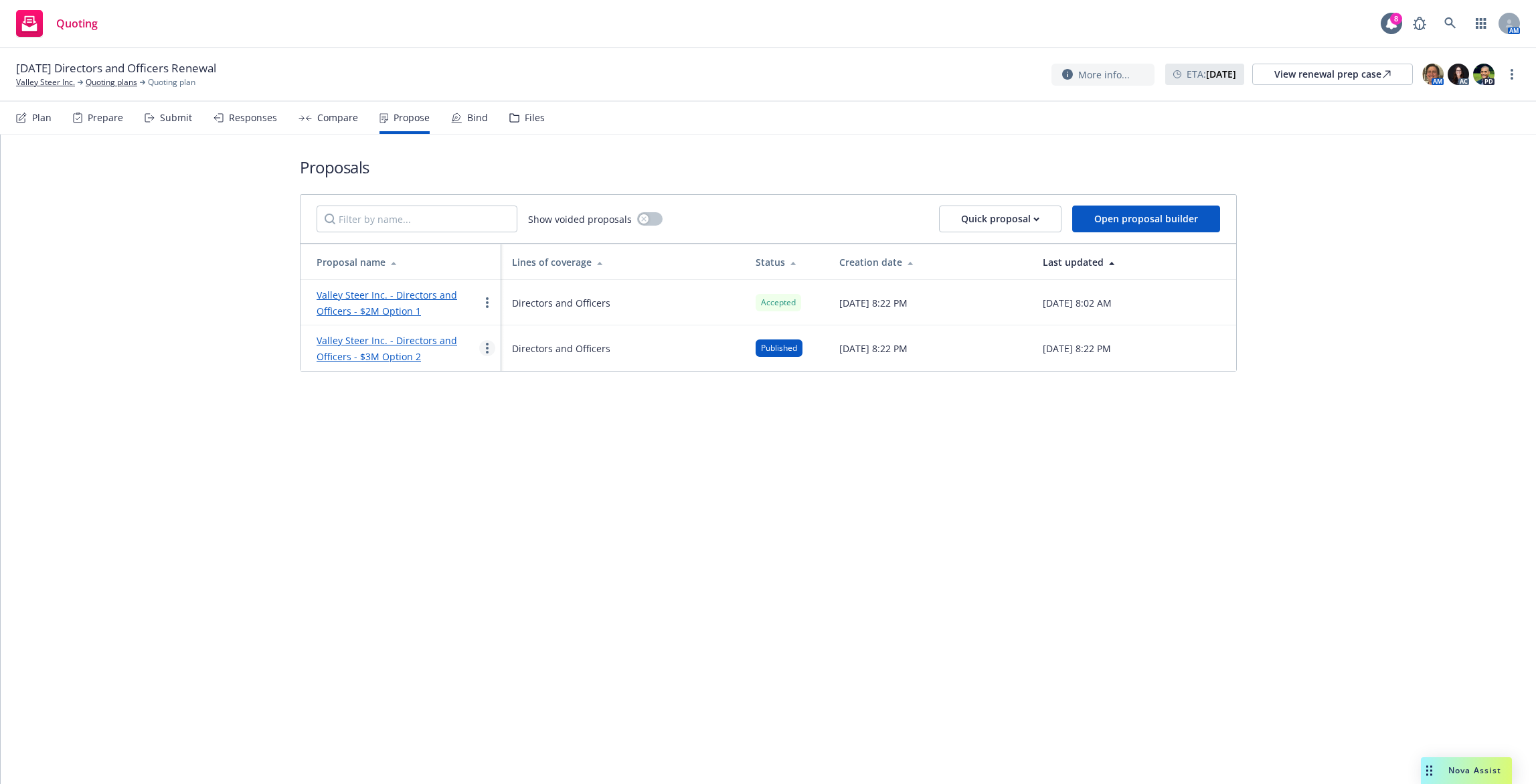
click at [481, 347] on link "more" at bounding box center [488, 348] width 16 height 16
click at [524, 433] on span "Log client response" at bounding box center [539, 433] width 119 height 12
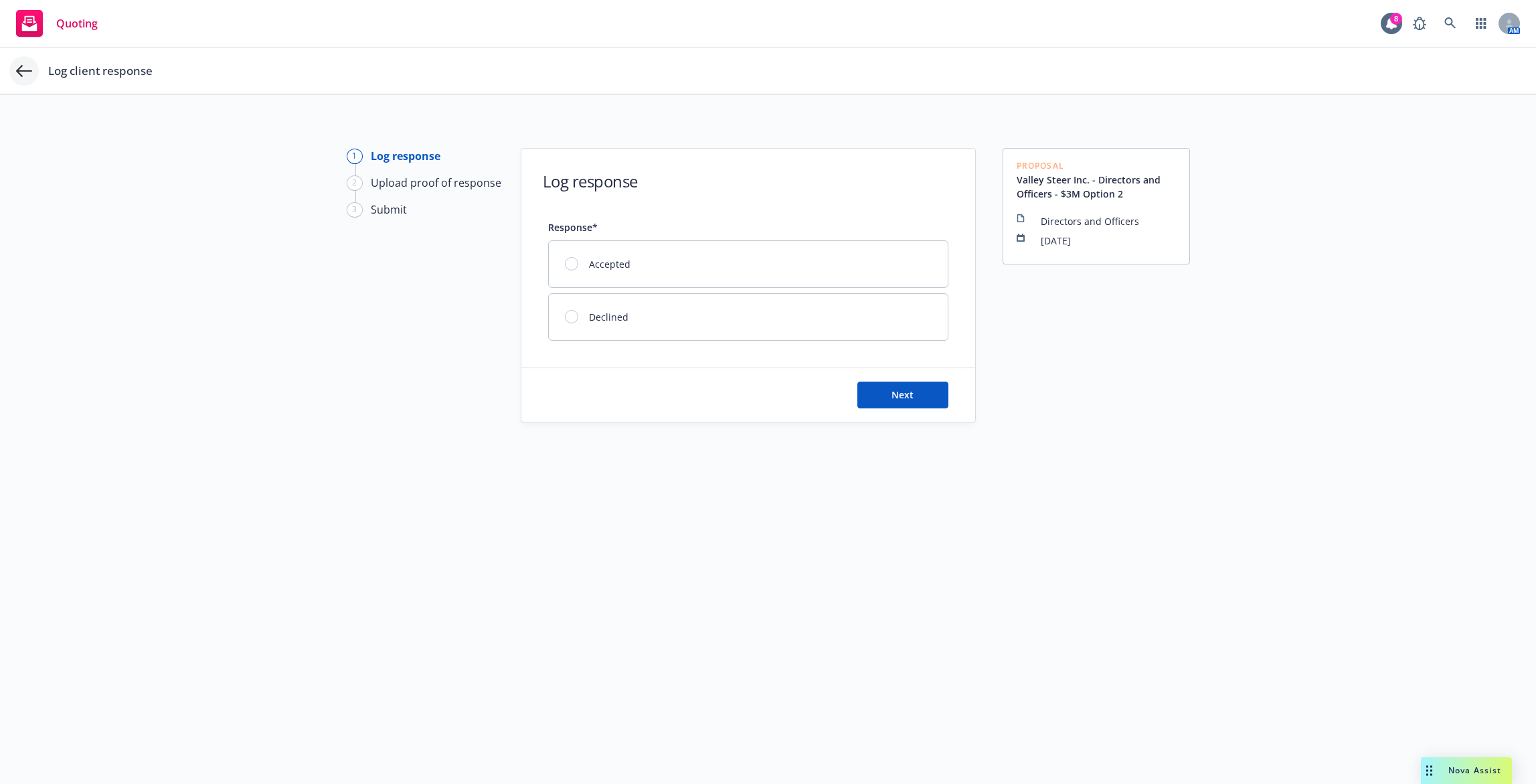
click at [24, 64] on icon at bounding box center [25, 71] width 16 height 16
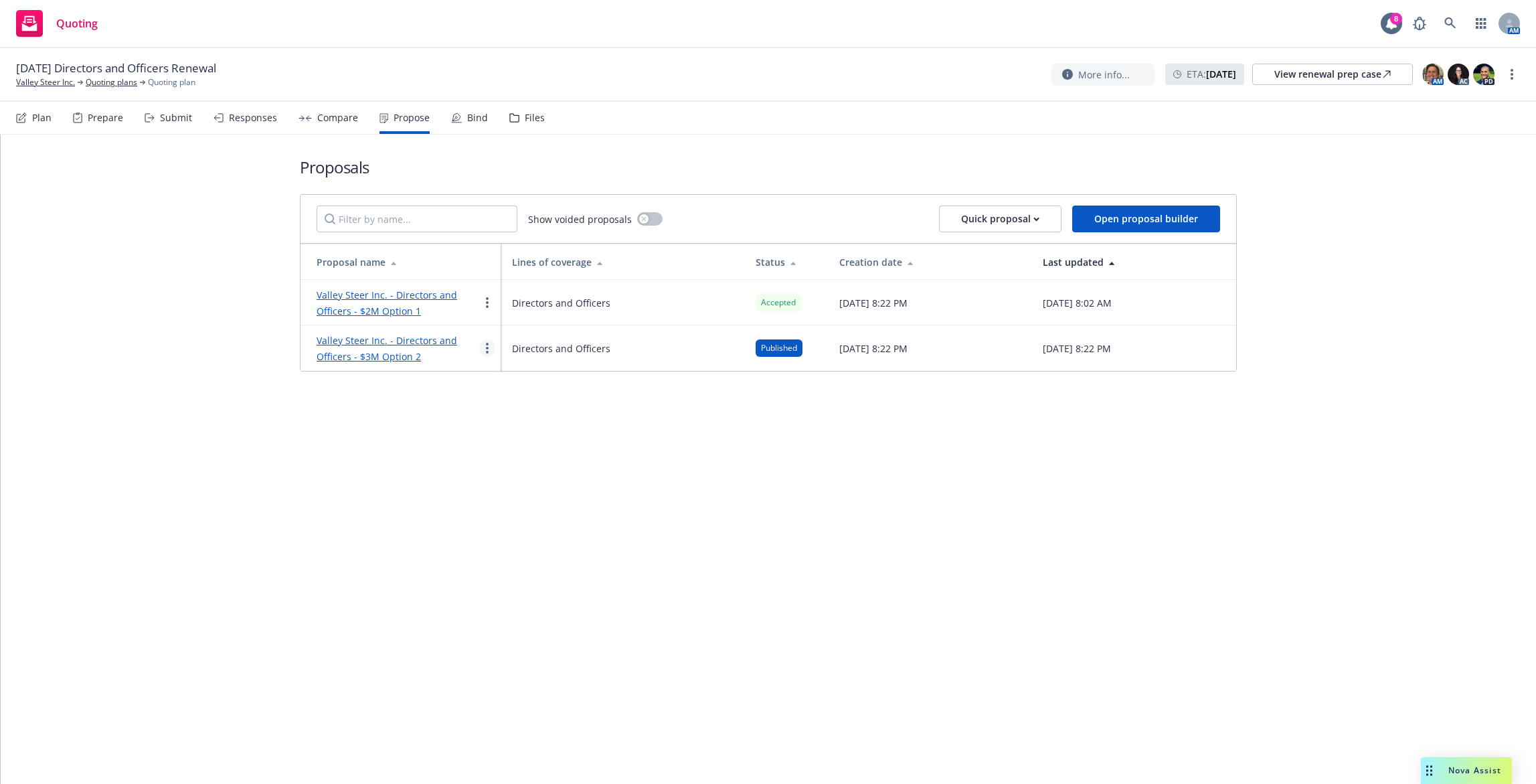
click at [488, 350] on icon "more" at bounding box center [487, 347] width 2 height 11
click at [522, 457] on span "Void" at bounding box center [506, 461] width 52 height 12
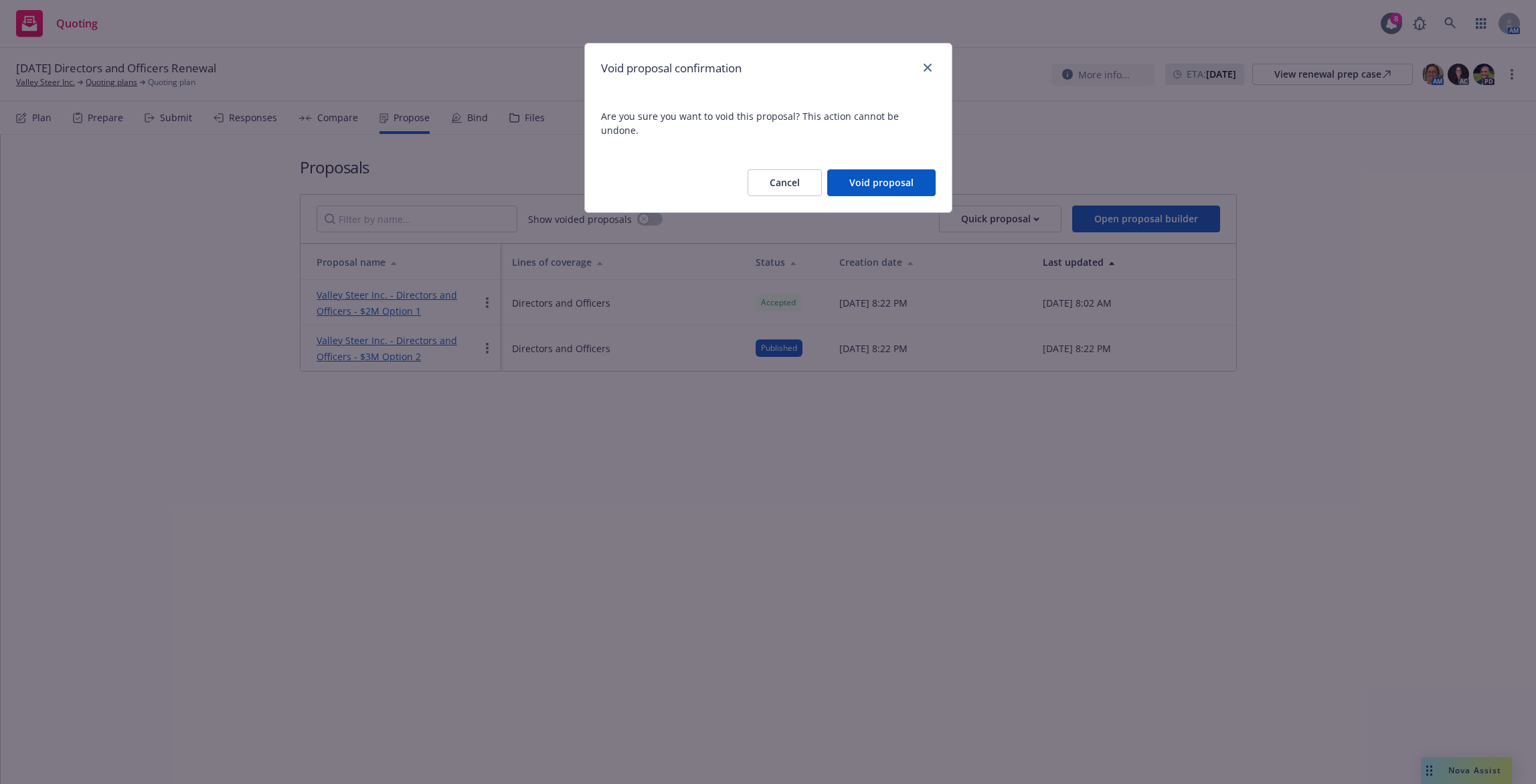
click at [860, 176] on button "Void proposal" at bounding box center [882, 182] width 108 height 27
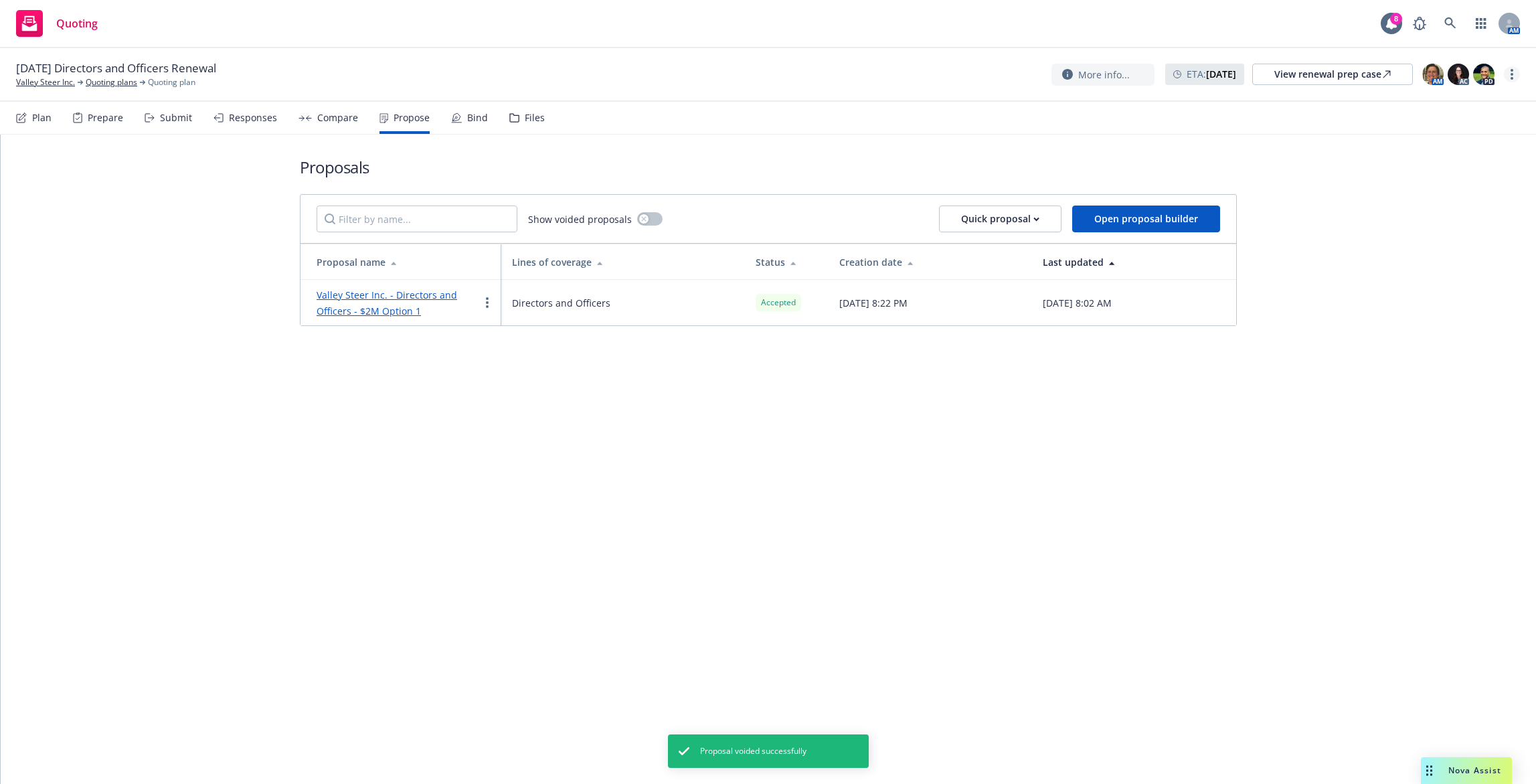
click at [1511, 80] on link "more" at bounding box center [1512, 75] width 16 height 16
click at [1444, 175] on link "Archive quoting plan" at bounding box center [1445, 181] width 149 height 27
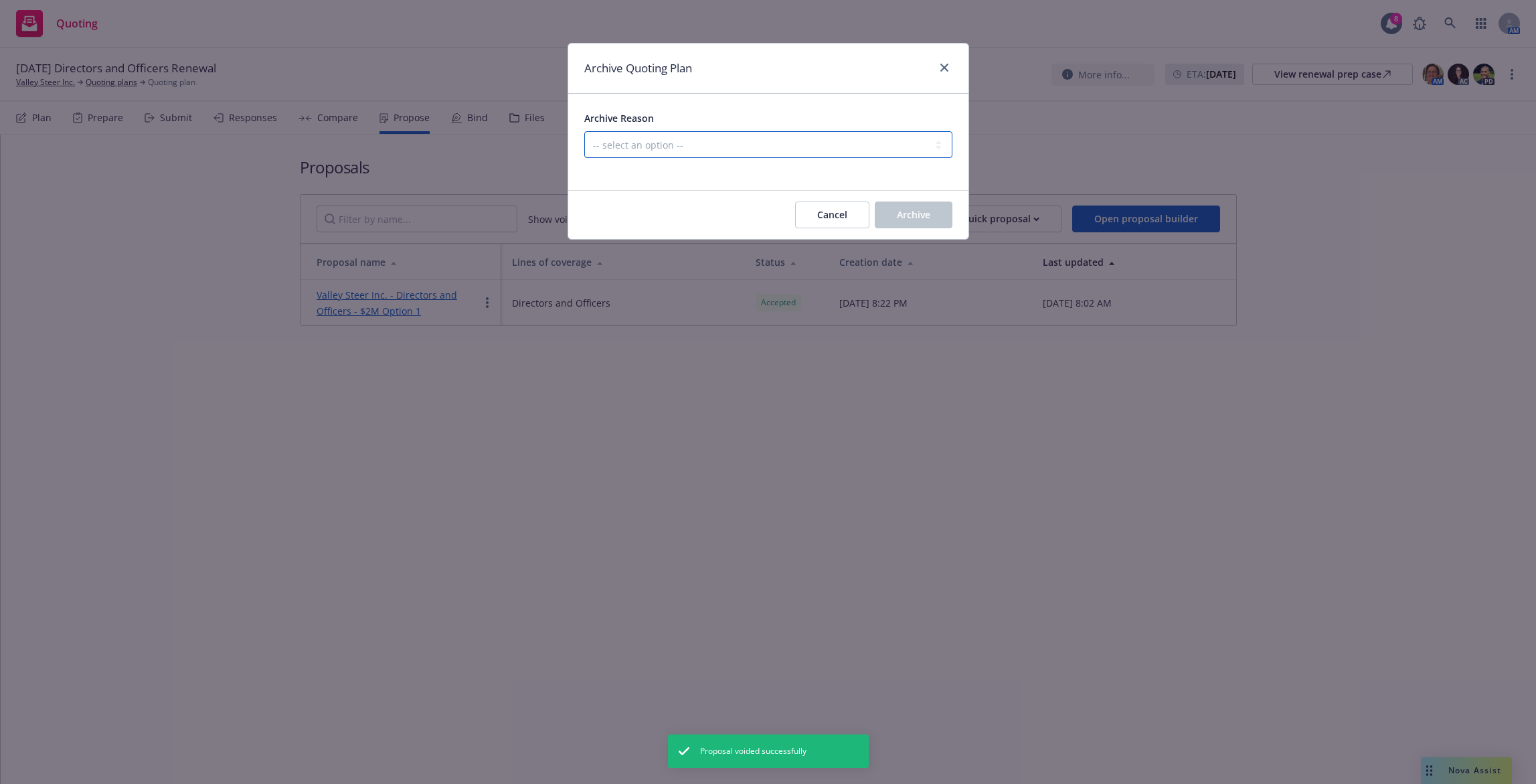
click at [771, 155] on select "-- select an option -- All policies in this renewal plan are auto-renewed Creat…" at bounding box center [768, 144] width 368 height 27
select select "ARCHIVED_RENEWAL_COMPLETED"
click at [585, 131] on select "-- select an option -- All policies in this renewal plan are auto-renewed Creat…" at bounding box center [768, 144] width 368 height 27
click at [946, 208] on button "Archive" at bounding box center [914, 214] width 78 height 27
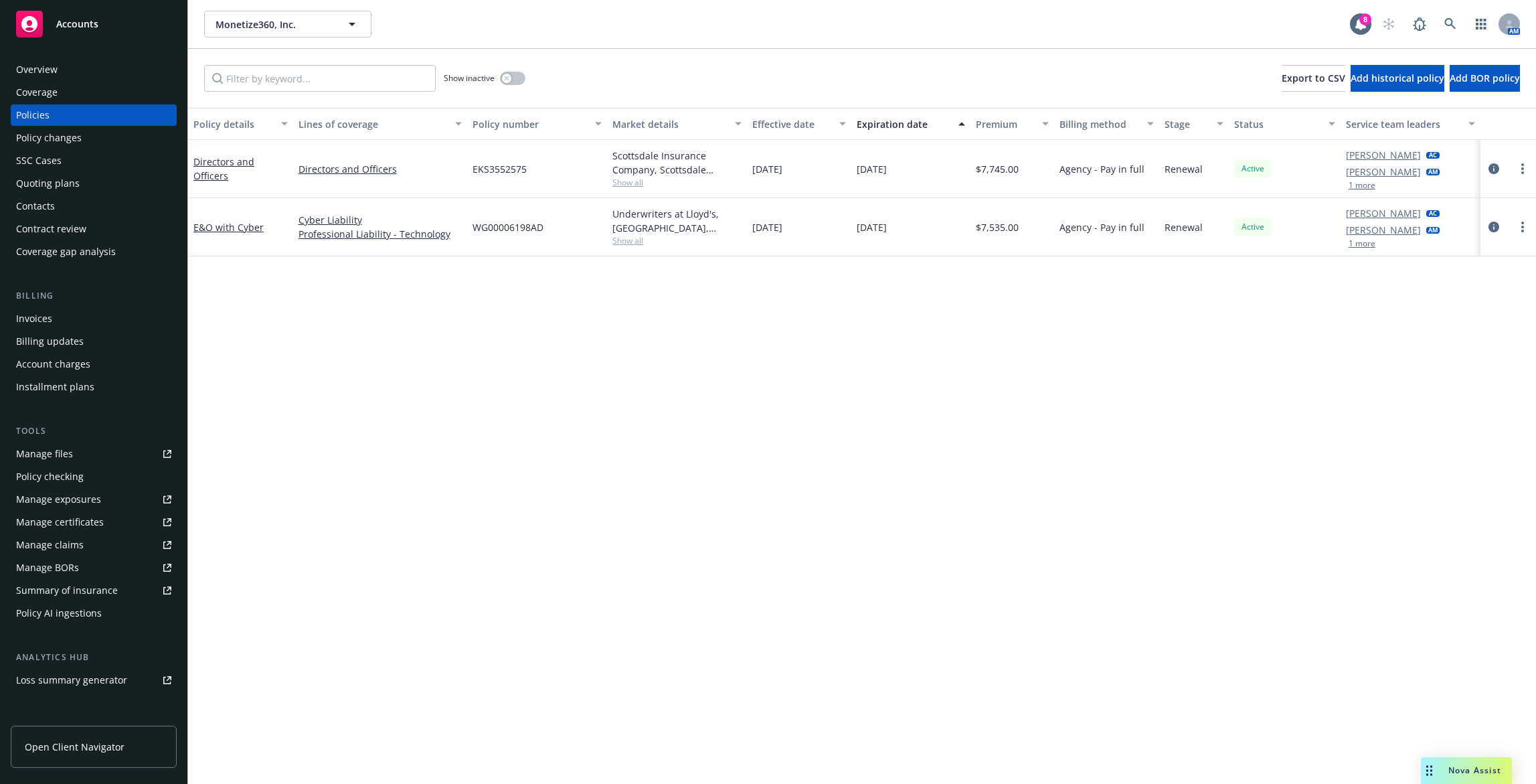
click at [635, 181] on span "Show all" at bounding box center [676, 182] width 129 height 11
click at [551, 160] on div "EKS3552575" at bounding box center [537, 168] width 140 height 58
click at [504, 168] on span "EKS3552575" at bounding box center [500, 168] width 54 height 14
copy span "EKS3552575"
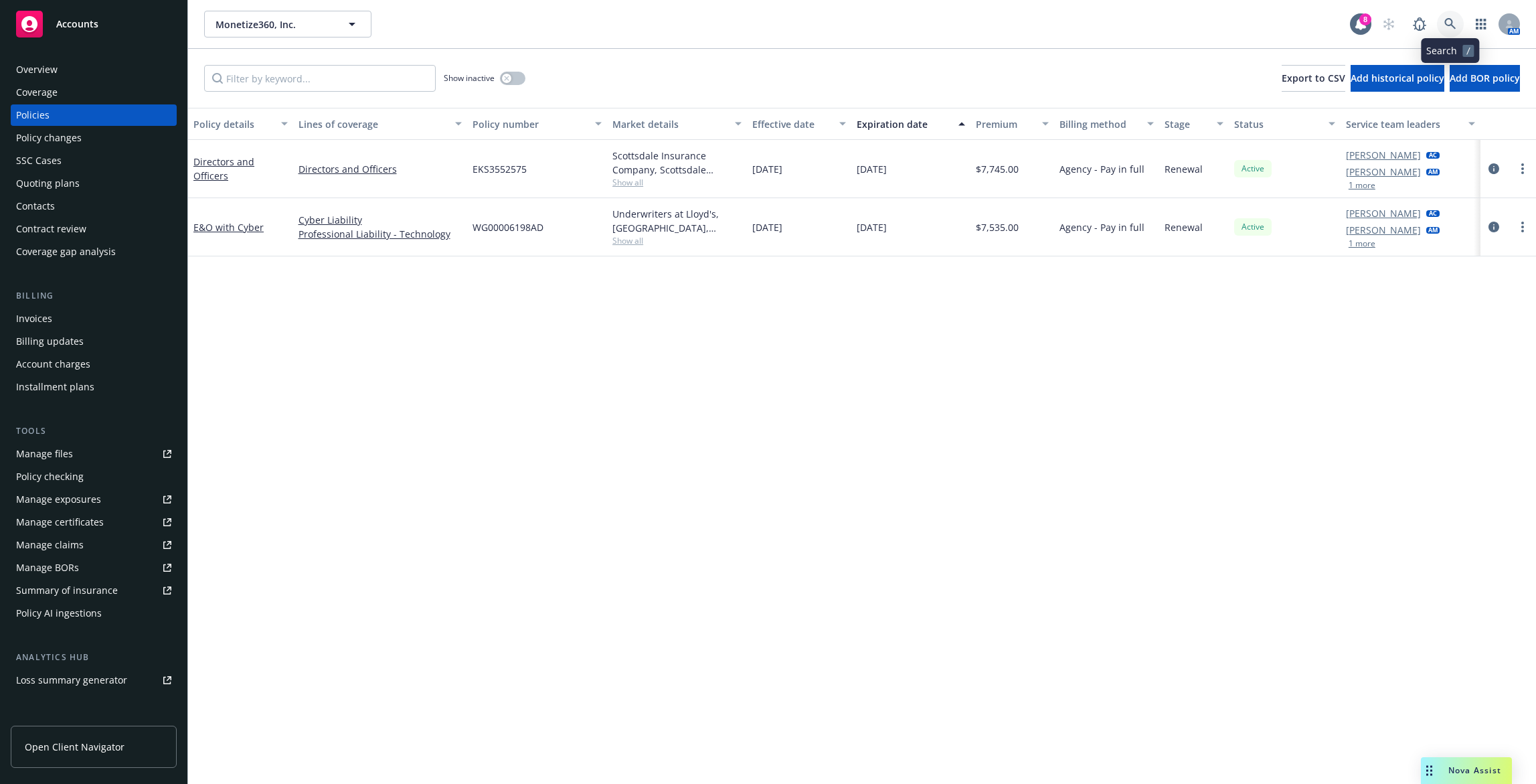
click at [1454, 25] on icon at bounding box center [1450, 24] width 12 height 12
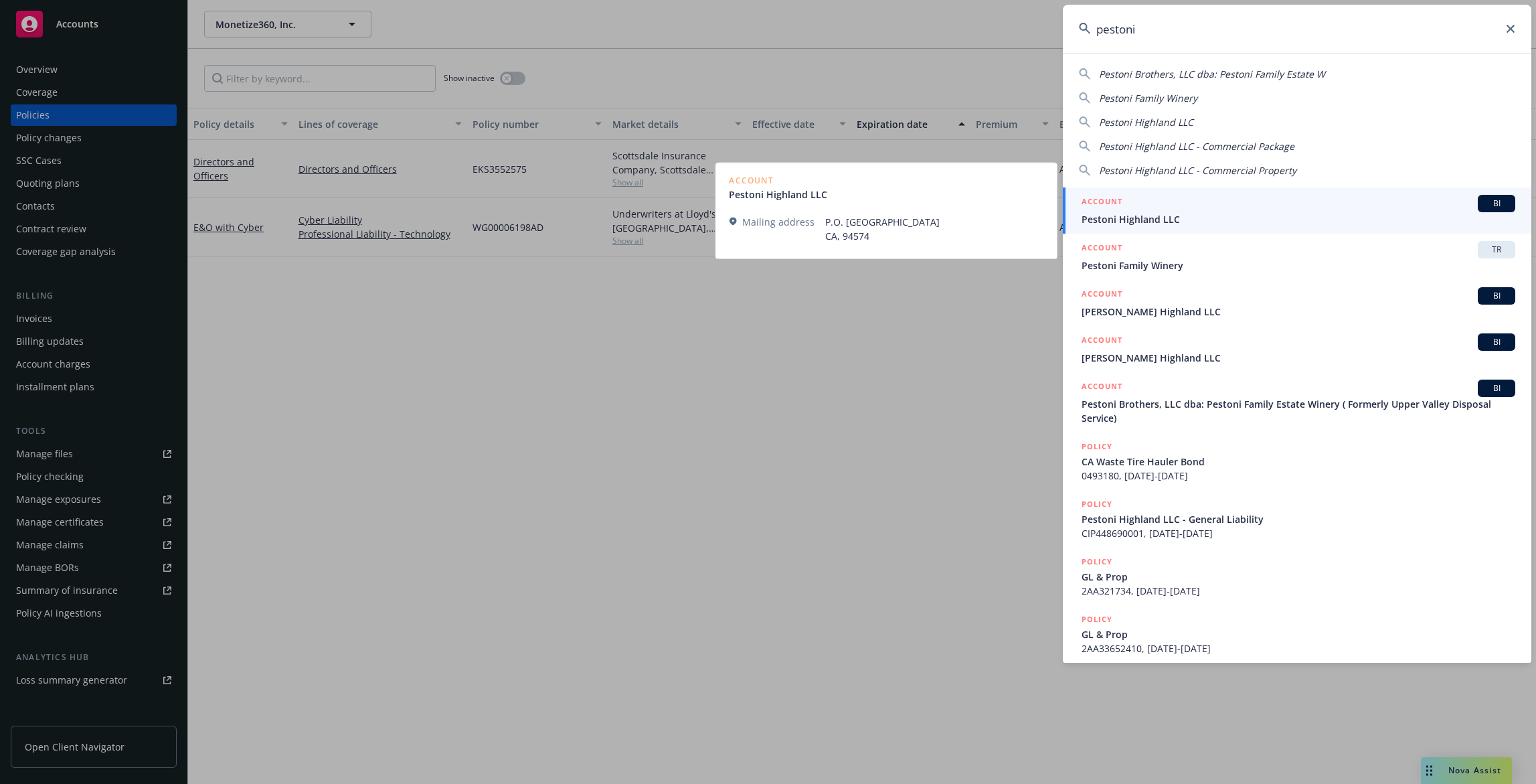
type input "pestoni"
click at [1169, 220] on span "Pestoni Highland LLC" at bounding box center [1298, 218] width 433 height 14
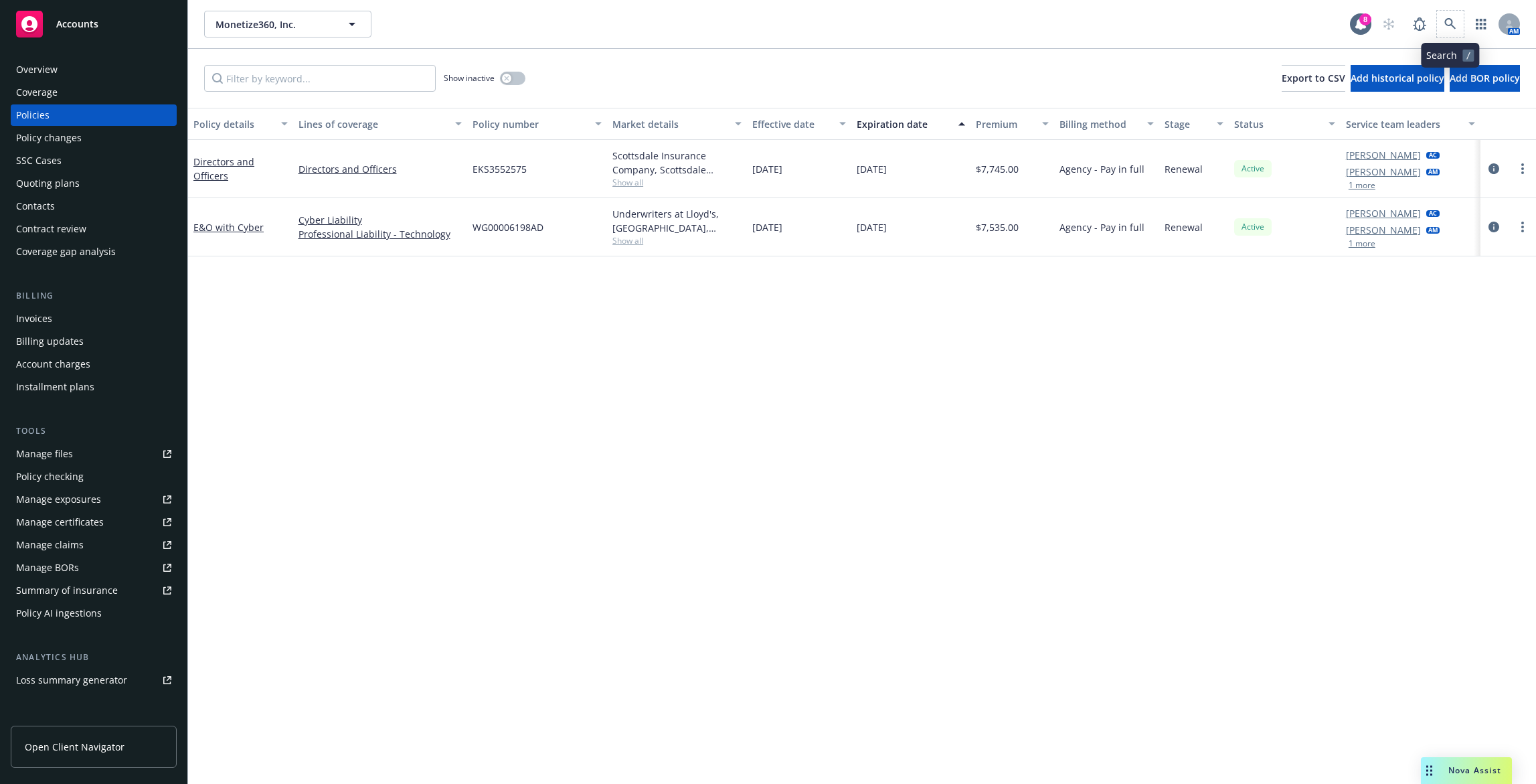
click at [1437, 31] on span at bounding box center [1450, 24] width 27 height 27
click at [1442, 25] on link at bounding box center [1450, 24] width 27 height 27
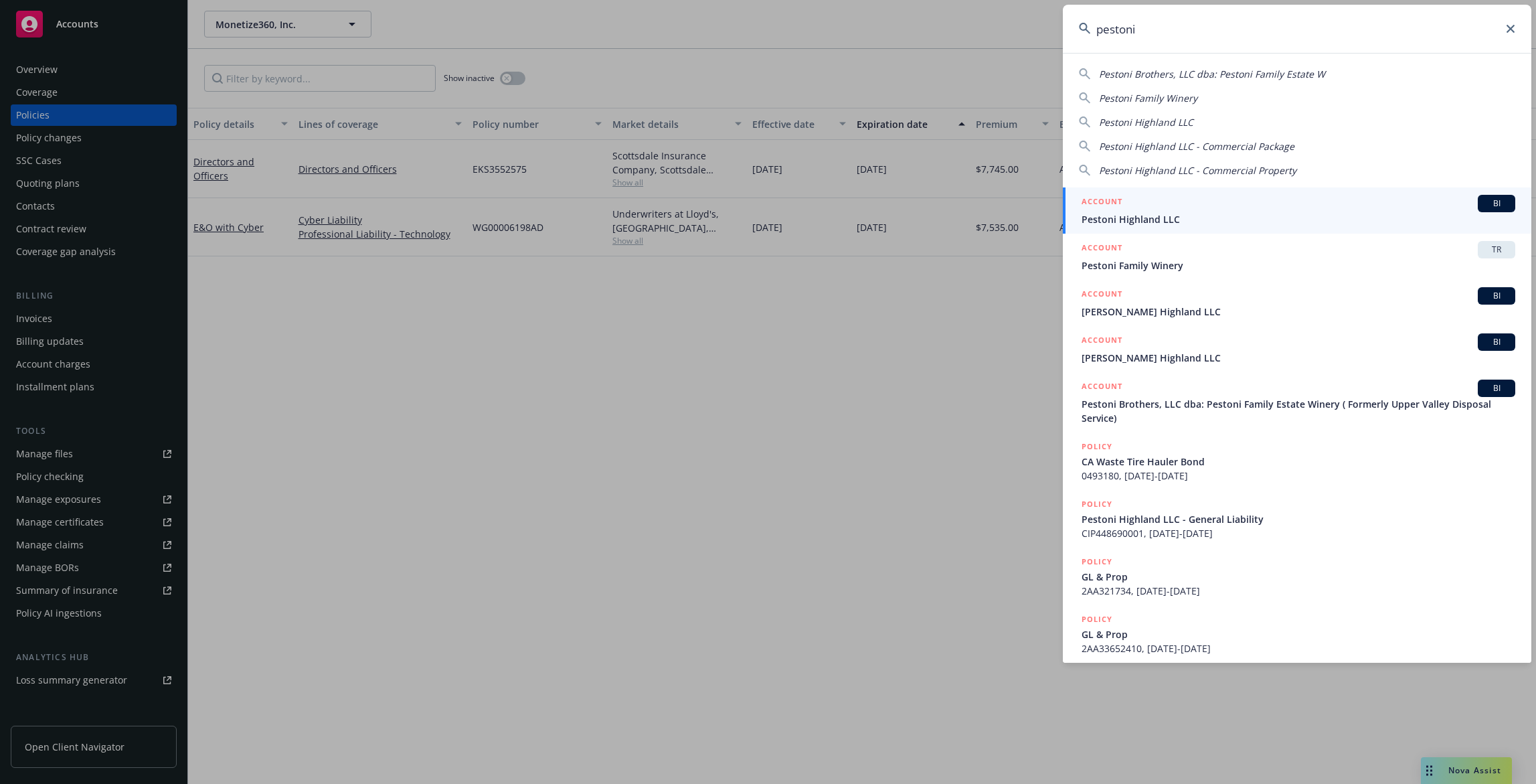
type input "pestoni"
click at [1281, 212] on span "Pestoni Highland LLC" at bounding box center [1298, 218] width 433 height 14
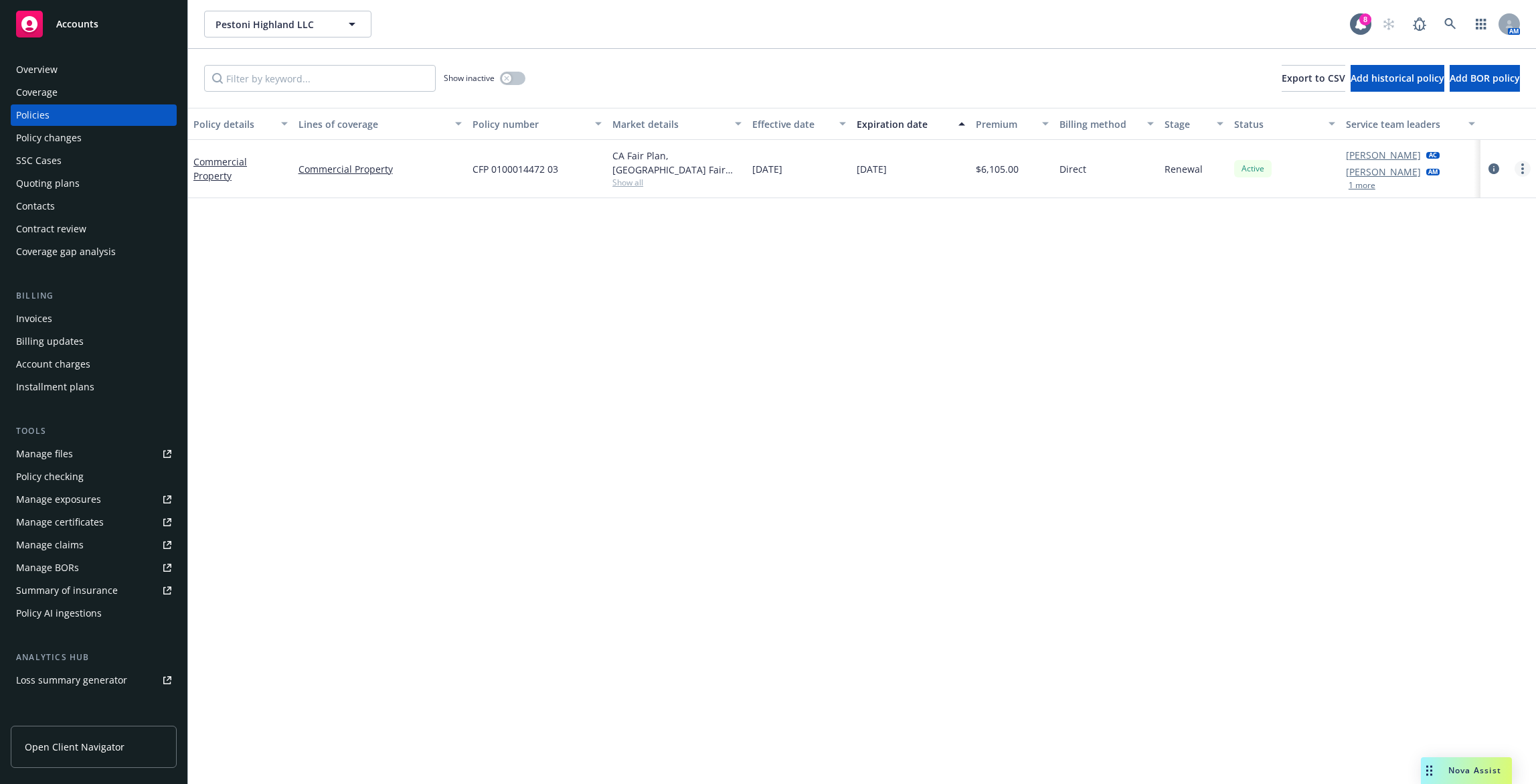
click at [1527, 168] on link "more" at bounding box center [1523, 169] width 16 height 16
click at [1465, 250] on link "End policy" at bounding box center [1451, 250] width 158 height 27
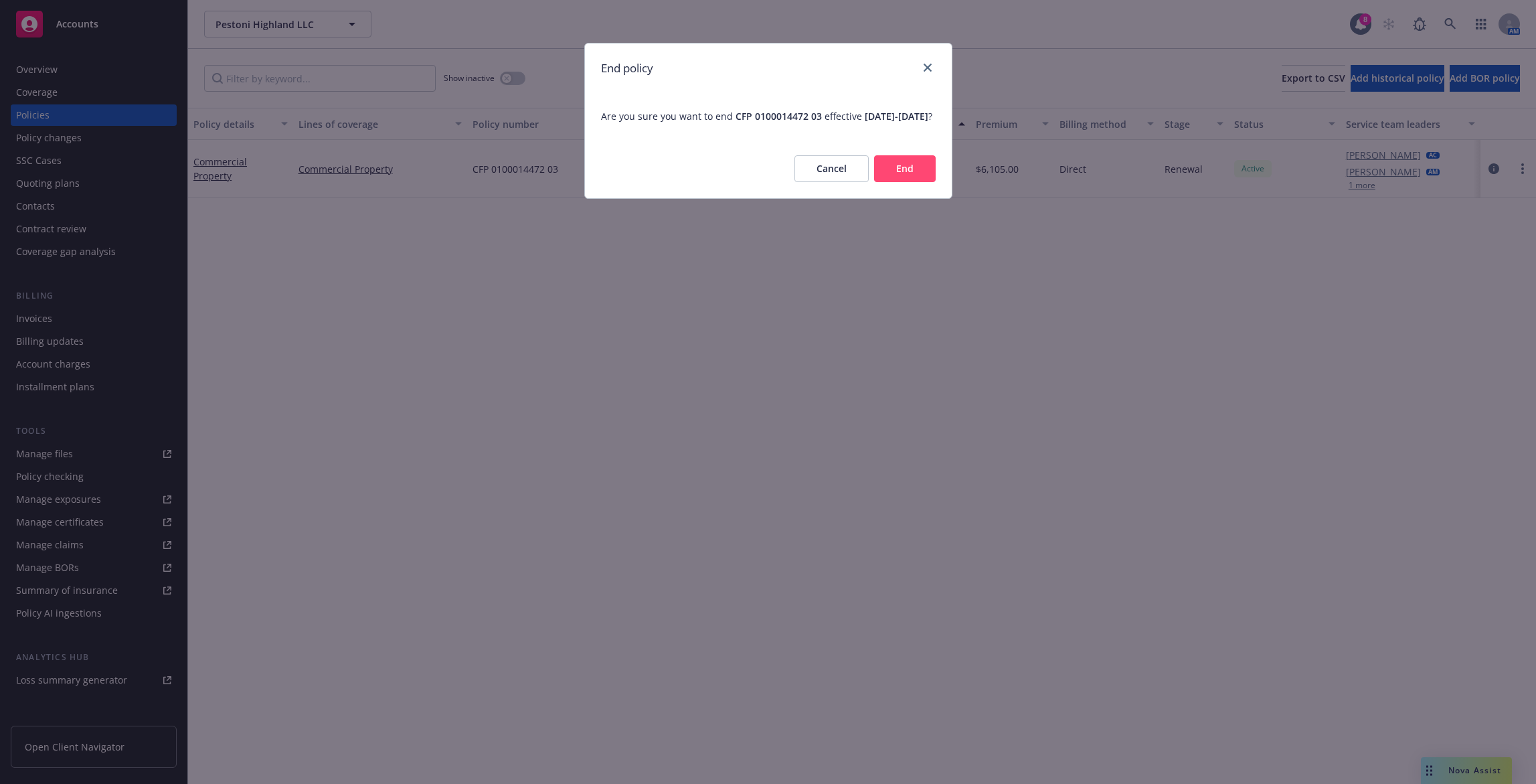
click at [922, 182] on button "End" at bounding box center [905, 168] width 62 height 27
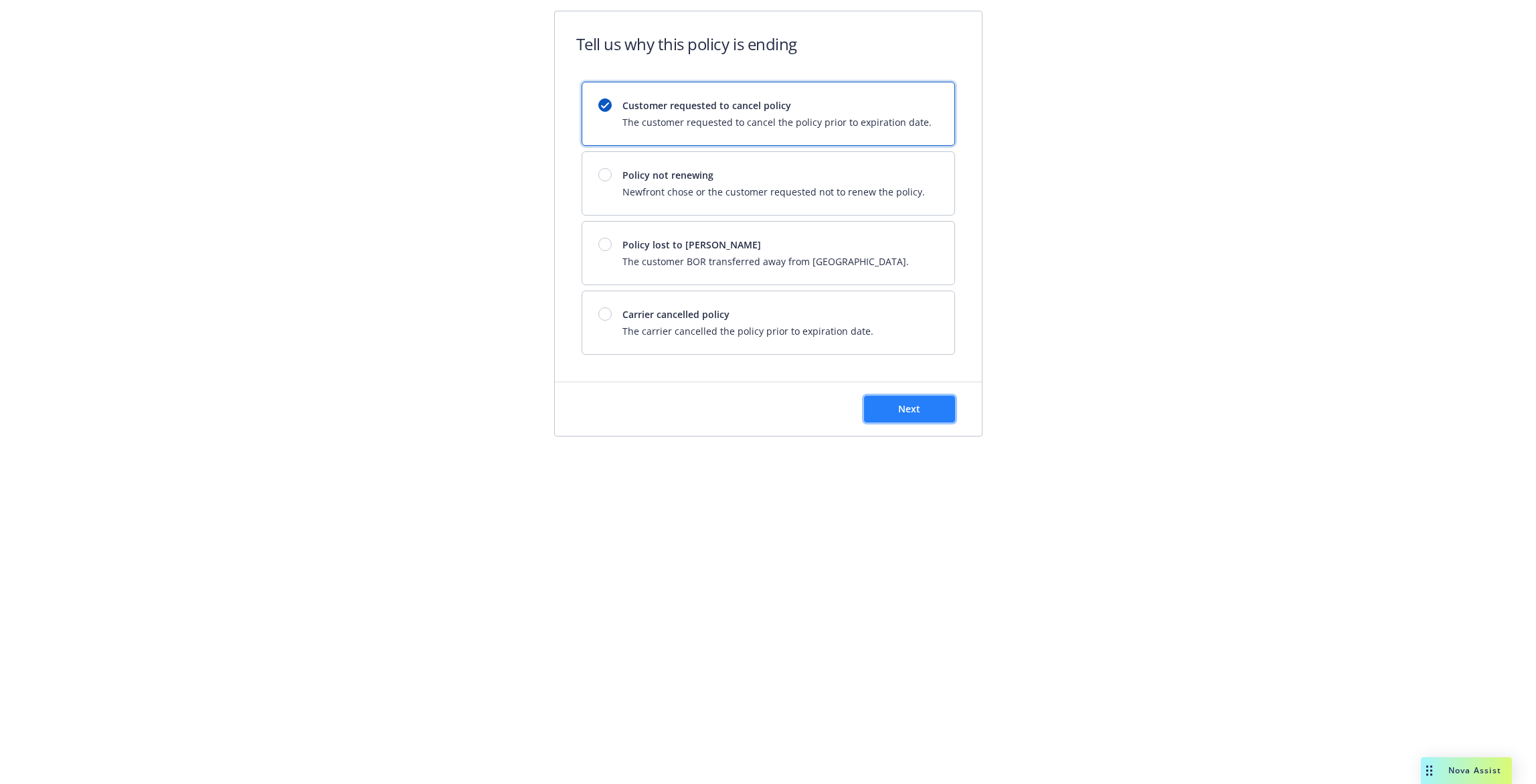
click at [901, 404] on span "Next" at bounding box center [909, 408] width 22 height 12
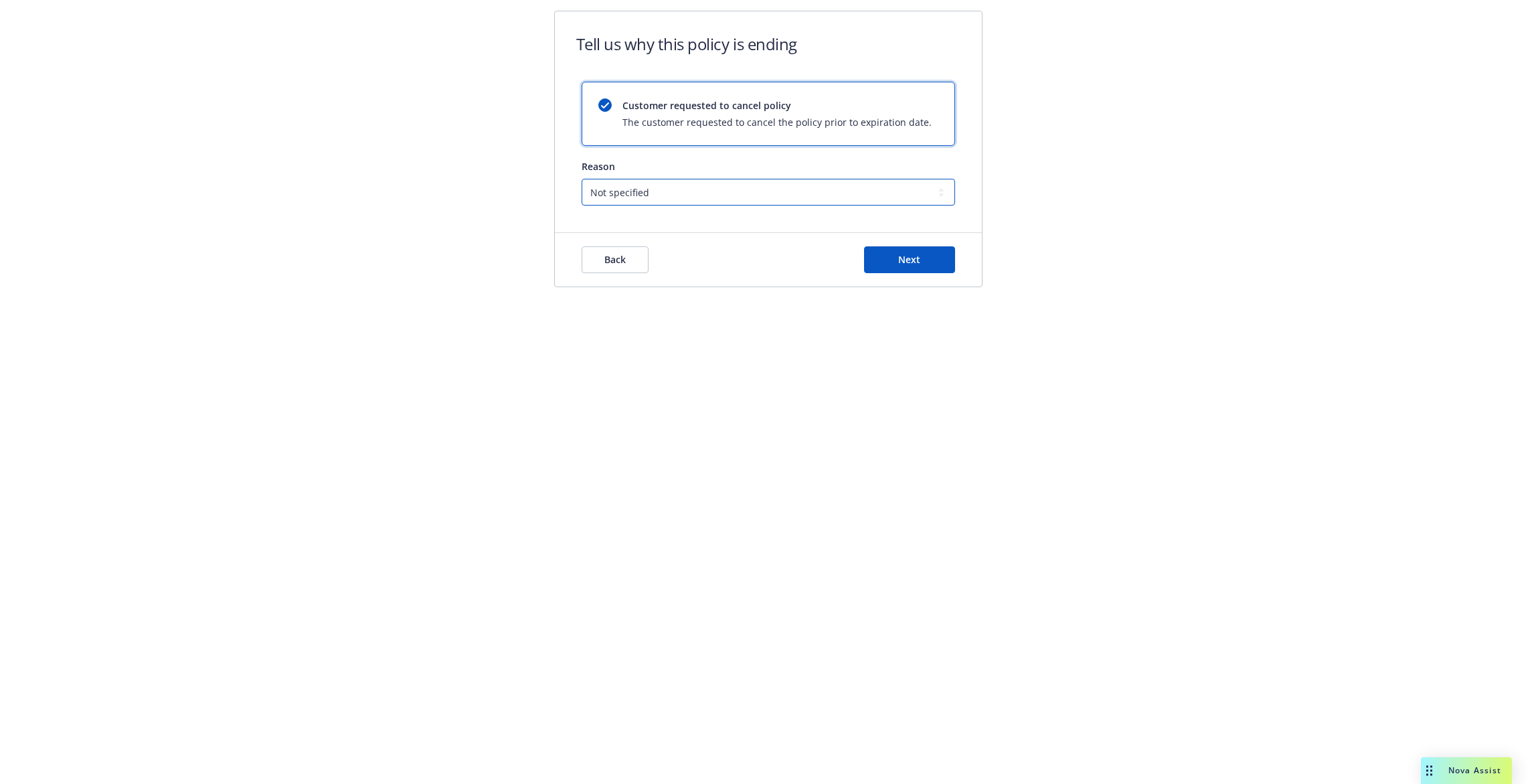
click at [716, 191] on select "Not specified Service Pricing Buyer change M&A, Bankruptcy, or Out of business …" at bounding box center [768, 192] width 374 height 27
select select "M&A, Bankruptcy, or Out of business"
click at [581, 179] on select "Not specified Service Pricing Buyer change M&A, Bankruptcy, or Out of business …" at bounding box center [768, 192] width 374 height 27
click at [886, 259] on button "Next" at bounding box center [910, 259] width 91 height 27
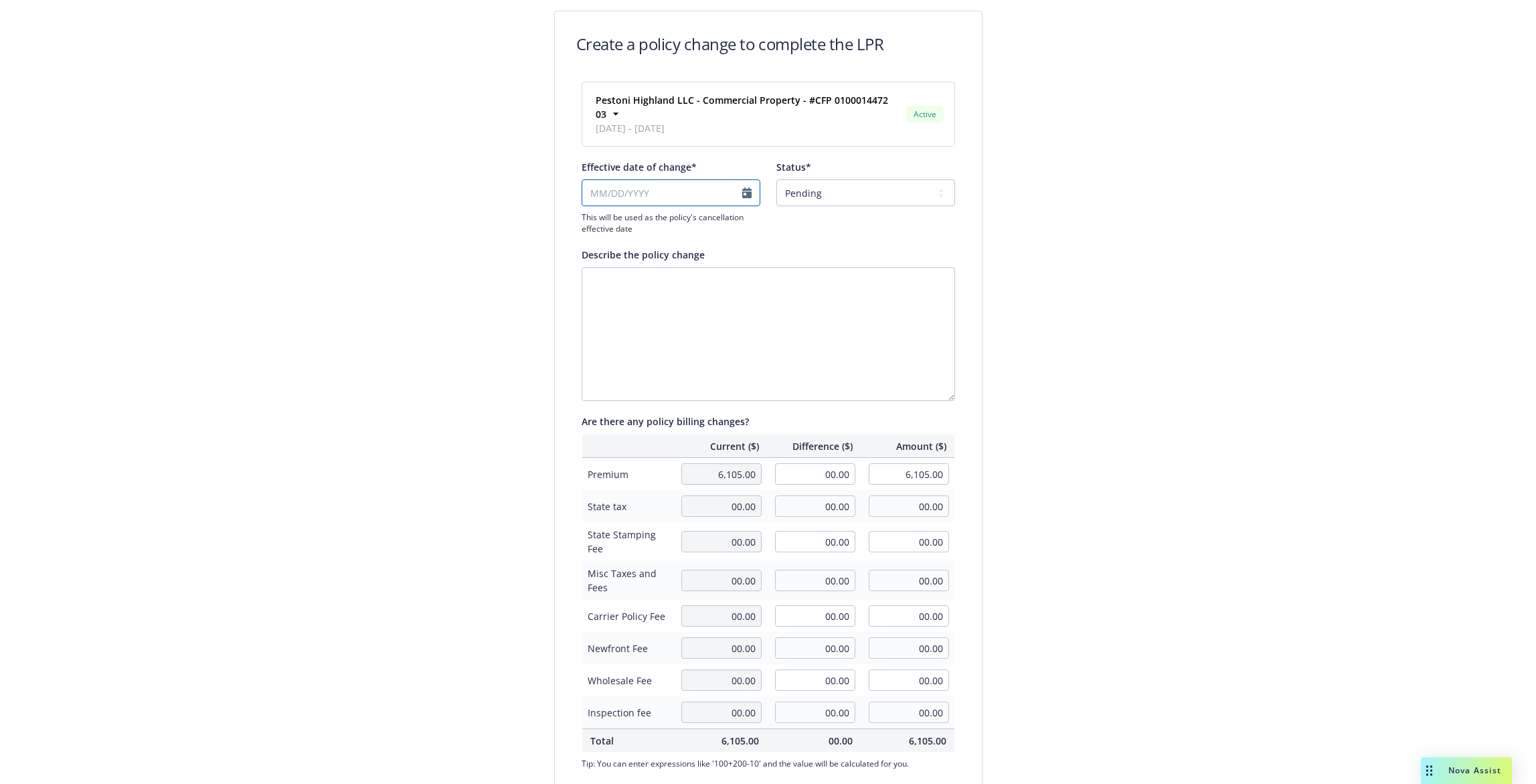
click at [737, 179] on input "Effective date of change*" at bounding box center [671, 192] width 179 height 27
select select "September"
select select "2025"
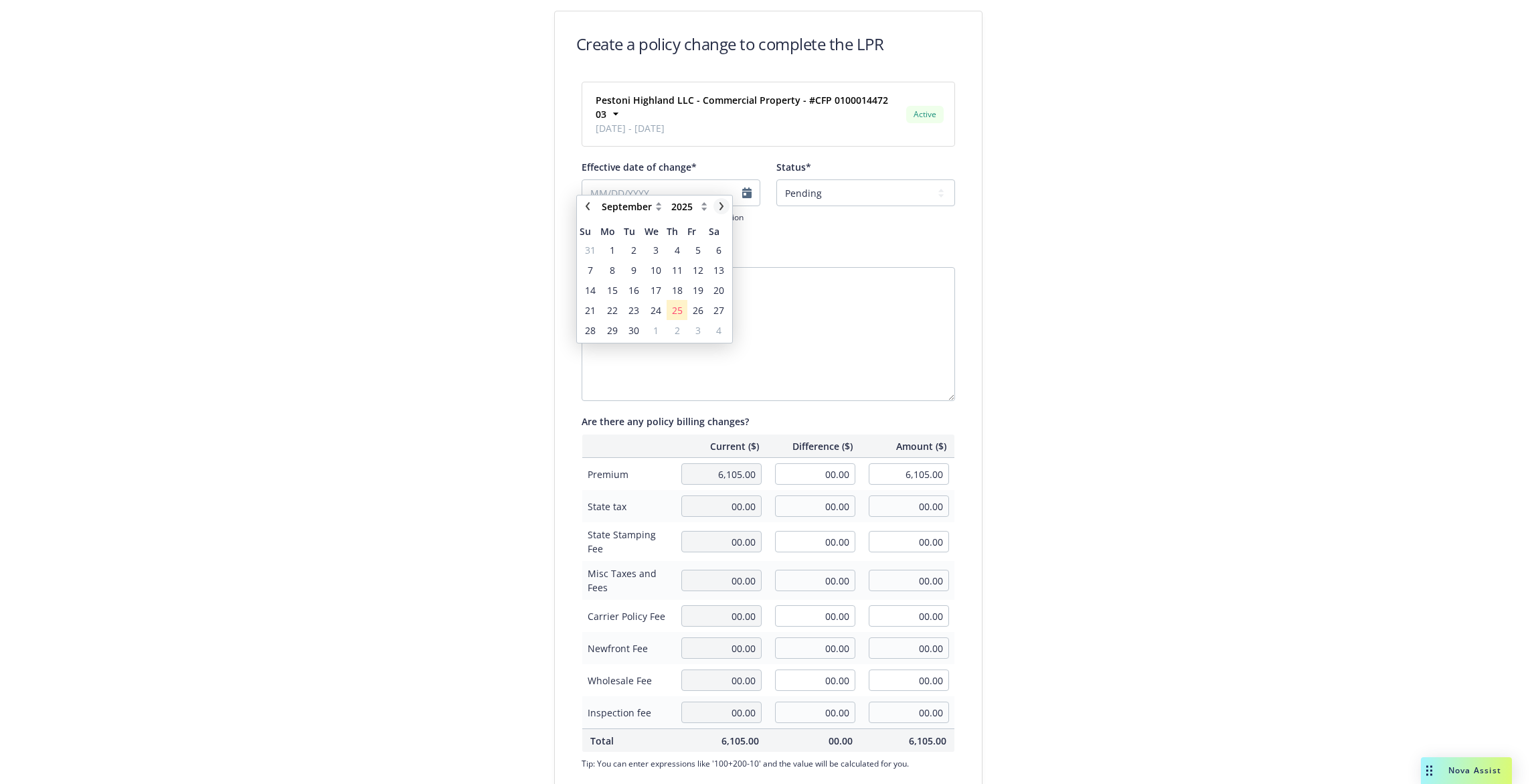
click at [722, 209] on icon "chevronRight" at bounding box center [722, 206] width 8 height 8
click at [722, 205] on icon "chevronRight" at bounding box center [721, 206] width 4 height 8
click at [589, 204] on icon "chevronLeft" at bounding box center [588, 206] width 8 height 8
click at [589, 204] on icon "chevronLeft" at bounding box center [587, 206] width 4 height 8
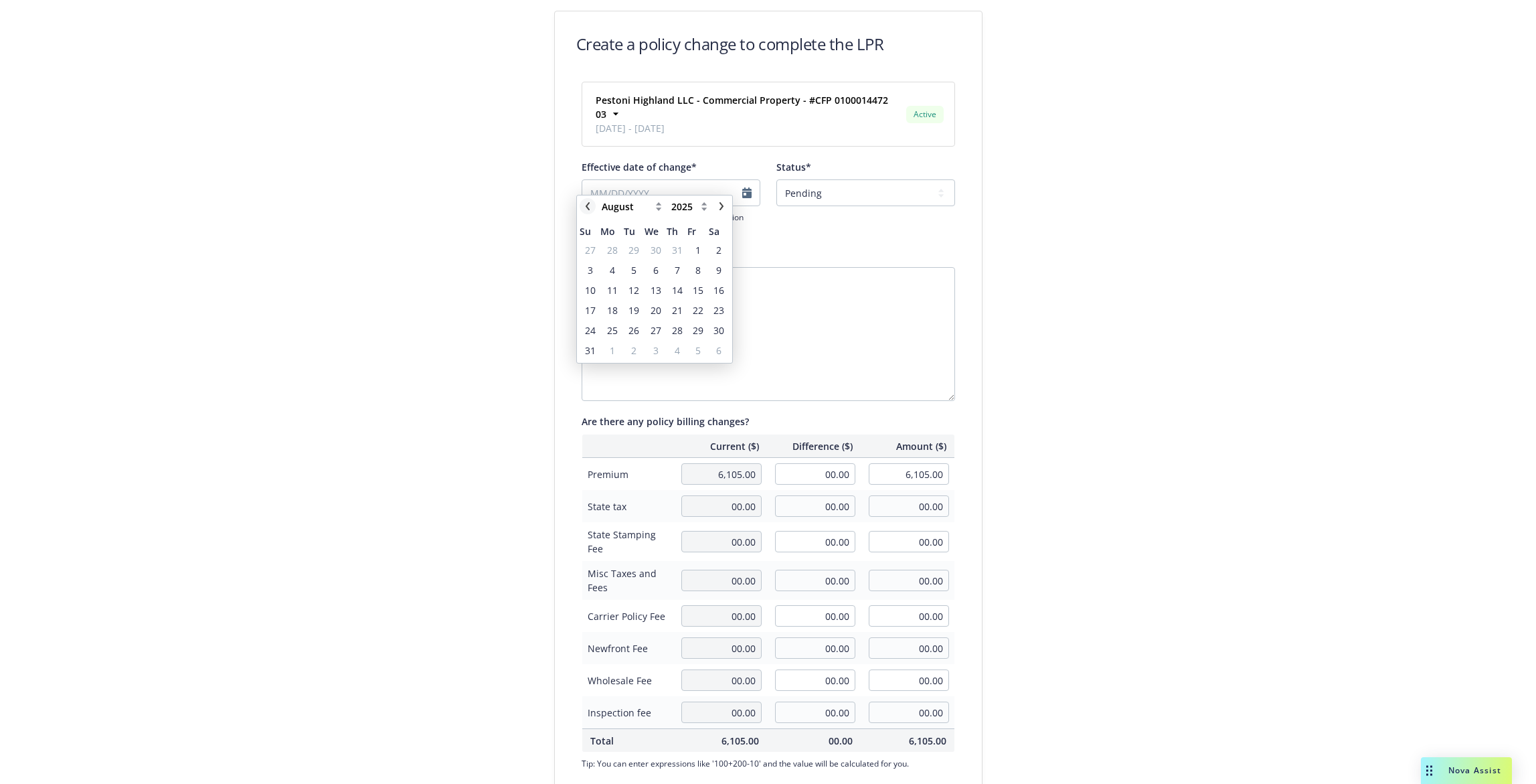
click at [589, 204] on icon "chevronLeft" at bounding box center [587, 206] width 4 height 8
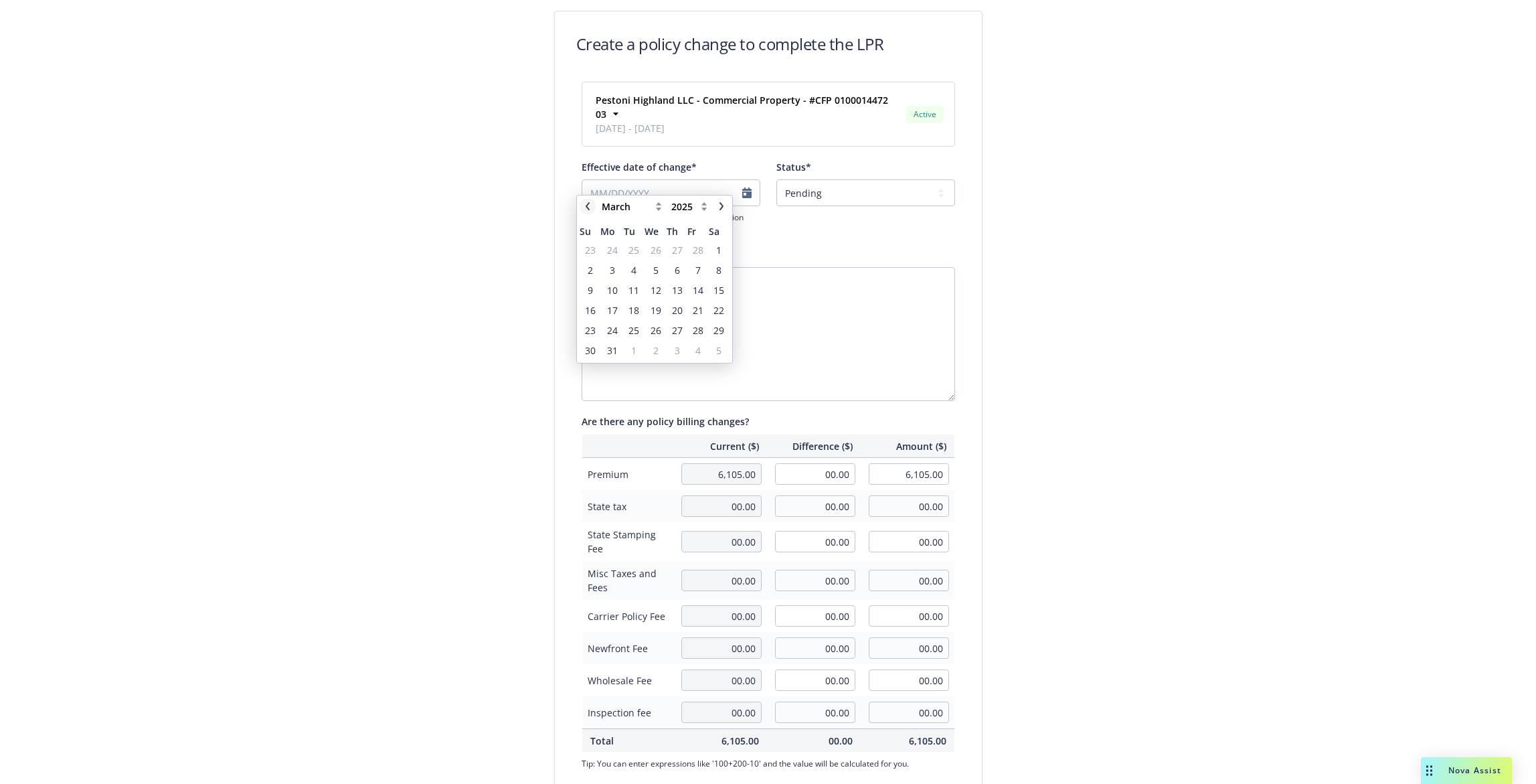
click at [589, 204] on icon "chevronLeft" at bounding box center [587, 206] width 4 height 8
select select "January"
click at [696, 290] on span "17" at bounding box center [698, 290] width 11 height 14
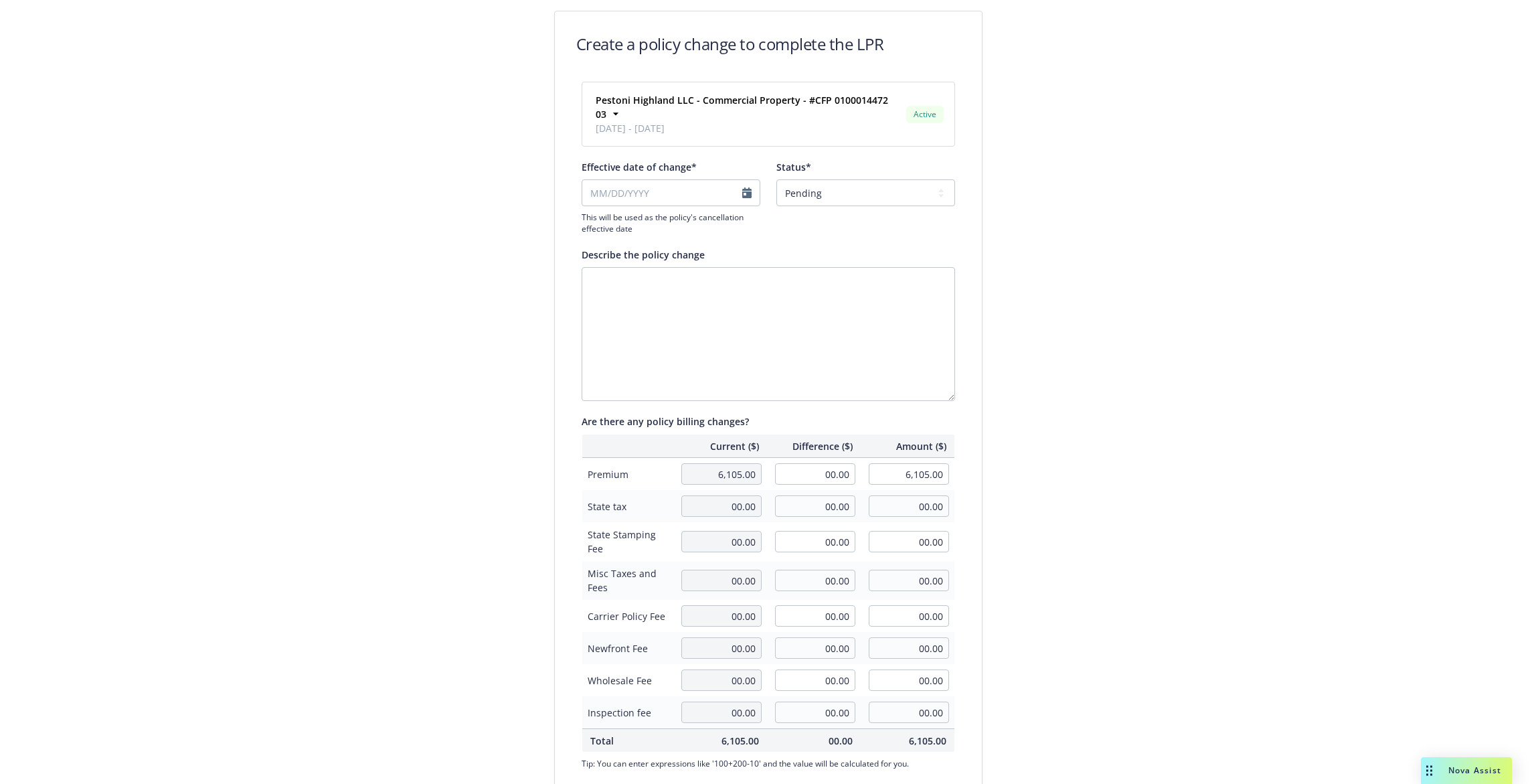
type input "01/17/2025"
click at [773, 281] on textarea "Describe the policy change" at bounding box center [768, 333] width 374 height 134
type textarea "Insured request to cancel policy."
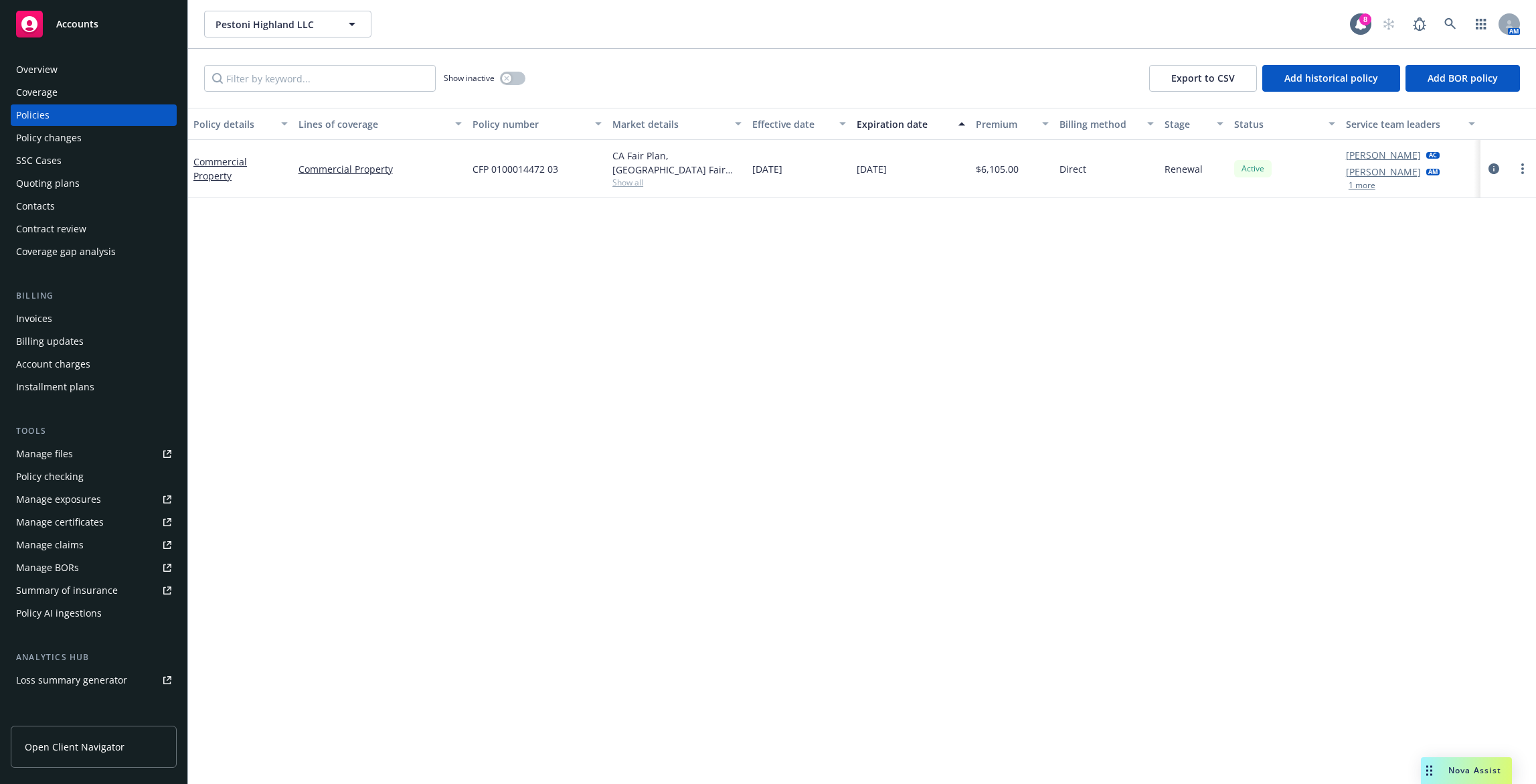
click at [630, 336] on div "Policy details Lines of coverage Policy number Market details Effective date Ex…" at bounding box center [862, 445] width 1348 height 676
click at [1445, 25] on icon at bounding box center [1450, 24] width 12 height 12
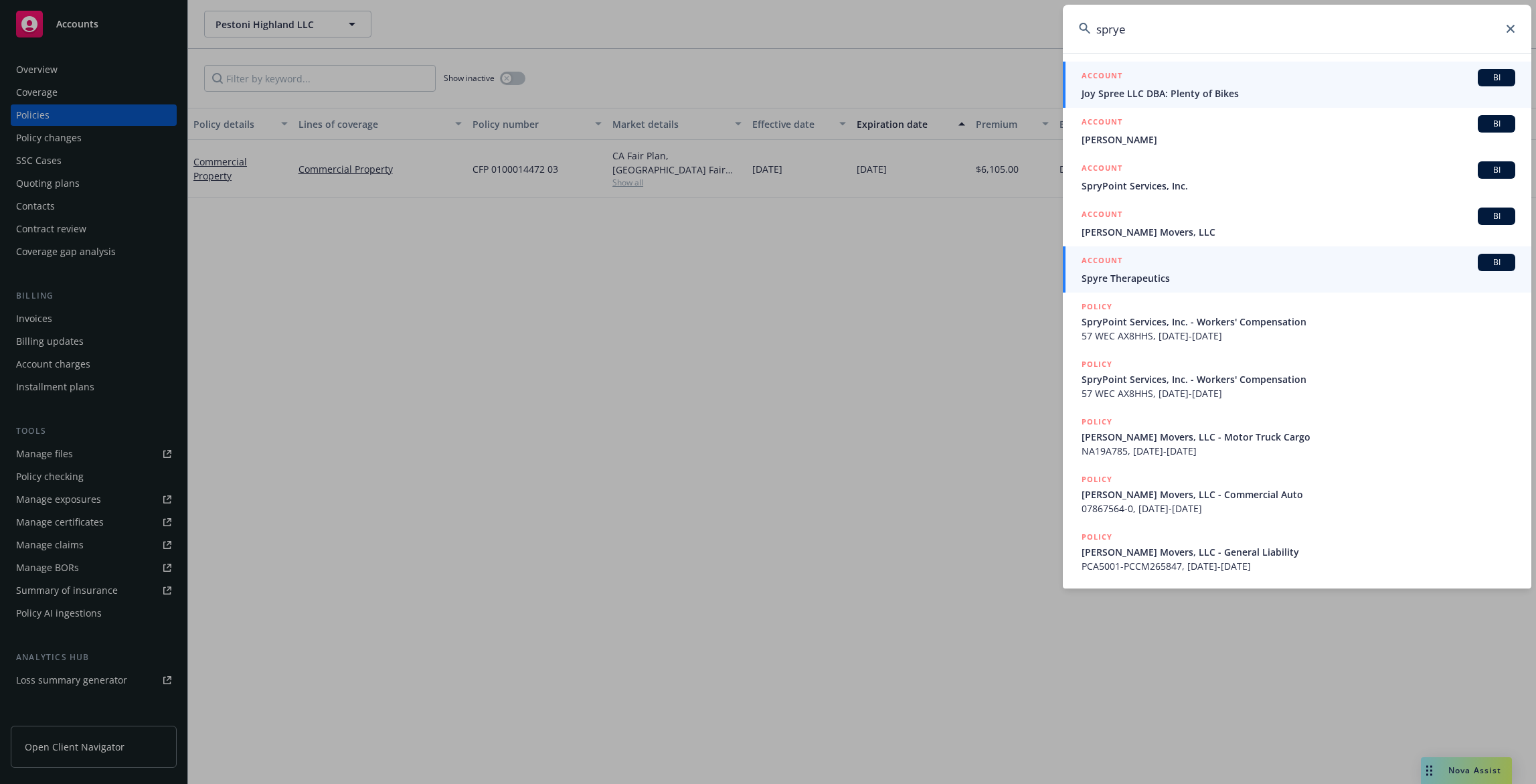
type input "sprye"
click at [1238, 273] on span "Spyre Therapeutics" at bounding box center [1298, 277] width 433 height 14
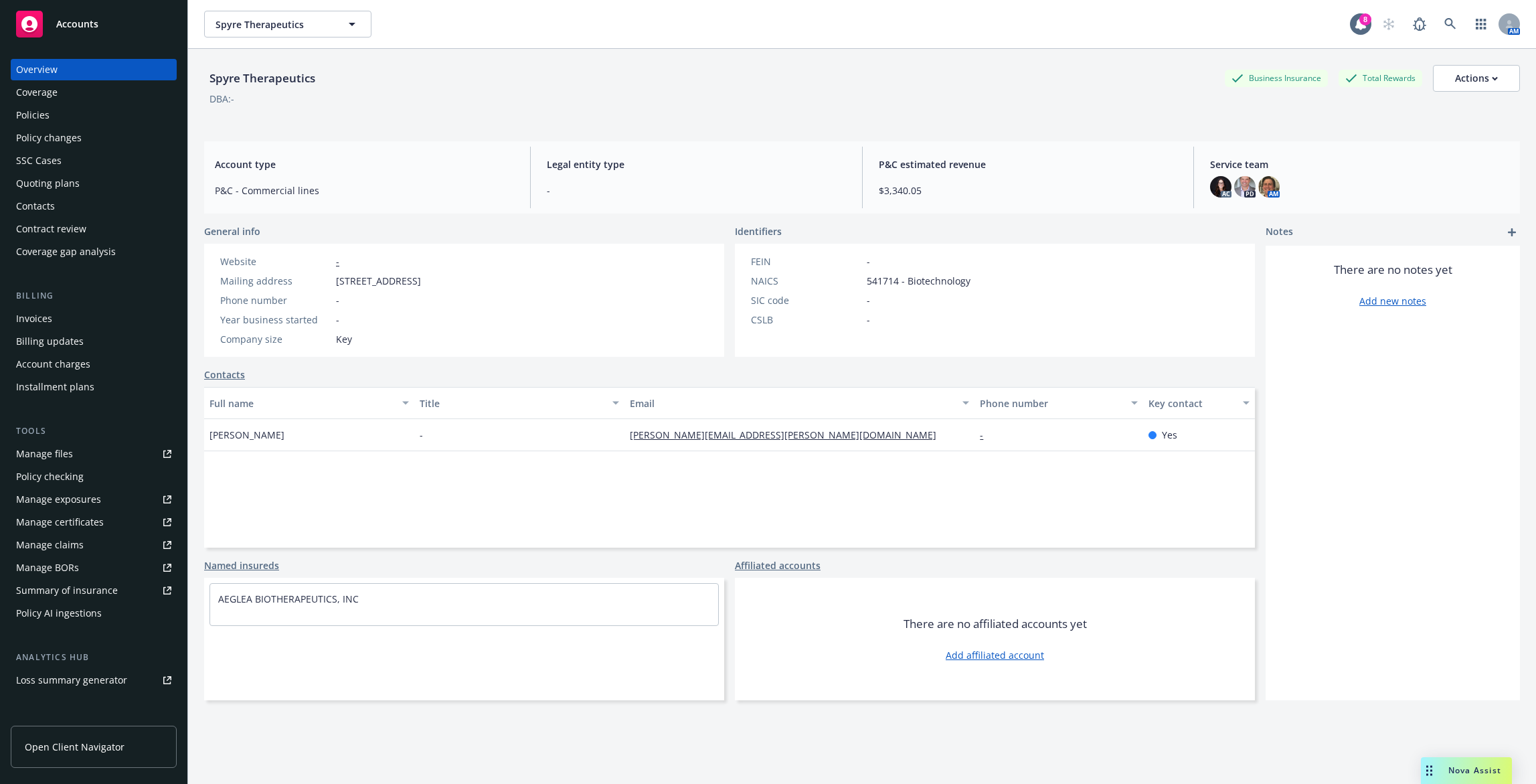
click at [108, 314] on div "Invoices" at bounding box center [94, 319] width 155 height 21
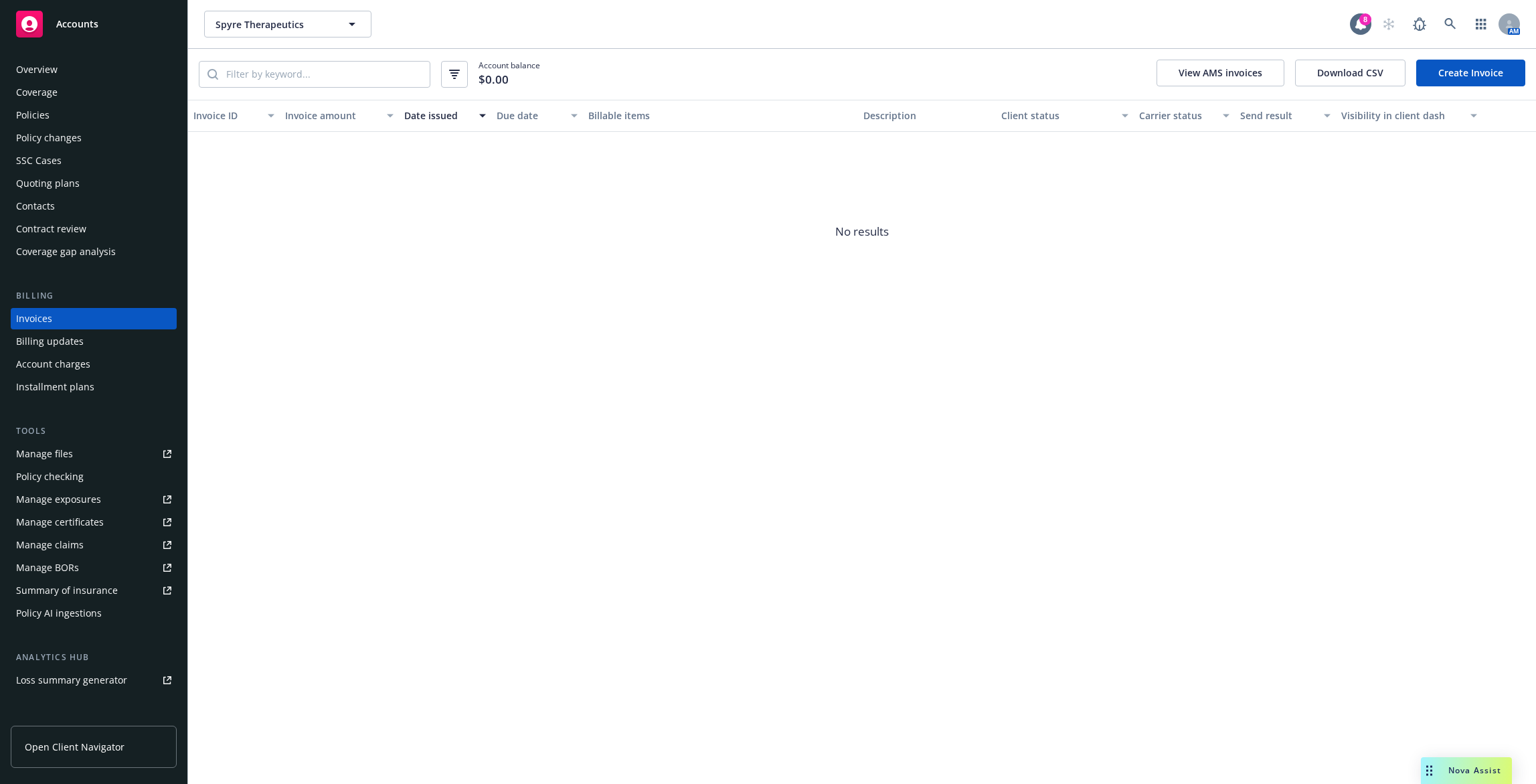
click at [107, 121] on div "Policies" at bounding box center [94, 115] width 155 height 21
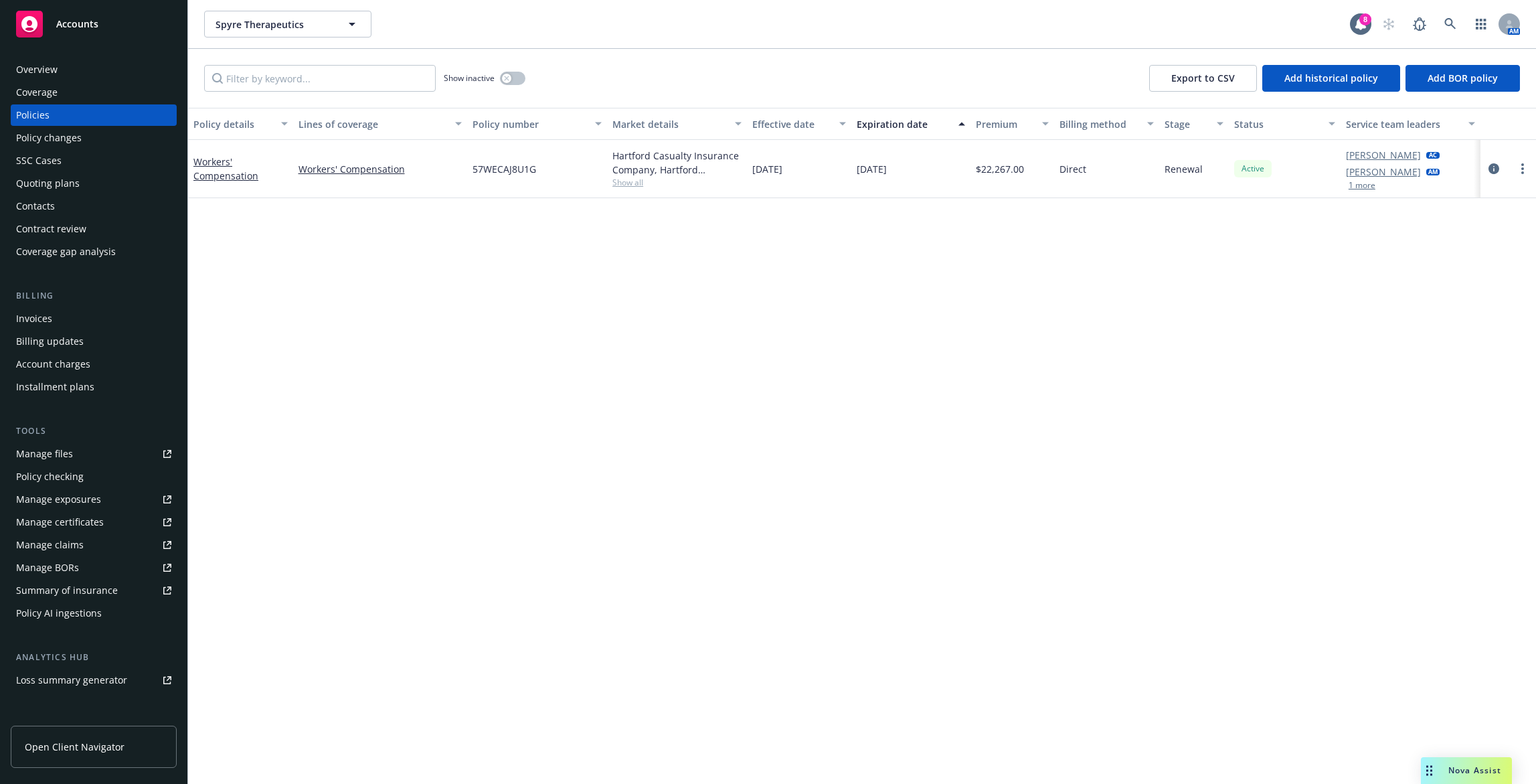
click at [510, 174] on span "57WECAJ8U1G" at bounding box center [504, 168] width 63 height 14
click at [511, 174] on span "57WECAJ8U1G" at bounding box center [504, 168] width 63 height 14
copy span "57WECAJ8U1G"
